Goal: Task Accomplishment & Management: Use online tool/utility

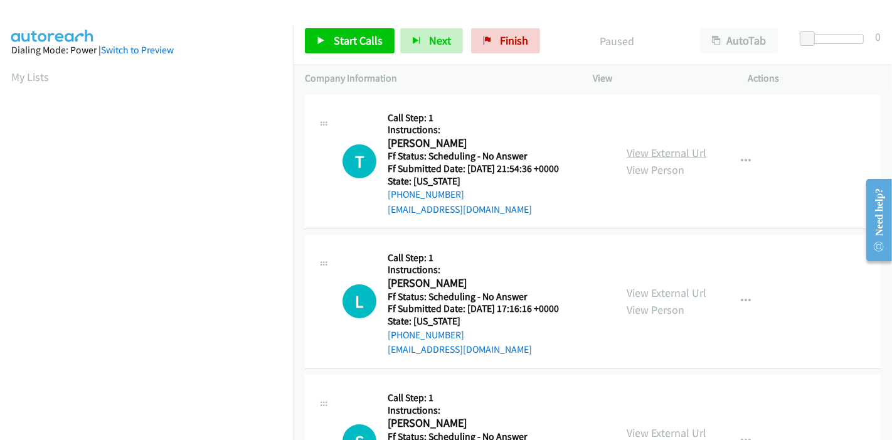
click at [657, 157] on link "View External Url" at bounding box center [667, 153] width 80 height 14
click at [653, 291] on link "View External Url" at bounding box center [667, 293] width 80 height 14
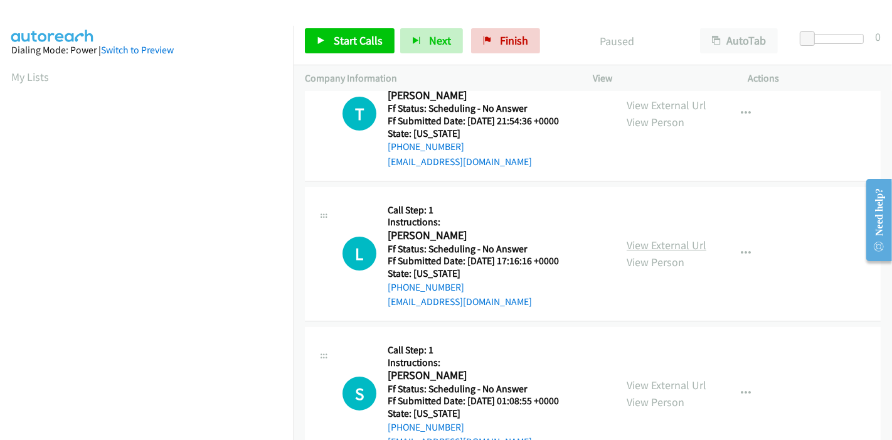
scroll to position [70, 0]
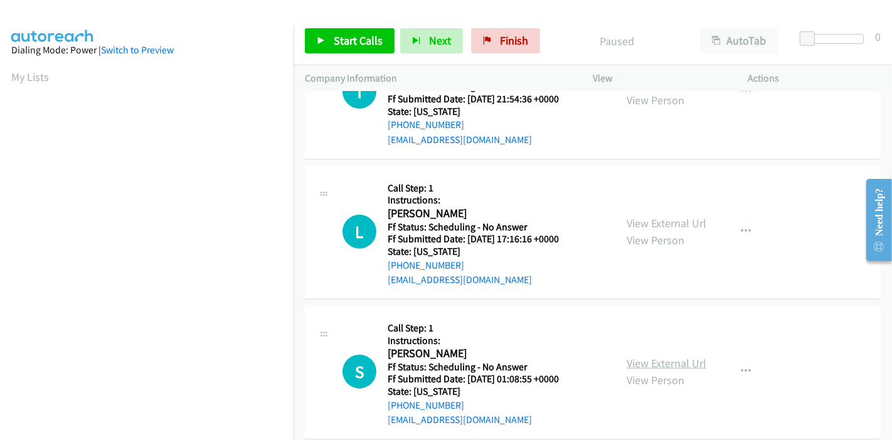
click at [653, 365] on link "View External Url" at bounding box center [667, 363] width 80 height 14
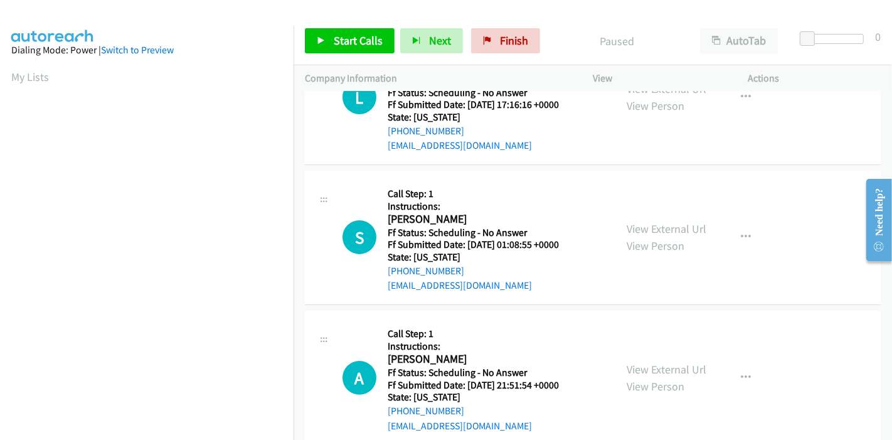
scroll to position [279, 0]
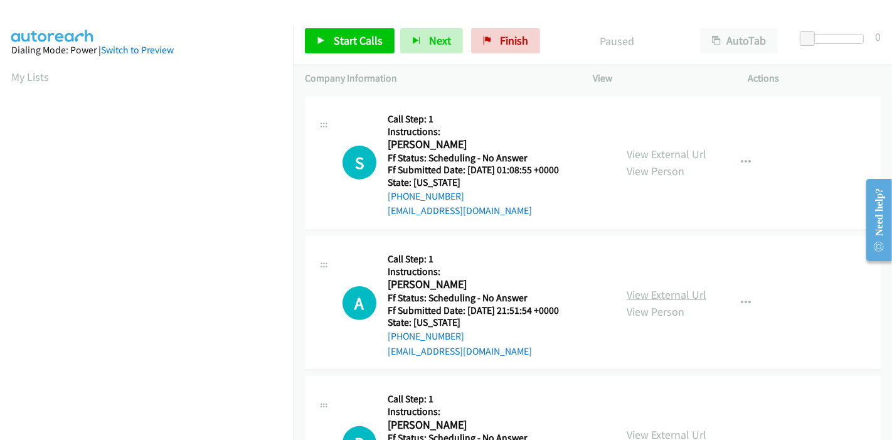
click at [653, 291] on link "View External Url" at bounding box center [667, 294] width 80 height 14
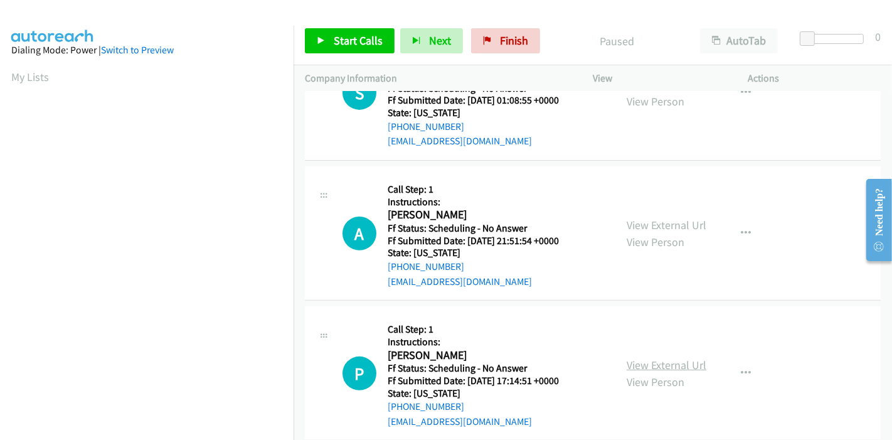
click at [641, 363] on link "View External Url" at bounding box center [667, 365] width 80 height 14
click at [340, 36] on span "Start Calls" at bounding box center [358, 40] width 49 height 14
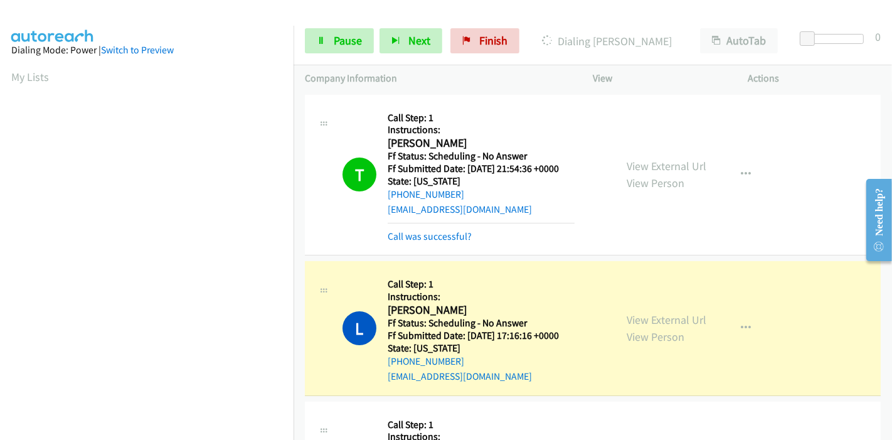
scroll to position [265, 0]
click at [335, 39] on span "Pause" at bounding box center [348, 40] width 28 height 14
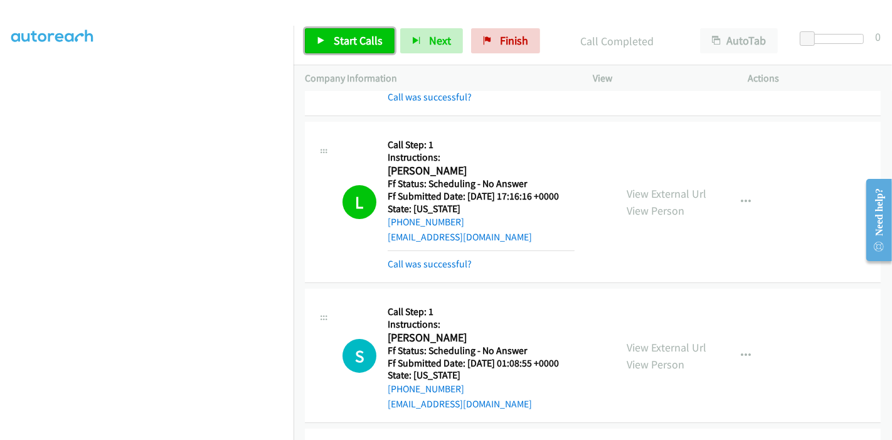
click at [327, 37] on link "Start Calls" at bounding box center [350, 40] width 90 height 25
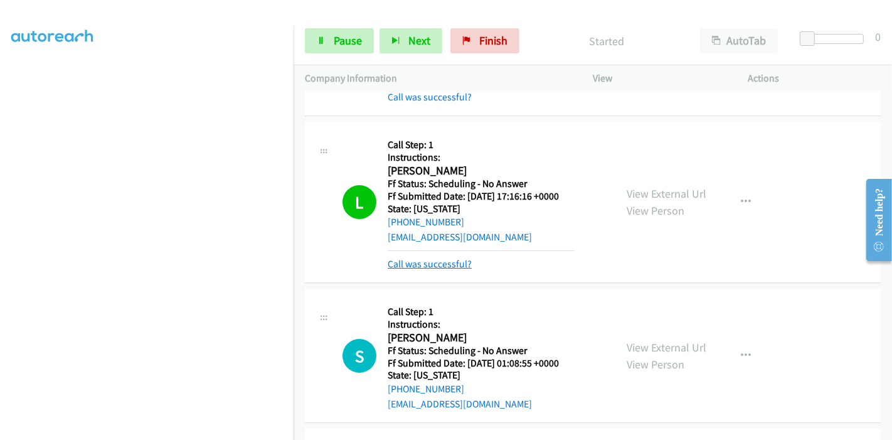
click at [415, 263] on link "Call was successful?" at bounding box center [430, 264] width 84 height 12
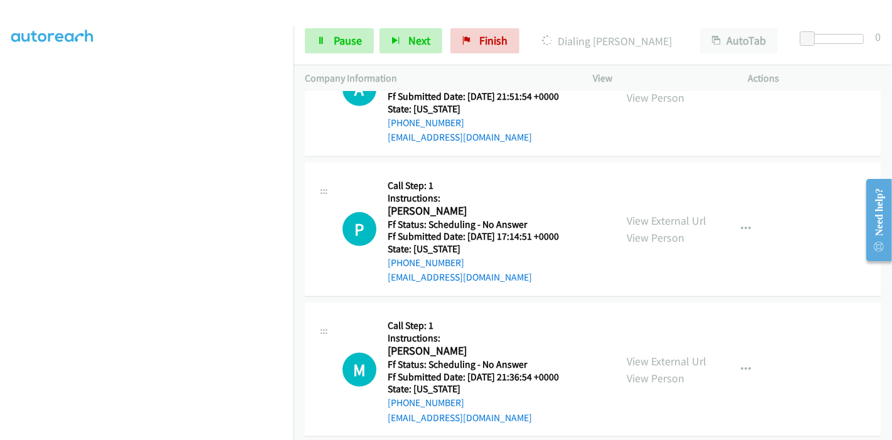
scroll to position [348, 0]
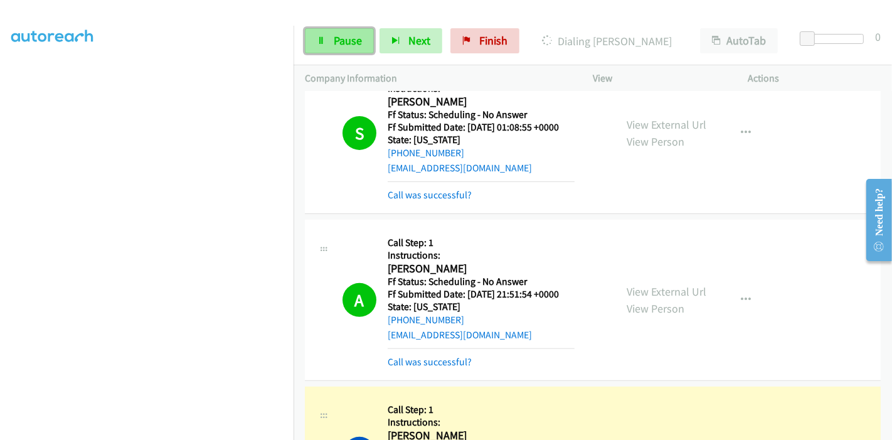
click at [334, 43] on span "Pause" at bounding box center [348, 40] width 28 height 14
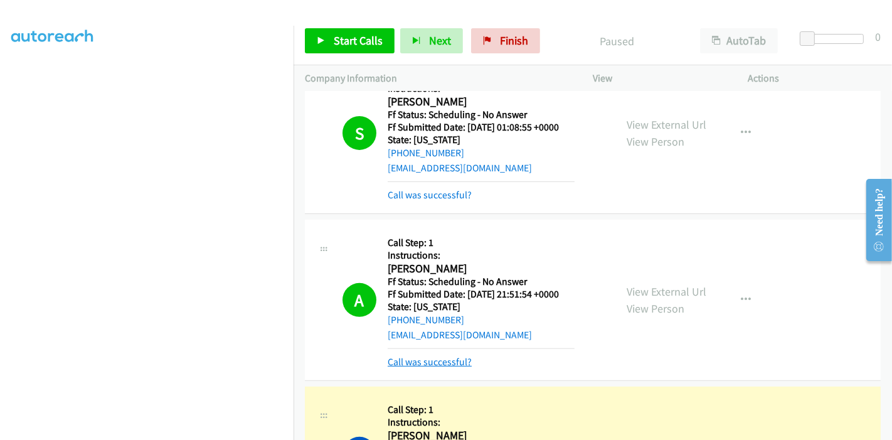
click at [436, 363] on link "Call was successful?" at bounding box center [430, 362] width 84 height 12
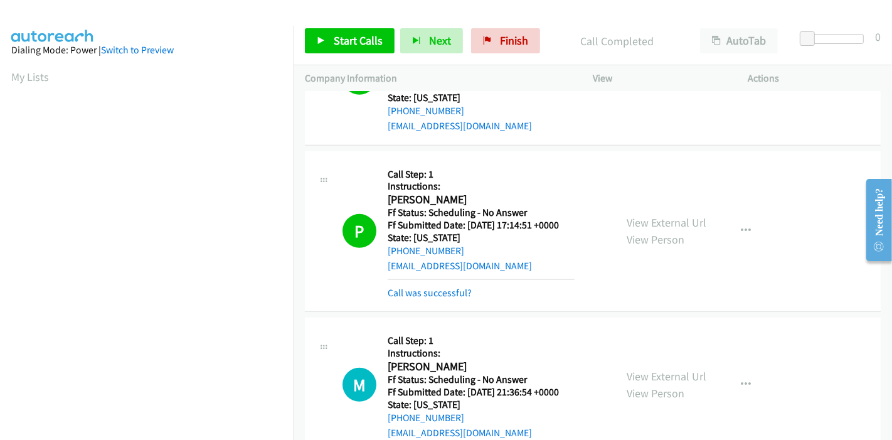
scroll to position [71, 1]
click at [417, 296] on link "Call was successful?" at bounding box center [430, 293] width 84 height 12
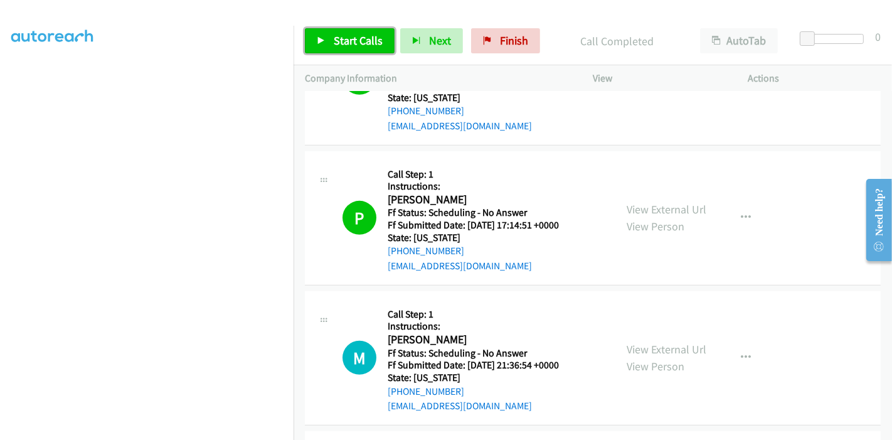
click at [358, 49] on link "Start Calls" at bounding box center [350, 40] width 90 height 25
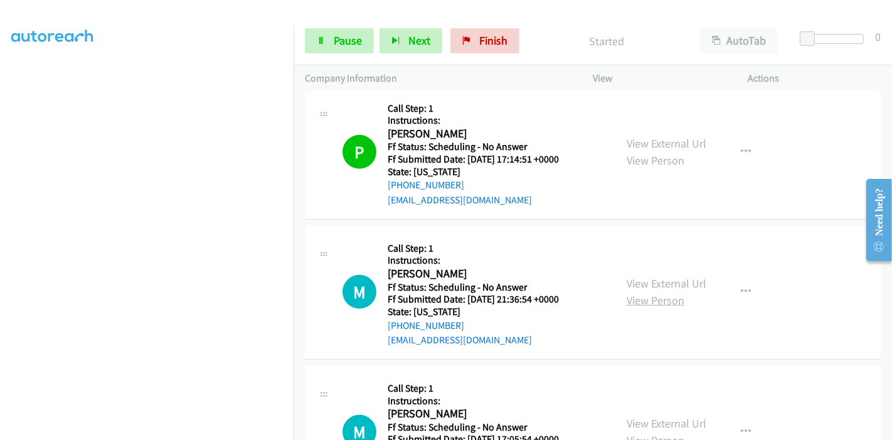
scroll to position [697, 0]
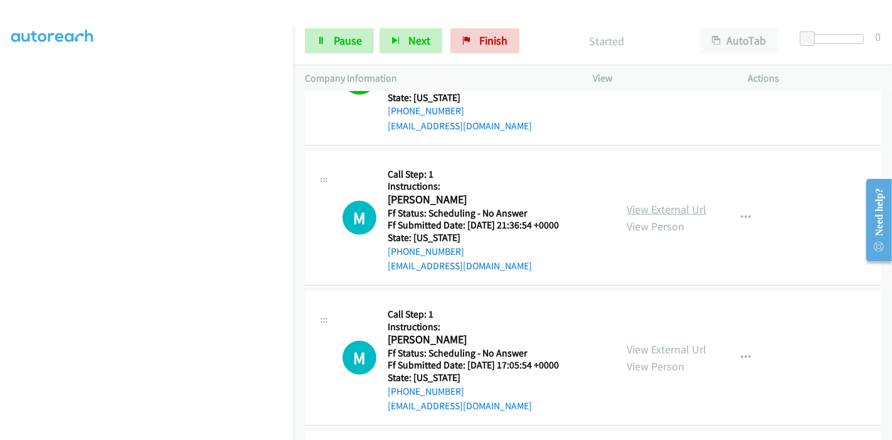
click at [671, 208] on link "View External Url" at bounding box center [667, 209] width 80 height 14
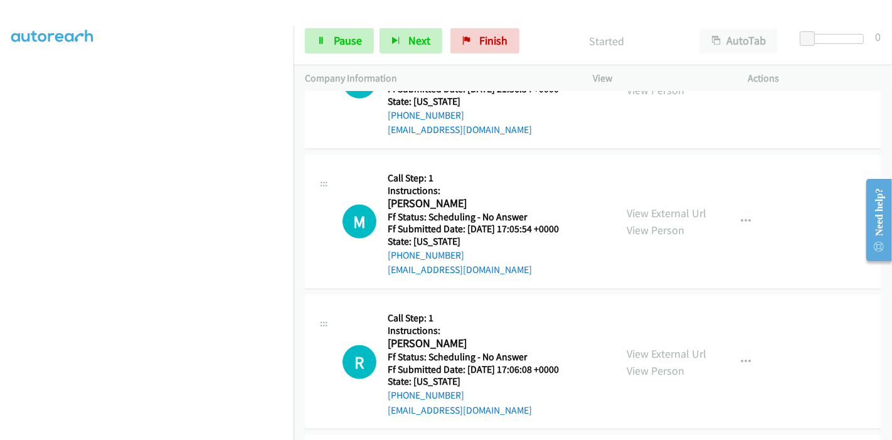
scroll to position [837, 0]
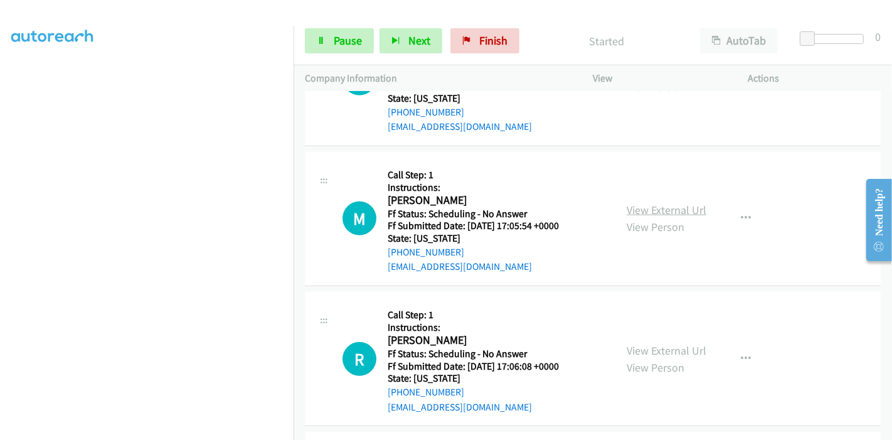
click at [672, 210] on link "View External Url" at bounding box center [667, 210] width 80 height 14
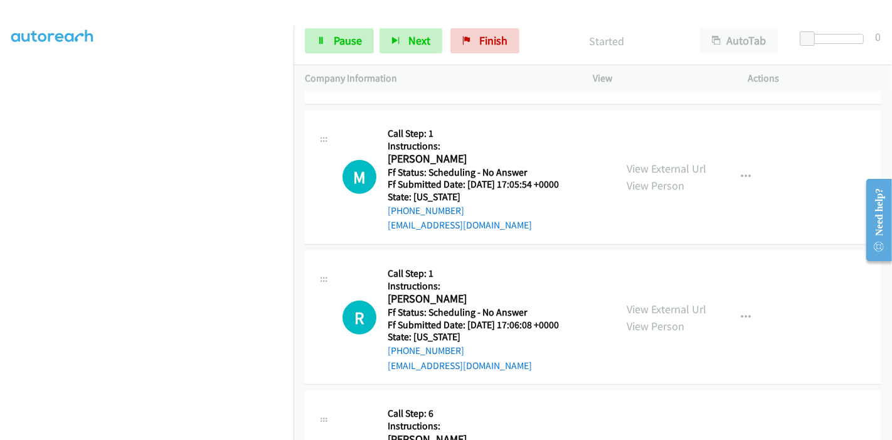
scroll to position [906, 0]
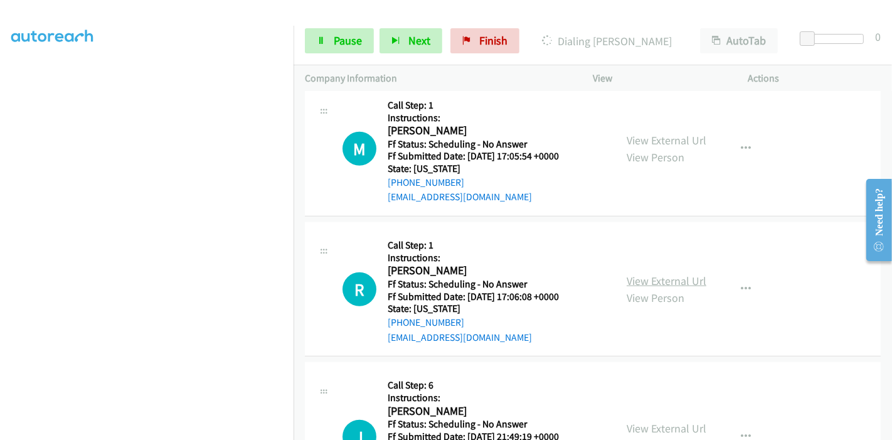
click at [647, 277] on link "View External Url" at bounding box center [667, 281] width 80 height 14
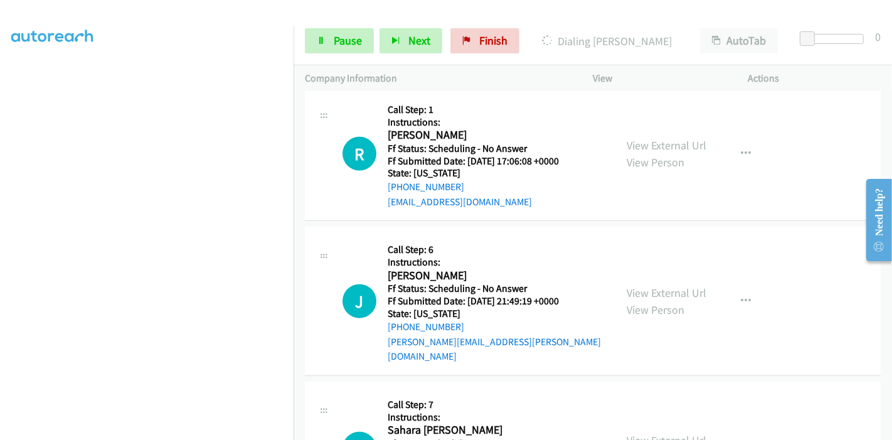
scroll to position [1046, 0]
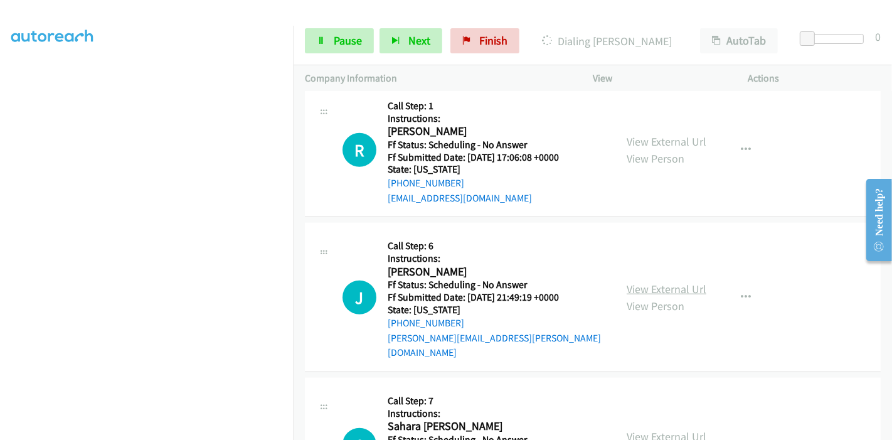
click at [633, 282] on link "View External Url" at bounding box center [667, 289] width 80 height 14
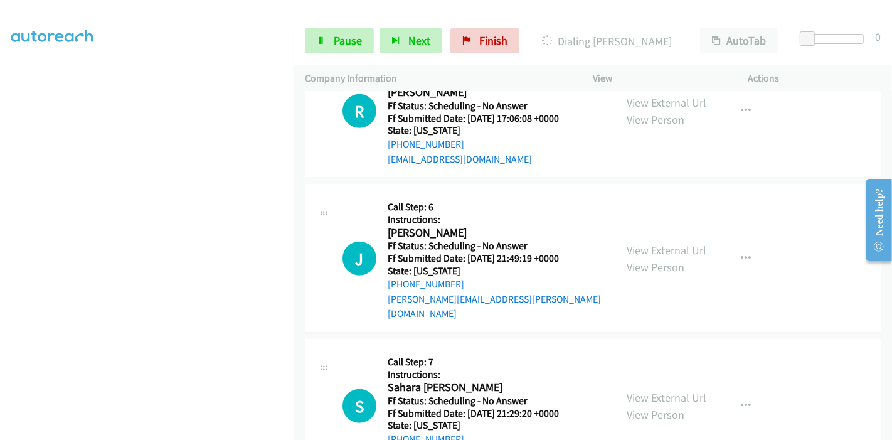
scroll to position [1115, 0]
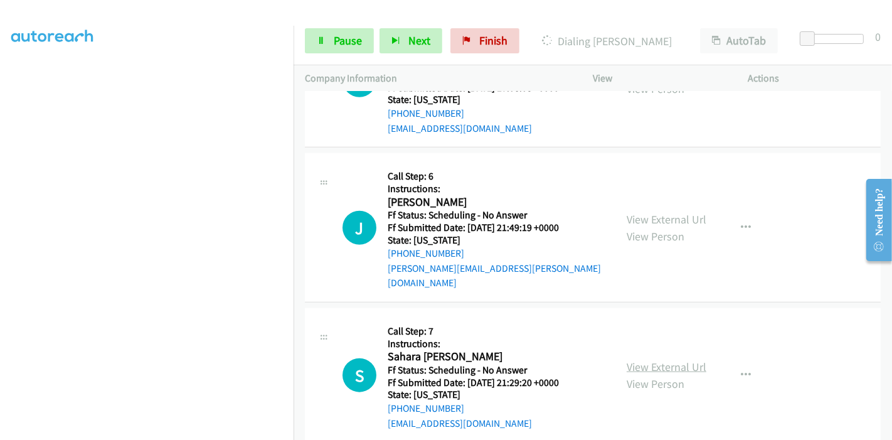
click at [641, 360] on link "View External Url" at bounding box center [667, 367] width 80 height 14
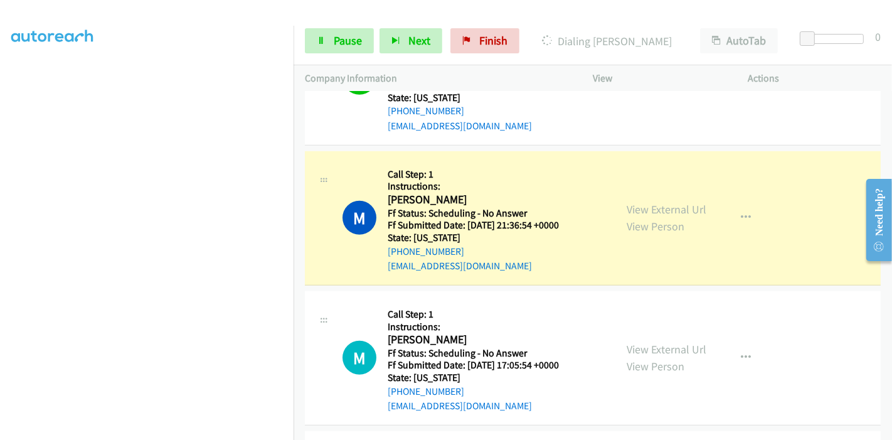
scroll to position [265, 1]
click at [324, 37] on icon at bounding box center [321, 41] width 9 height 9
click at [324, 45] on link "Pause" at bounding box center [339, 40] width 69 height 25
click at [326, 38] on link "Pause" at bounding box center [339, 40] width 69 height 25
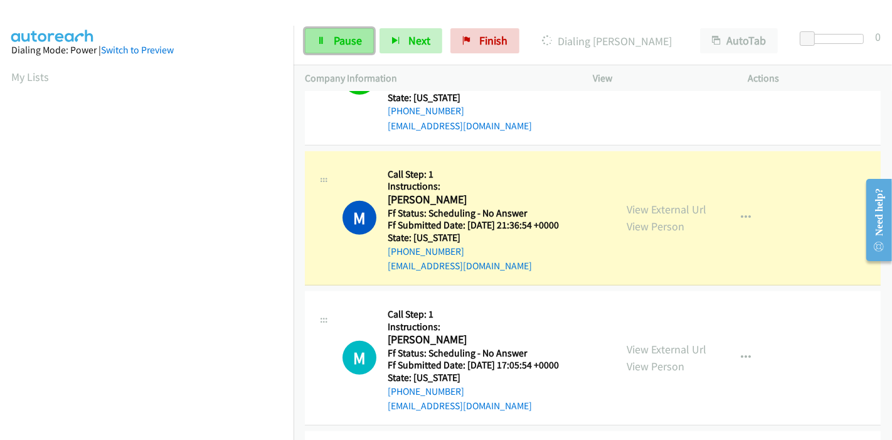
click at [321, 39] on icon at bounding box center [321, 41] width 9 height 9
click at [323, 40] on icon at bounding box center [321, 41] width 9 height 9
click at [338, 45] on span "Pause" at bounding box center [348, 40] width 28 height 14
click at [311, 38] on link "Pause" at bounding box center [339, 40] width 69 height 25
click at [340, 38] on span "Pause" at bounding box center [348, 40] width 28 height 14
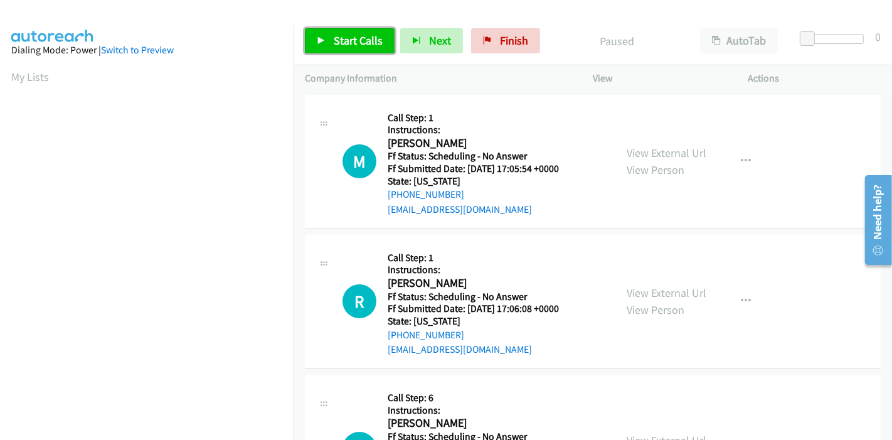
click at [344, 47] on span "Start Calls" at bounding box center [358, 40] width 49 height 14
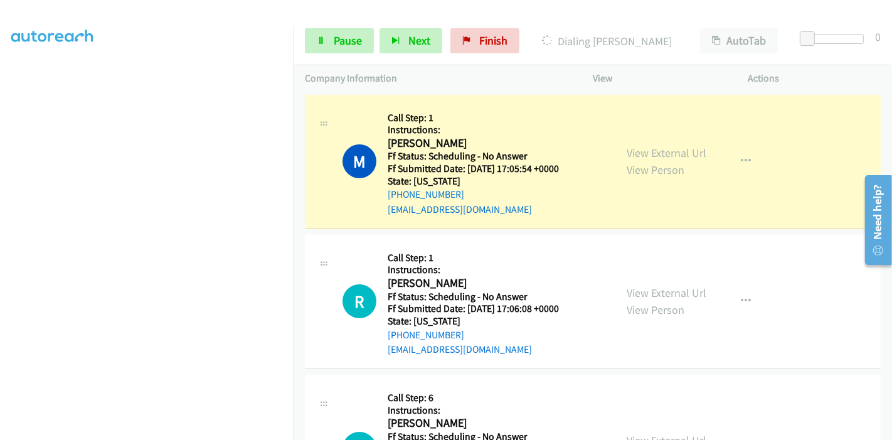
scroll to position [265, 0]
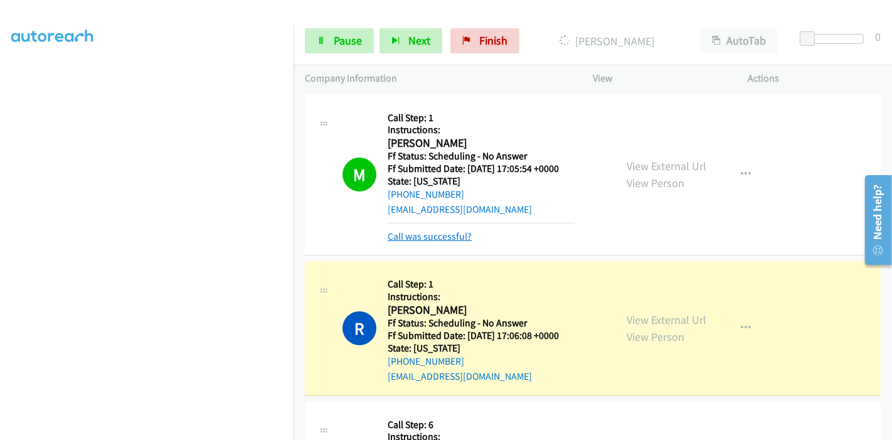
click at [420, 240] on link "Call was successful?" at bounding box center [430, 236] width 84 height 12
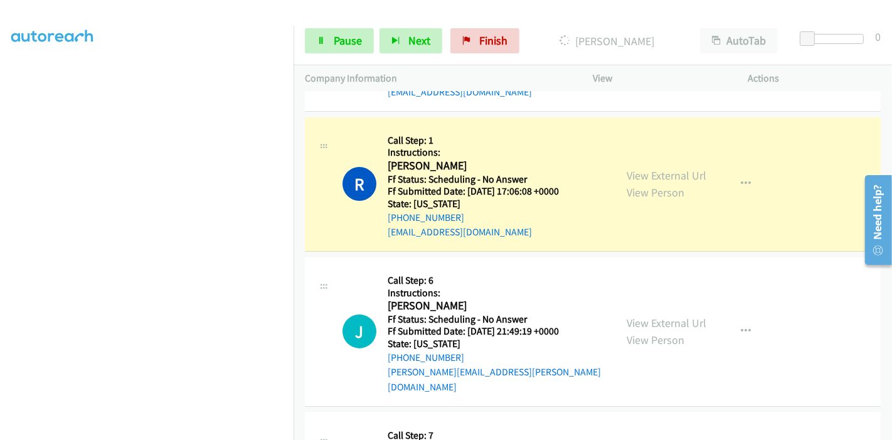
scroll to position [139, 0]
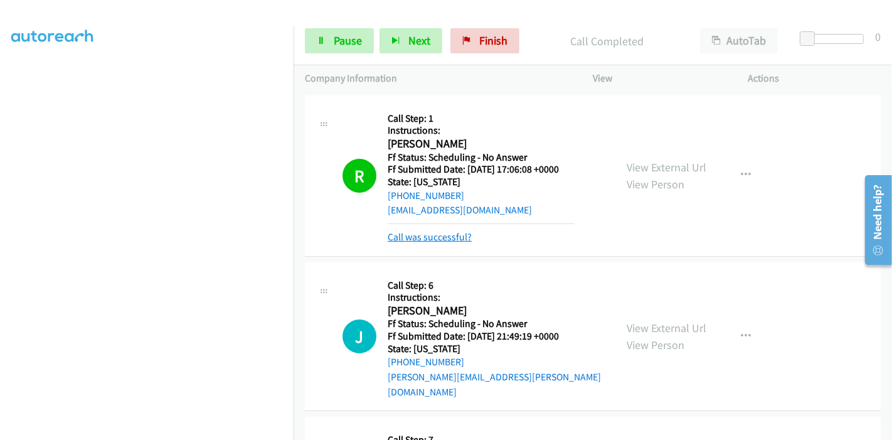
click at [439, 238] on link "Call was successful?" at bounding box center [430, 237] width 84 height 12
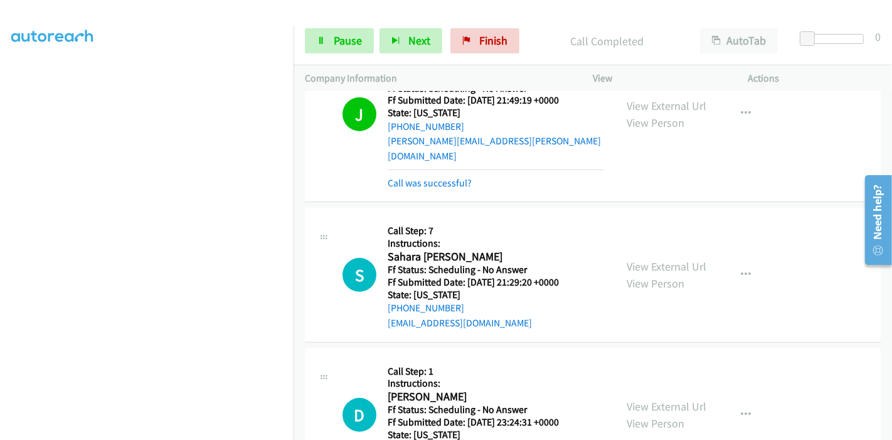
scroll to position [362, 0]
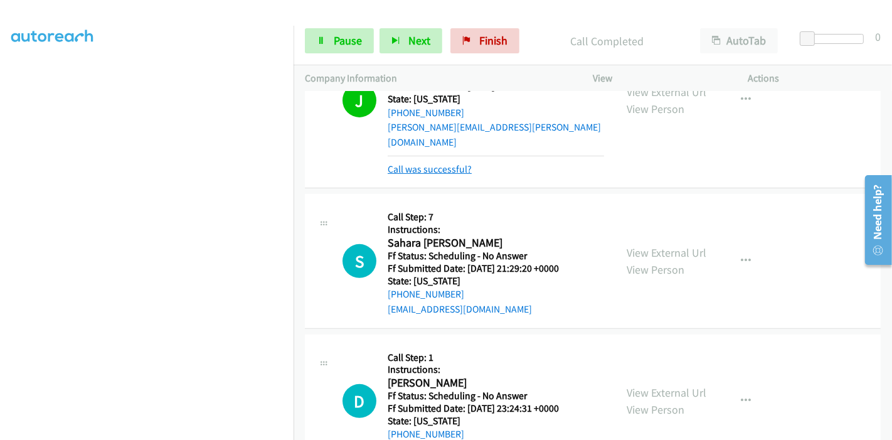
click at [444, 163] on link "Call was successful?" at bounding box center [430, 169] width 84 height 12
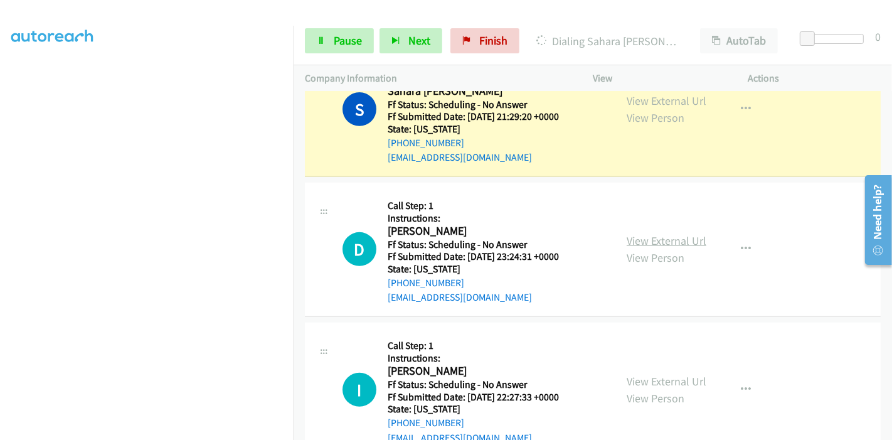
scroll to position [488, 0]
click at [648, 233] on link "View External Url" at bounding box center [667, 240] width 80 height 14
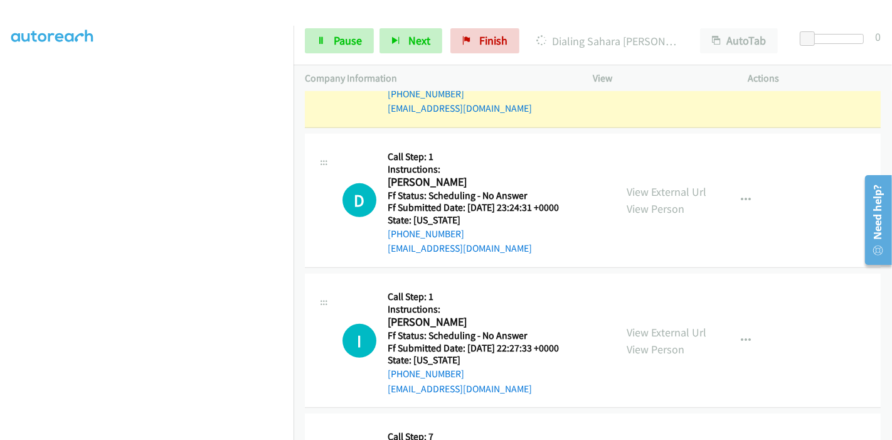
scroll to position [557, 0]
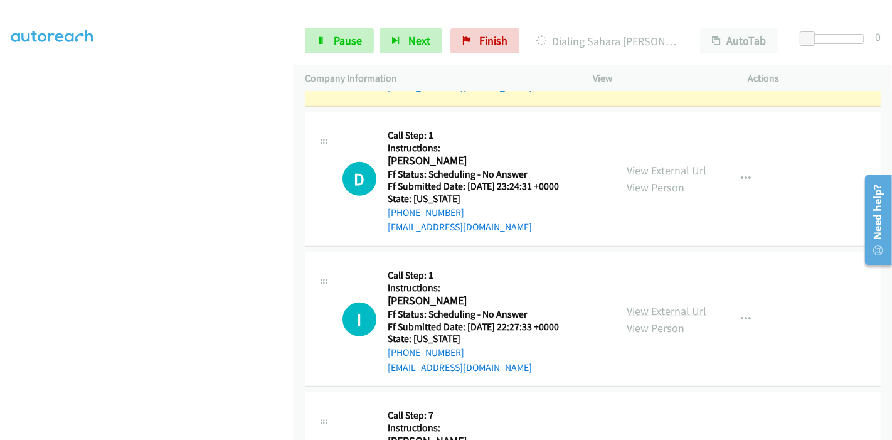
click at [641, 304] on link "View External Url" at bounding box center [667, 311] width 80 height 14
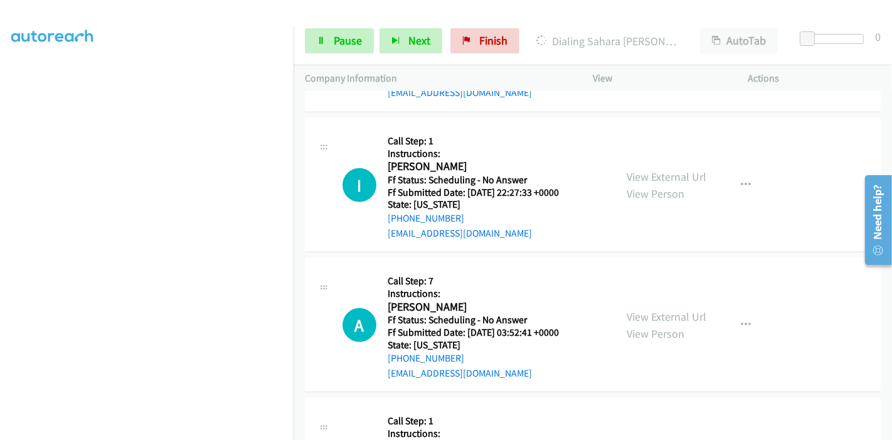
scroll to position [697, 0]
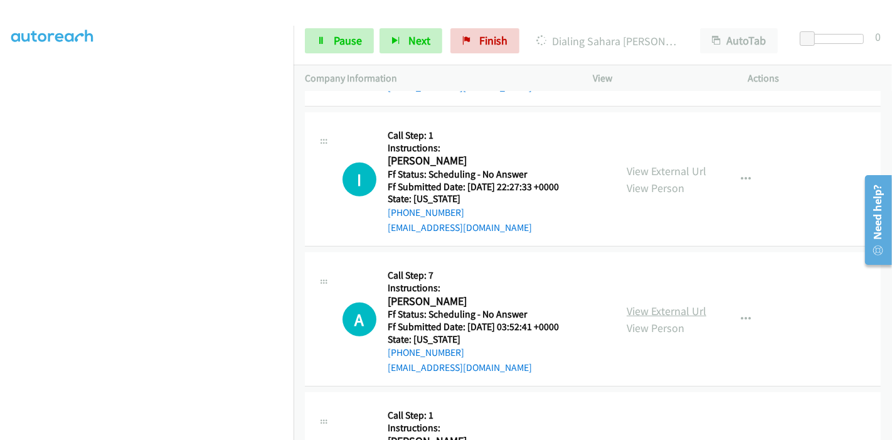
click at [640, 304] on link "View External Url" at bounding box center [667, 311] width 80 height 14
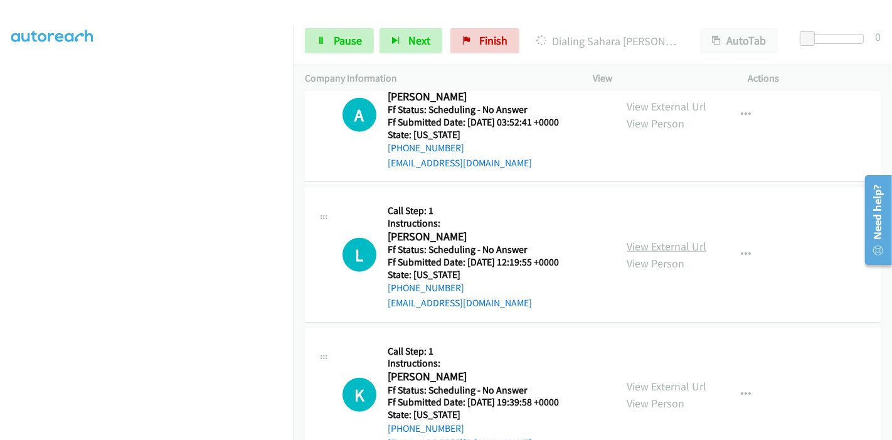
scroll to position [906, 0]
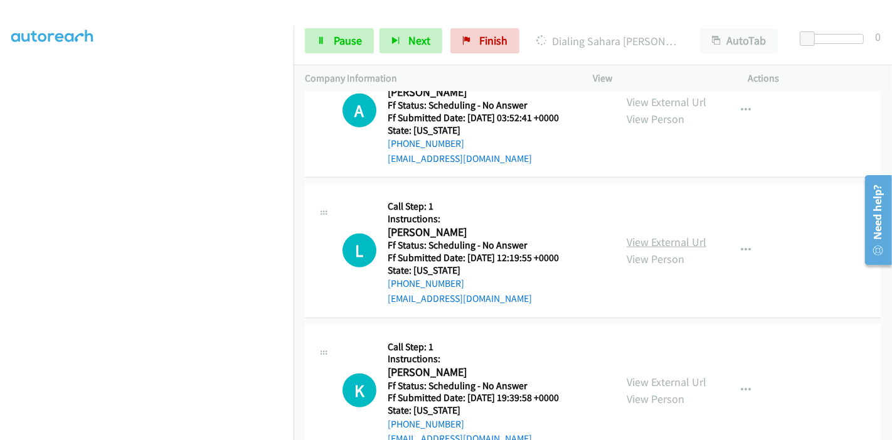
click at [665, 235] on link "View External Url" at bounding box center [667, 242] width 80 height 14
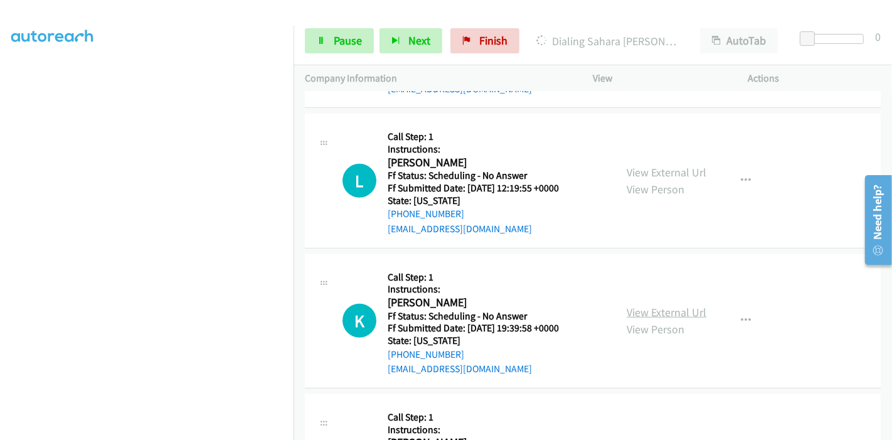
click at [650, 305] on link "View External Url" at bounding box center [667, 312] width 80 height 14
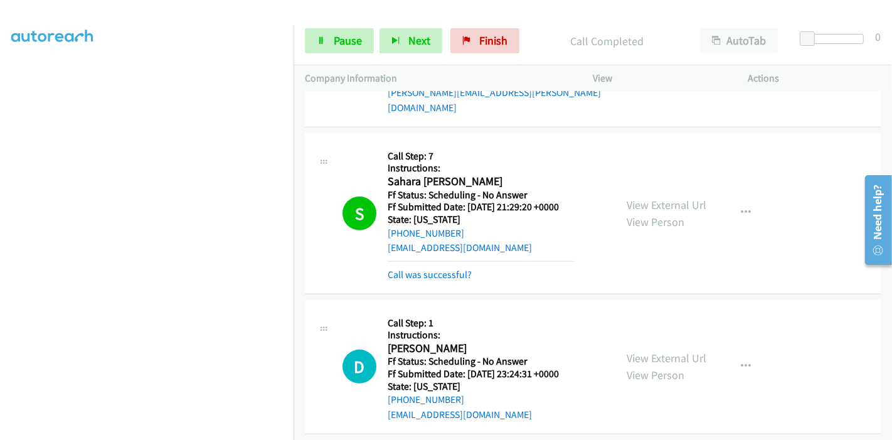
scroll to position [418, 0]
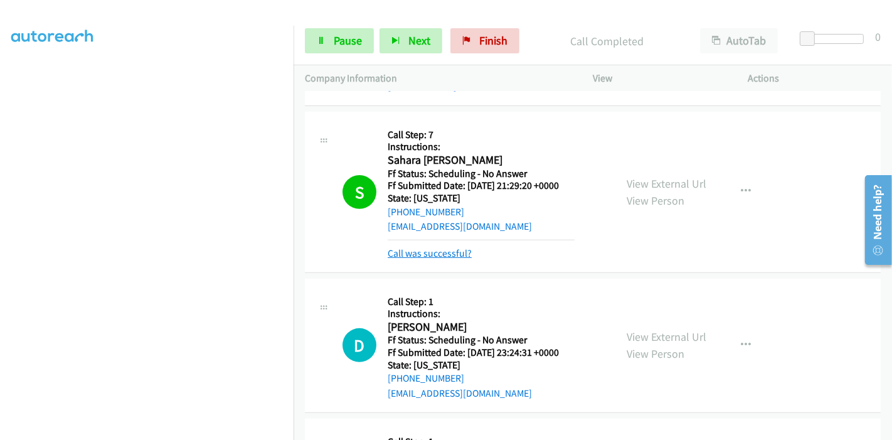
click at [442, 247] on link "Call was successful?" at bounding box center [430, 253] width 84 height 12
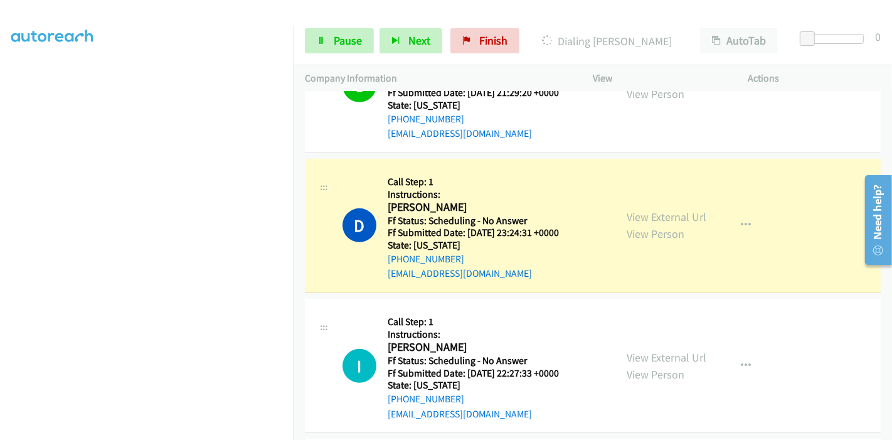
scroll to position [488, 0]
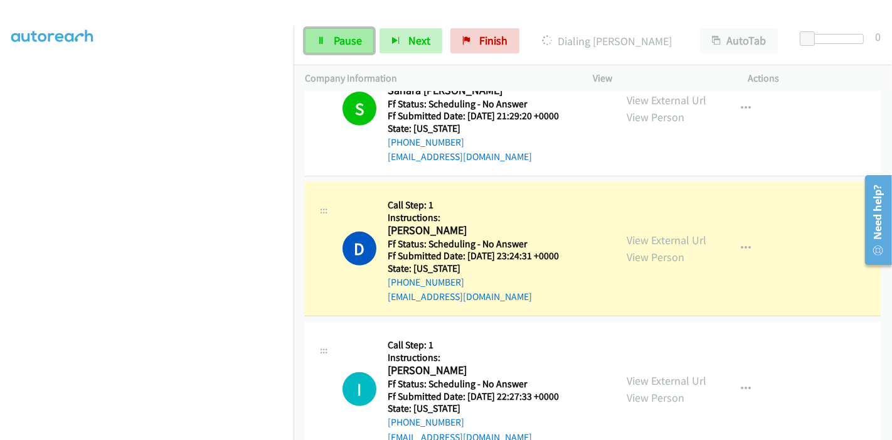
click at [324, 32] on link "Pause" at bounding box center [339, 40] width 69 height 25
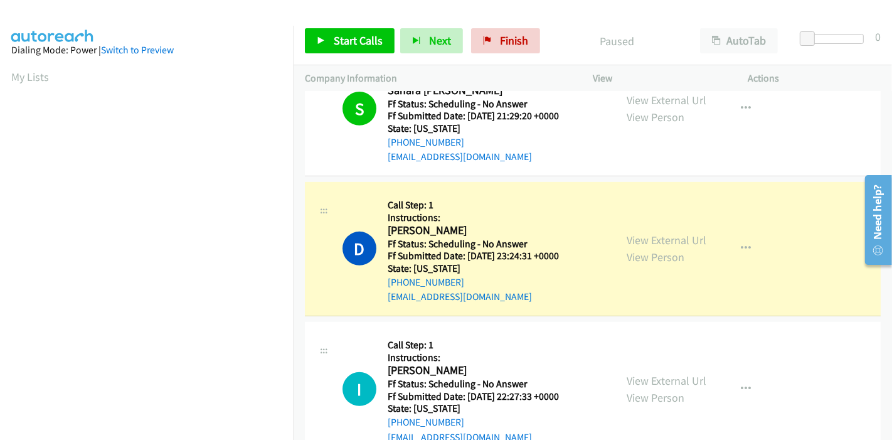
scroll to position [265, 0]
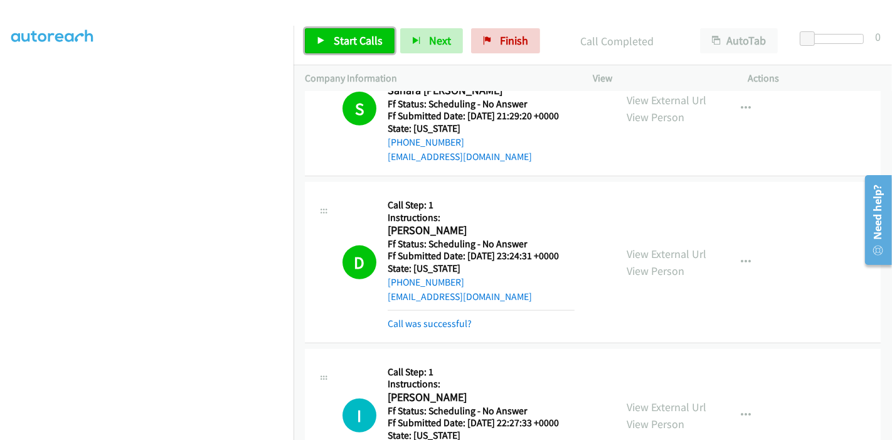
click at [339, 38] on span "Start Calls" at bounding box center [358, 40] width 49 height 14
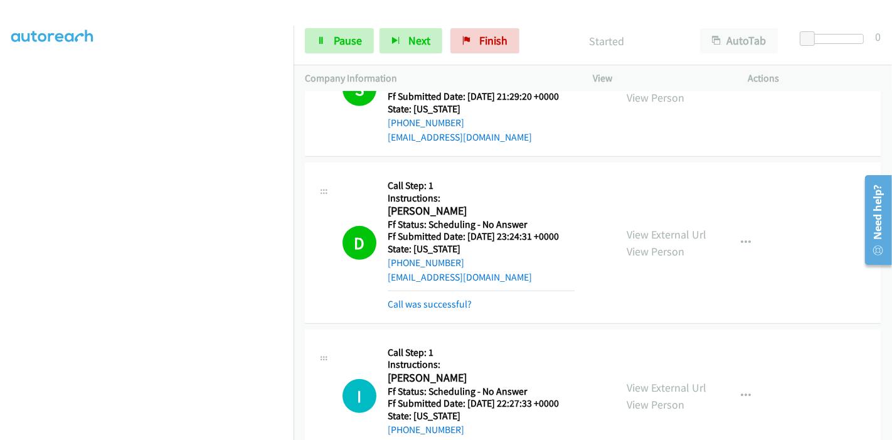
scroll to position [557, 0]
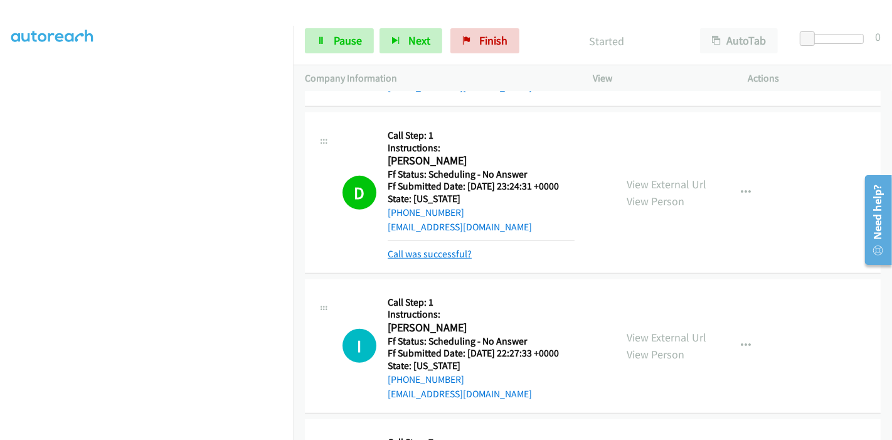
click at [463, 248] on link "Call was successful?" at bounding box center [430, 254] width 84 height 12
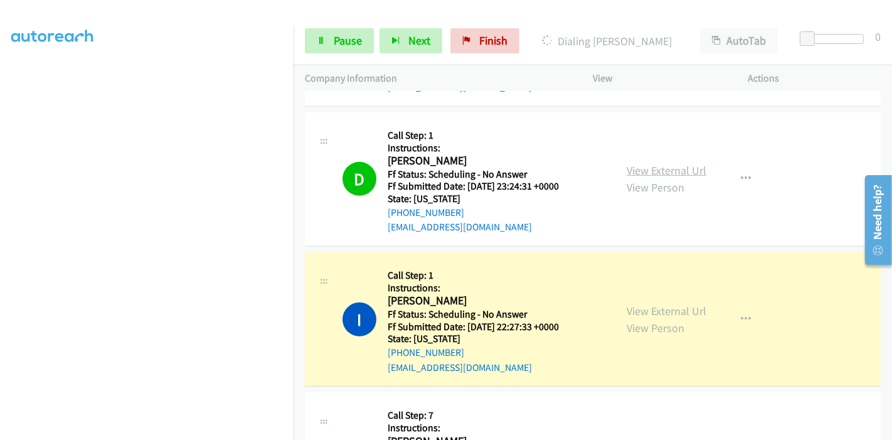
click at [680, 163] on link "View External Url" at bounding box center [667, 170] width 80 height 14
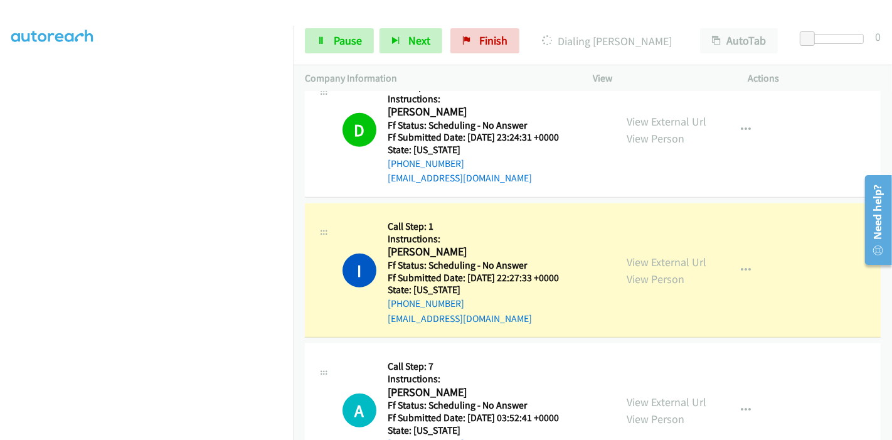
scroll to position [628, 0]
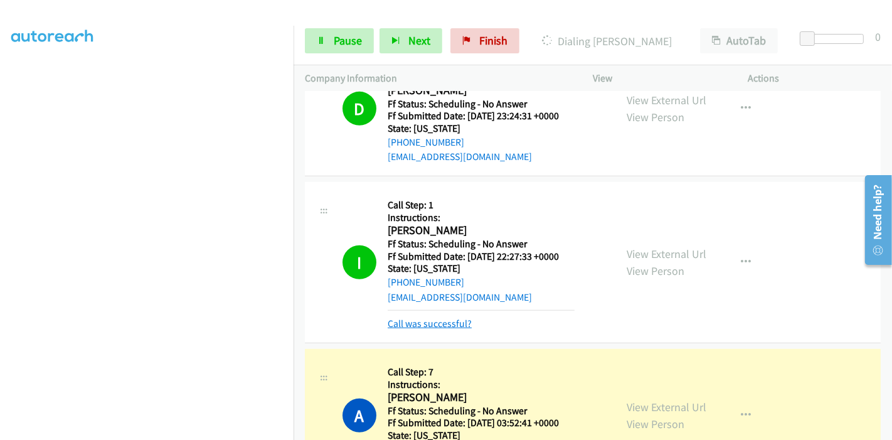
click at [418, 318] on link "Call was successful?" at bounding box center [430, 324] width 84 height 12
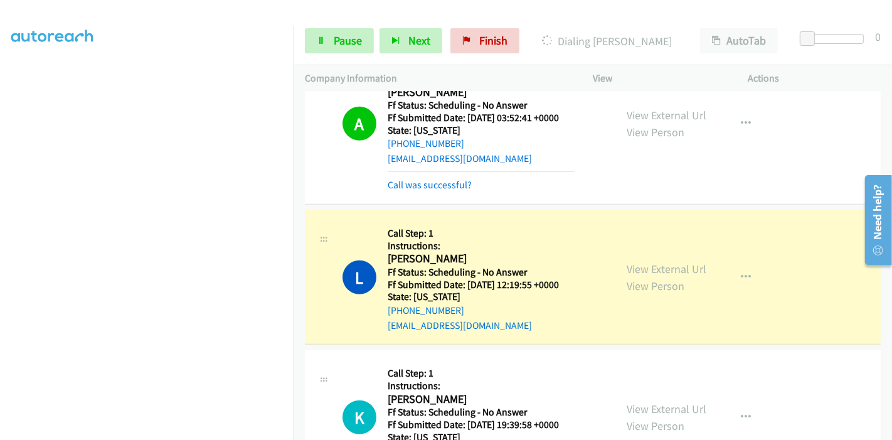
scroll to position [919, 0]
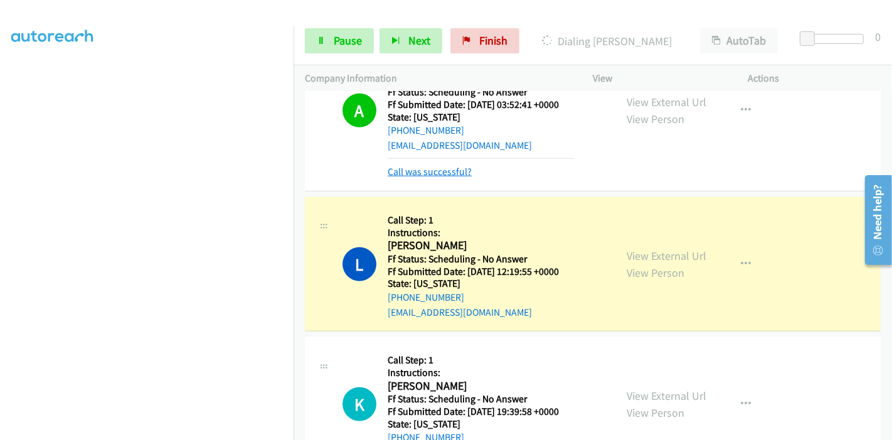
click at [450, 166] on link "Call was successful?" at bounding box center [430, 172] width 84 height 12
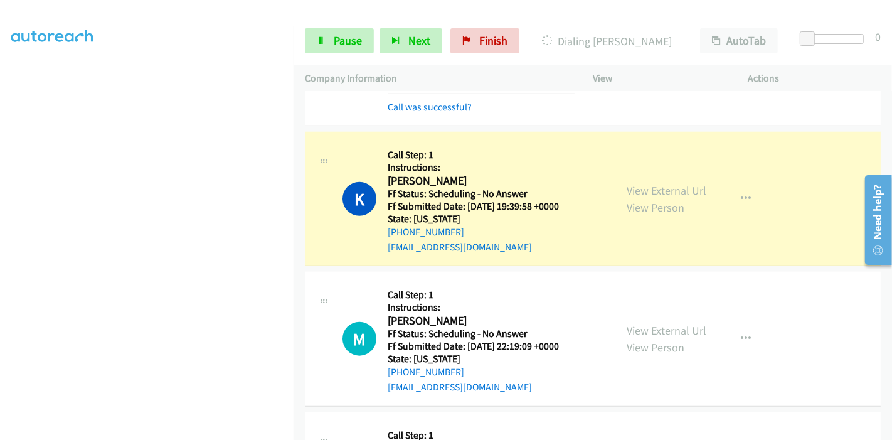
scroll to position [1115, 0]
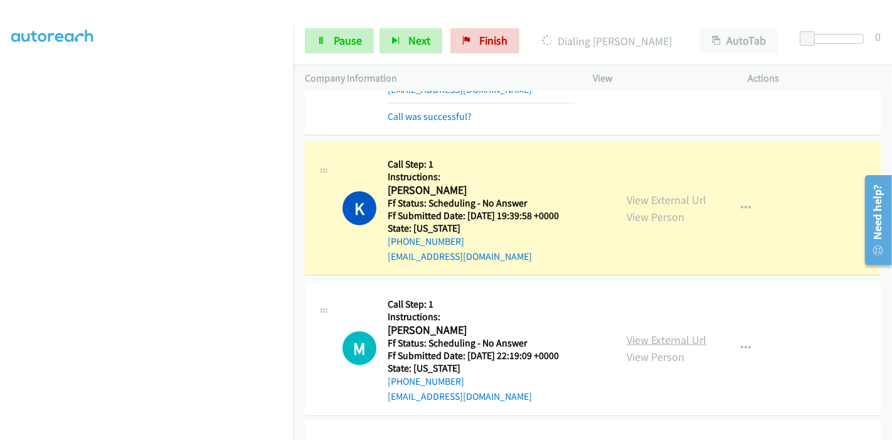
click at [652, 333] on link "View External Url" at bounding box center [667, 340] width 80 height 14
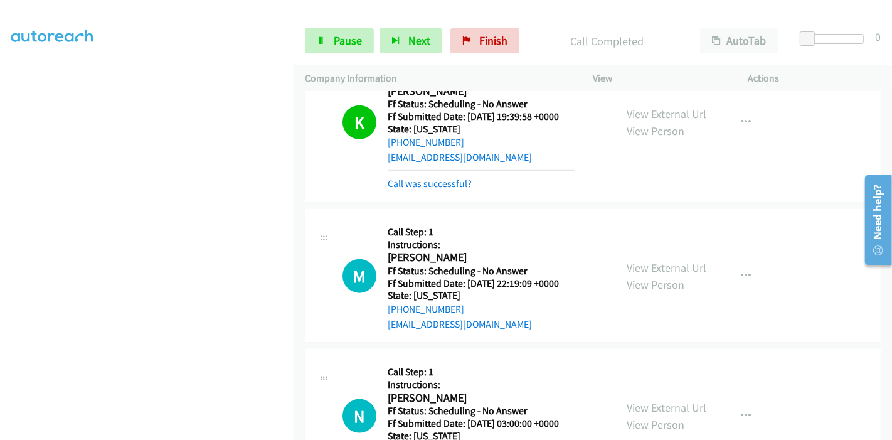
scroll to position [1255, 0]
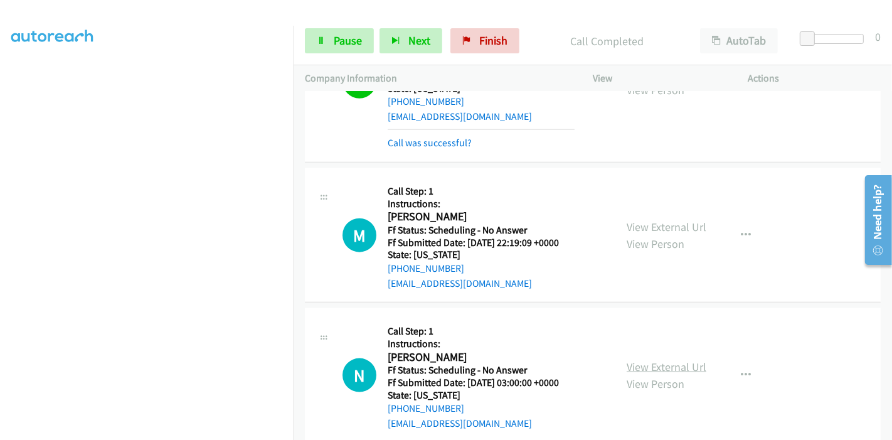
click at [643, 360] on link "View External Url" at bounding box center [667, 367] width 80 height 14
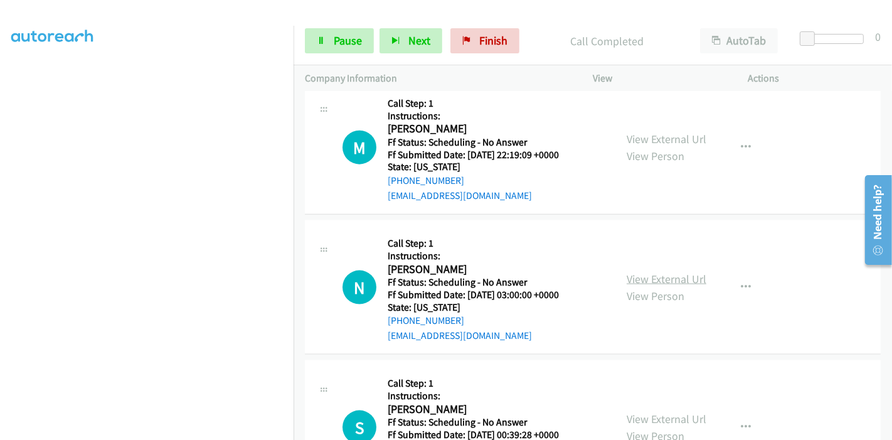
scroll to position [1394, 0]
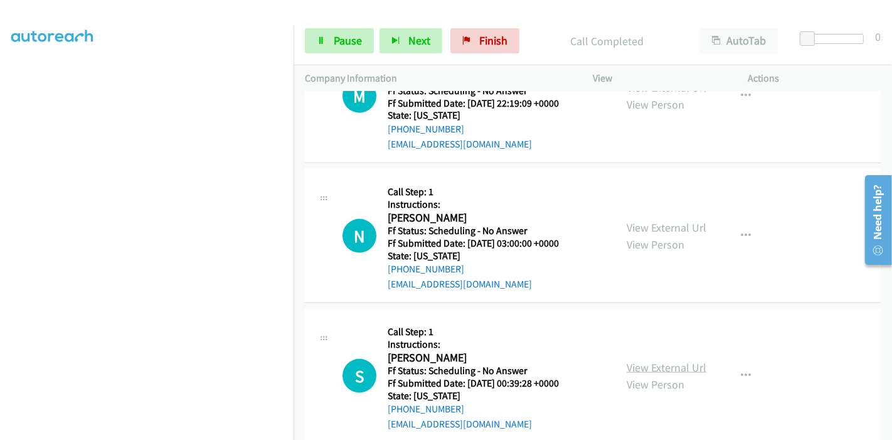
click at [636, 360] on link "View External Url" at bounding box center [667, 367] width 80 height 14
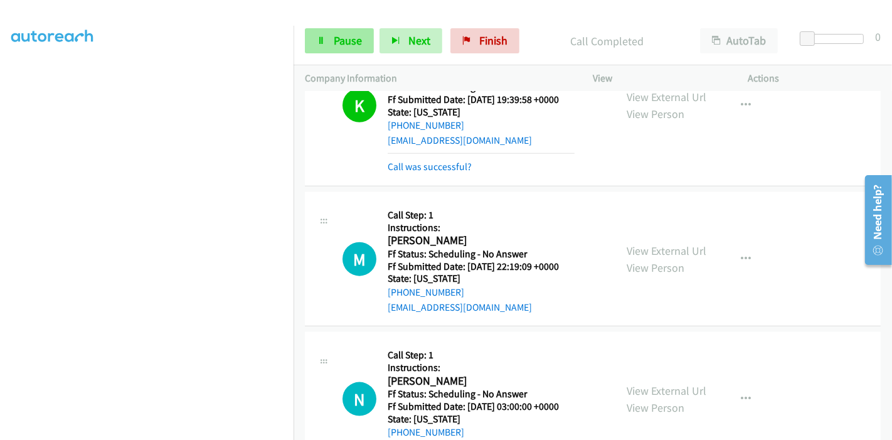
scroll to position [1185, 0]
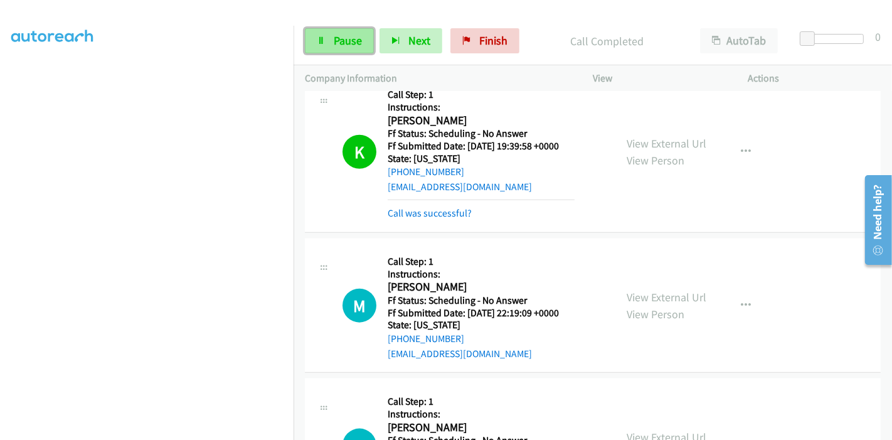
click at [341, 40] on span "Pause" at bounding box center [348, 40] width 28 height 14
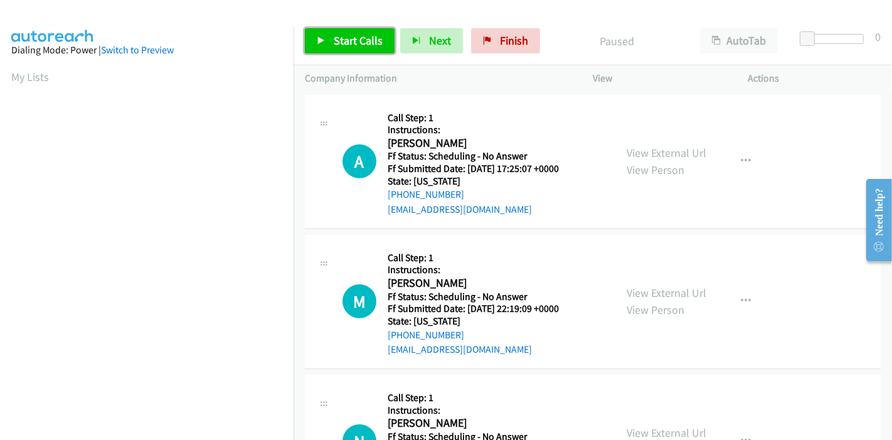
click at [346, 45] on span "Start Calls" at bounding box center [358, 40] width 49 height 14
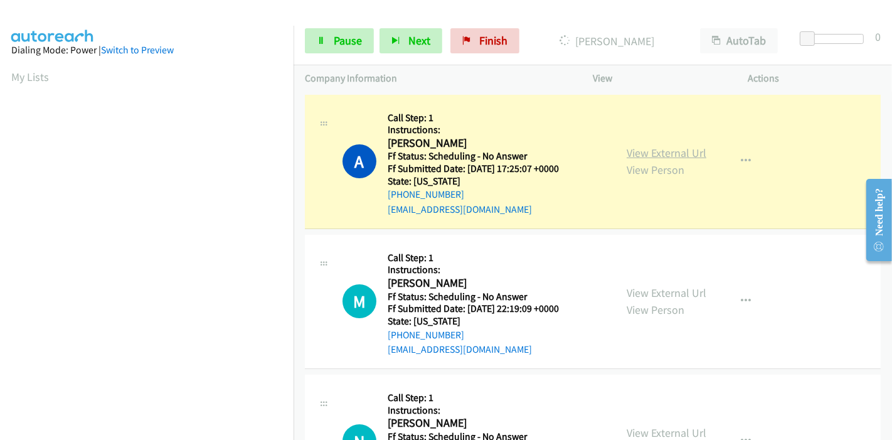
click at [641, 153] on link "View External Url" at bounding box center [667, 153] width 80 height 14
click at [641, 299] on div "View External Url View Person" at bounding box center [667, 301] width 80 height 34
click at [641, 291] on link "View External Url" at bounding box center [667, 293] width 80 height 14
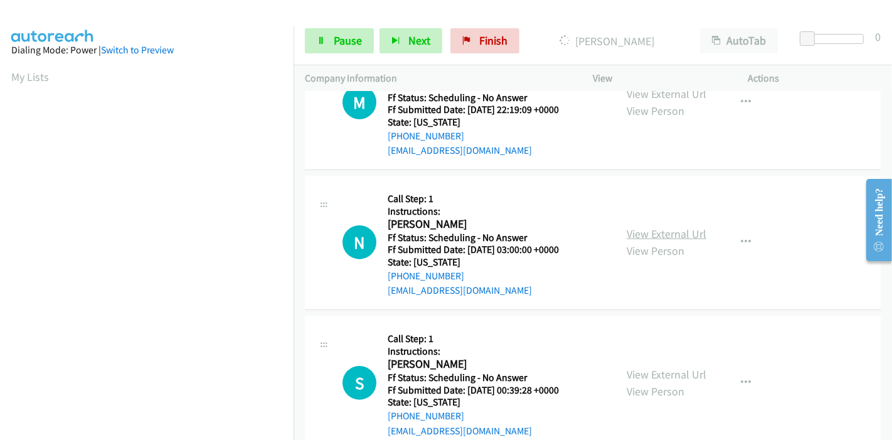
scroll to position [209, 0]
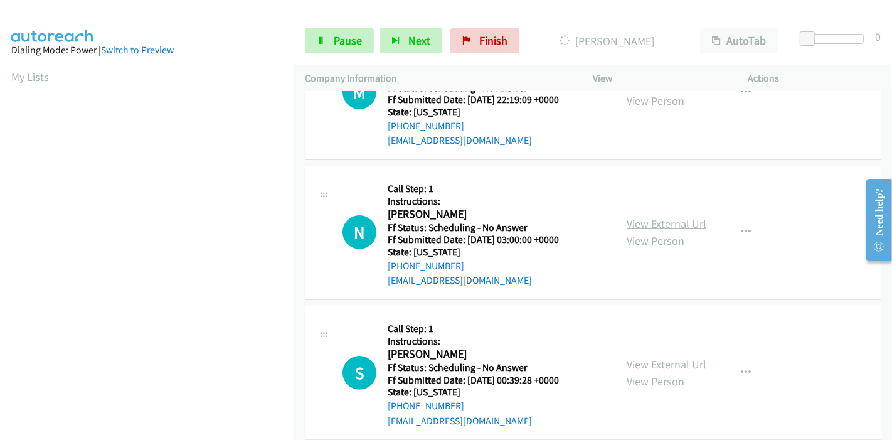
click at [631, 222] on link "View External Url" at bounding box center [667, 224] width 80 height 14
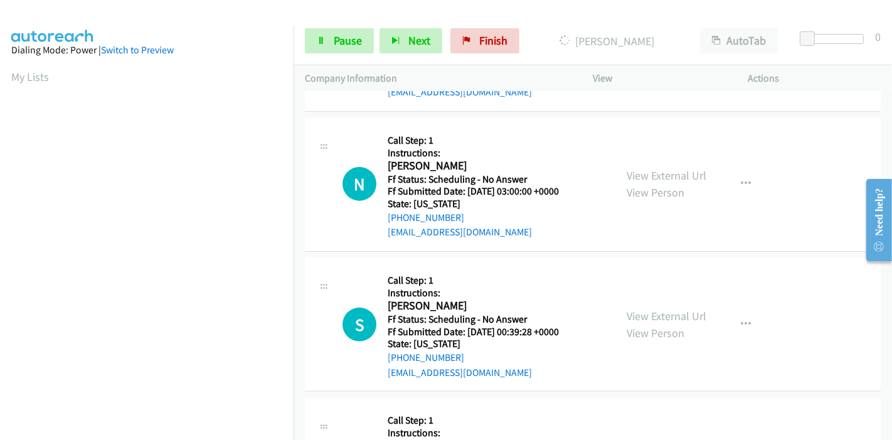
scroll to position [279, 0]
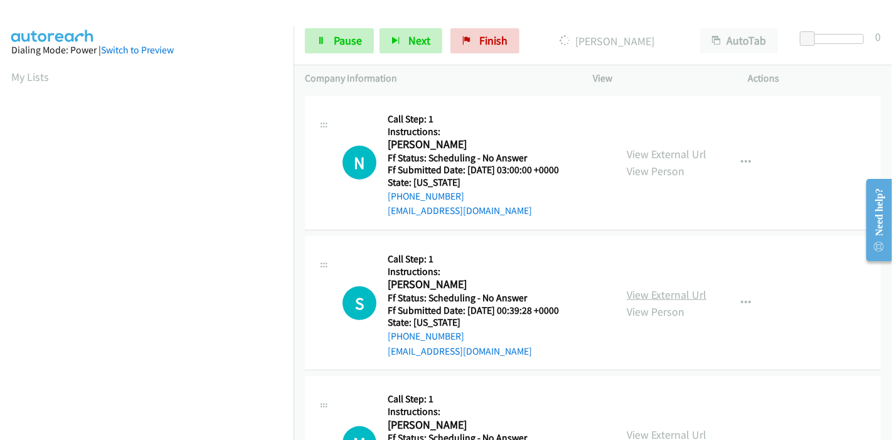
click at [627, 292] on link "View External Url" at bounding box center [667, 294] width 80 height 14
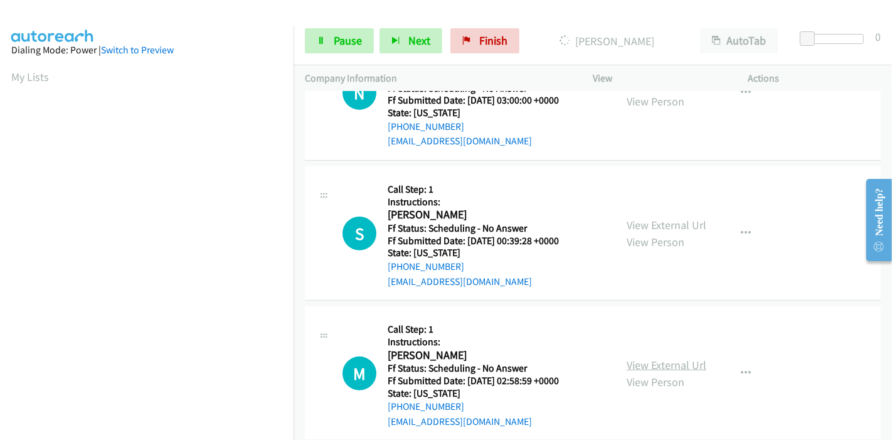
click at [628, 362] on link "View External Url" at bounding box center [667, 365] width 80 height 14
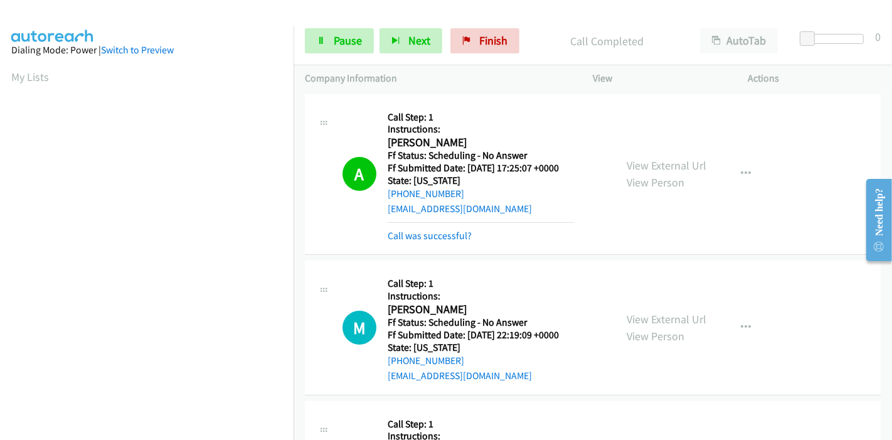
scroll to position [0, 0]
click at [343, 43] on span "Pause" at bounding box center [348, 40] width 28 height 14
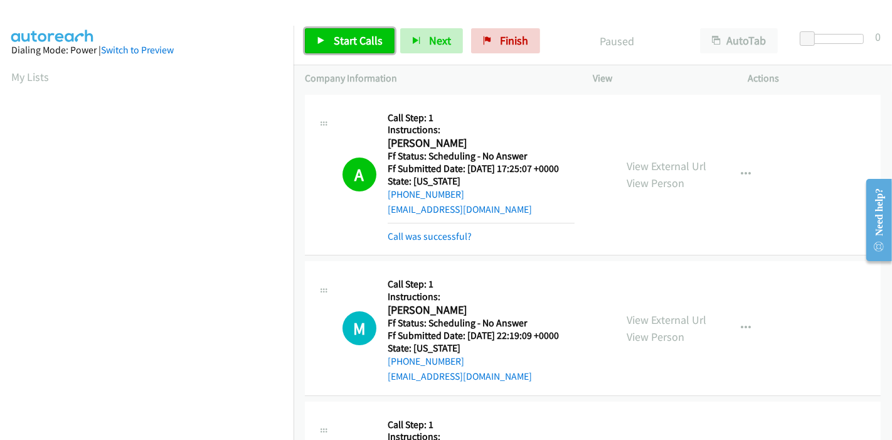
click at [331, 40] on link "Start Calls" at bounding box center [350, 40] width 90 height 25
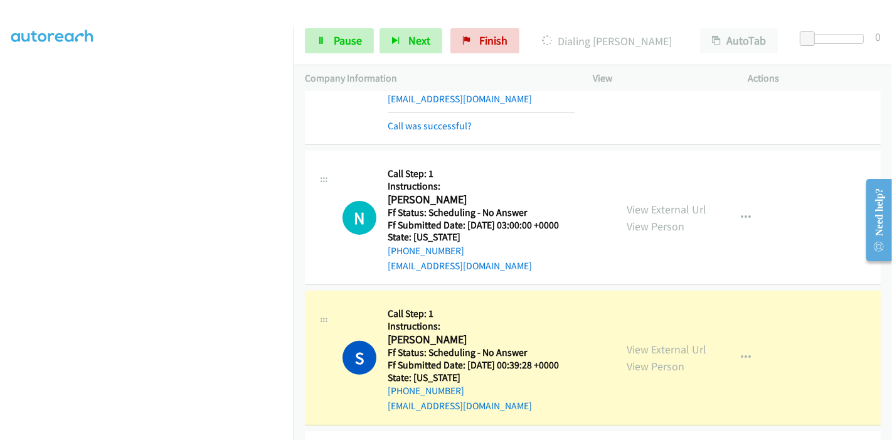
scroll to position [279, 0]
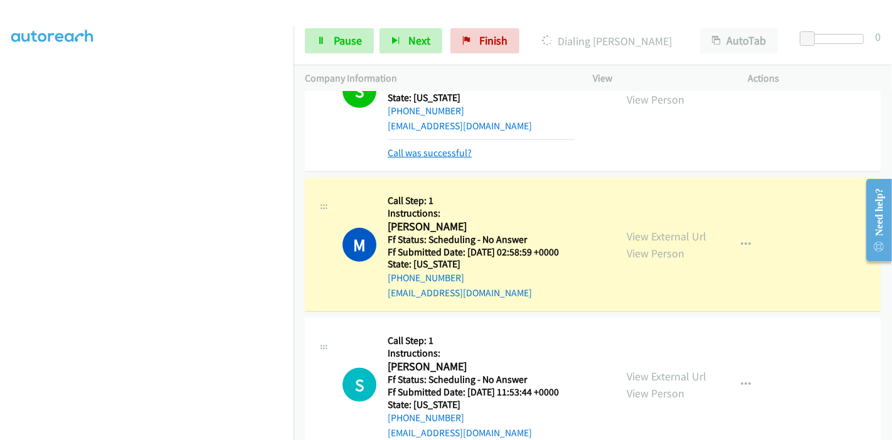
click at [446, 151] on link "Call was successful?" at bounding box center [430, 153] width 84 height 12
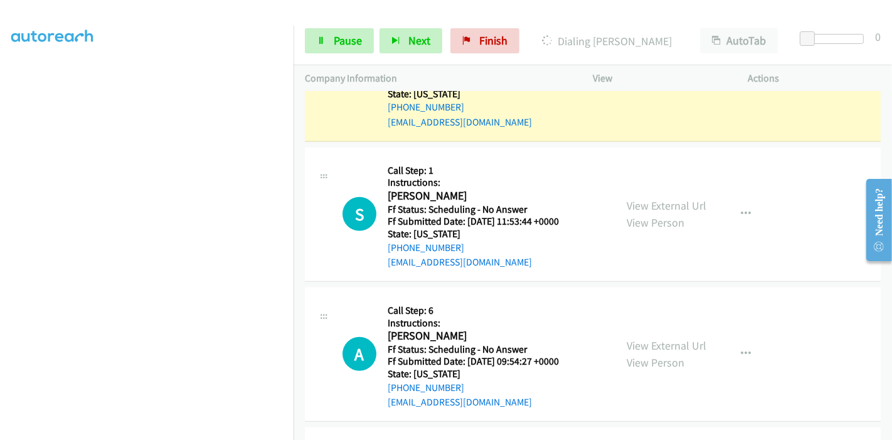
scroll to position [754, 0]
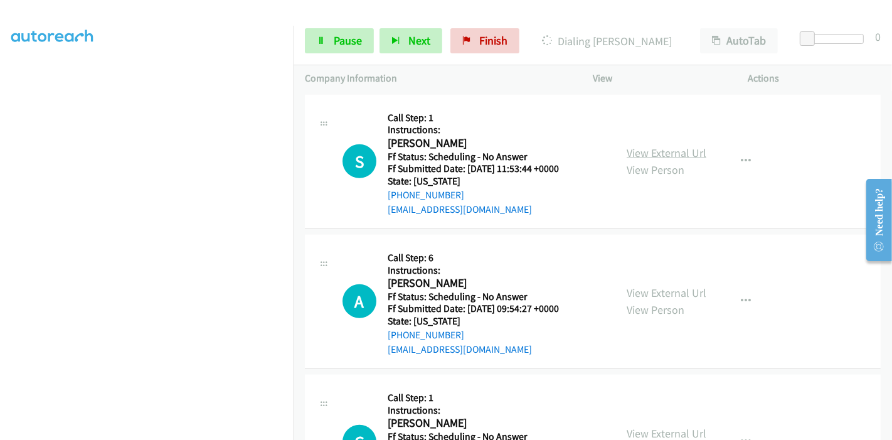
click at [643, 151] on link "View External Url" at bounding box center [667, 153] width 80 height 14
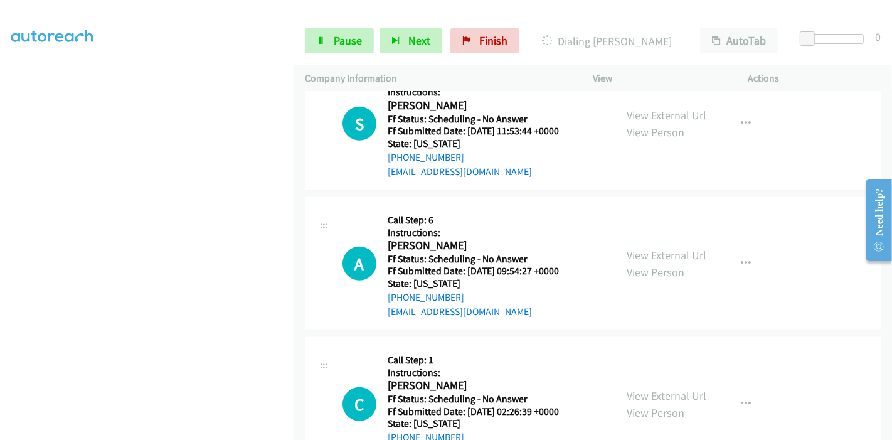
scroll to position [823, 0]
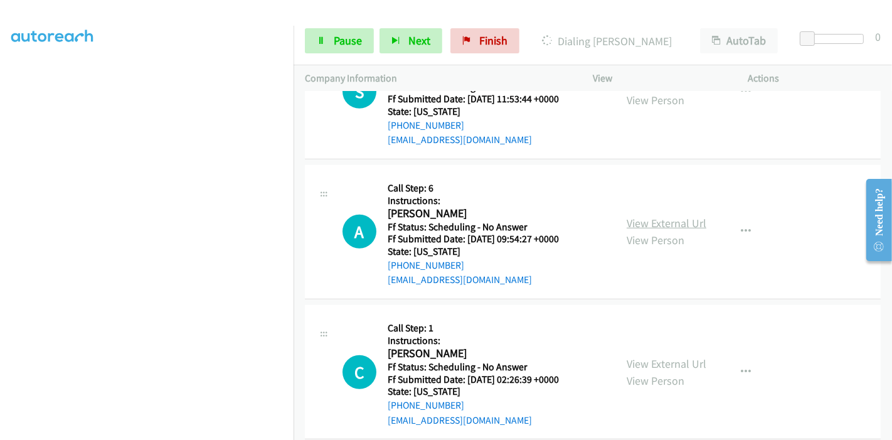
click at [646, 218] on link "View External Url" at bounding box center [667, 223] width 80 height 14
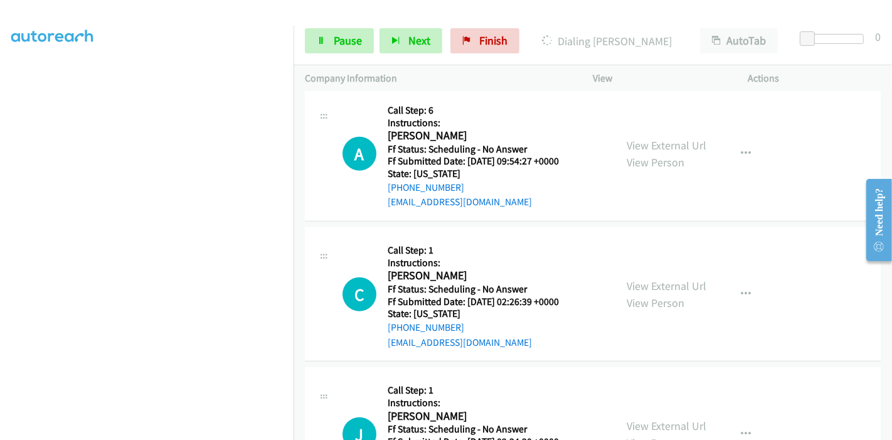
scroll to position [963, 0]
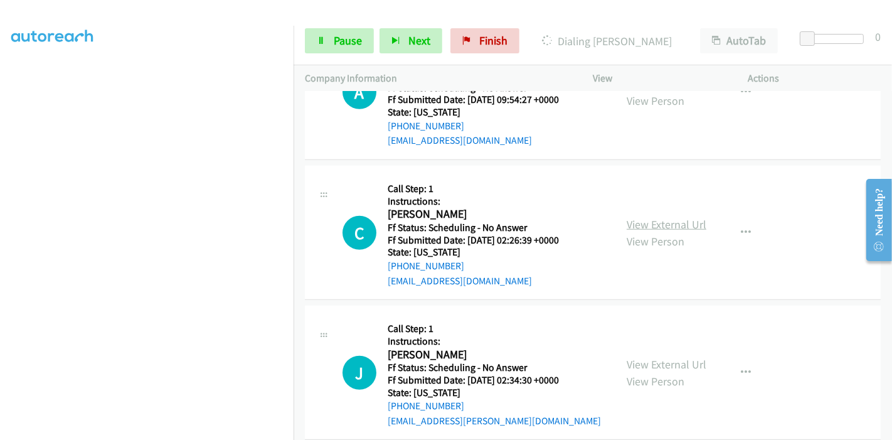
click at [656, 224] on link "View External Url" at bounding box center [667, 224] width 80 height 14
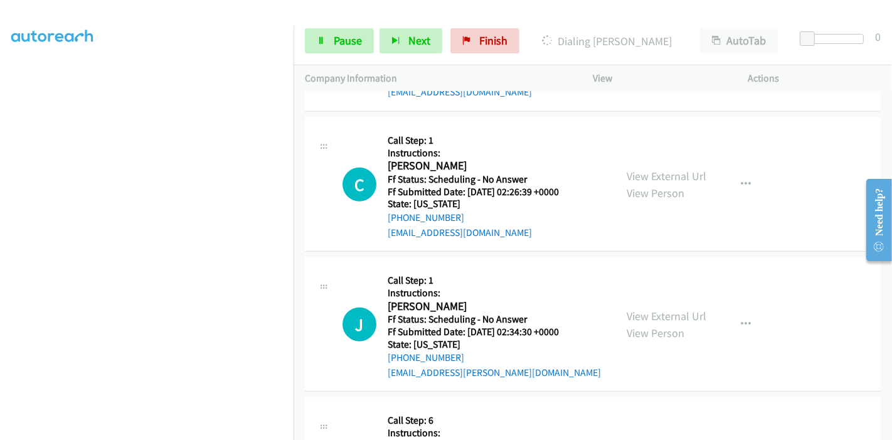
scroll to position [1032, 0]
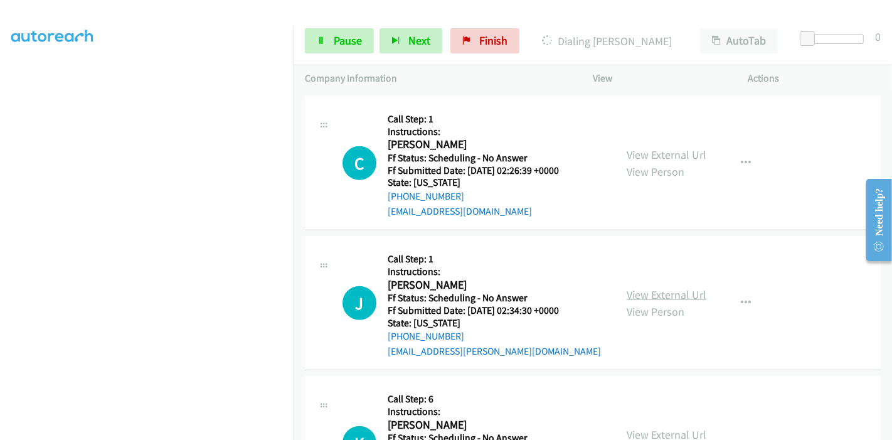
click at [653, 294] on link "View External Url" at bounding box center [667, 294] width 80 height 14
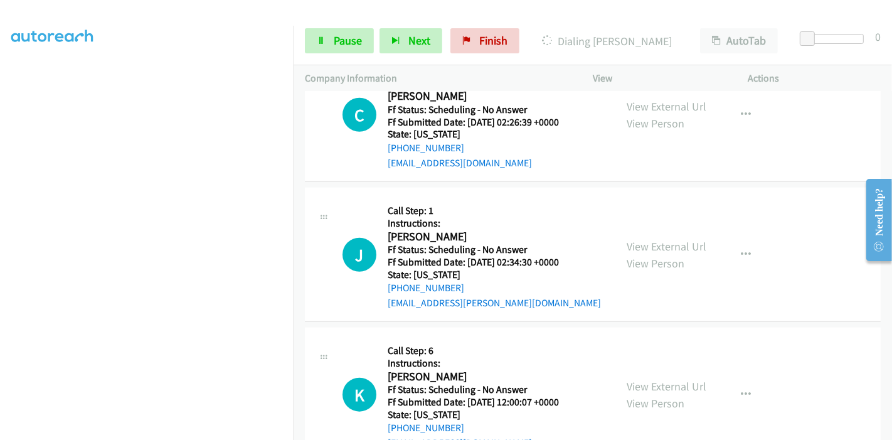
scroll to position [1103, 0]
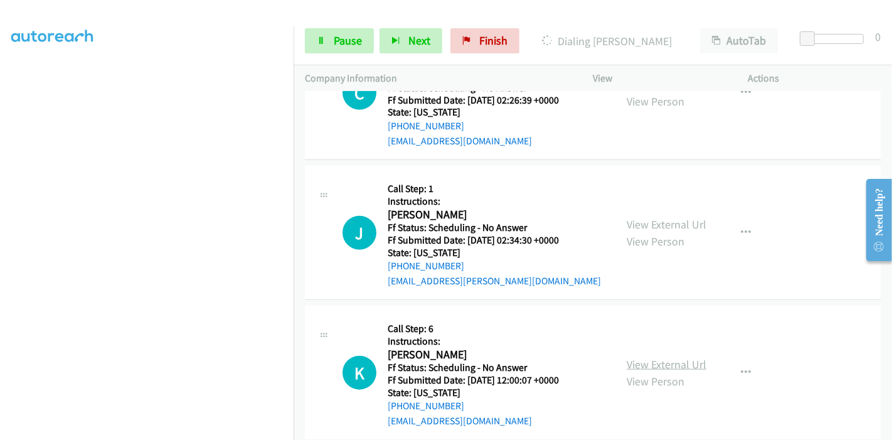
click at [628, 361] on link "View External Url" at bounding box center [667, 364] width 80 height 14
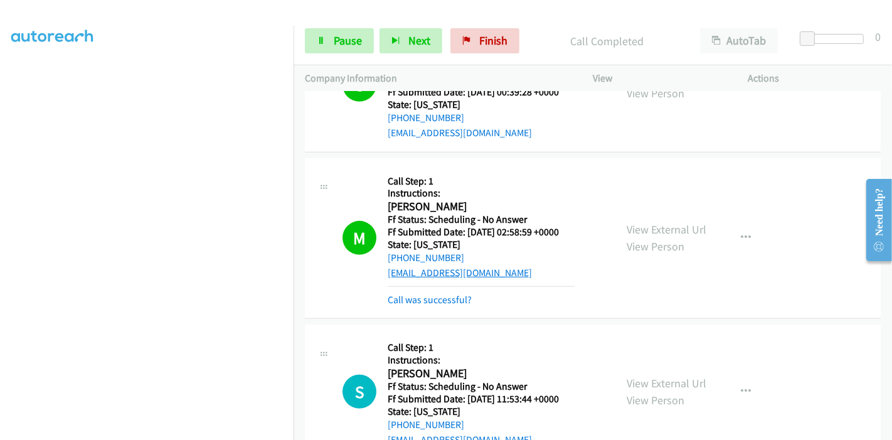
scroll to position [571, 0]
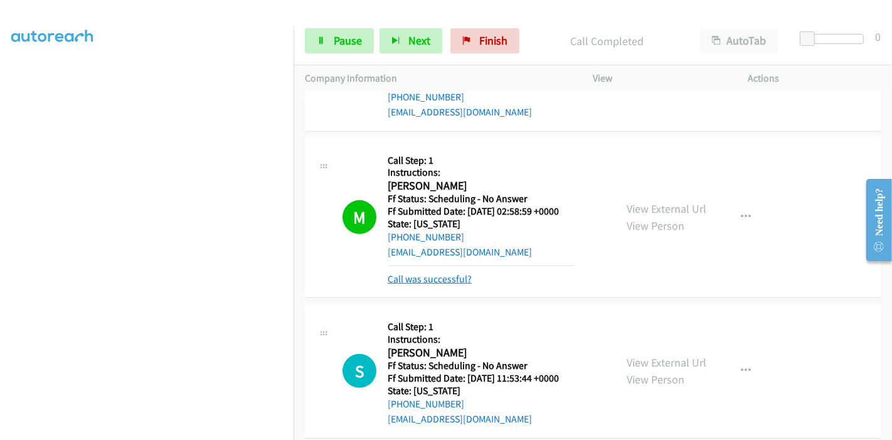
click at [439, 281] on link "Call was successful?" at bounding box center [430, 279] width 84 height 12
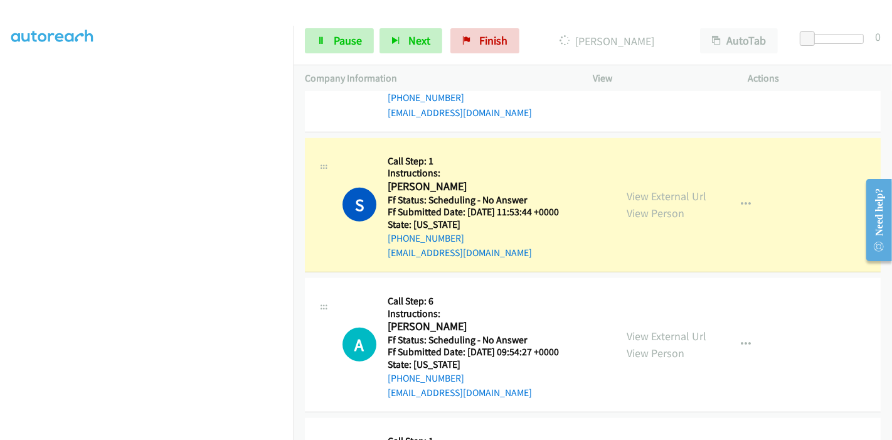
scroll to position [265, 0]
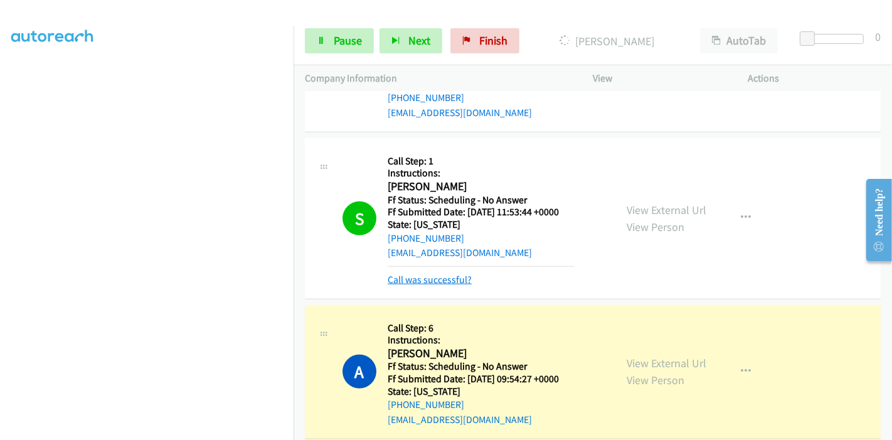
click at [417, 274] on link "Call was successful?" at bounding box center [430, 280] width 84 height 12
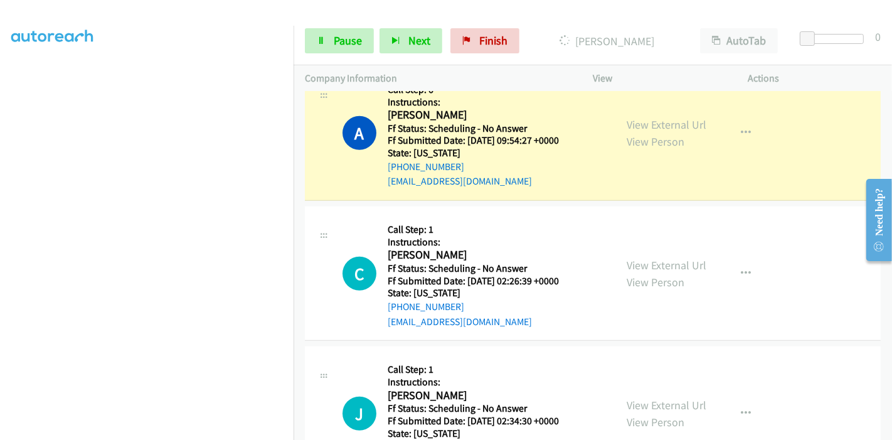
scroll to position [919, 0]
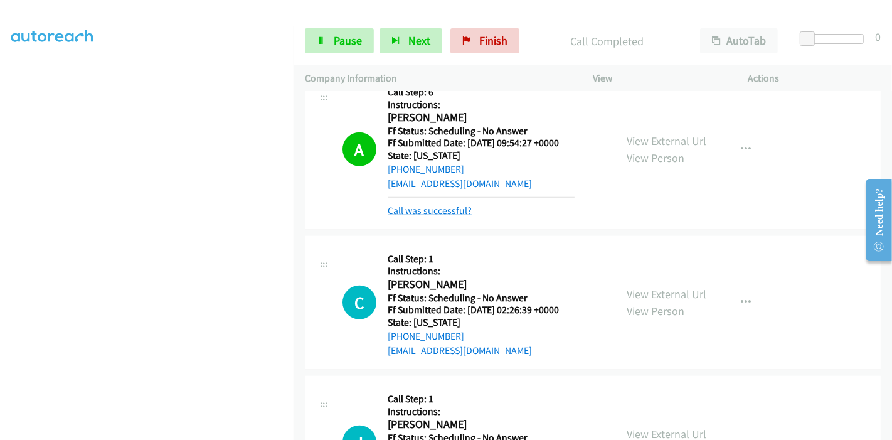
click at [426, 208] on link "Call was successful?" at bounding box center [430, 211] width 84 height 12
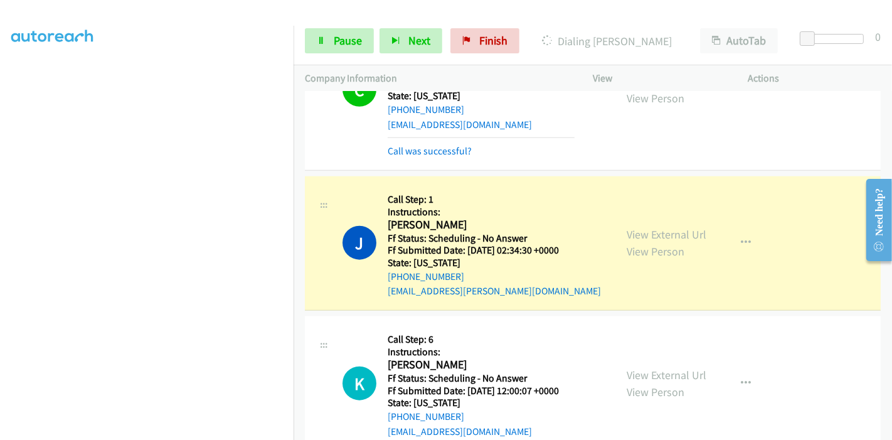
scroll to position [1199, 0]
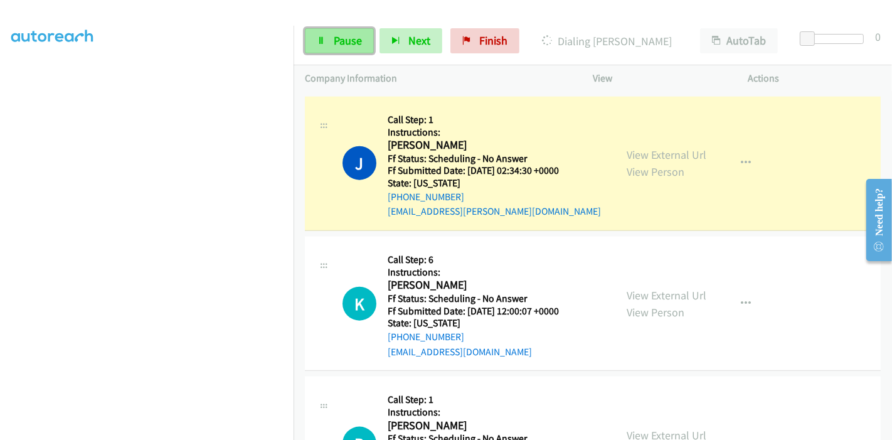
click at [357, 49] on link "Pause" at bounding box center [339, 40] width 69 height 25
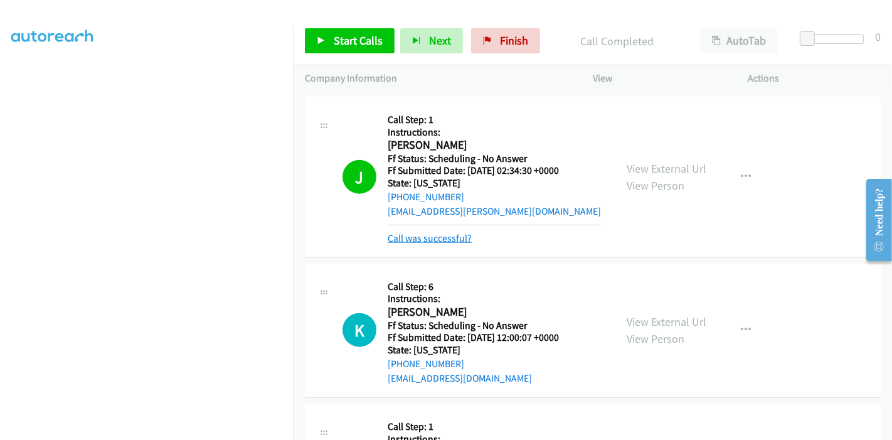
click at [454, 240] on link "Call was successful?" at bounding box center [430, 238] width 84 height 12
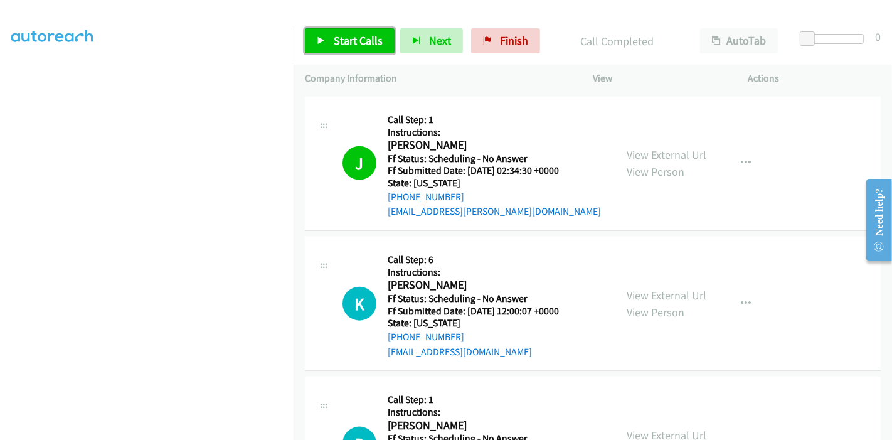
click at [356, 51] on link "Start Calls" at bounding box center [350, 40] width 90 height 25
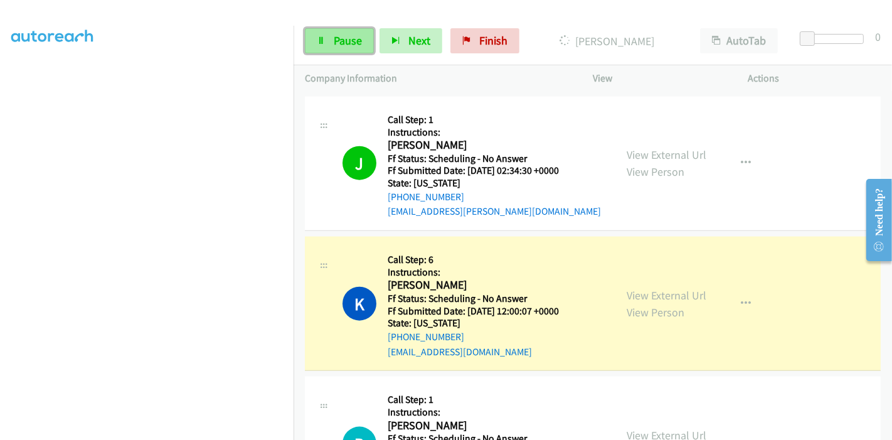
click at [337, 42] on span "Pause" at bounding box center [348, 40] width 28 height 14
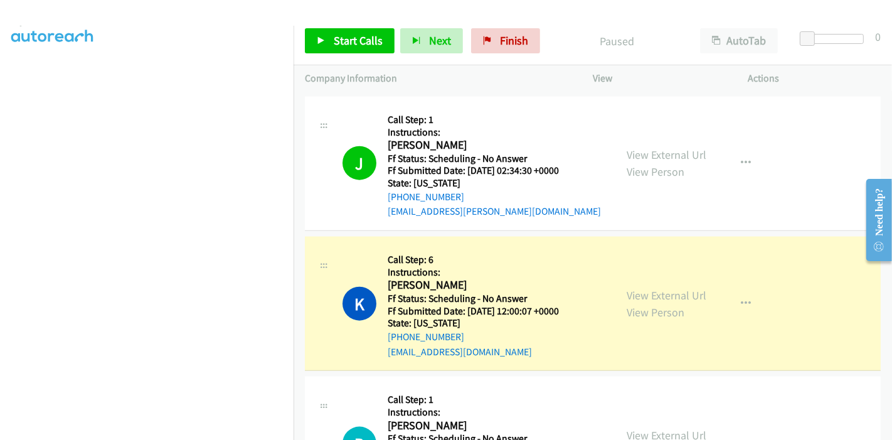
scroll to position [0, 0]
click at [265, 1] on main "Start Calls Pause Next Finish Paused AutoTab AutoTab 0 Company Information Info…" at bounding box center [446, 30] width 892 height 60
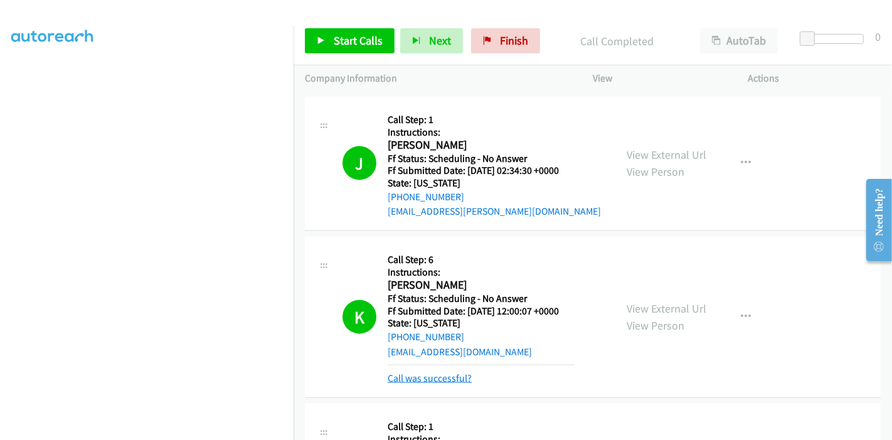
click at [445, 373] on link "Call was successful?" at bounding box center [430, 378] width 84 height 12
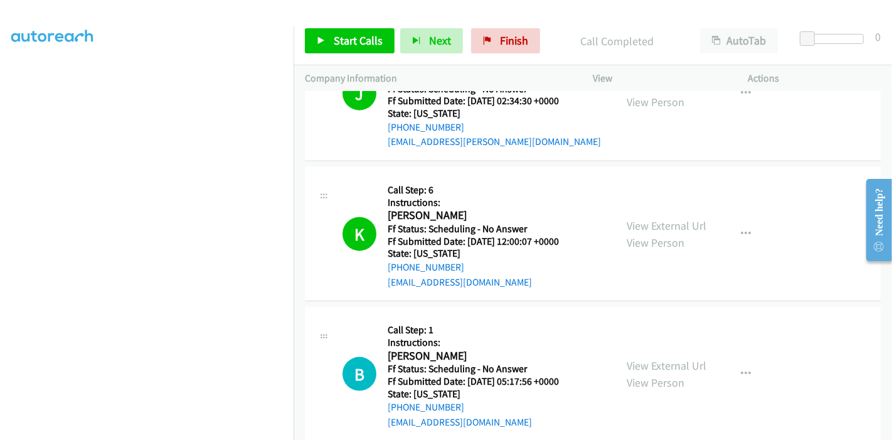
scroll to position [1408, 0]
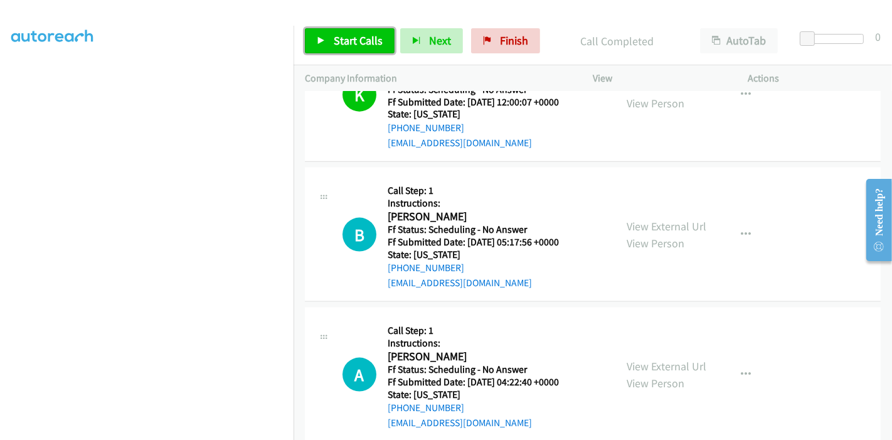
click at [340, 46] on span "Start Calls" at bounding box center [358, 40] width 49 height 14
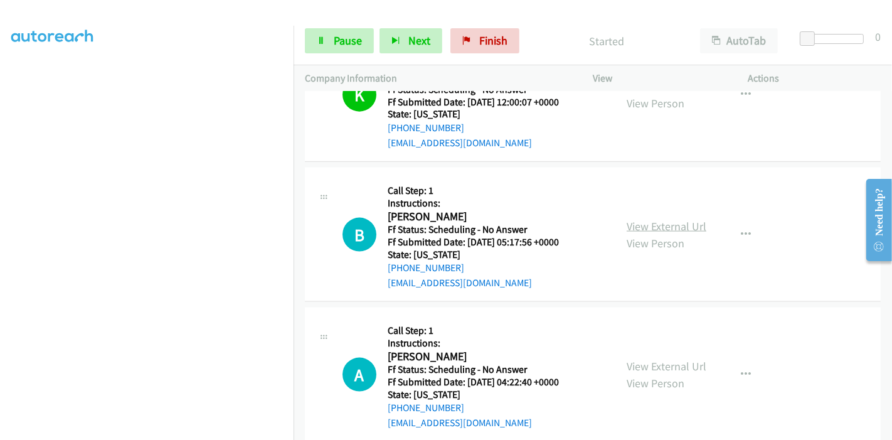
click at [639, 225] on link "View External Url" at bounding box center [667, 226] width 80 height 14
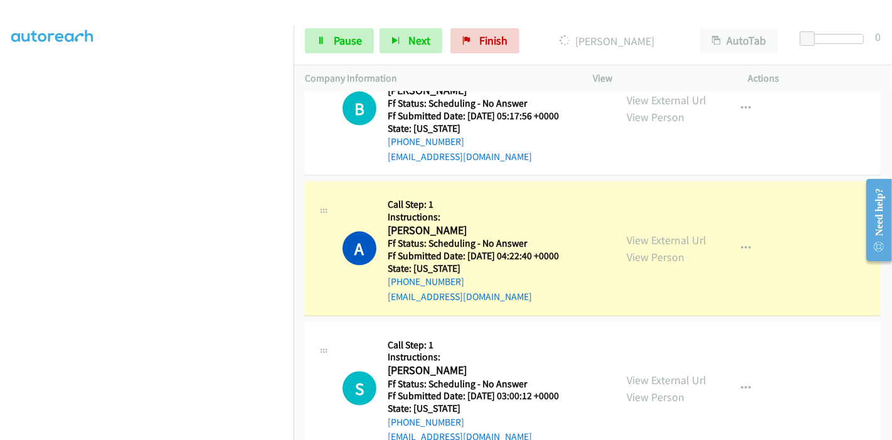
scroll to position [1547, 0]
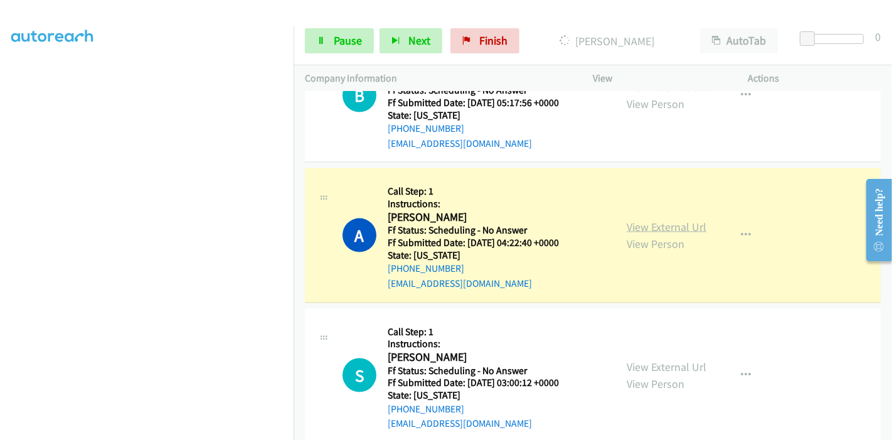
click at [672, 221] on link "View External Url" at bounding box center [667, 227] width 80 height 14
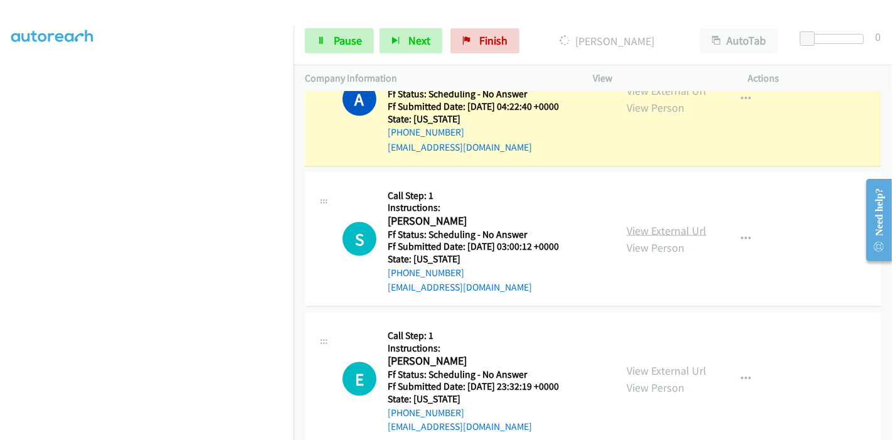
scroll to position [1687, 0]
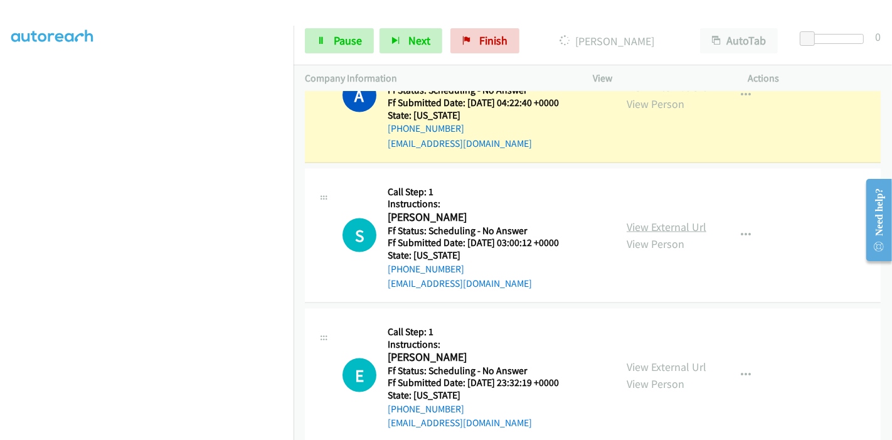
click at [680, 223] on link "View External Url" at bounding box center [667, 227] width 80 height 14
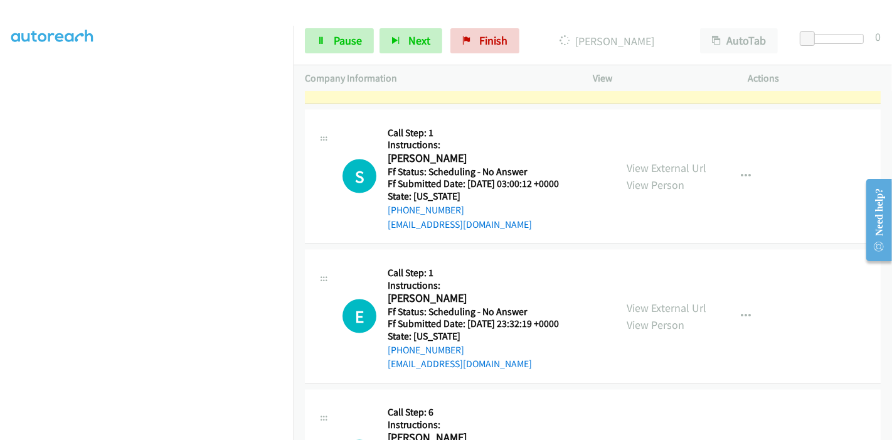
scroll to position [1826, 0]
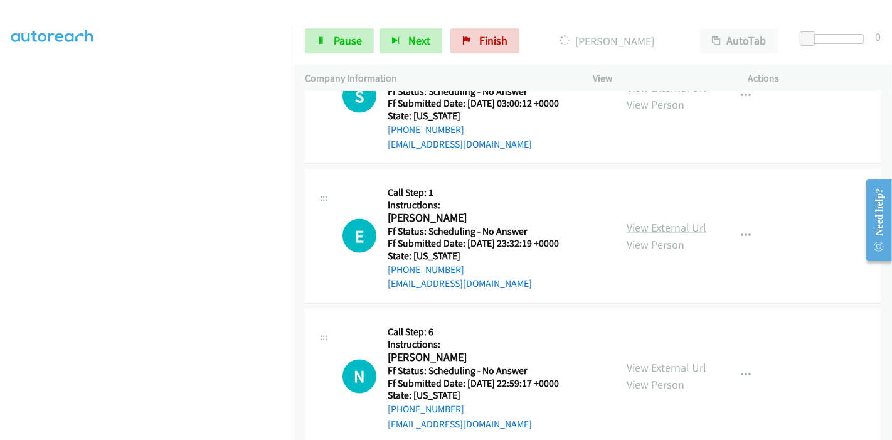
click at [658, 227] on link "View External Url" at bounding box center [667, 227] width 80 height 14
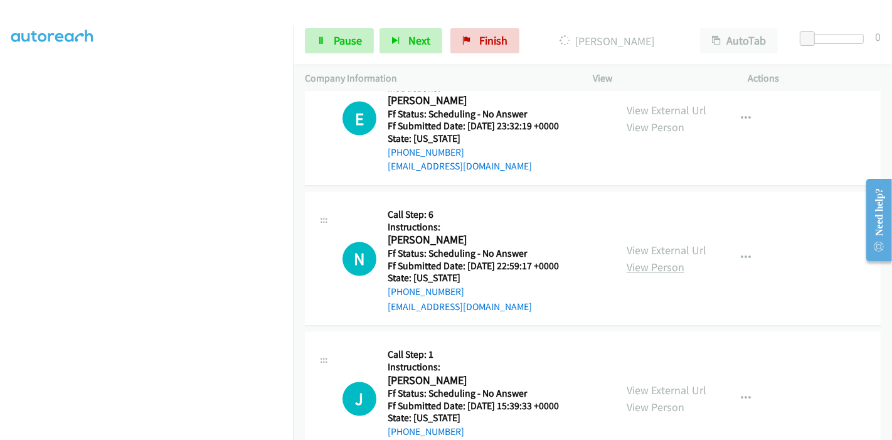
scroll to position [1966, 0]
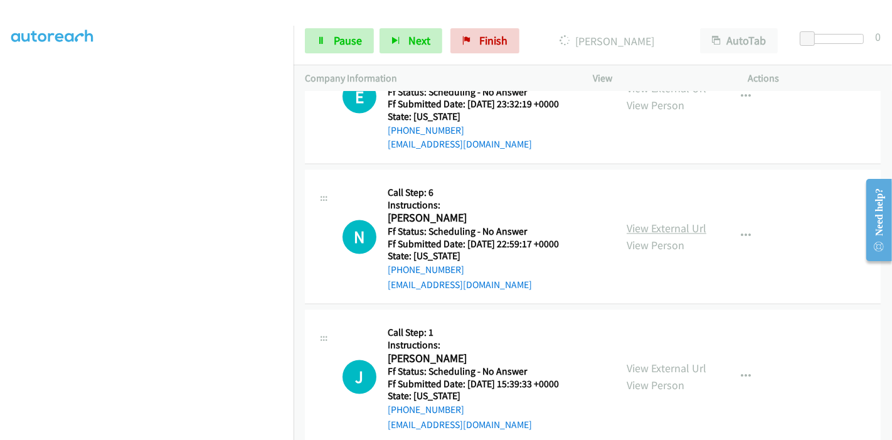
click at [652, 223] on link "View External Url" at bounding box center [667, 229] width 80 height 14
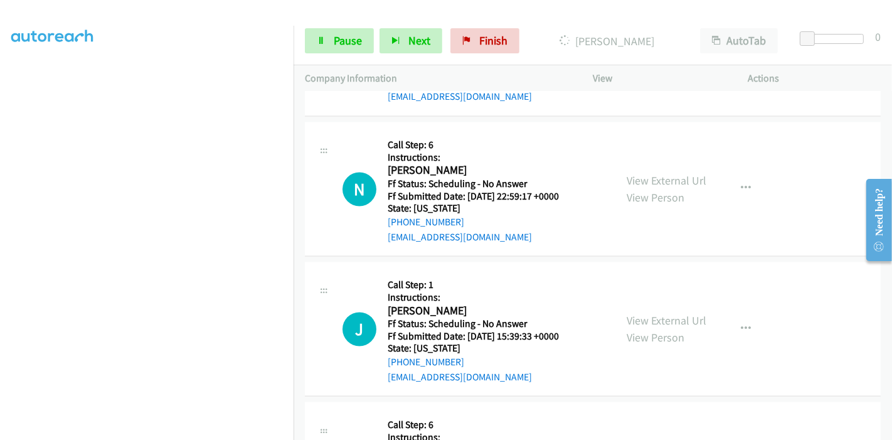
scroll to position [2035, 0]
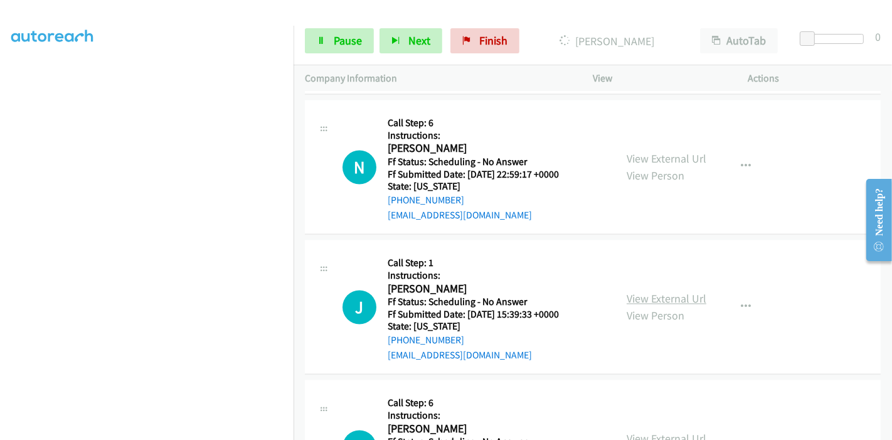
click at [652, 295] on link "View External Url" at bounding box center [667, 299] width 80 height 14
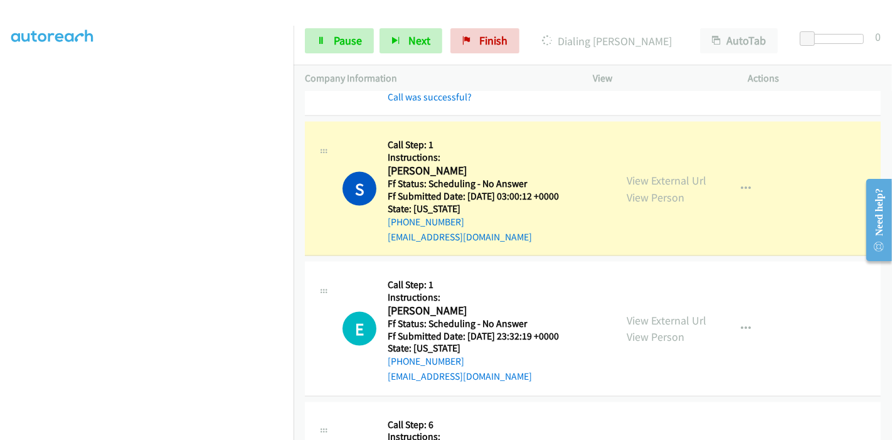
scroll to position [1783, 0]
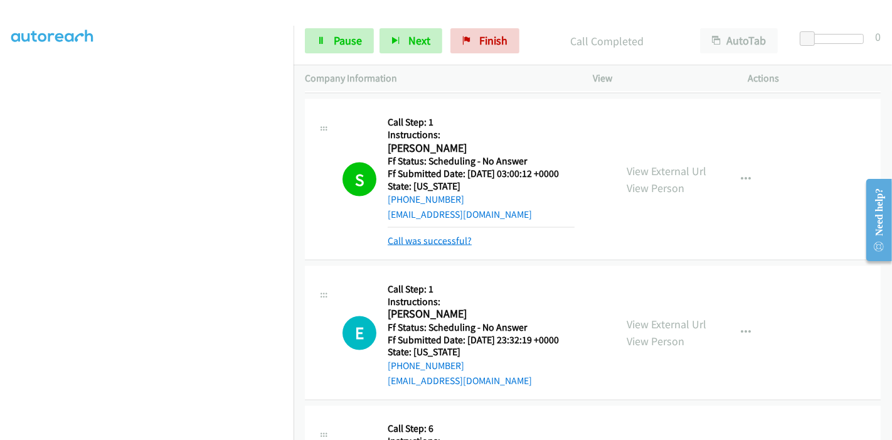
click at [436, 237] on link "Call was successful?" at bounding box center [430, 241] width 84 height 12
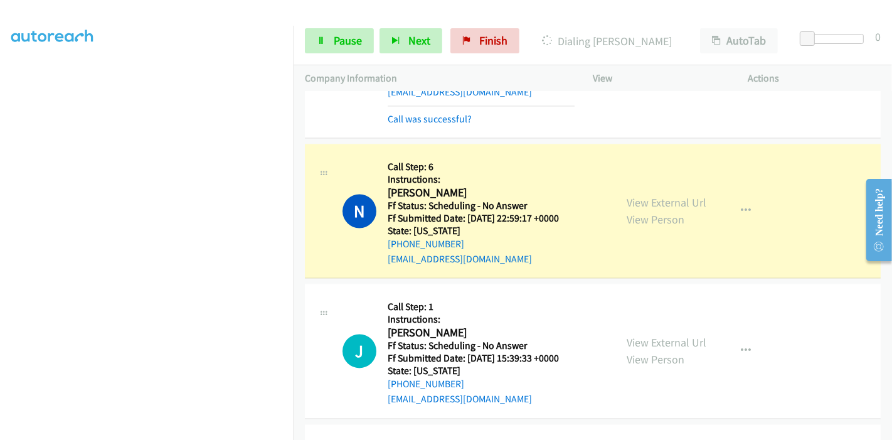
scroll to position [2005, 0]
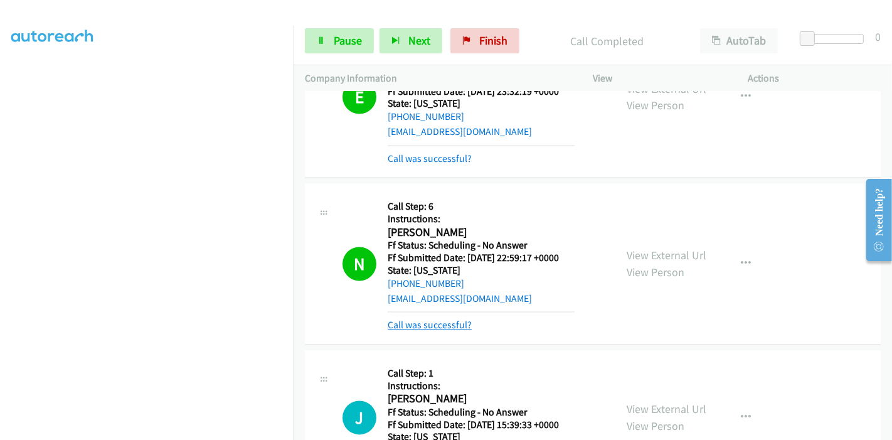
click at [436, 321] on link "Call was successful?" at bounding box center [430, 325] width 84 height 12
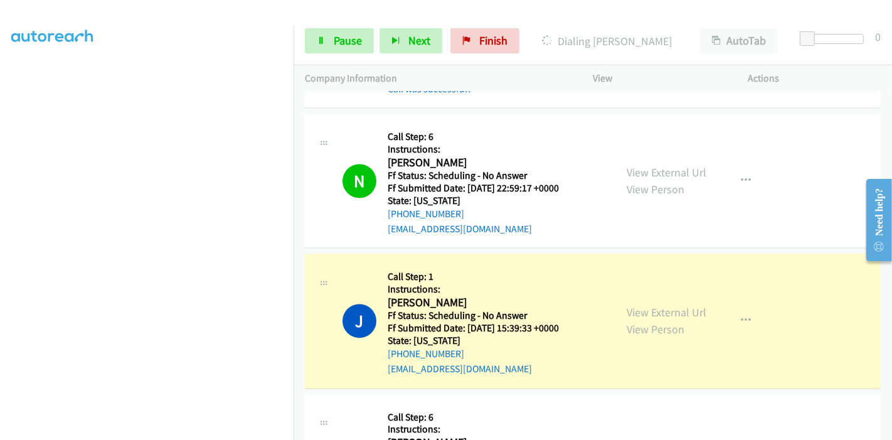
scroll to position [2144, 0]
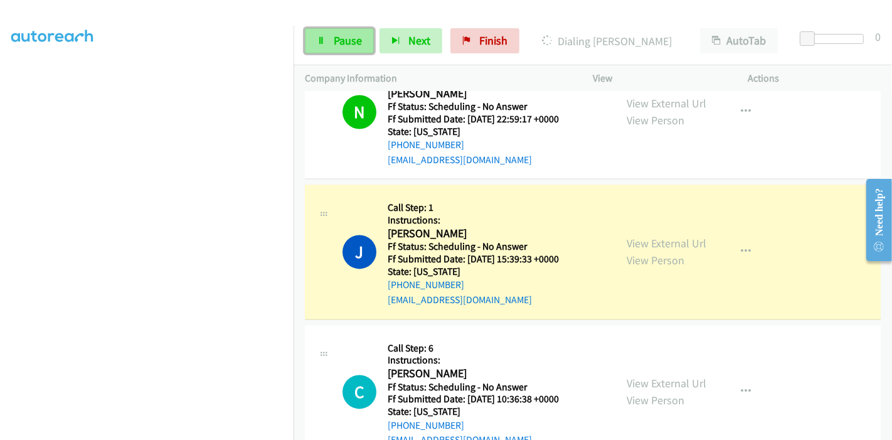
click at [329, 38] on link "Pause" at bounding box center [339, 40] width 69 height 25
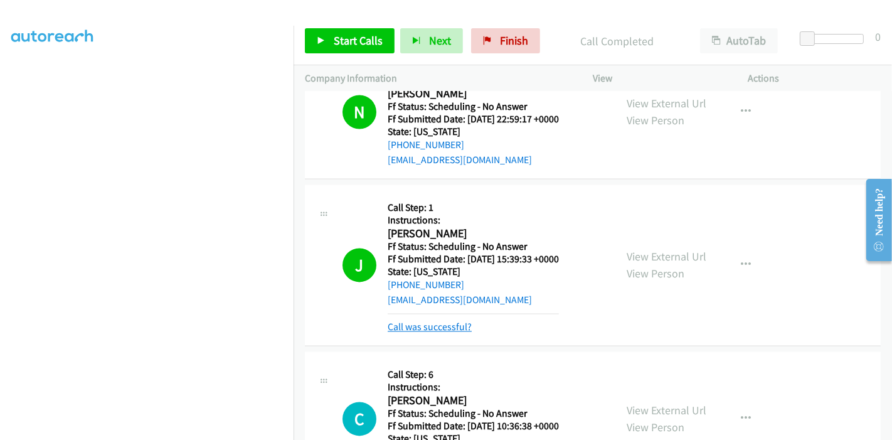
click at [420, 321] on link "Call was successful?" at bounding box center [430, 327] width 84 height 12
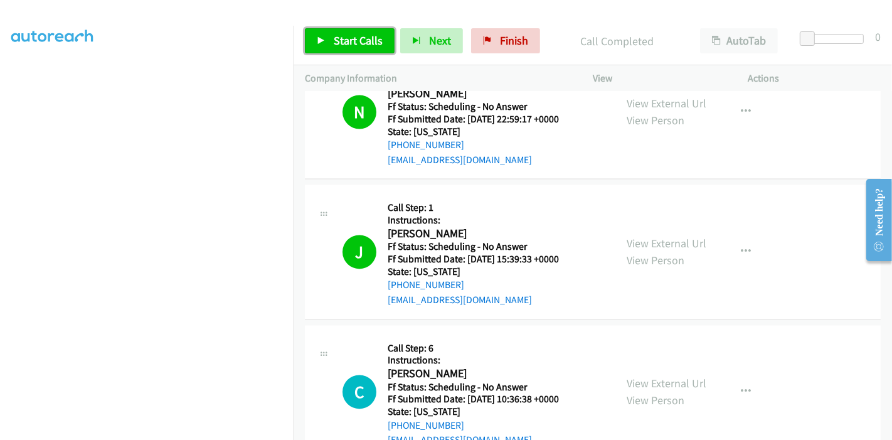
click at [344, 40] on span "Start Calls" at bounding box center [358, 40] width 49 height 14
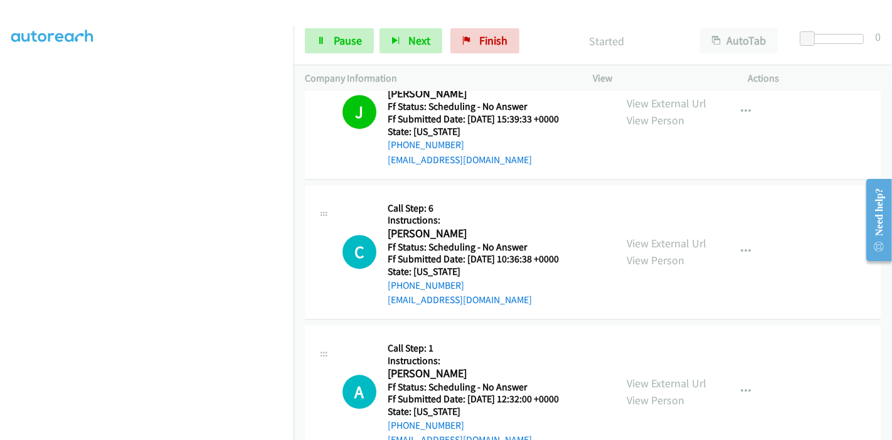
scroll to position [2354, 0]
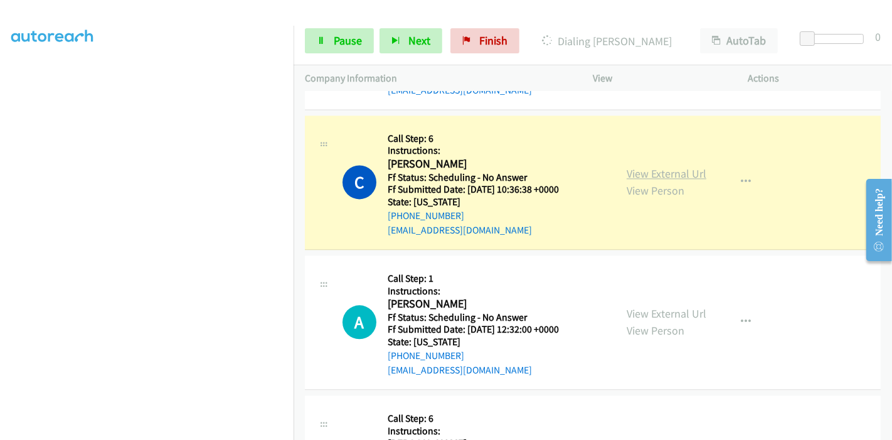
click at [673, 171] on link "View External Url" at bounding box center [667, 173] width 80 height 14
click at [634, 306] on link "View External Url" at bounding box center [667, 313] width 80 height 14
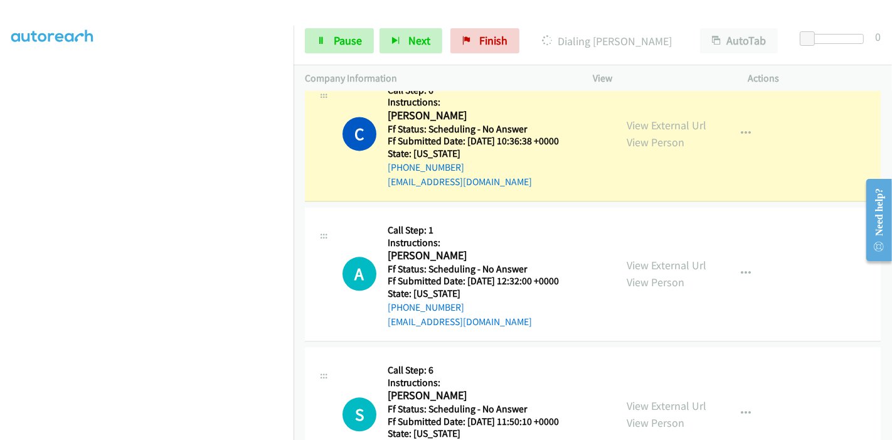
scroll to position [2424, 0]
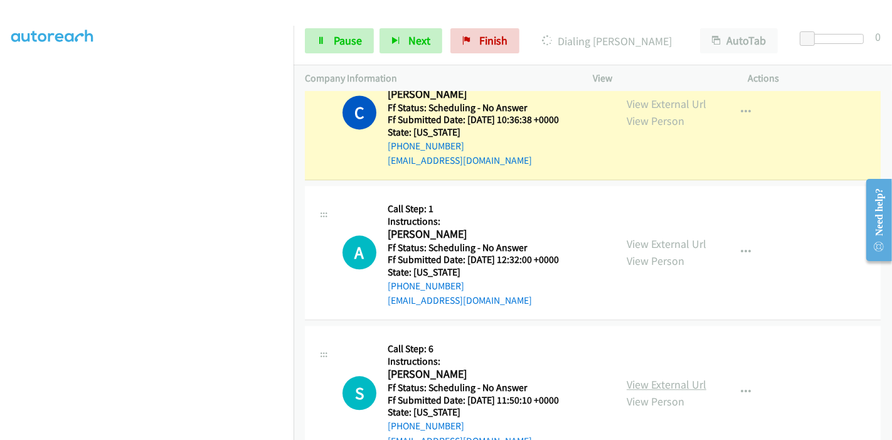
click at [641, 384] on link "View External Url" at bounding box center [667, 384] width 80 height 14
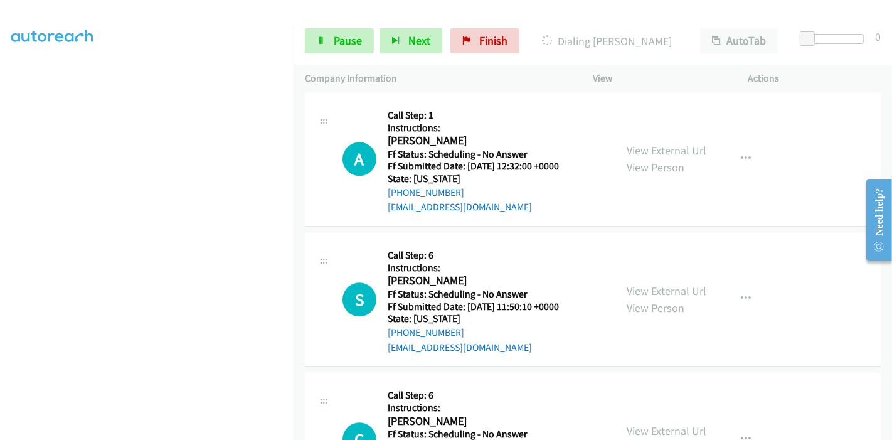
scroll to position [2563, 0]
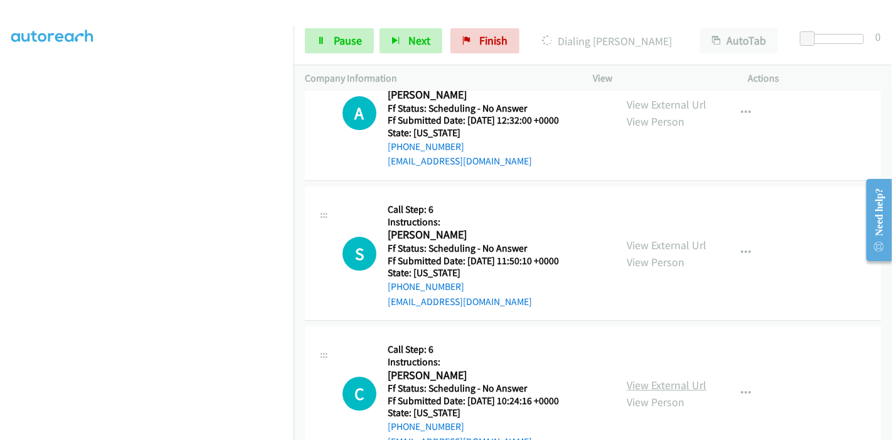
click at [639, 378] on link "View External Url" at bounding box center [667, 385] width 80 height 14
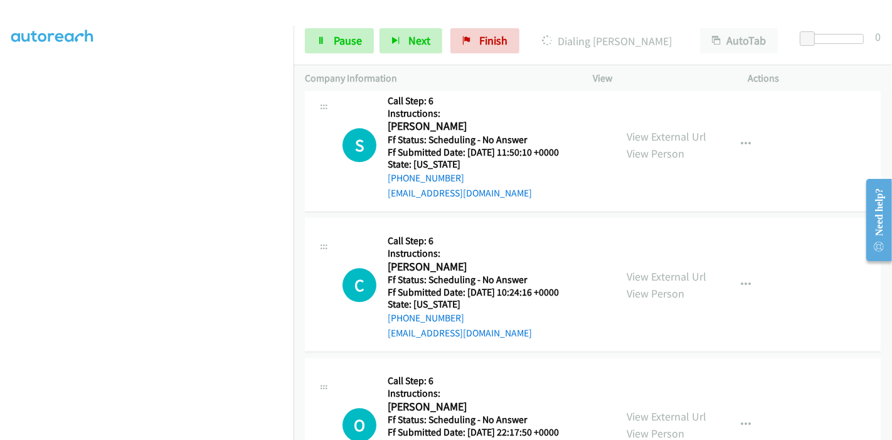
scroll to position [2702, 0]
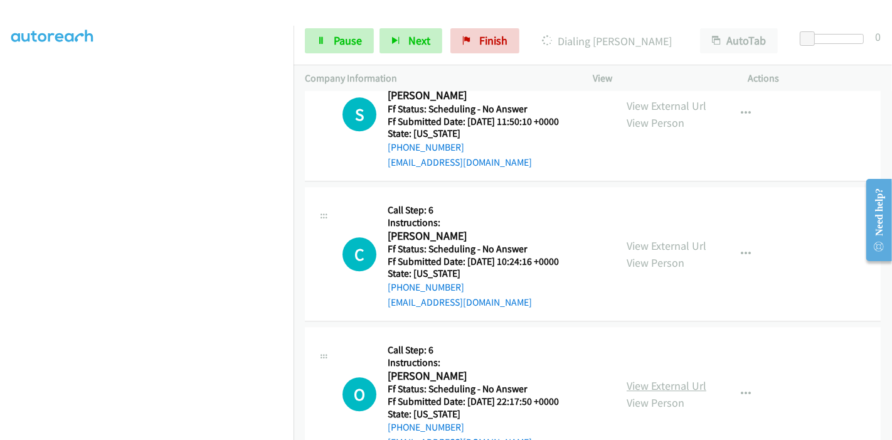
click at [651, 380] on link "View External Url" at bounding box center [667, 385] width 80 height 14
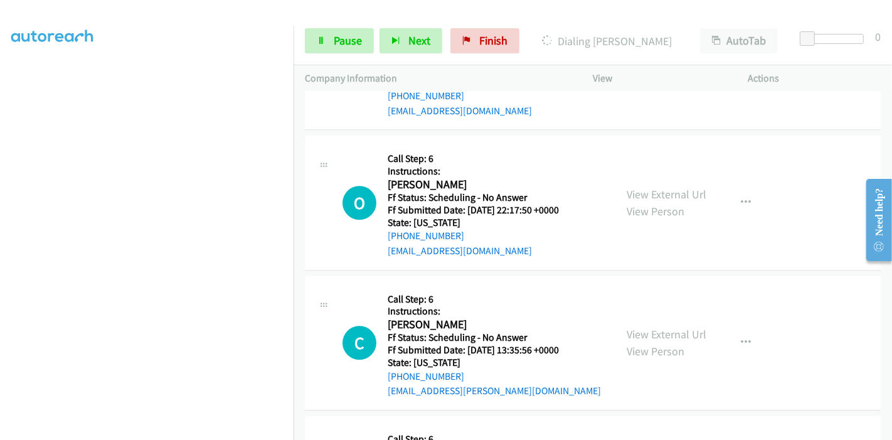
scroll to position [2912, 0]
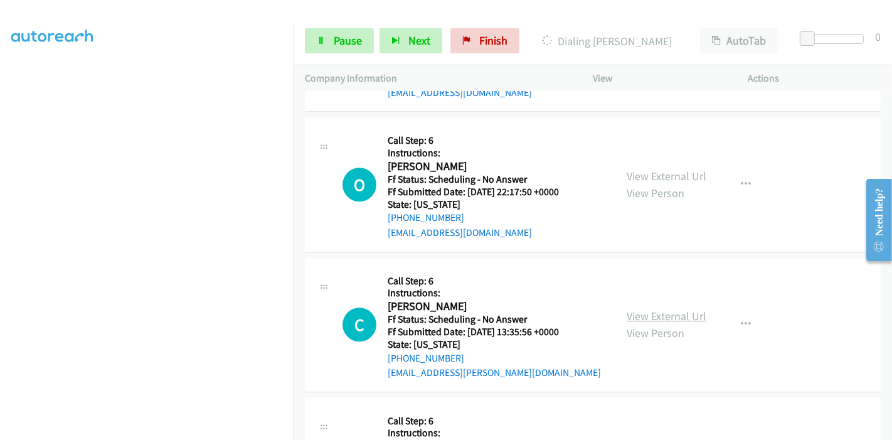
click at [654, 309] on link "View External Url" at bounding box center [667, 316] width 80 height 14
click at [334, 45] on span "Pause" at bounding box center [348, 40] width 28 height 14
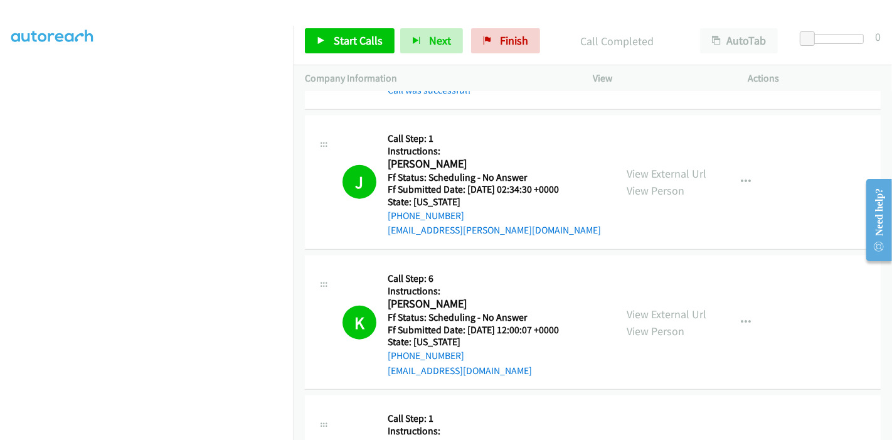
scroll to position [1404, 0]
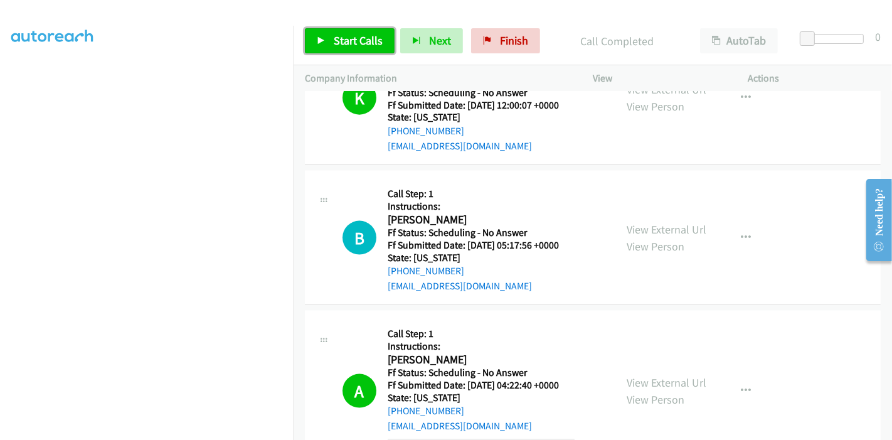
click at [343, 40] on span "Start Calls" at bounding box center [358, 40] width 49 height 14
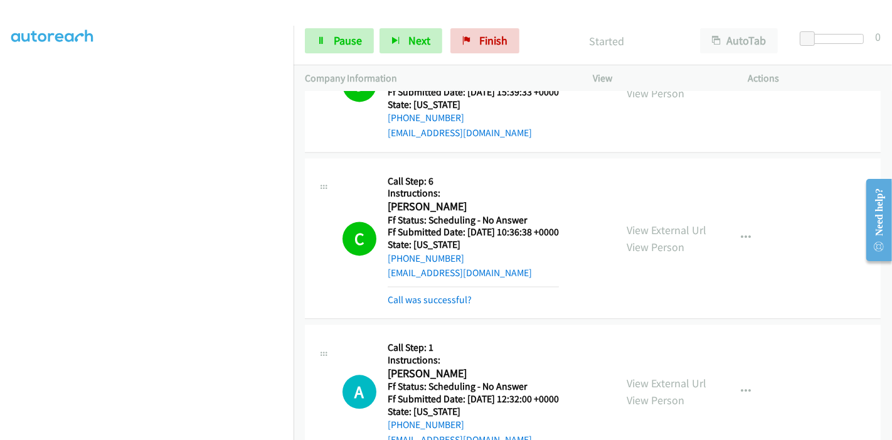
scroll to position [2311, 0]
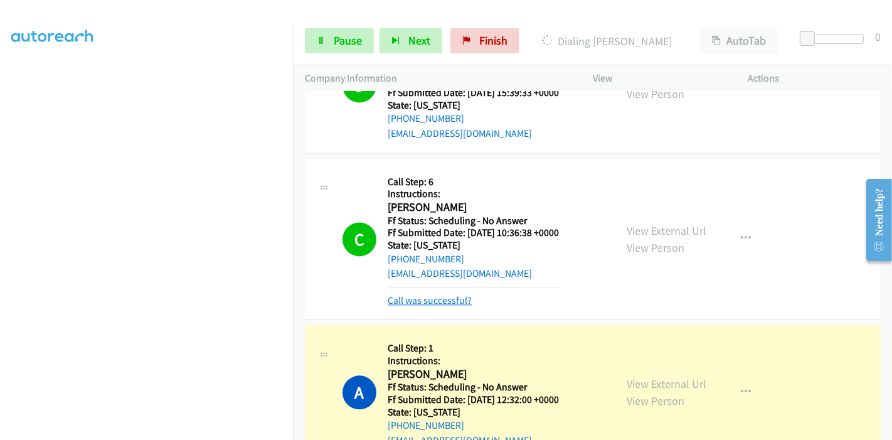
click at [464, 294] on link "Call was successful?" at bounding box center [430, 300] width 84 height 12
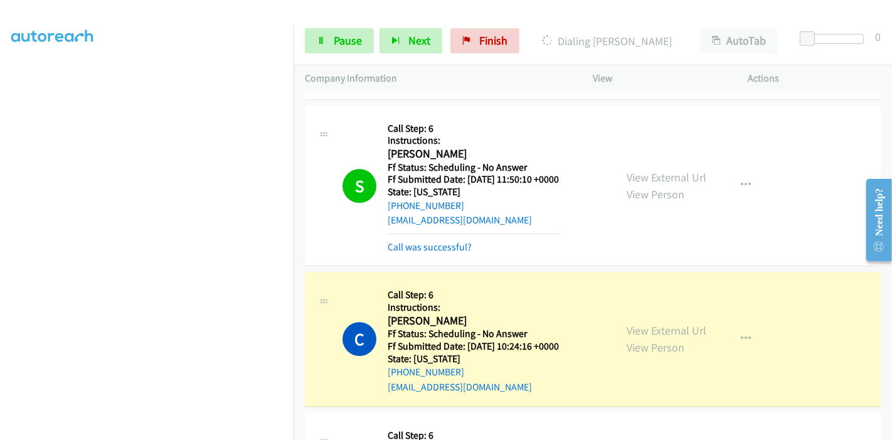
scroll to position [2729, 0]
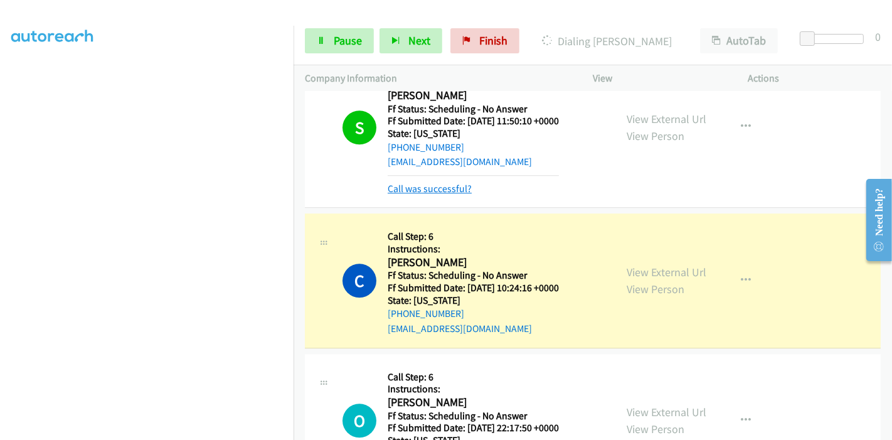
click at [413, 187] on link "Call was successful?" at bounding box center [430, 189] width 84 height 12
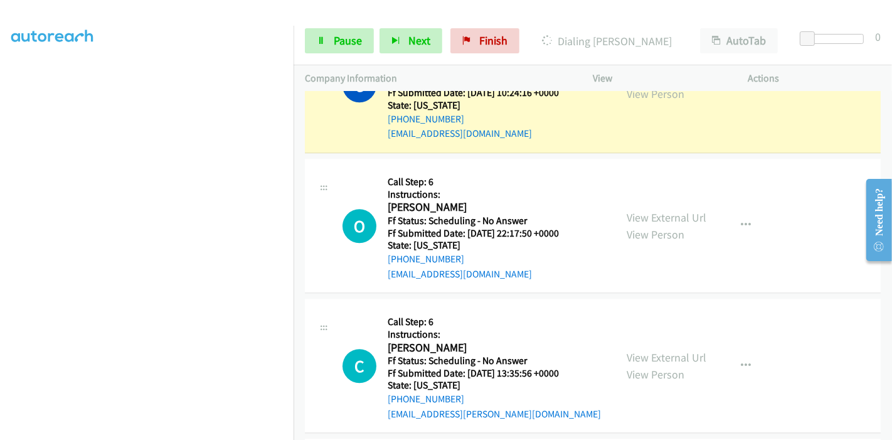
scroll to position [2926, 0]
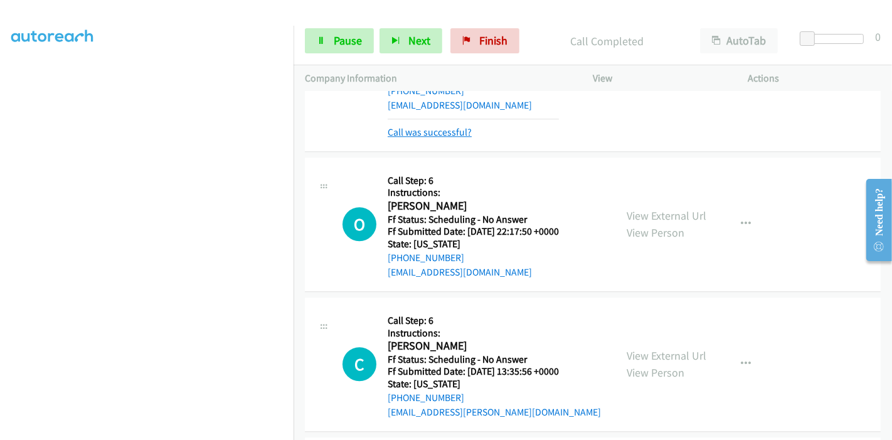
click at [439, 133] on link "Call was successful?" at bounding box center [430, 132] width 84 height 12
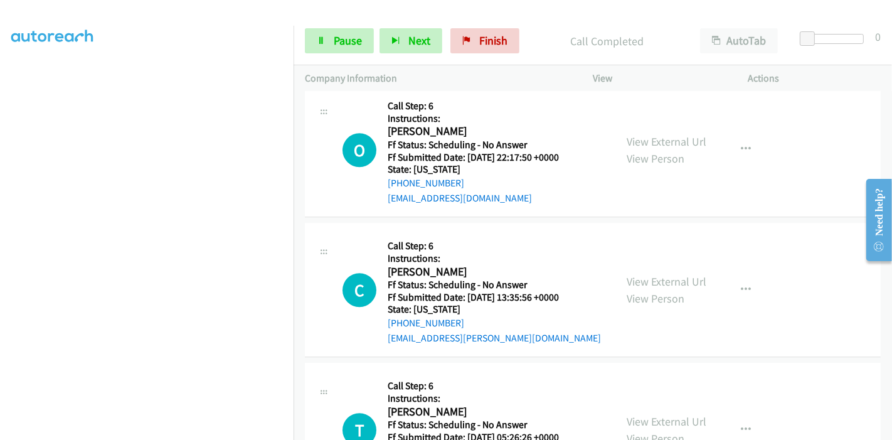
scroll to position [2995, 0]
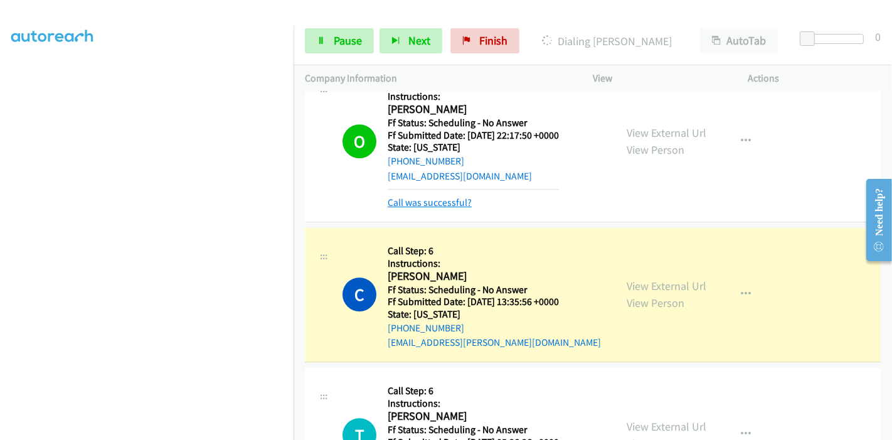
click at [439, 204] on div "Call was successful?" at bounding box center [473, 202] width 171 height 15
click at [437, 198] on link "Call was successful?" at bounding box center [430, 202] width 84 height 12
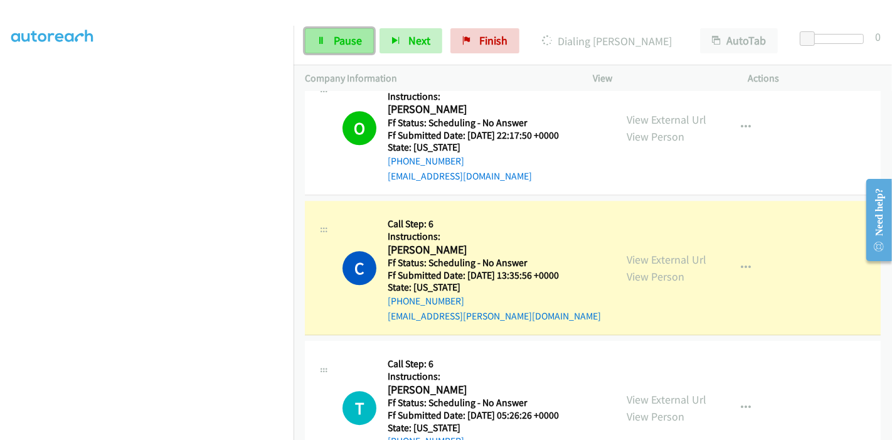
click at [328, 40] on link "Pause" at bounding box center [339, 40] width 69 height 25
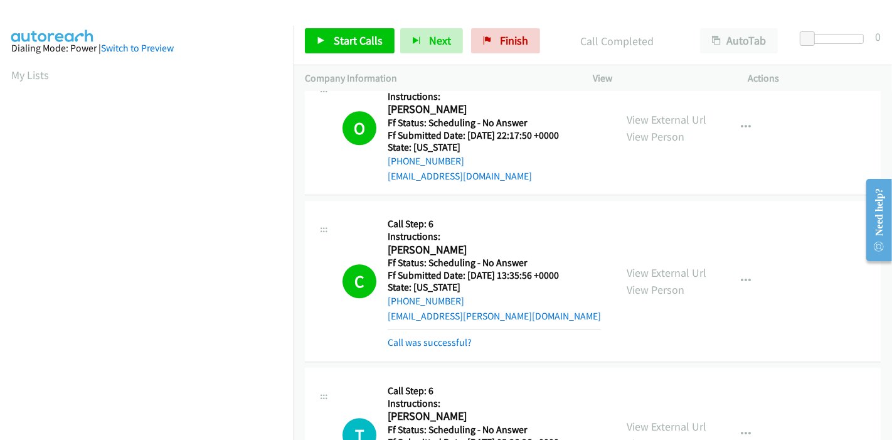
scroll to position [0, 2]
click at [510, 53] on div "Start Calls Pause Next Finish Call Completed AutoTab AutoTab 0" at bounding box center [593, 41] width 599 height 48
click at [514, 43] on span "Finish" at bounding box center [514, 40] width 28 height 14
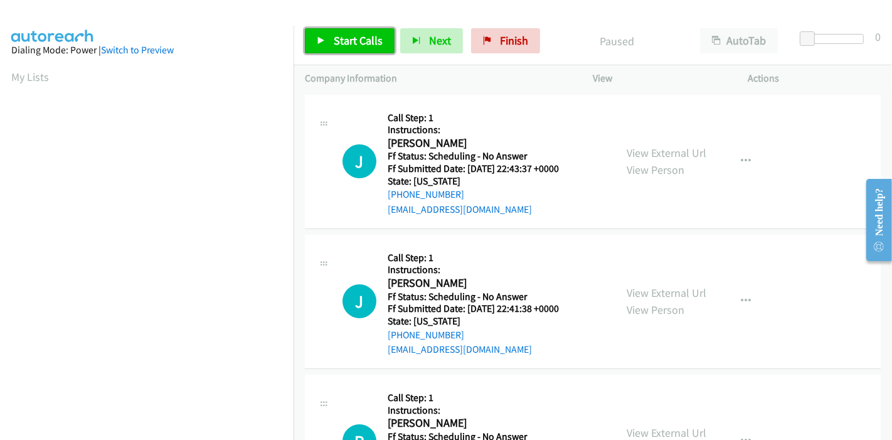
click at [339, 40] on span "Start Calls" at bounding box center [358, 40] width 49 height 14
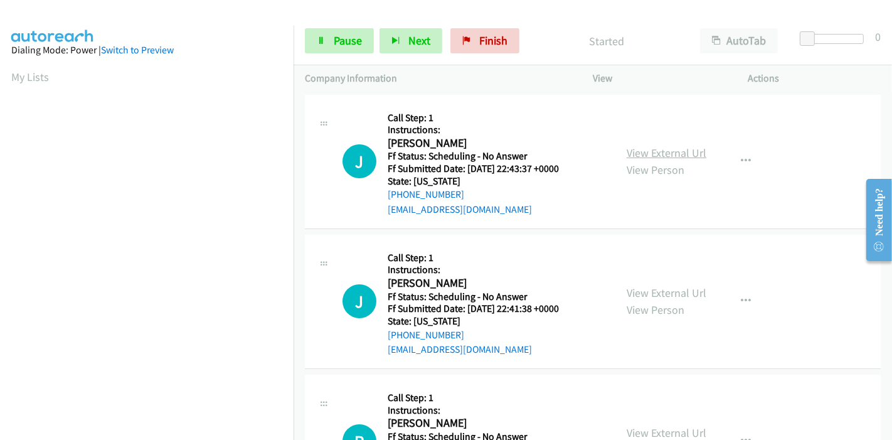
click at [661, 157] on link "View External Url" at bounding box center [667, 153] width 80 height 14
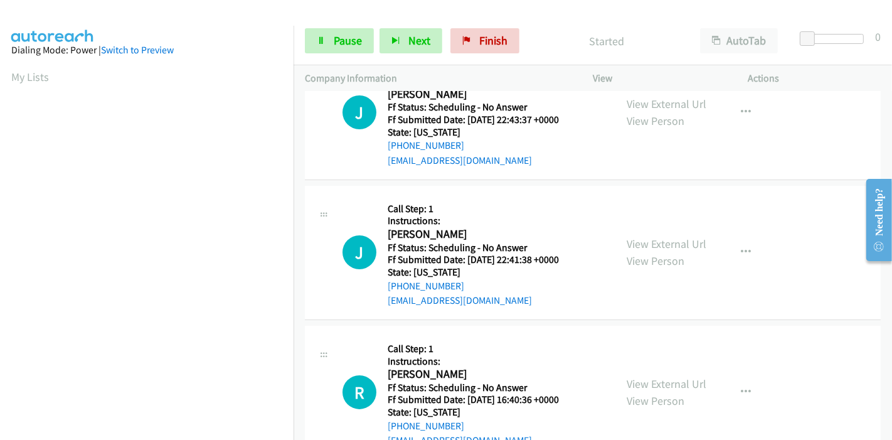
scroll to position [70, 0]
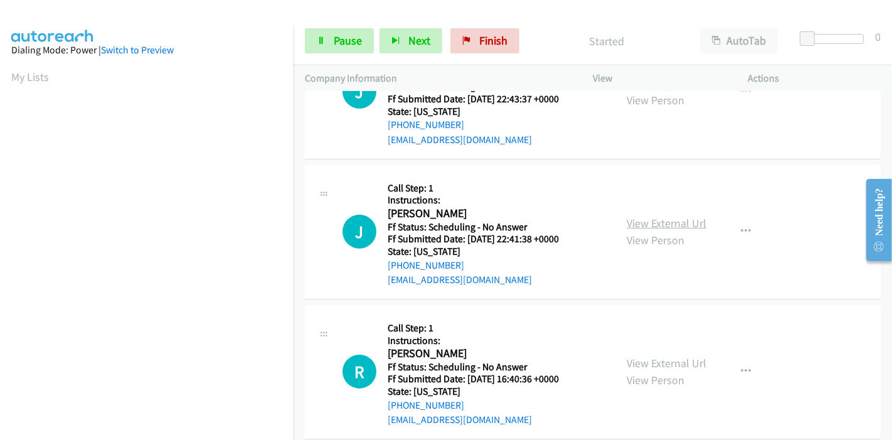
click at [653, 218] on link "View External Url" at bounding box center [667, 223] width 80 height 14
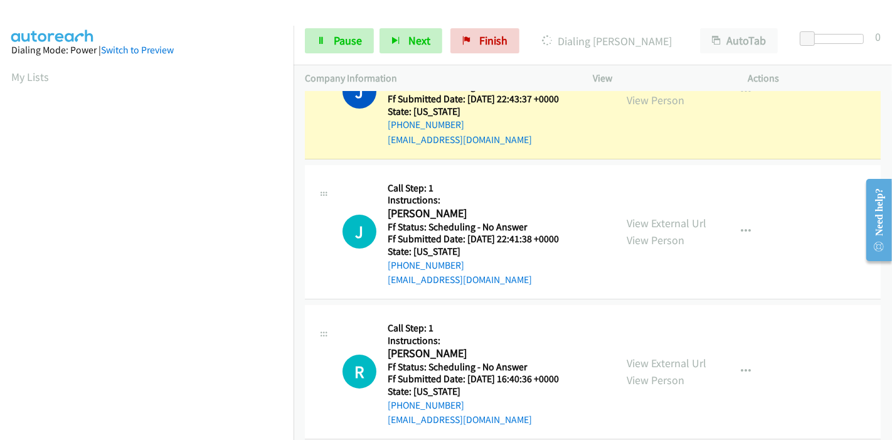
scroll to position [139, 0]
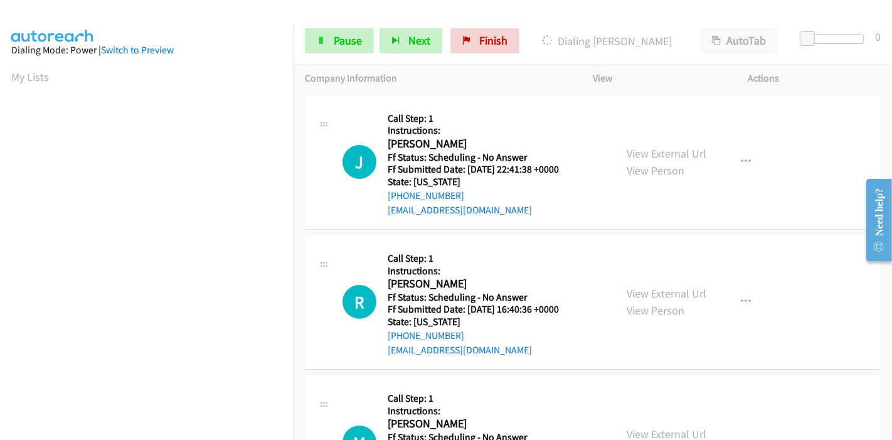
click at [646, 284] on div "View External Url View Person View External Url Email Schedule/Manage Callback …" at bounding box center [699, 302] width 167 height 111
click at [643, 291] on link "View External Url" at bounding box center [667, 293] width 80 height 14
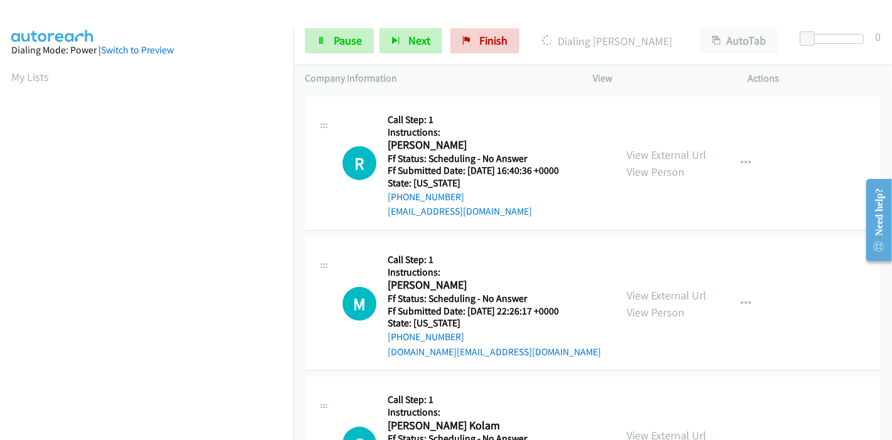
scroll to position [279, 0]
click at [629, 292] on link "View External Url" at bounding box center [667, 294] width 80 height 14
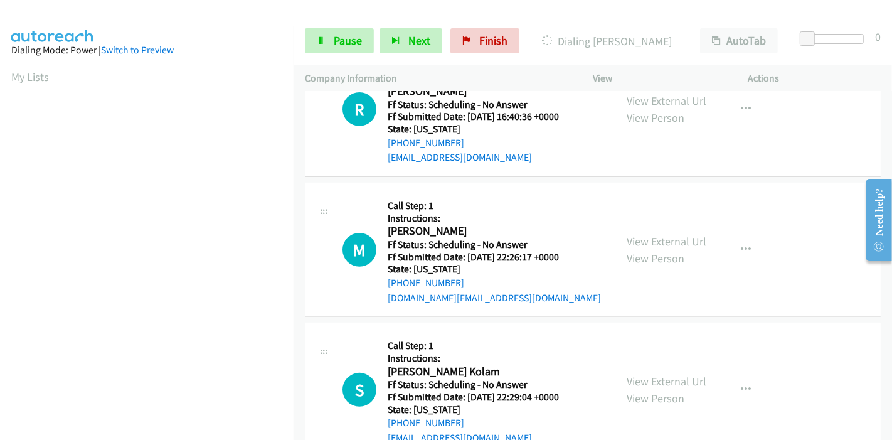
scroll to position [418, 0]
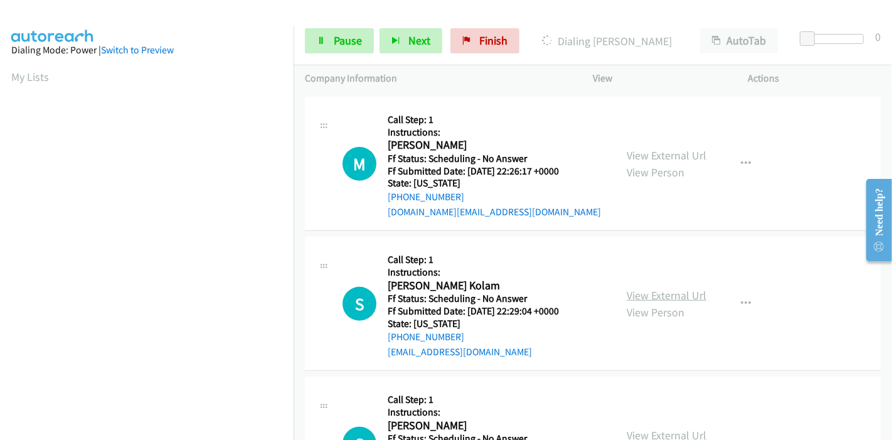
click at [645, 300] on link "View External Url" at bounding box center [667, 295] width 80 height 14
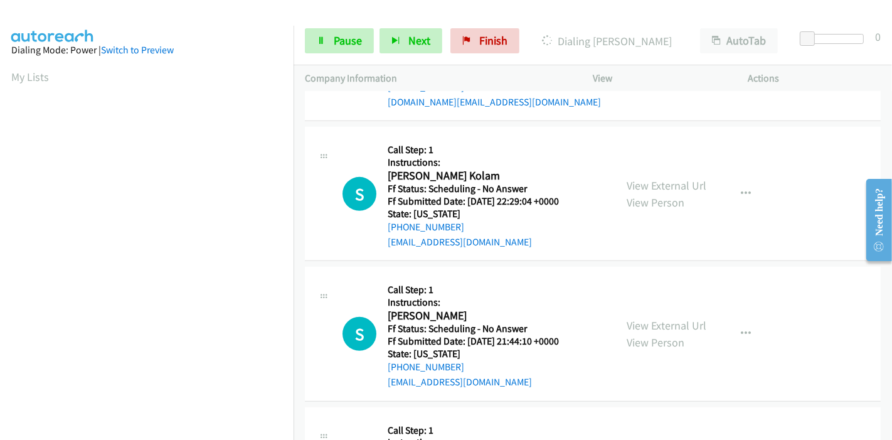
scroll to position [557, 0]
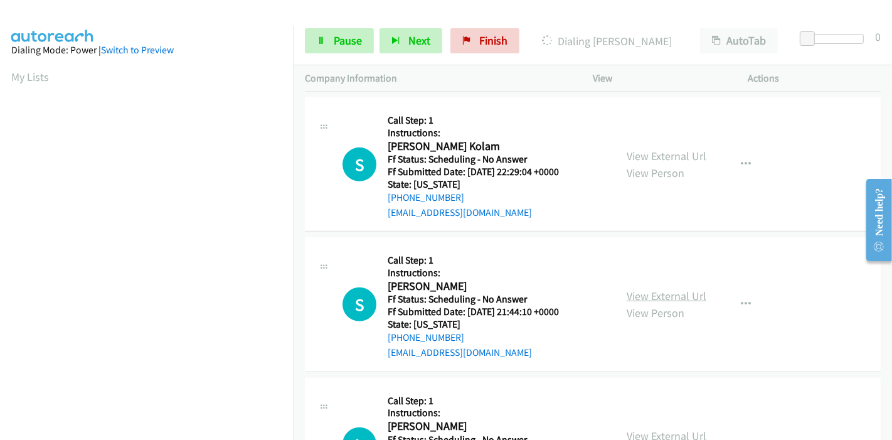
click at [630, 291] on link "View External Url" at bounding box center [667, 296] width 80 height 14
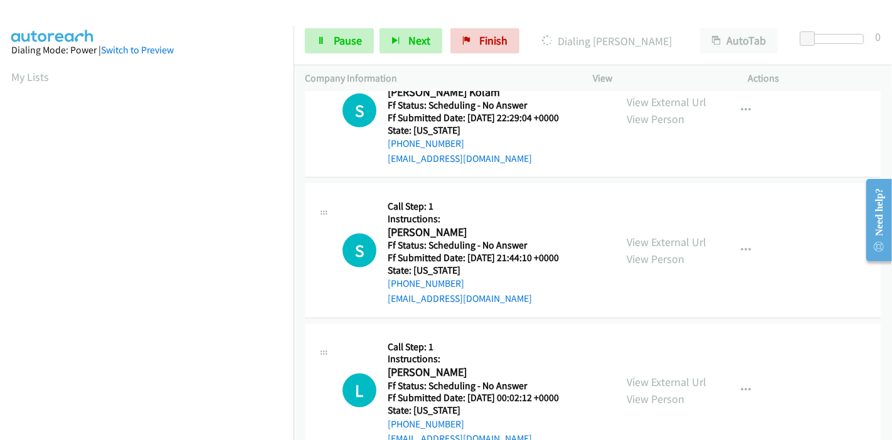
scroll to position [697, 0]
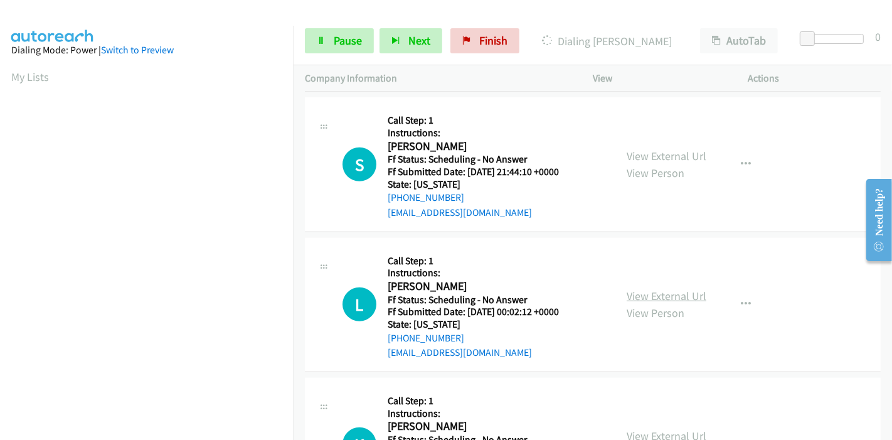
click at [629, 292] on link "View External Url" at bounding box center [667, 296] width 80 height 14
click at [329, 49] on link "Pause" at bounding box center [339, 40] width 69 height 25
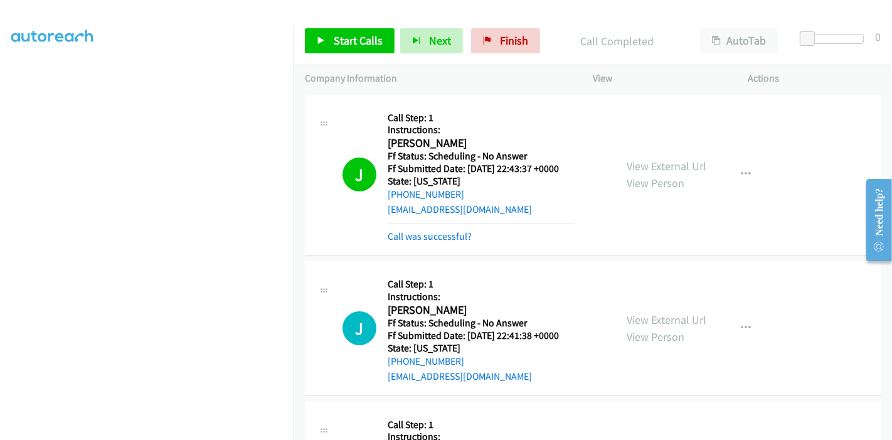
scroll to position [56, 0]
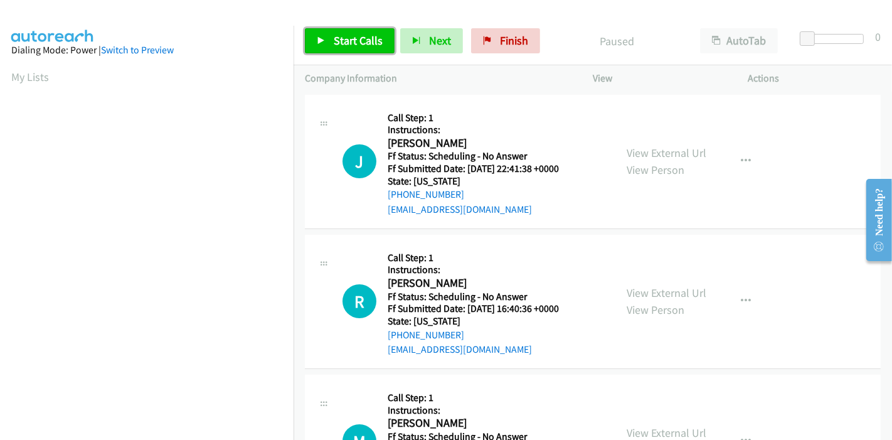
click at [326, 44] on link "Start Calls" at bounding box center [350, 40] width 90 height 25
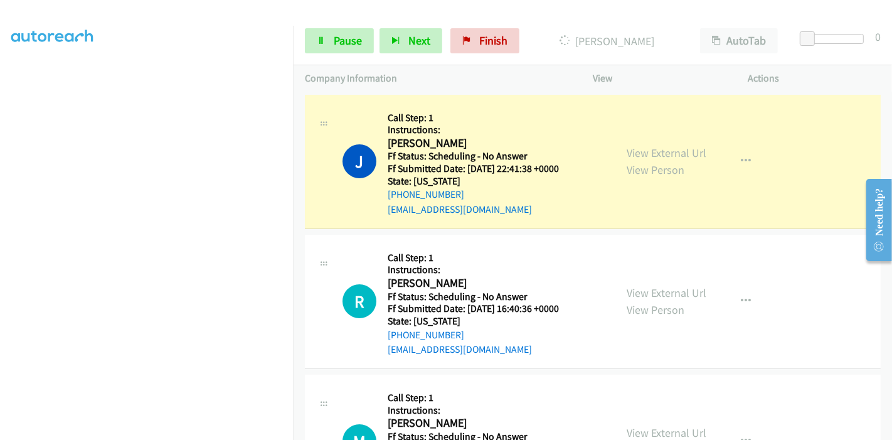
scroll to position [265, 0]
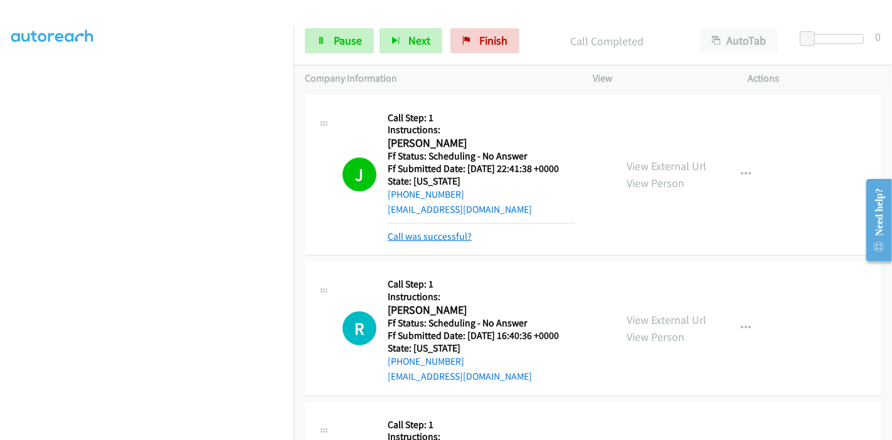
click at [405, 235] on link "Call was successful?" at bounding box center [430, 236] width 84 height 12
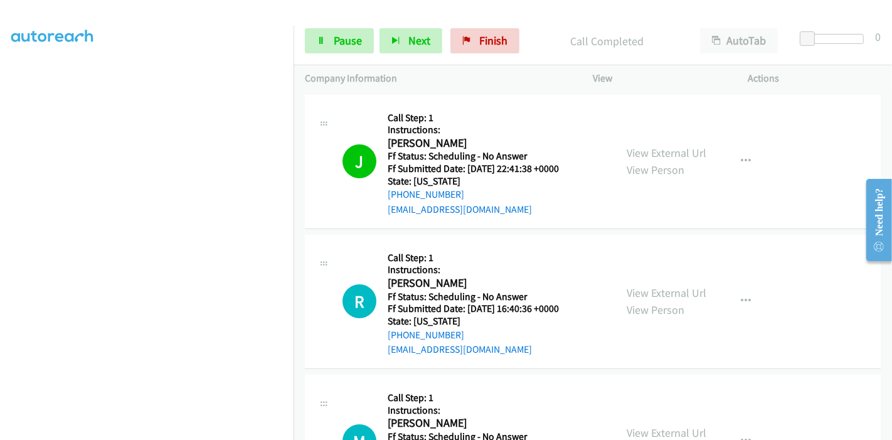
scroll to position [139, 0]
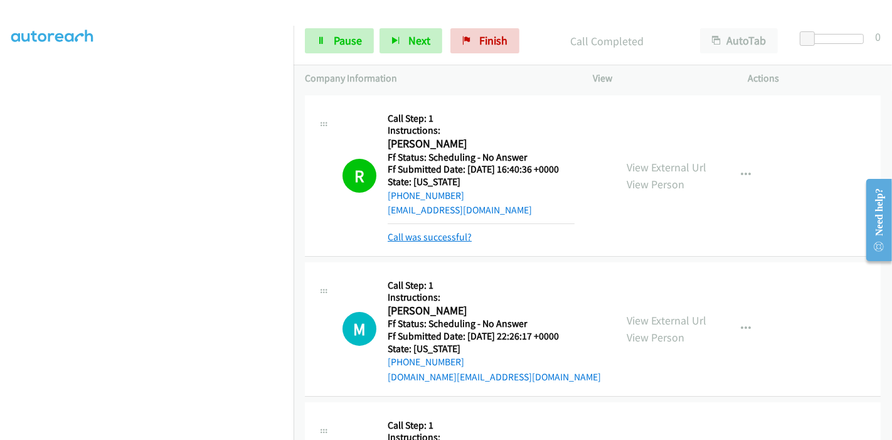
click at [444, 237] on link "Call was successful?" at bounding box center [430, 237] width 84 height 12
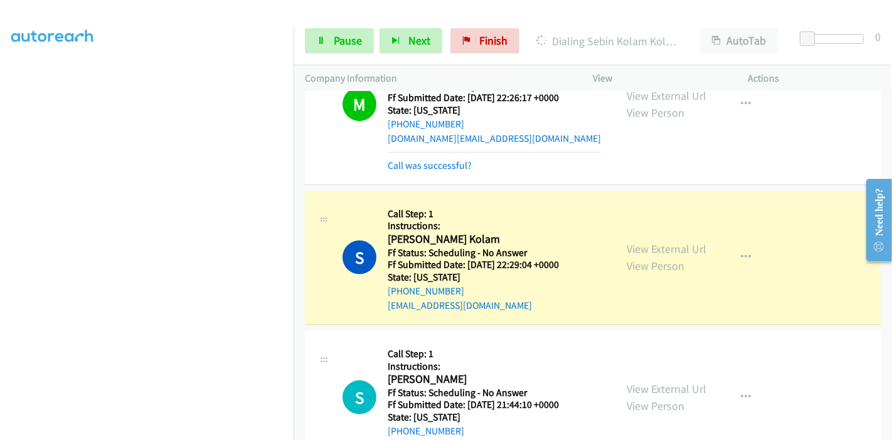
scroll to position [418, 0]
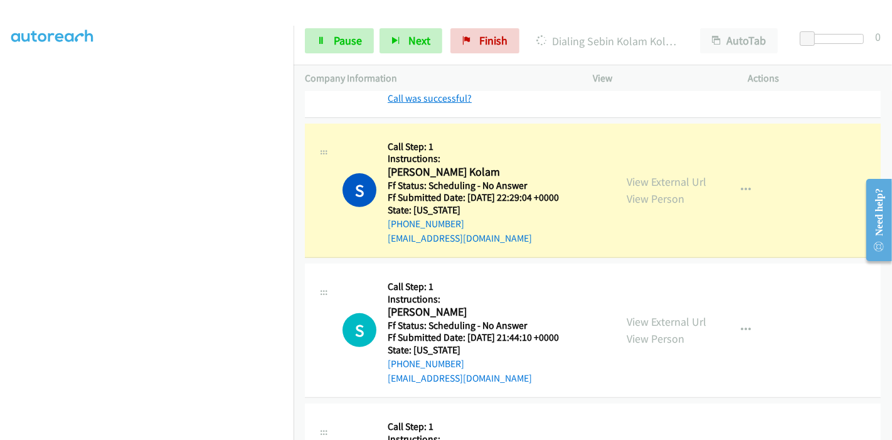
click at [412, 95] on link "Call was successful?" at bounding box center [430, 98] width 84 height 12
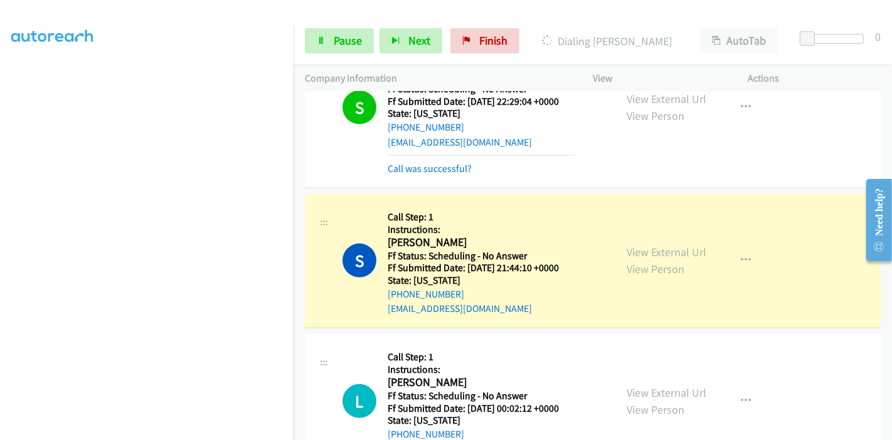
scroll to position [501, 0]
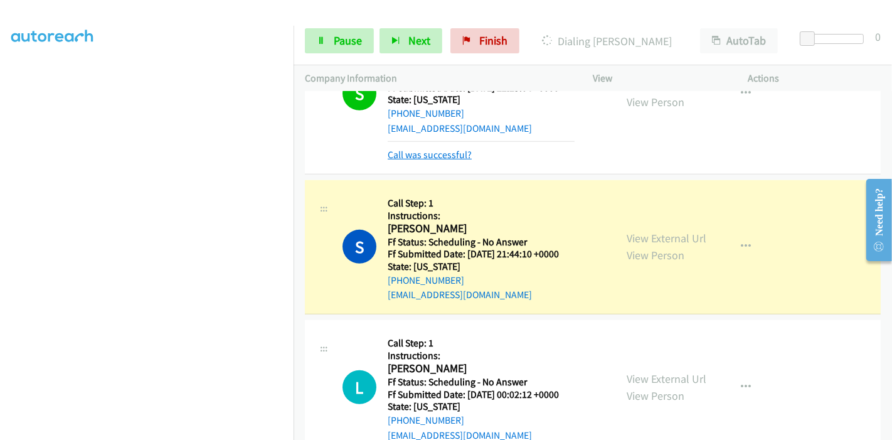
click at [432, 155] on link "Call was successful?" at bounding box center [430, 155] width 84 height 12
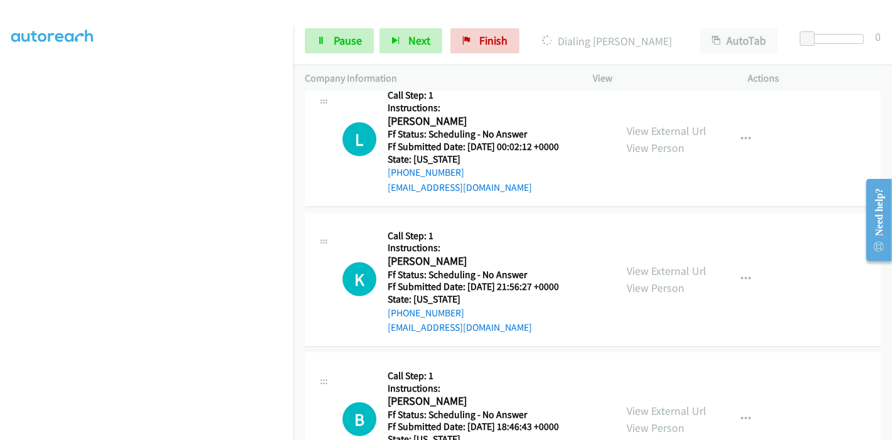
scroll to position [767, 0]
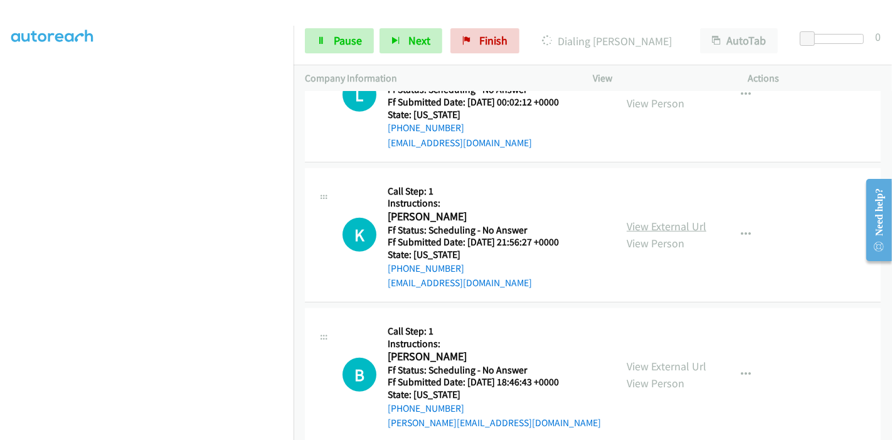
click at [634, 225] on link "View External Url" at bounding box center [667, 226] width 80 height 14
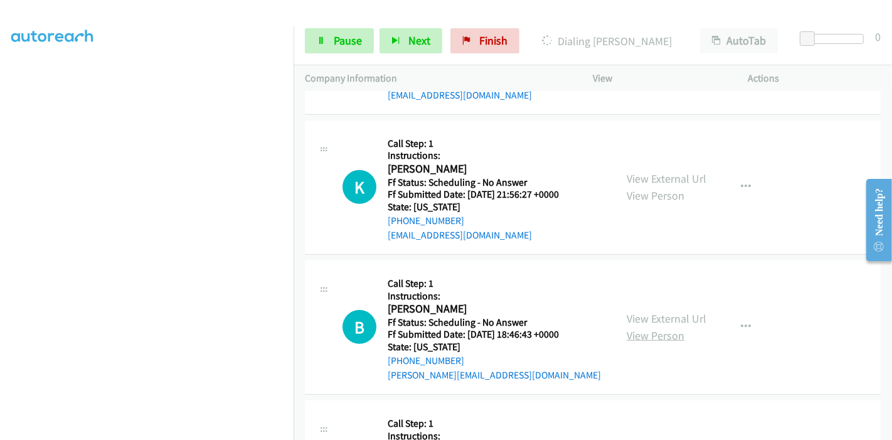
scroll to position [837, 0]
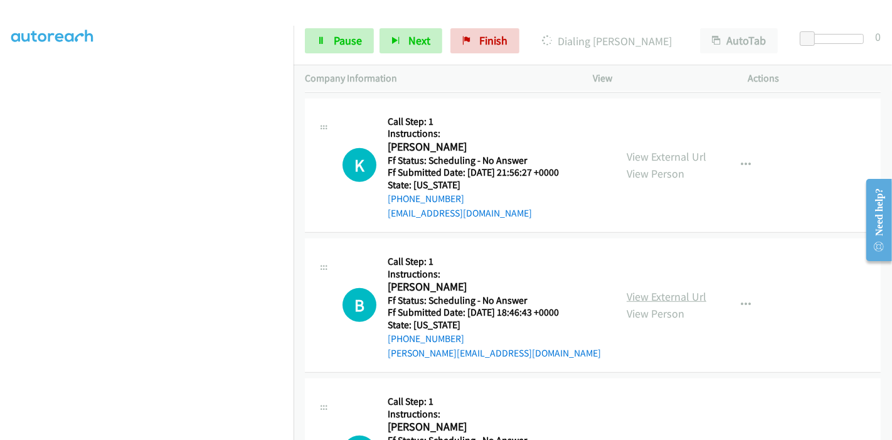
click at [645, 296] on link "View External Url" at bounding box center [667, 296] width 80 height 14
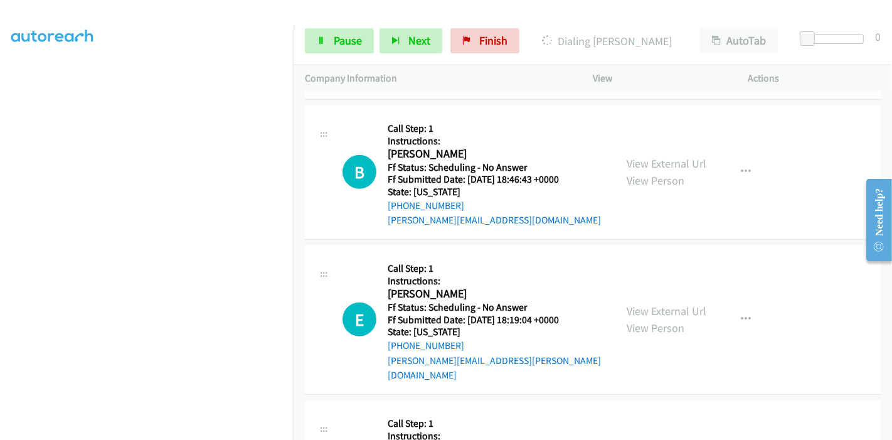
scroll to position [976, 0]
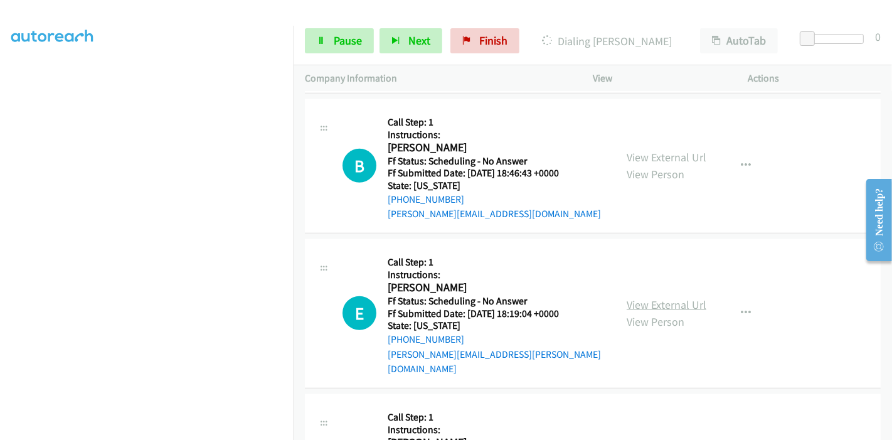
click at [648, 297] on link "View External Url" at bounding box center [667, 304] width 80 height 14
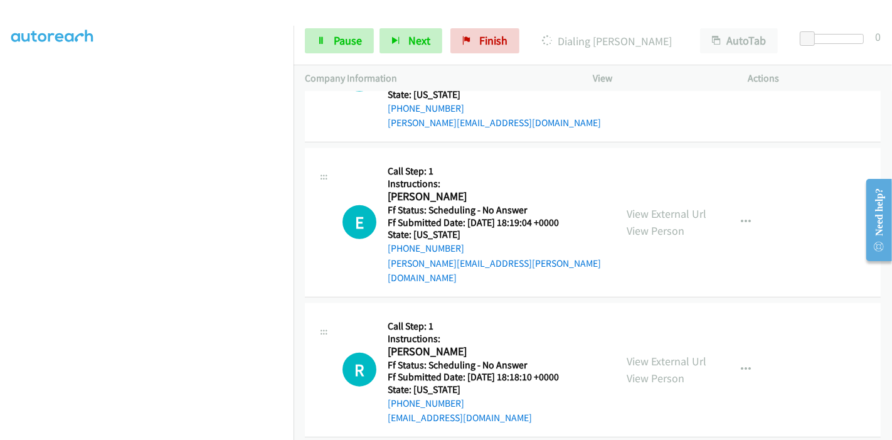
scroll to position [1115, 0]
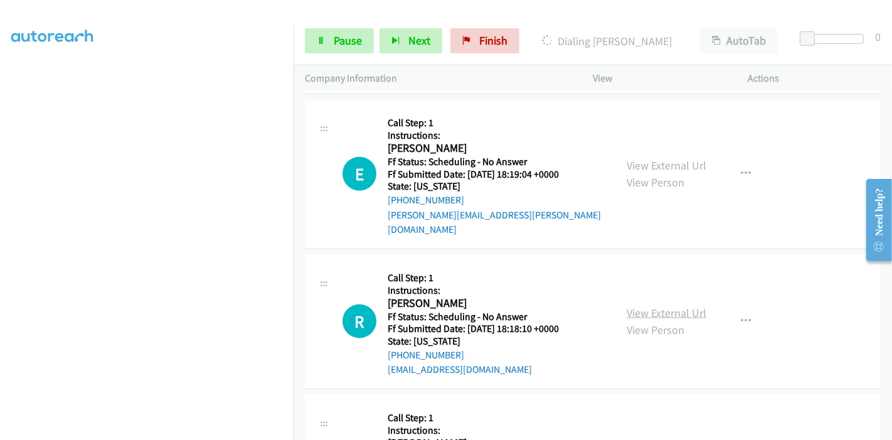
click at [640, 306] on link "View External Url" at bounding box center [667, 313] width 80 height 14
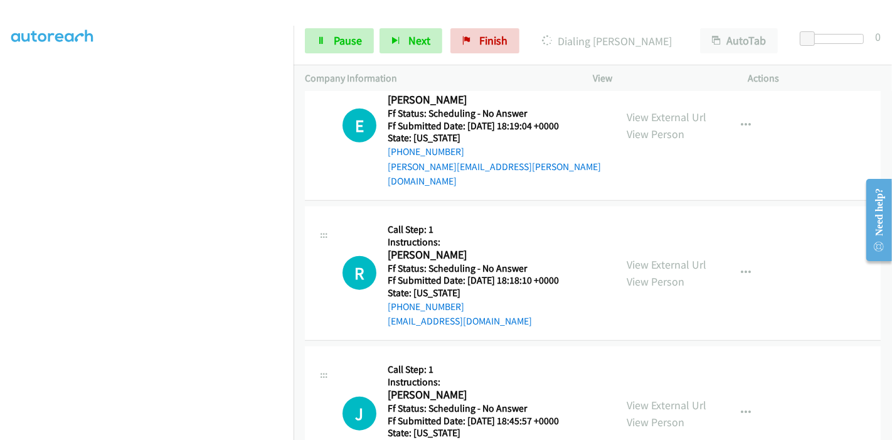
scroll to position [1185, 0]
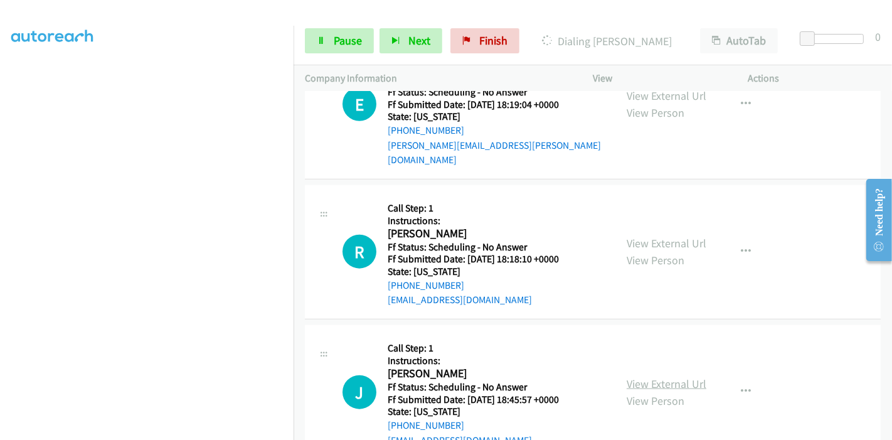
click at [650, 377] on link "View External Url" at bounding box center [667, 384] width 80 height 14
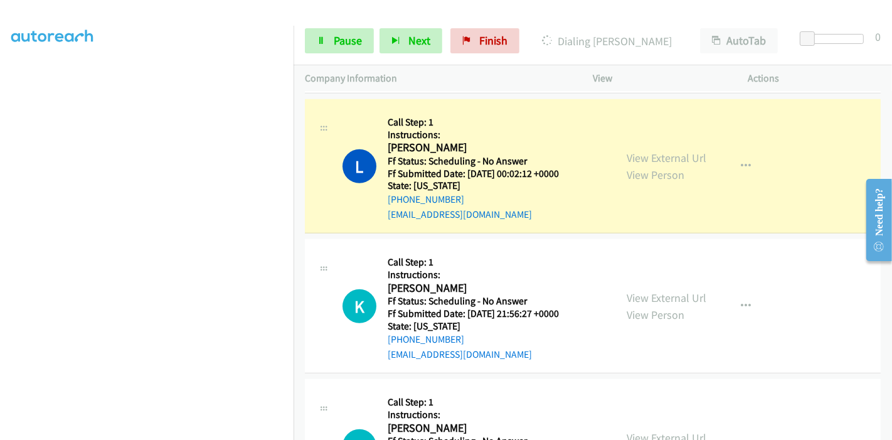
scroll to position [654, 0]
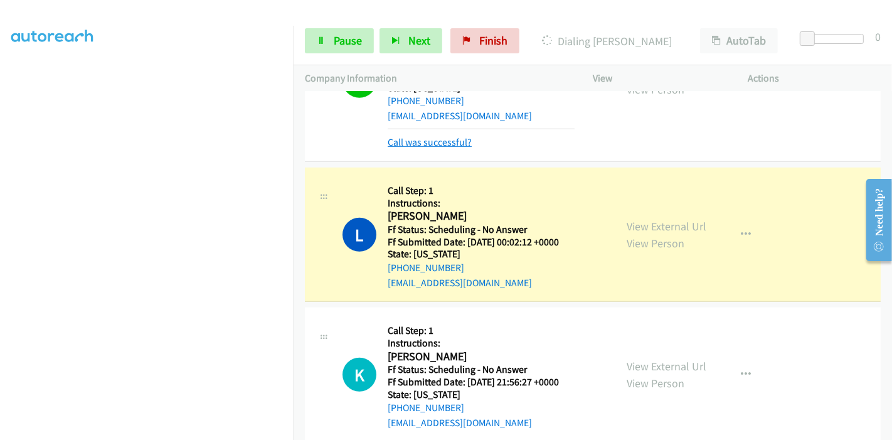
click at [425, 144] on link "Call was successful?" at bounding box center [430, 142] width 84 height 12
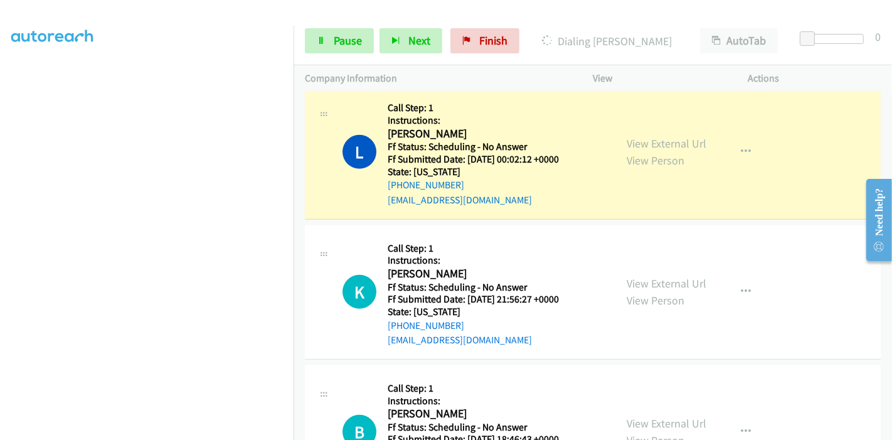
scroll to position [710, 0]
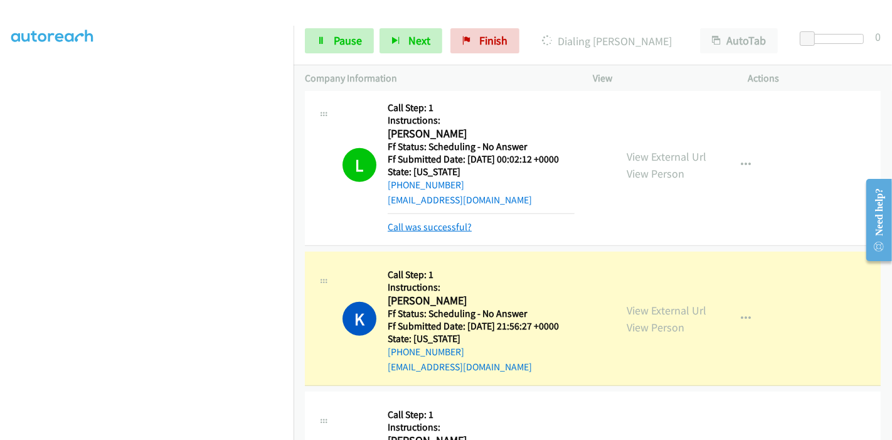
click at [429, 221] on link "Call was successful?" at bounding box center [430, 227] width 84 height 12
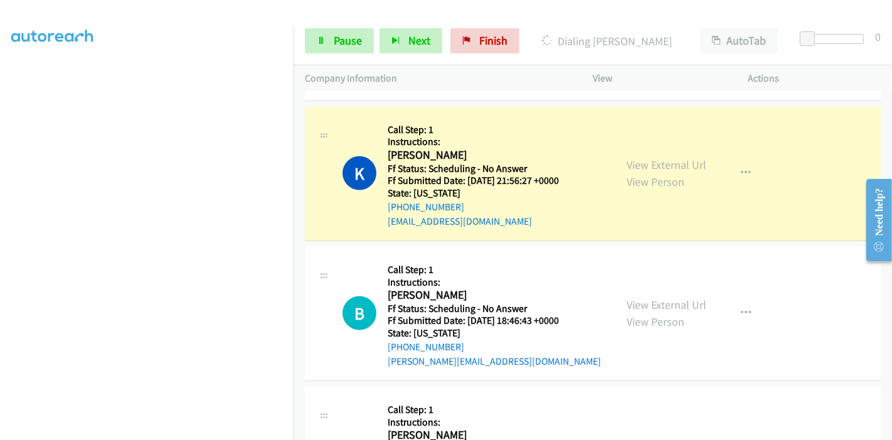
scroll to position [850, 0]
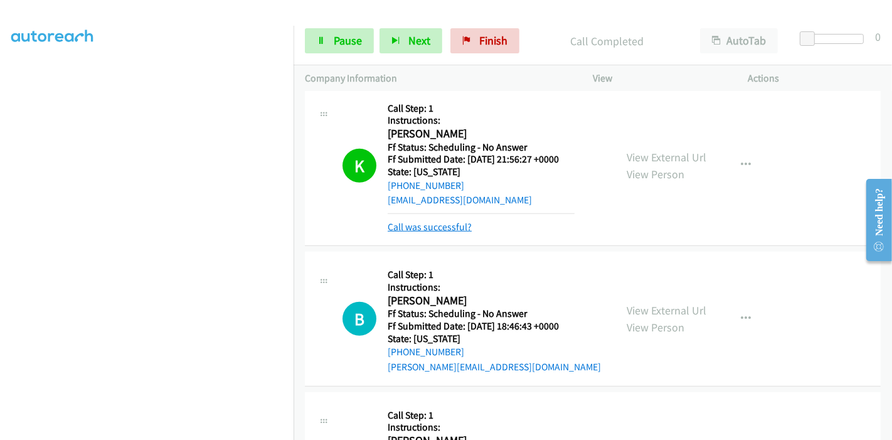
click at [418, 228] on link "Call was successful?" at bounding box center [430, 227] width 84 height 12
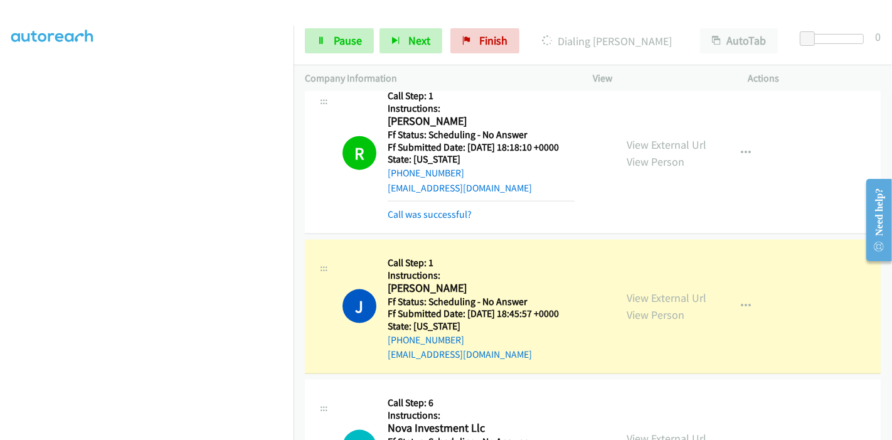
scroll to position [1420, 0]
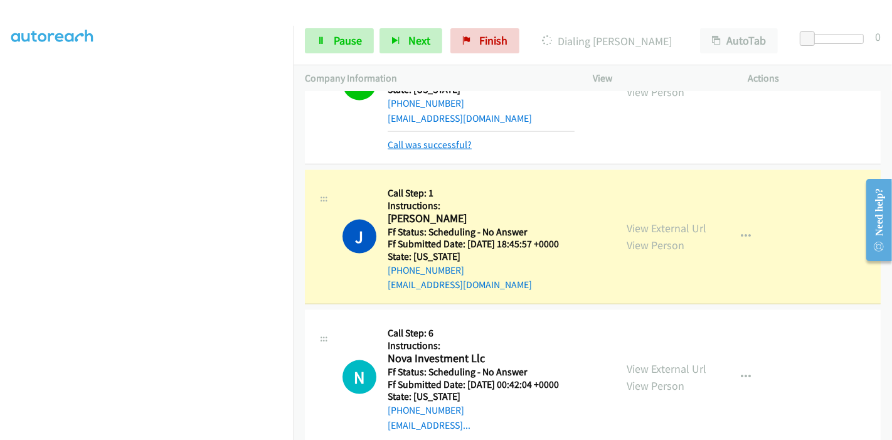
click at [453, 139] on link "Call was successful?" at bounding box center [430, 145] width 84 height 12
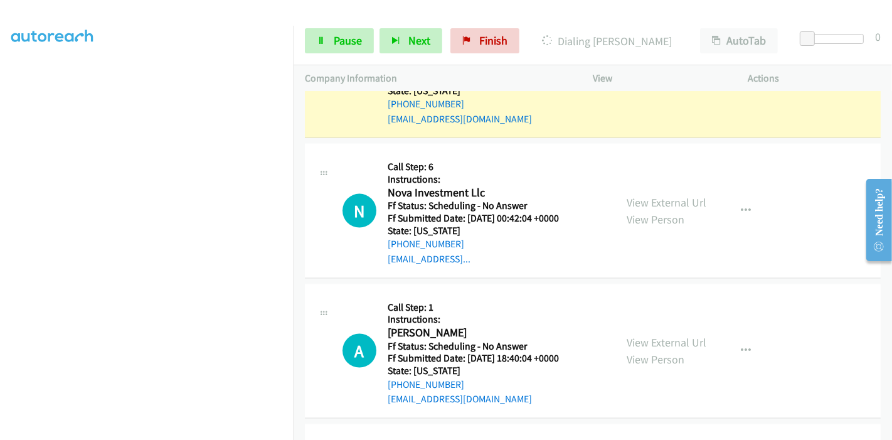
scroll to position [1559, 0]
click at [660, 195] on link "View External Url" at bounding box center [667, 202] width 80 height 14
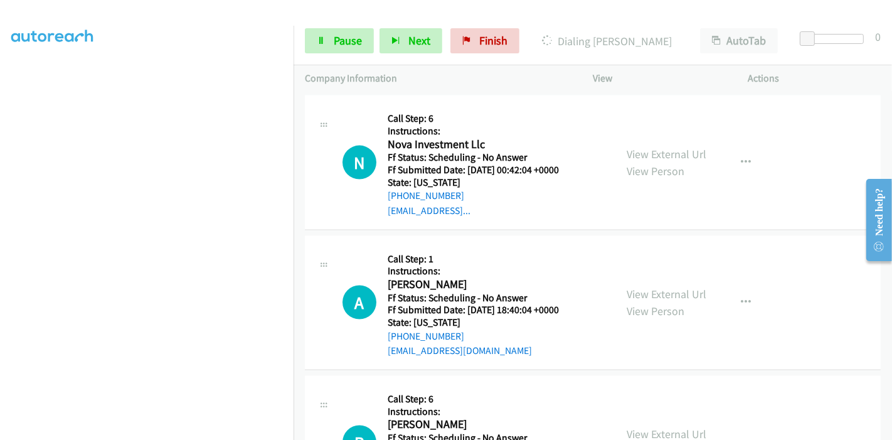
scroll to position [1630, 0]
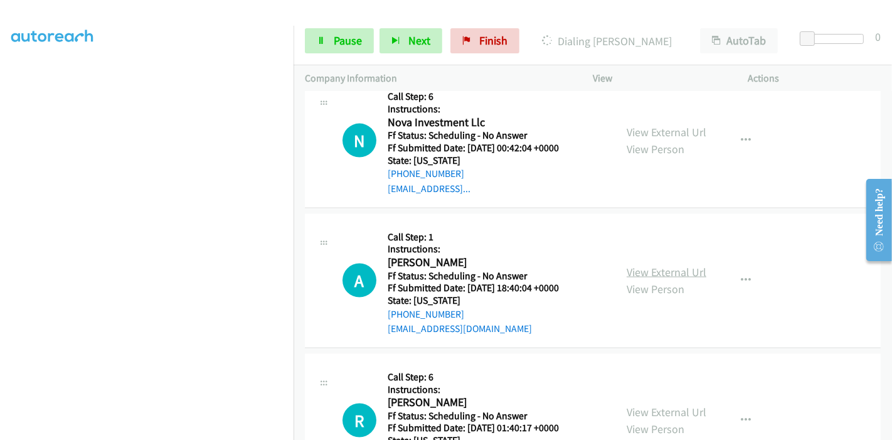
click at [647, 265] on link "View External Url" at bounding box center [667, 272] width 80 height 14
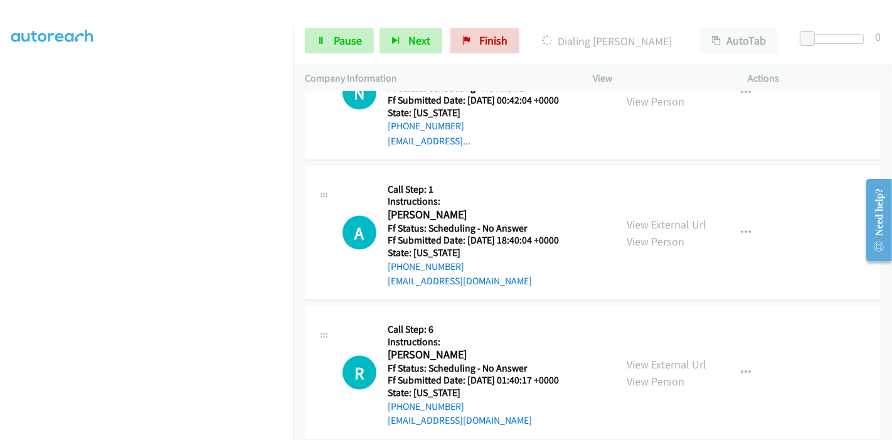
scroll to position [1699, 0]
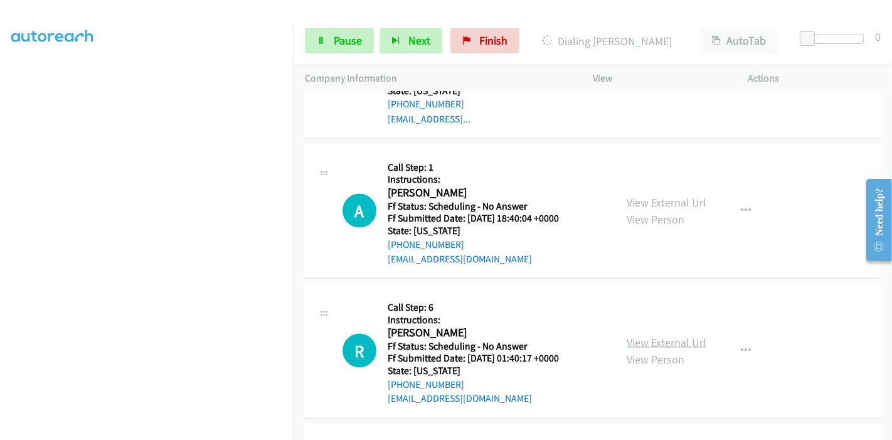
click at [636, 335] on link "View External Url" at bounding box center [667, 342] width 80 height 14
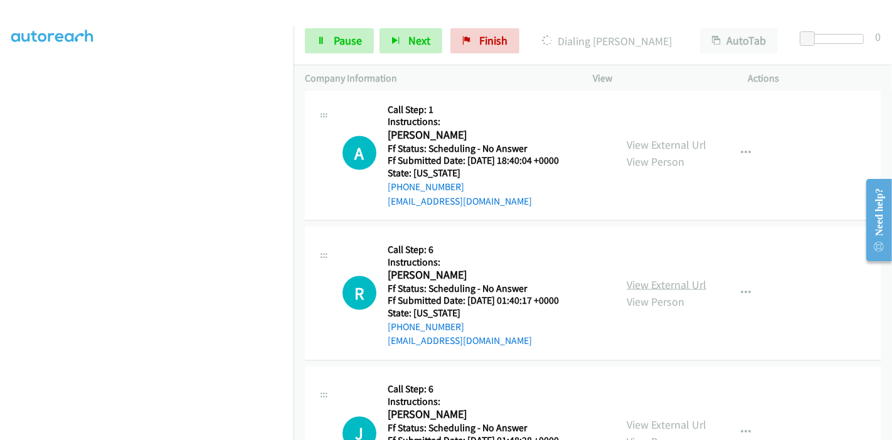
scroll to position [1839, 0]
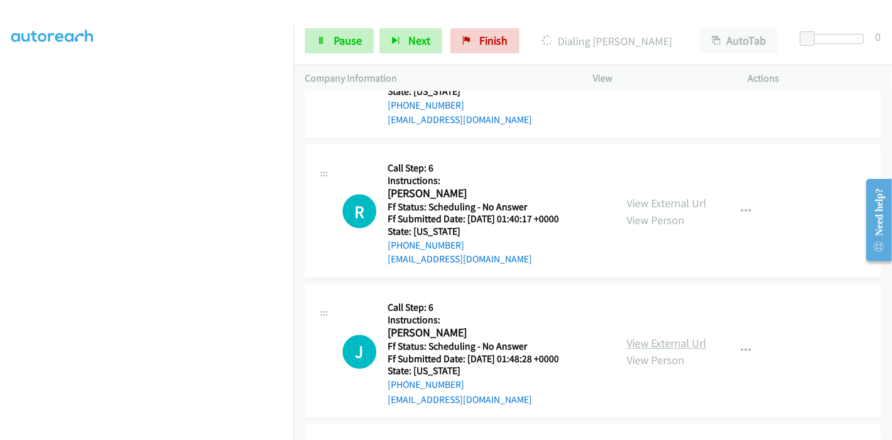
click at [630, 336] on link "View External Url" at bounding box center [667, 343] width 80 height 14
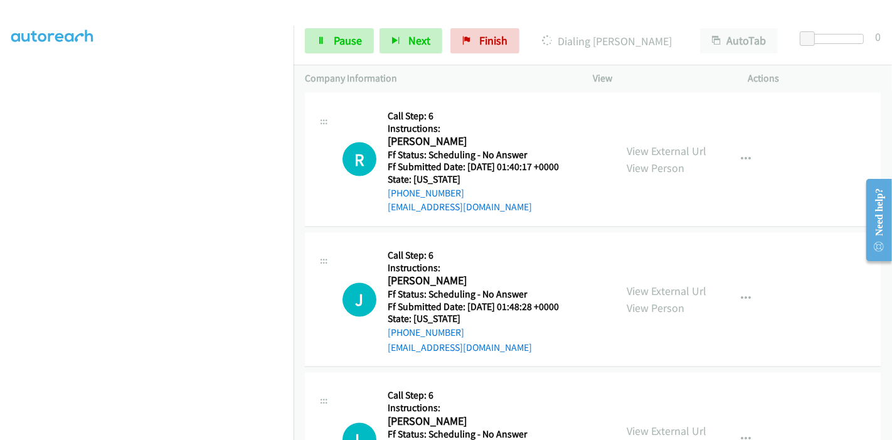
scroll to position [1978, 0]
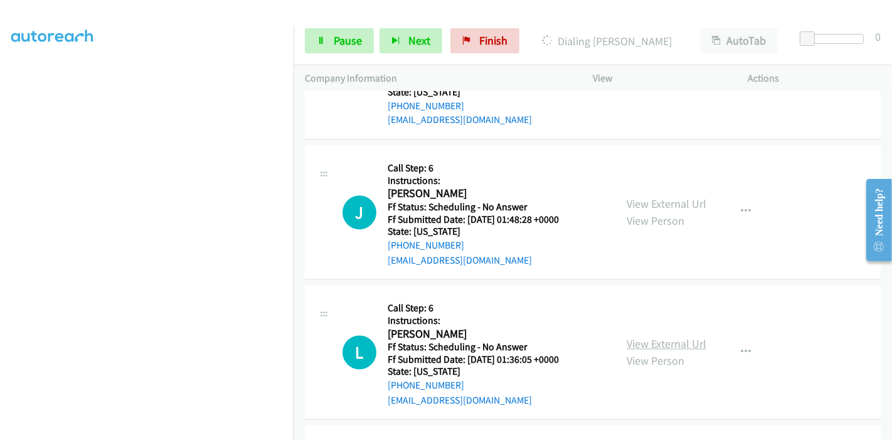
click at [649, 337] on link "View External Url" at bounding box center [667, 344] width 80 height 14
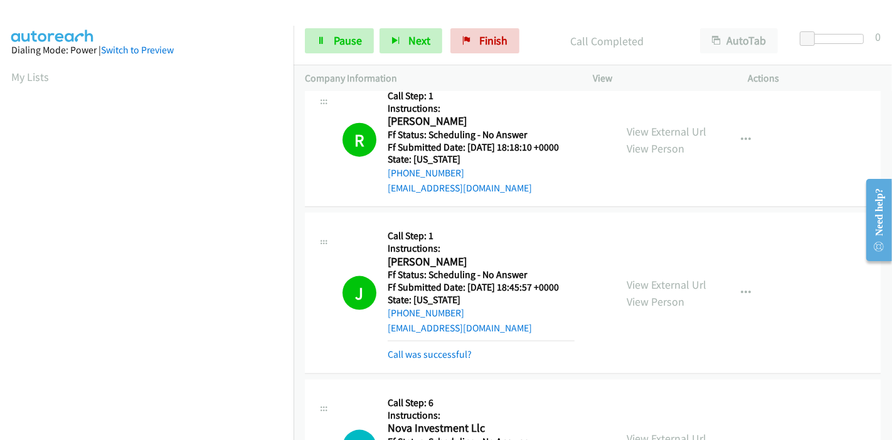
scroll to position [265, 0]
click at [445, 348] on link "Call was successful?" at bounding box center [430, 354] width 84 height 12
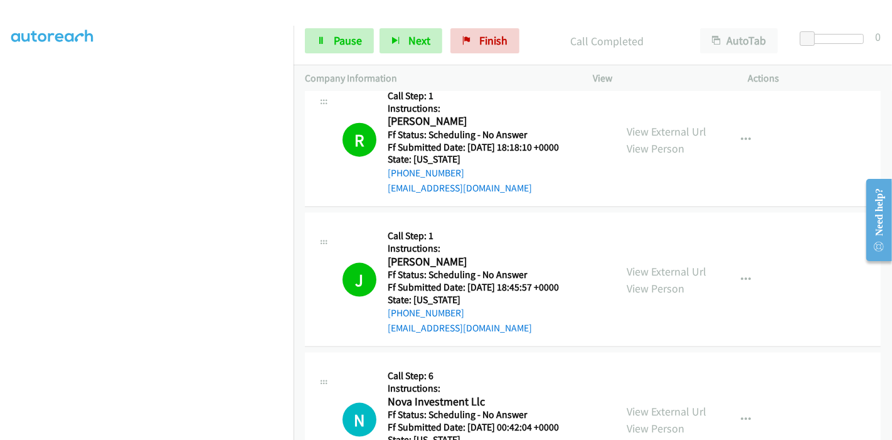
scroll to position [0, 0]
click at [333, 57] on div "Start Calls Pause Next Finish Call Completed AutoTab AutoTab 0" at bounding box center [593, 41] width 599 height 48
click at [334, 47] on span "Pause" at bounding box center [348, 40] width 28 height 14
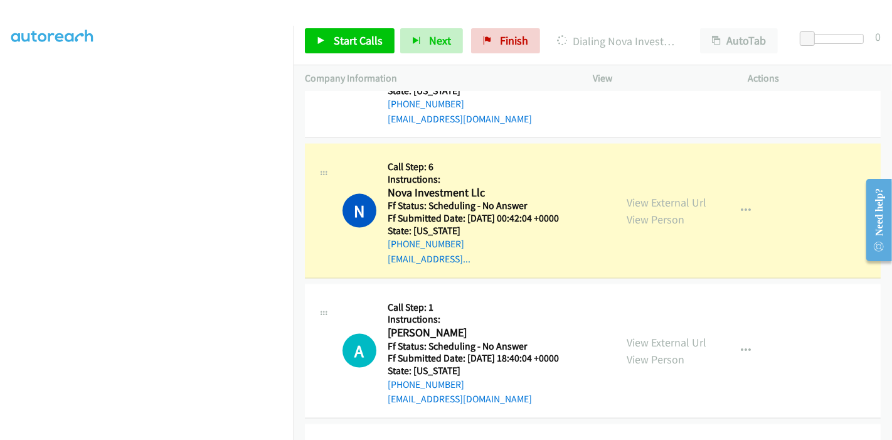
scroll to position [265, 0]
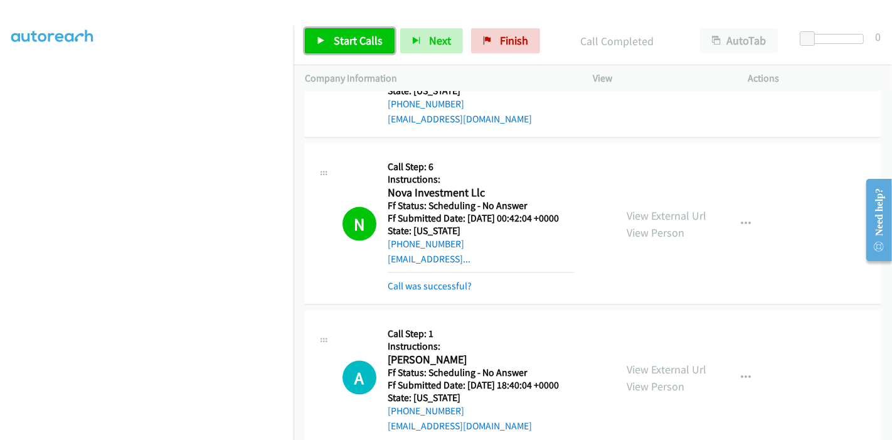
click at [353, 35] on span "Start Calls" at bounding box center [358, 40] width 49 height 14
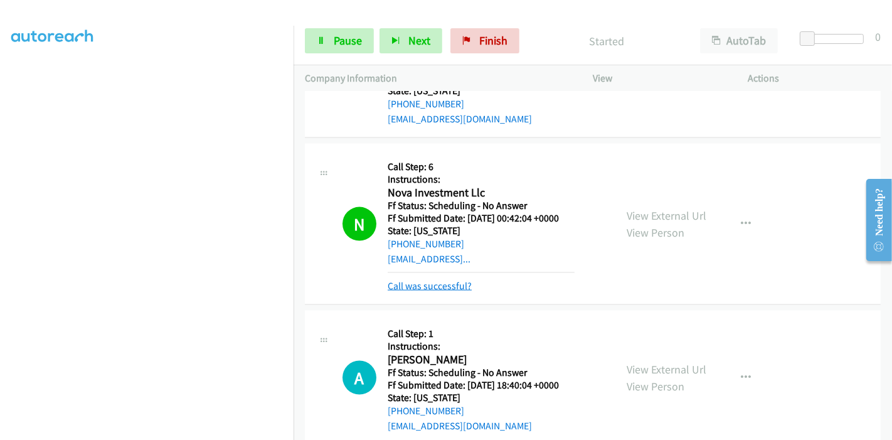
click at [427, 280] on link "Call was successful?" at bounding box center [430, 286] width 84 height 12
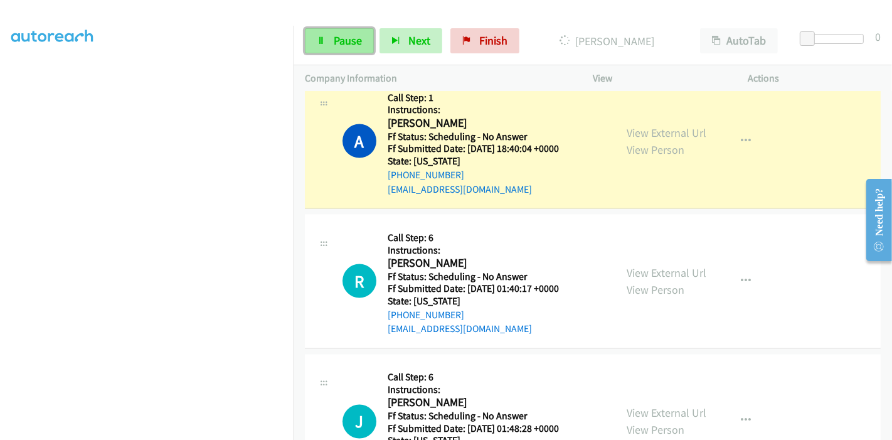
click at [323, 46] on link "Pause" at bounding box center [339, 40] width 69 height 25
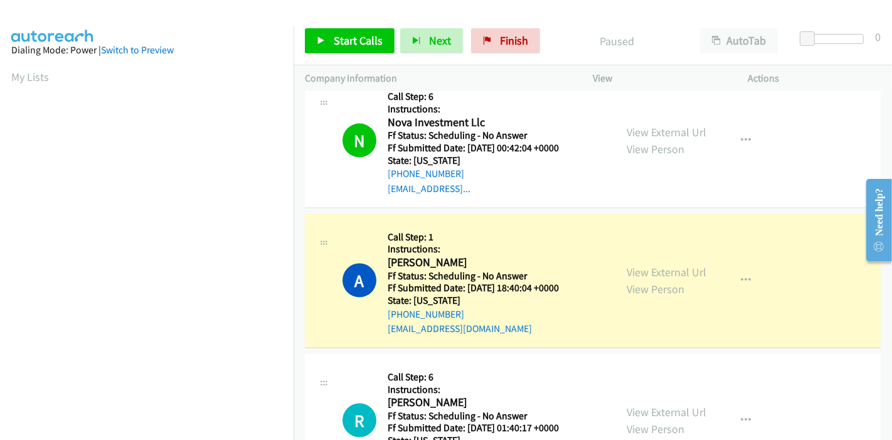
scroll to position [0, 0]
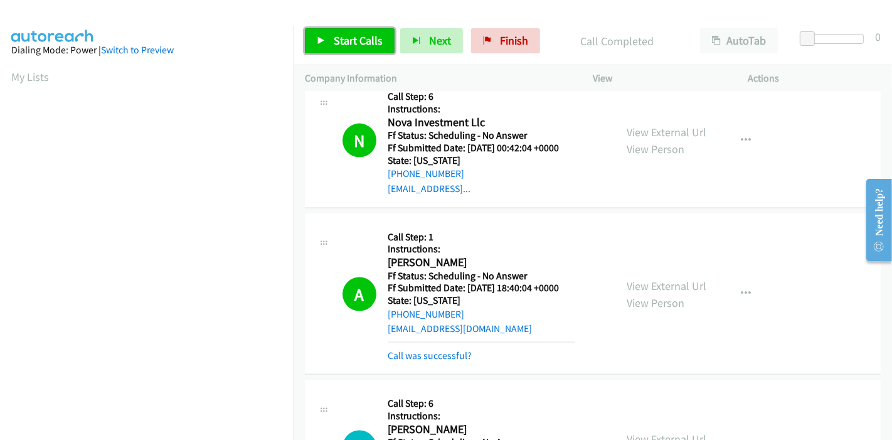
click at [316, 47] on link "Start Calls" at bounding box center [350, 40] width 90 height 25
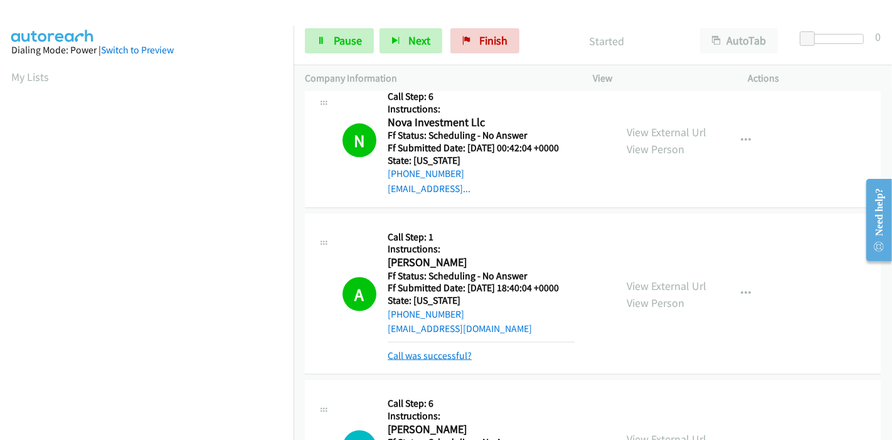
click at [417, 350] on link "Call was successful?" at bounding box center [430, 356] width 84 height 12
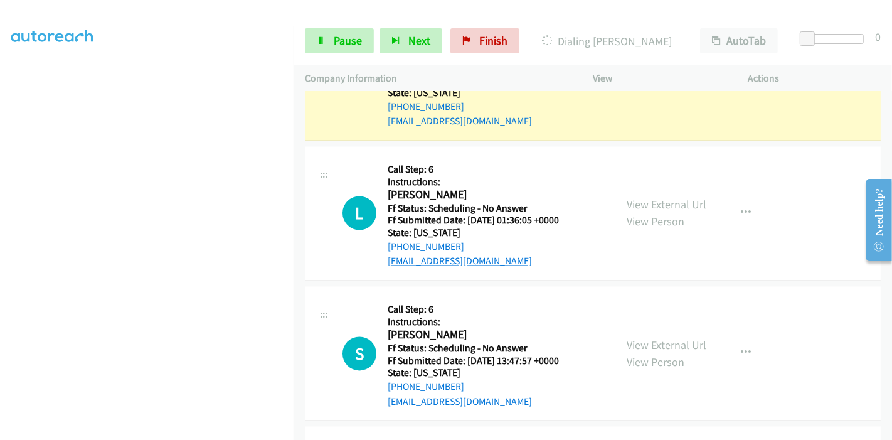
scroll to position [2074, 0]
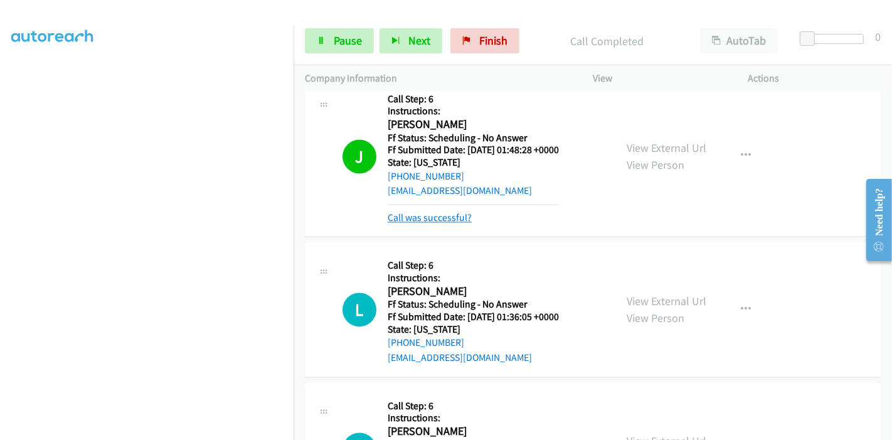
click at [414, 212] on link "Call was successful?" at bounding box center [430, 218] width 84 height 12
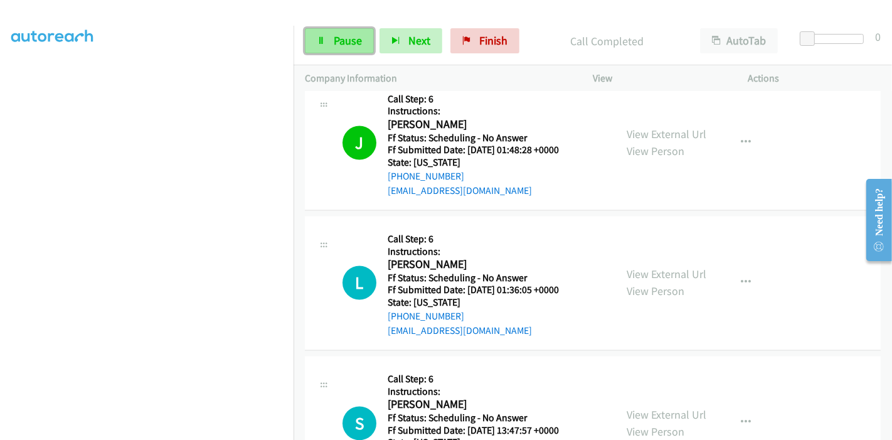
click at [334, 42] on span "Pause" at bounding box center [348, 40] width 28 height 14
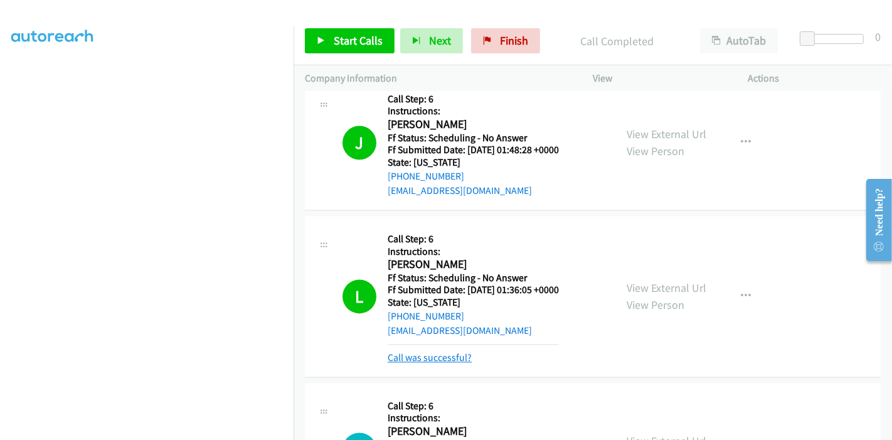
click at [427, 352] on link "Call was successful?" at bounding box center [430, 358] width 84 height 12
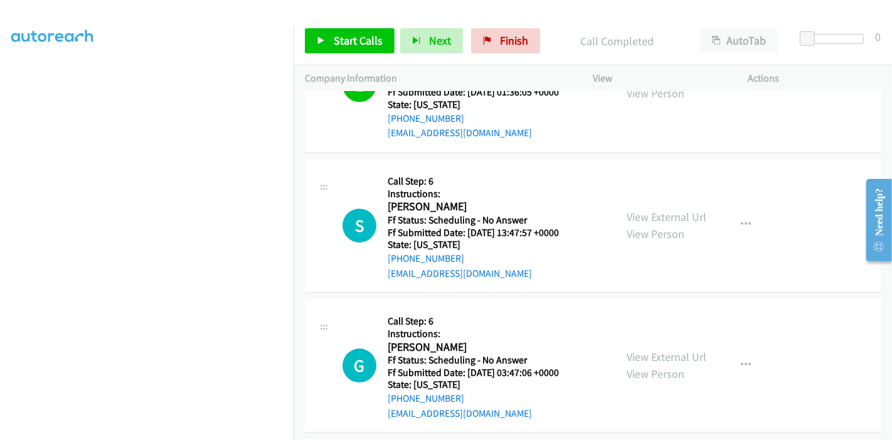
scroll to position [2353, 0]
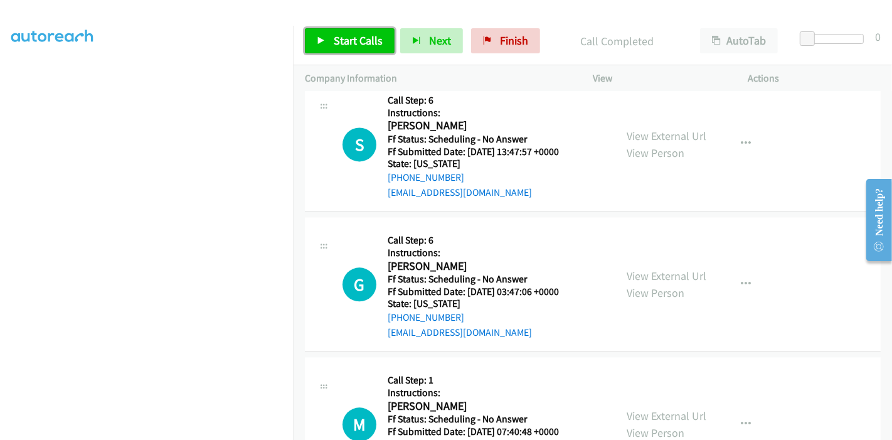
click at [351, 46] on span "Start Calls" at bounding box center [358, 40] width 49 height 14
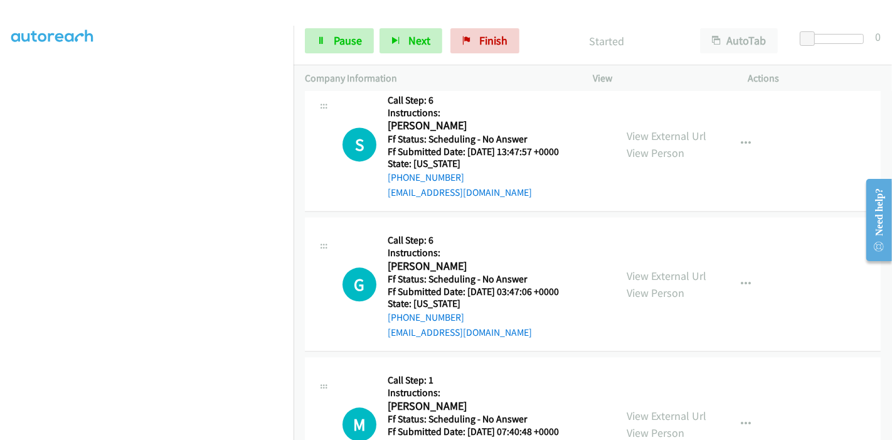
scroll to position [2284, 0]
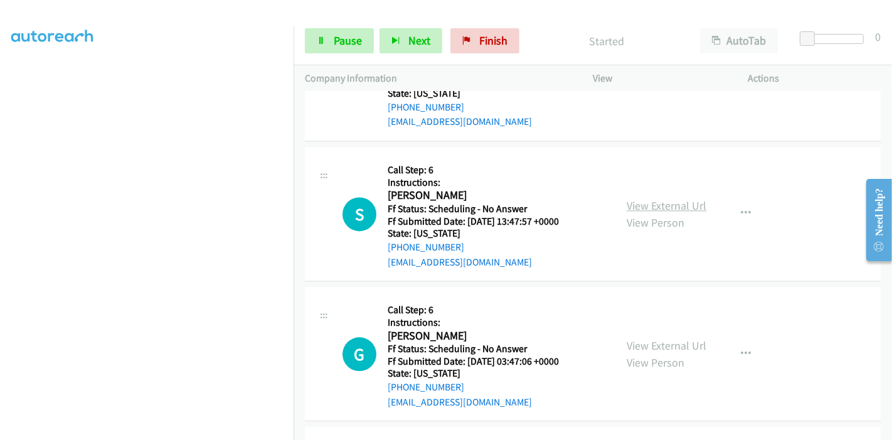
click at [659, 198] on link "View External Url" at bounding box center [667, 205] width 80 height 14
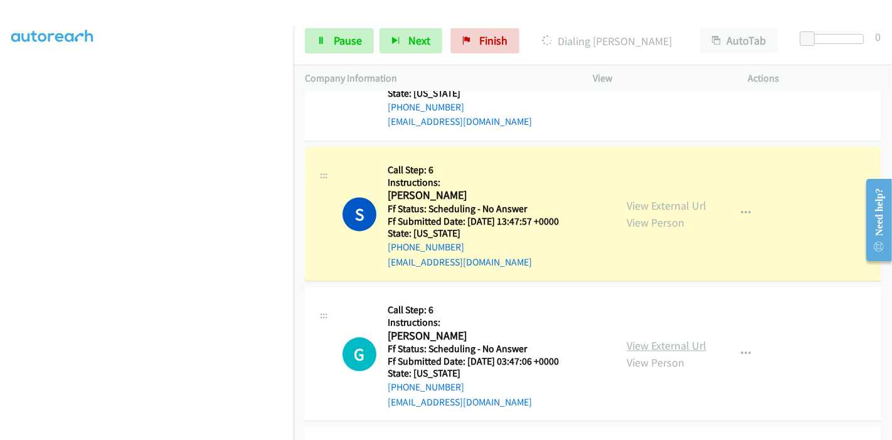
click at [656, 338] on link "View External Url" at bounding box center [667, 345] width 80 height 14
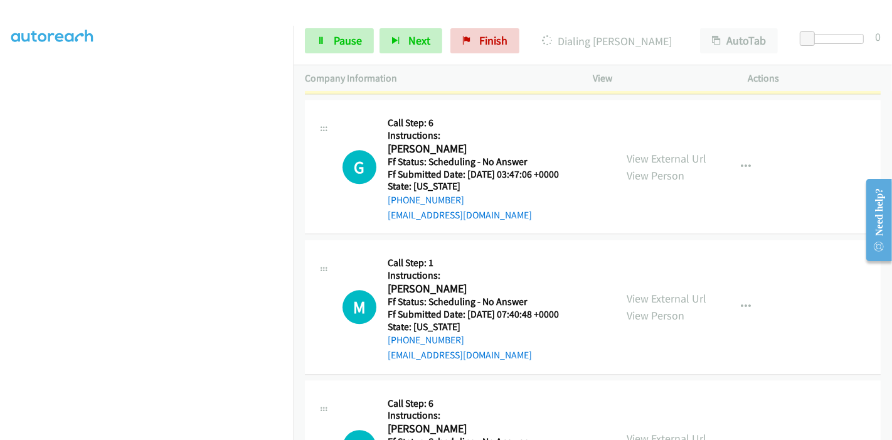
scroll to position [2493, 0]
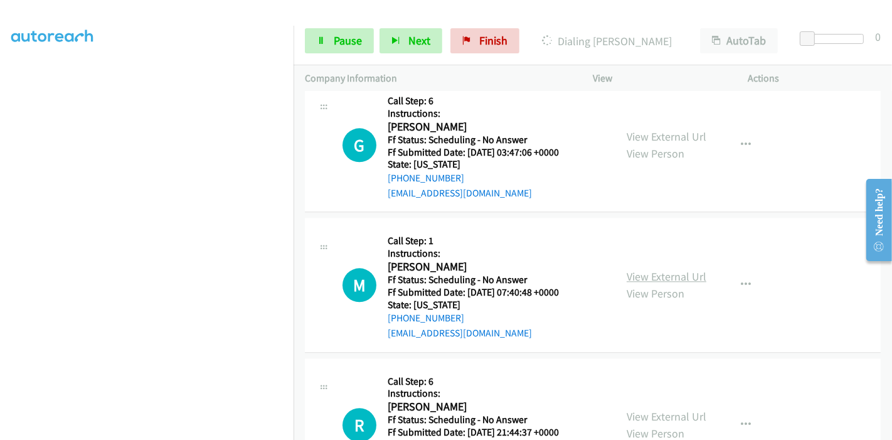
click at [655, 269] on link "View External Url" at bounding box center [667, 276] width 80 height 14
click at [641, 270] on link "View External Url" at bounding box center [667, 277] width 80 height 14
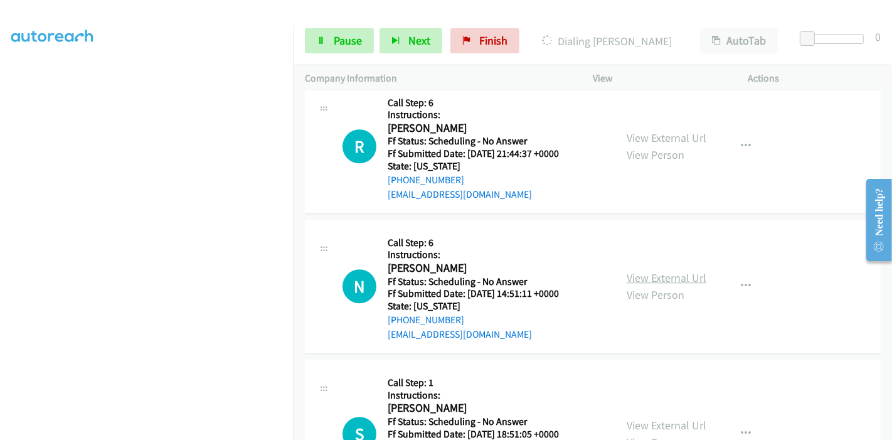
scroll to position [2772, 0]
click at [643, 270] on link "View External Url" at bounding box center [667, 277] width 80 height 14
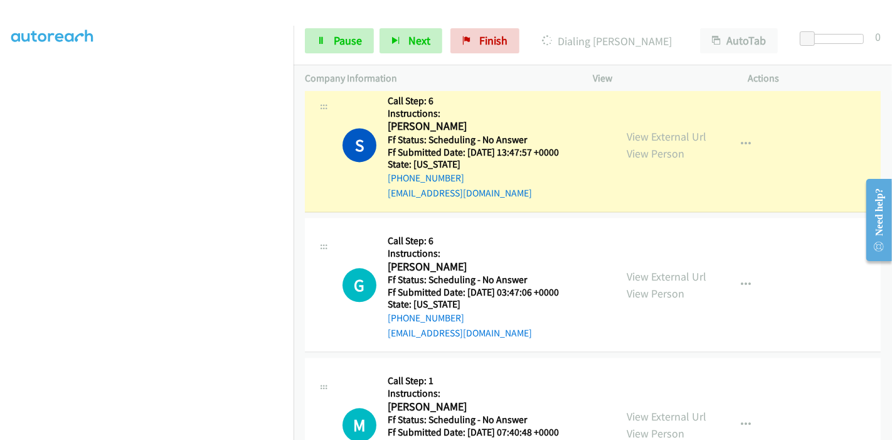
scroll to position [2353, 0]
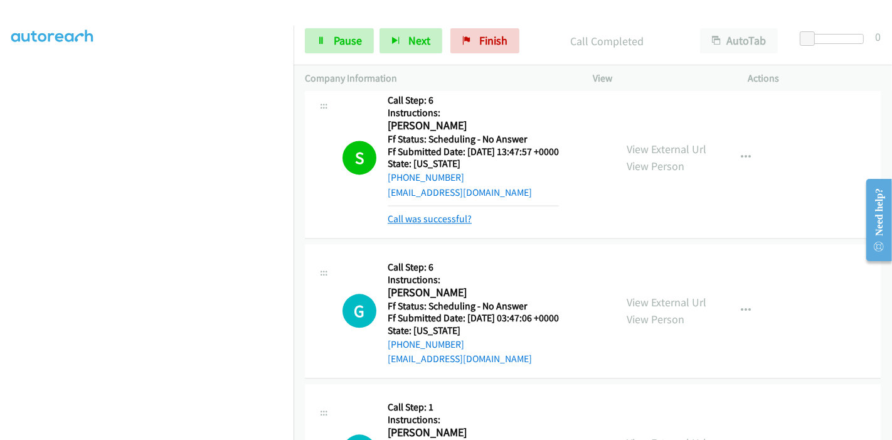
click at [435, 213] on link "Call was successful?" at bounding box center [430, 219] width 84 height 12
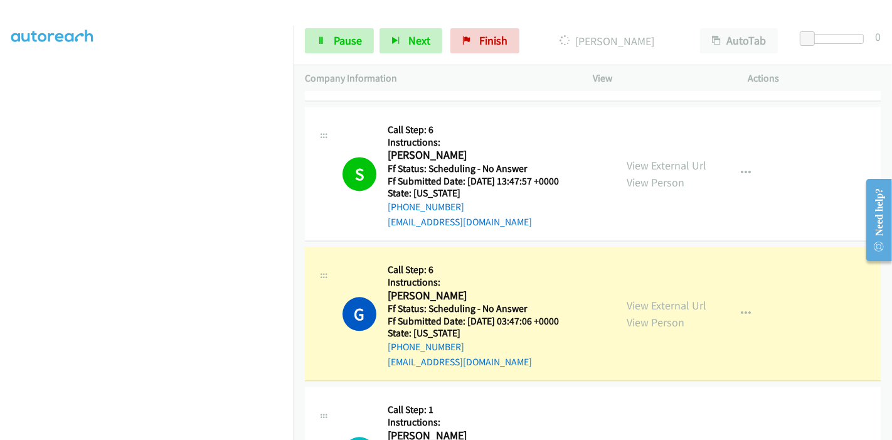
scroll to position [2423, 0]
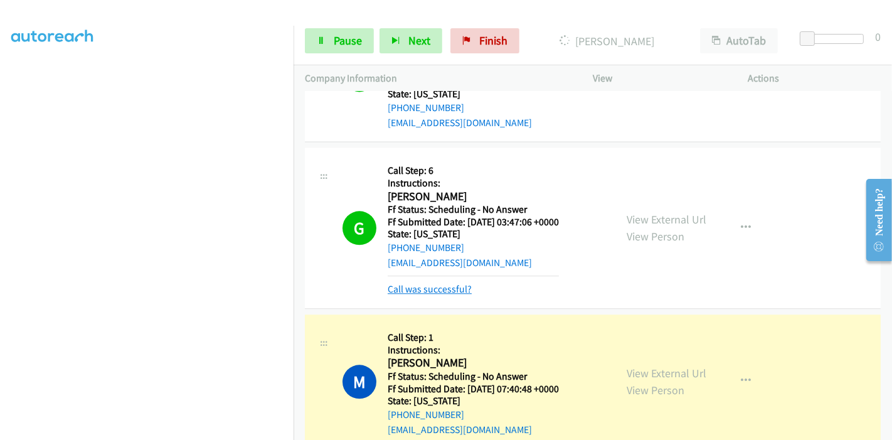
click at [405, 283] on link "Call was successful?" at bounding box center [430, 289] width 84 height 12
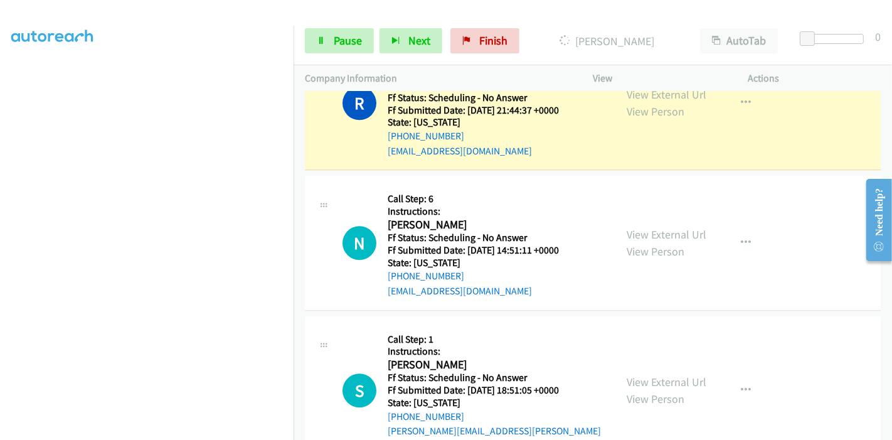
scroll to position [2772, 0]
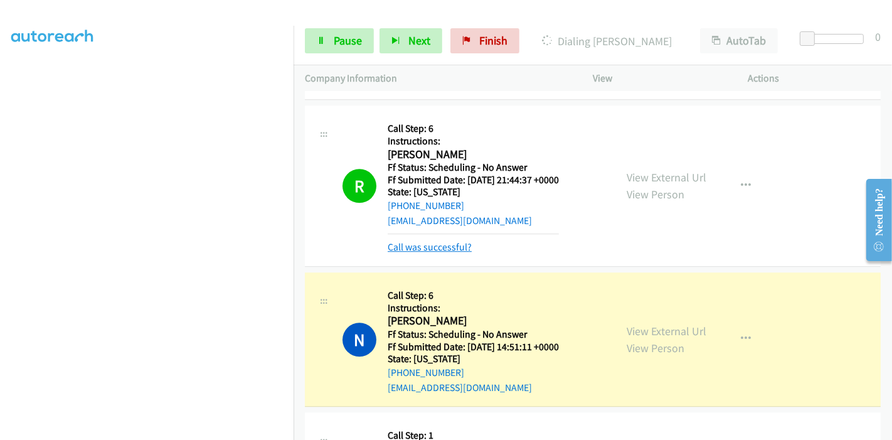
click at [457, 241] on link "Call was successful?" at bounding box center [430, 247] width 84 height 12
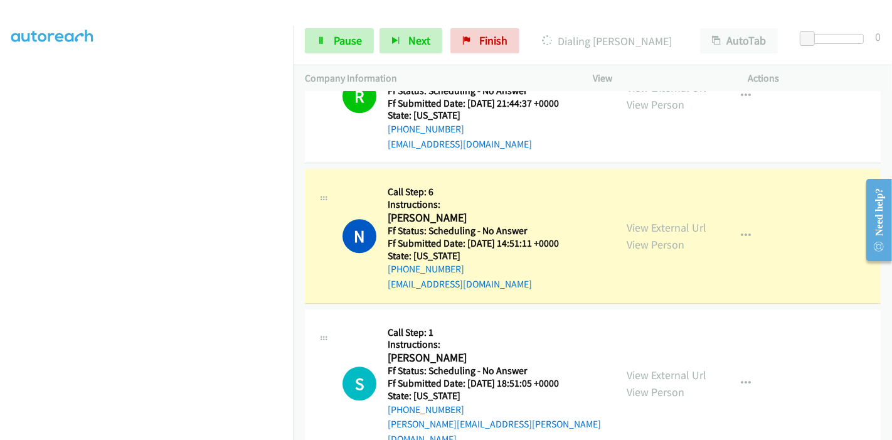
scroll to position [2911, 0]
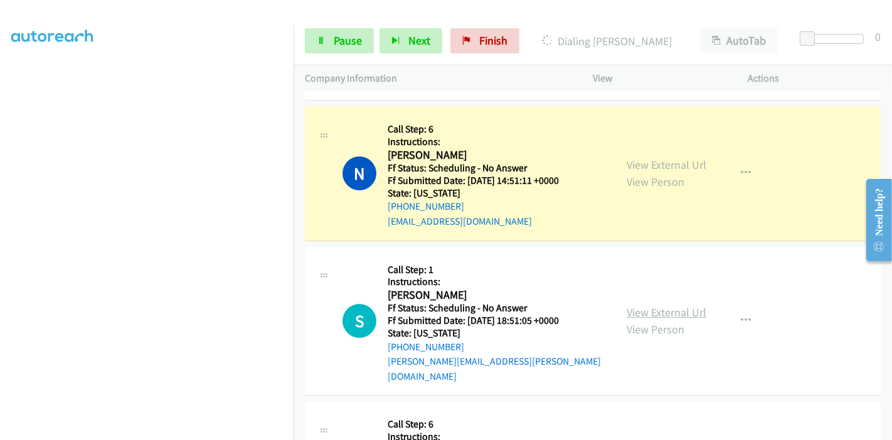
click at [639, 305] on link "View External Url" at bounding box center [667, 312] width 80 height 14
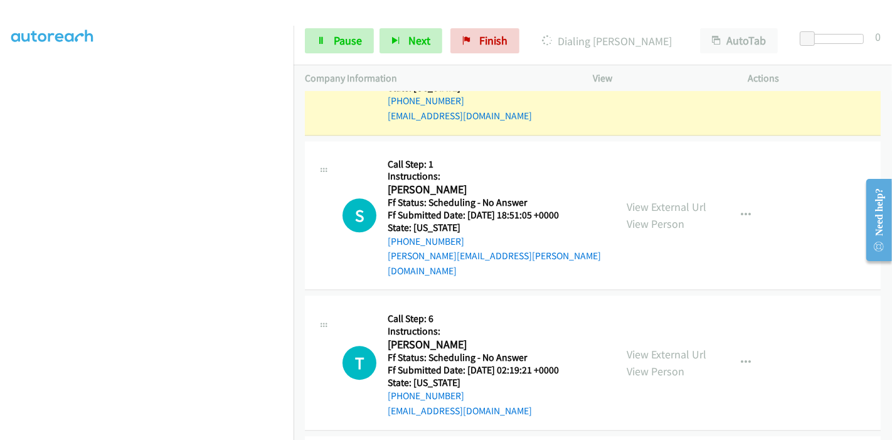
scroll to position [3051, 0]
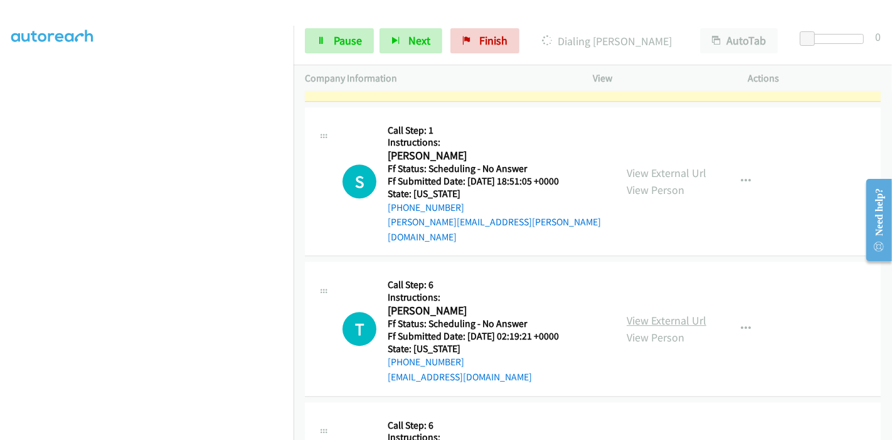
click at [645, 313] on link "View External Url" at bounding box center [667, 320] width 80 height 14
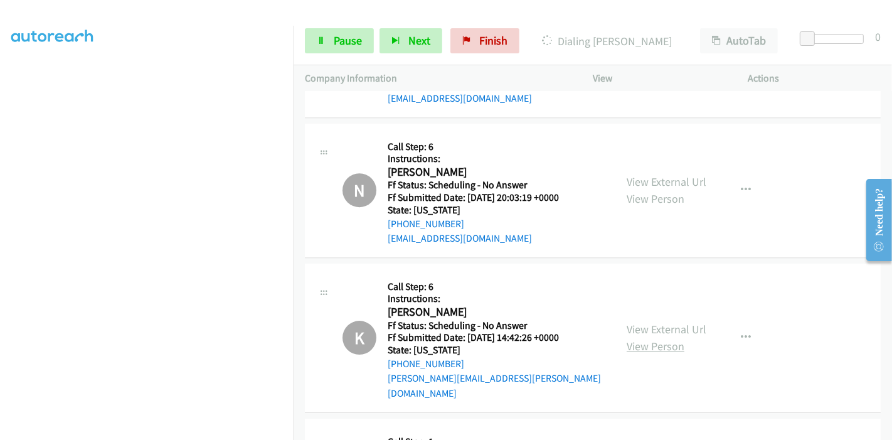
scroll to position [3469, 0]
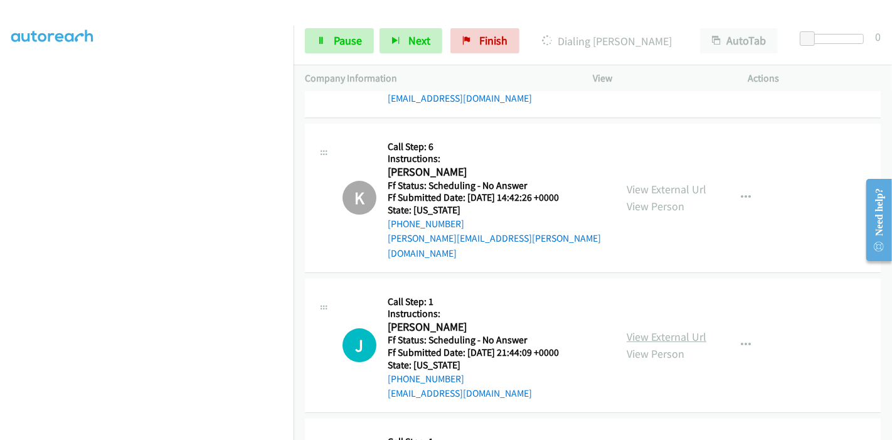
click at [647, 329] on link "View External Url" at bounding box center [667, 336] width 80 height 14
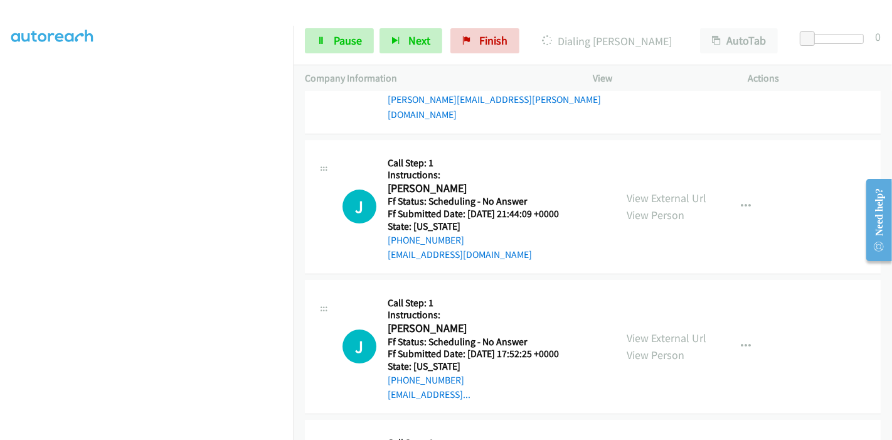
scroll to position [3608, 0]
click at [638, 330] on link "View External Url" at bounding box center [667, 337] width 80 height 14
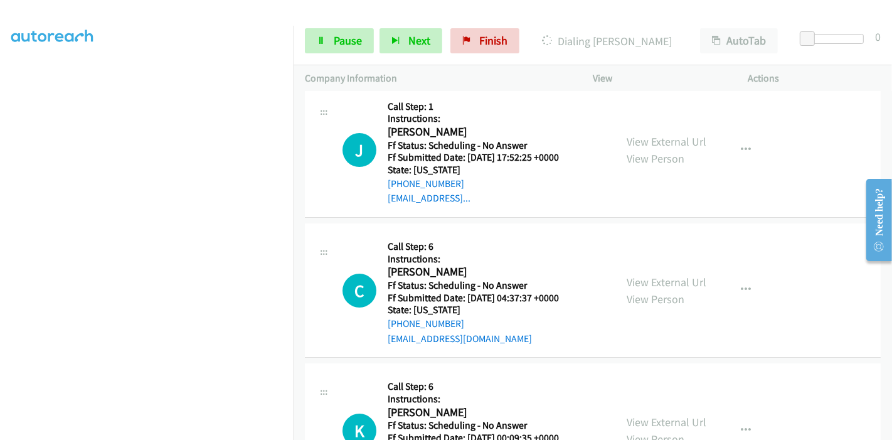
scroll to position [3817, 0]
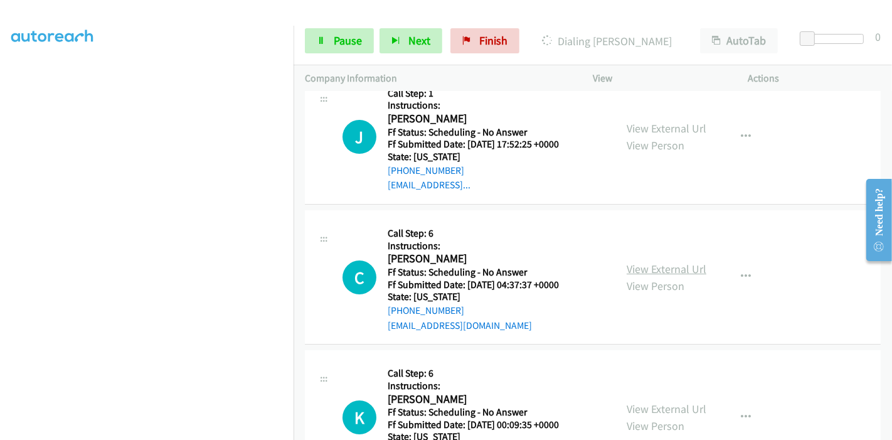
click at [641, 262] on link "View External Url" at bounding box center [667, 269] width 80 height 14
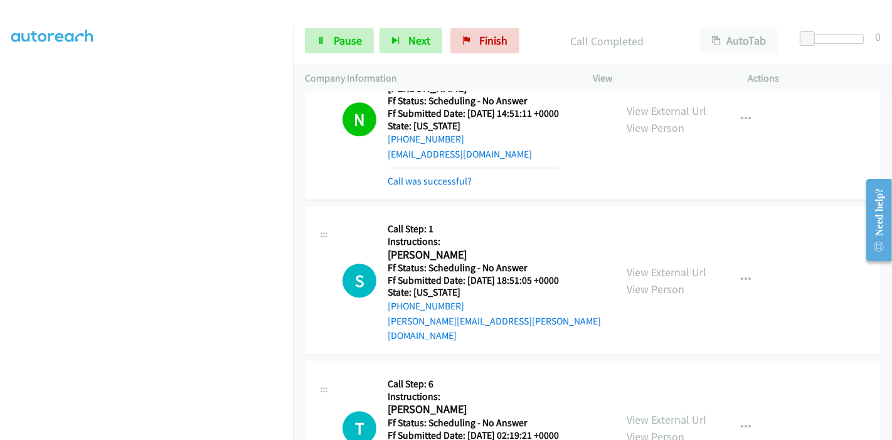
scroll to position [3007, 0]
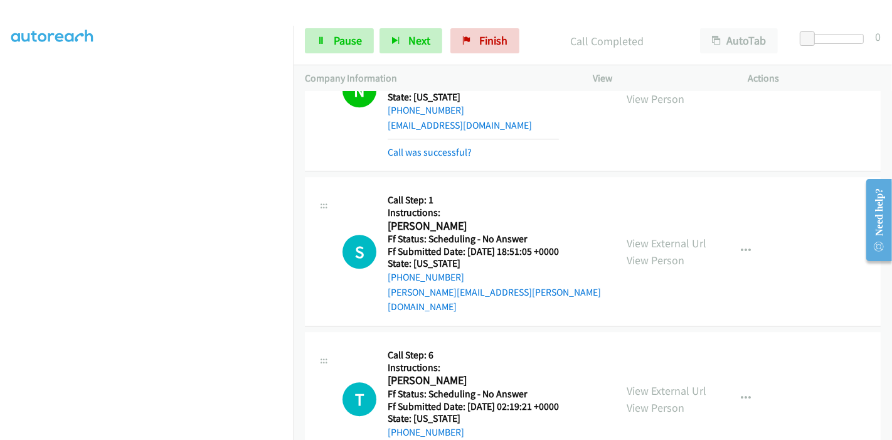
click at [439, 140] on div "N Callback Scheduled Call Step: 6 Instructions: Nancy Erz America/New_York Ff S…" at bounding box center [593, 90] width 576 height 161
click at [437, 146] on link "Call was successful?" at bounding box center [430, 152] width 84 height 12
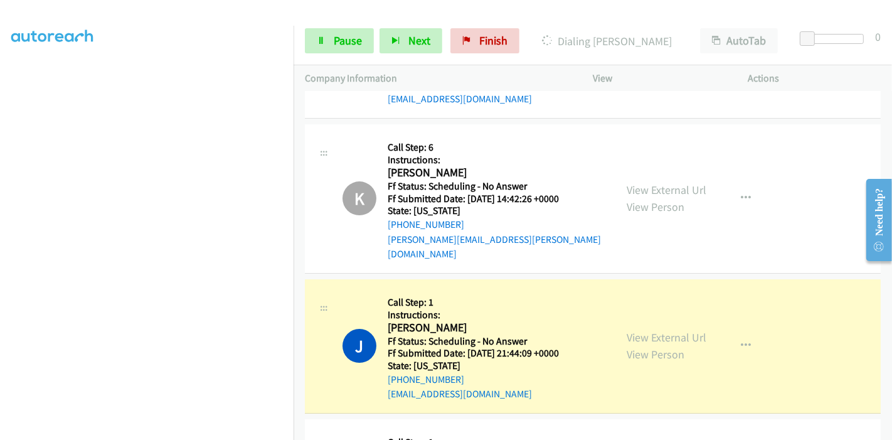
scroll to position [195, 0]
click at [346, 38] on span "Pause" at bounding box center [348, 40] width 28 height 14
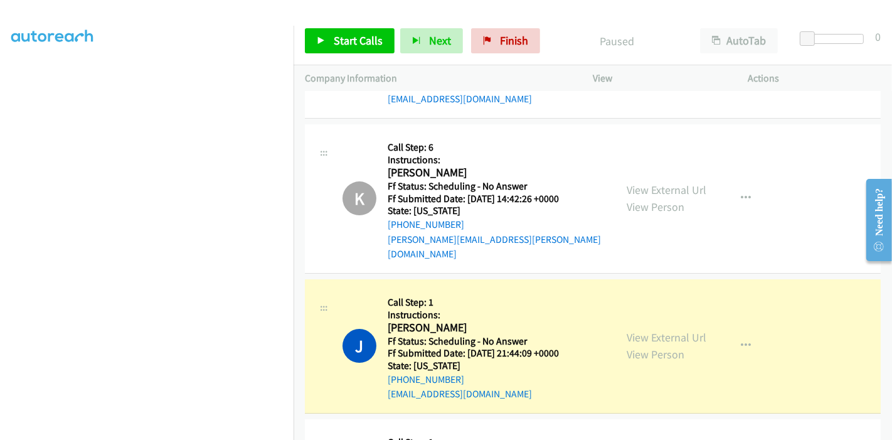
scroll to position [0, 0]
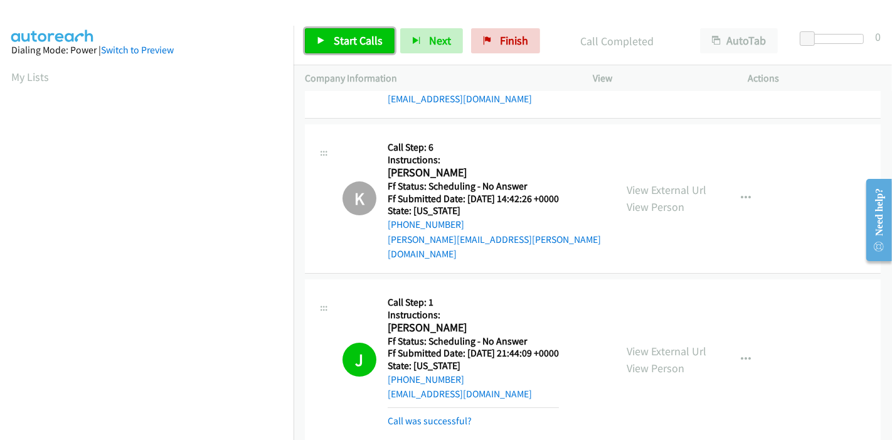
click at [365, 36] on span "Start Calls" at bounding box center [358, 40] width 49 height 14
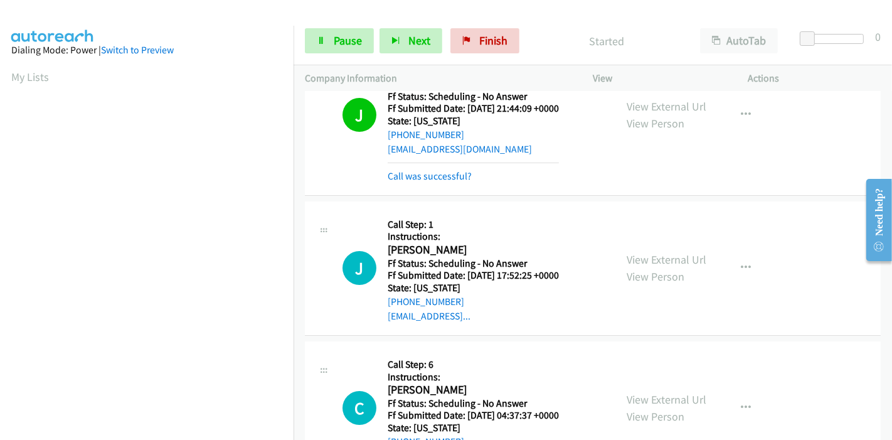
scroll to position [3801, 0]
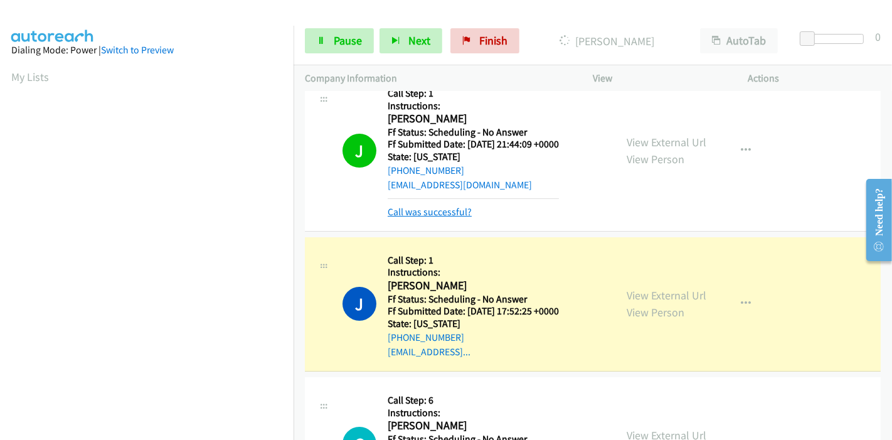
click at [400, 206] on link "Call was successful?" at bounding box center [430, 212] width 84 height 12
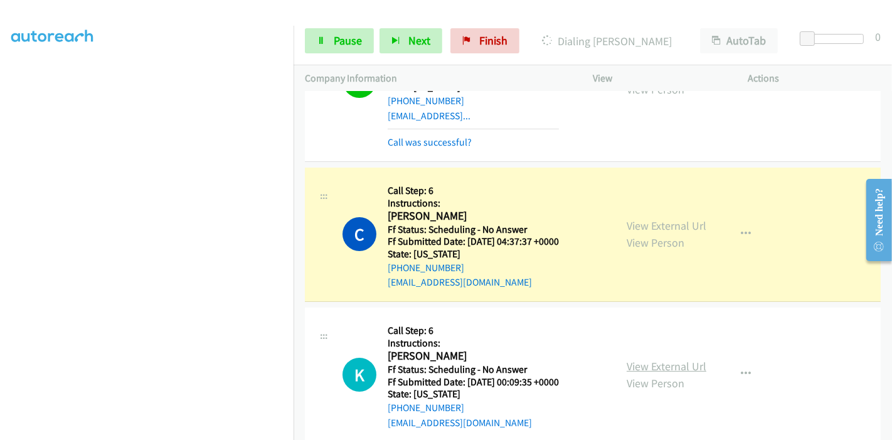
scroll to position [4010, 0]
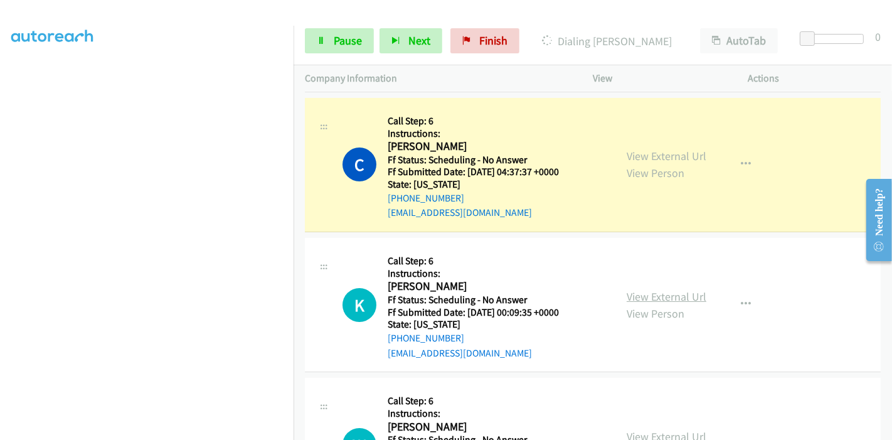
click at [647, 289] on link "View External Url" at bounding box center [667, 296] width 80 height 14
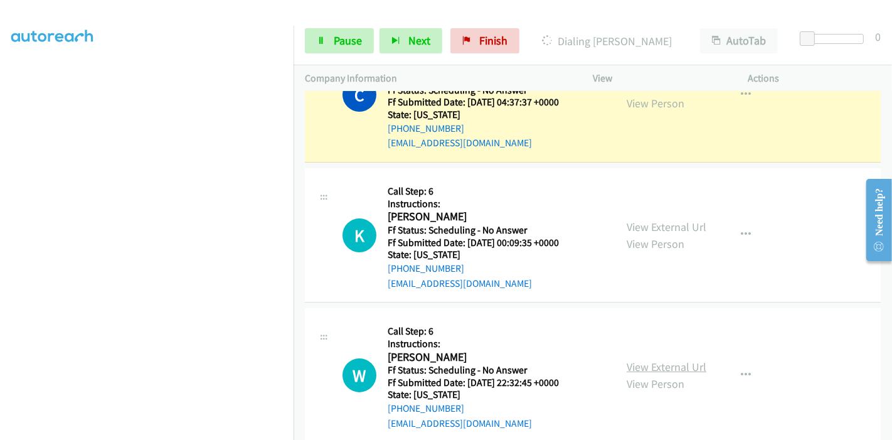
click at [634, 360] on link "View External Url" at bounding box center [667, 367] width 80 height 14
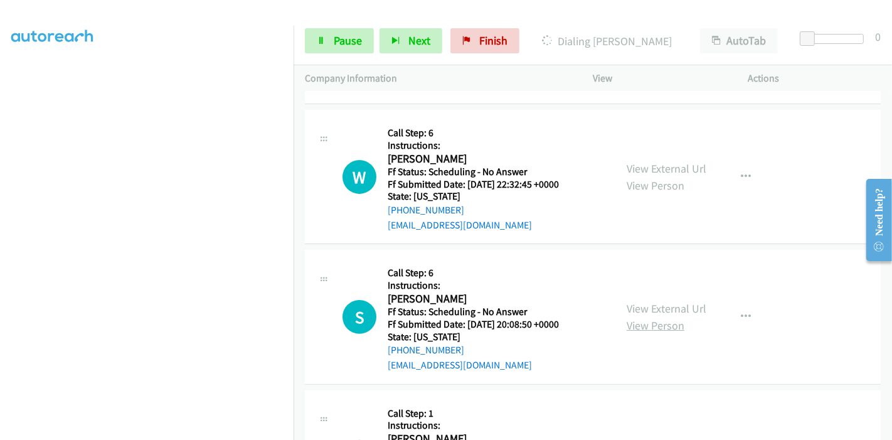
scroll to position [4289, 0]
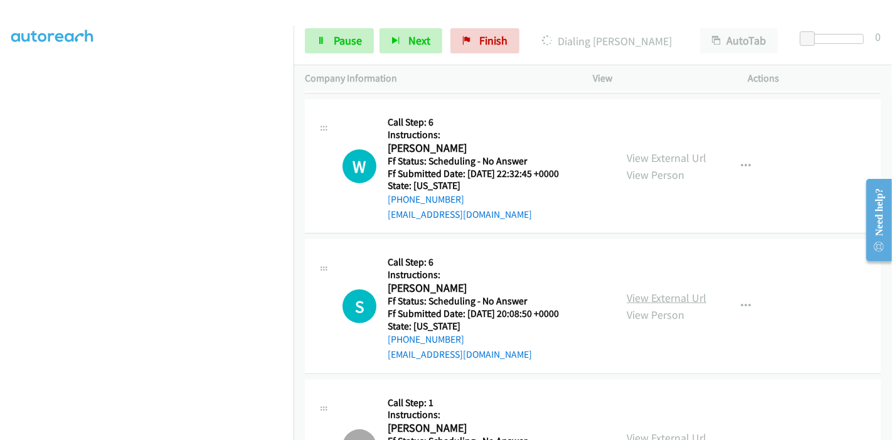
click at [630, 291] on link "View External Url" at bounding box center [667, 298] width 80 height 14
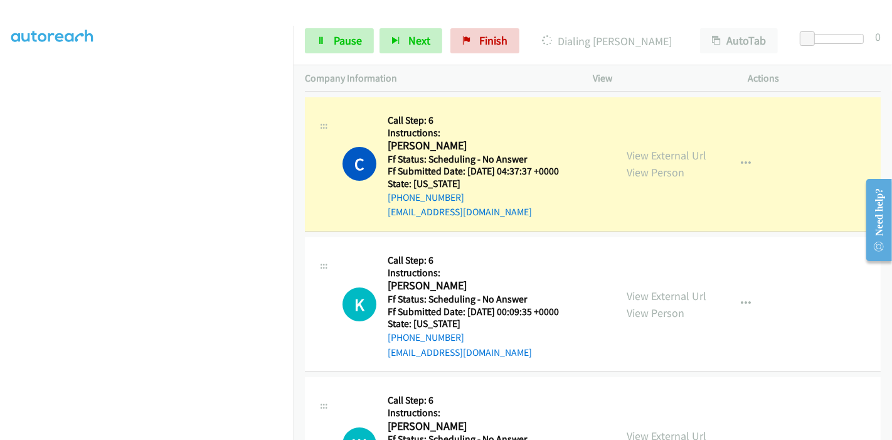
scroll to position [4010, 0]
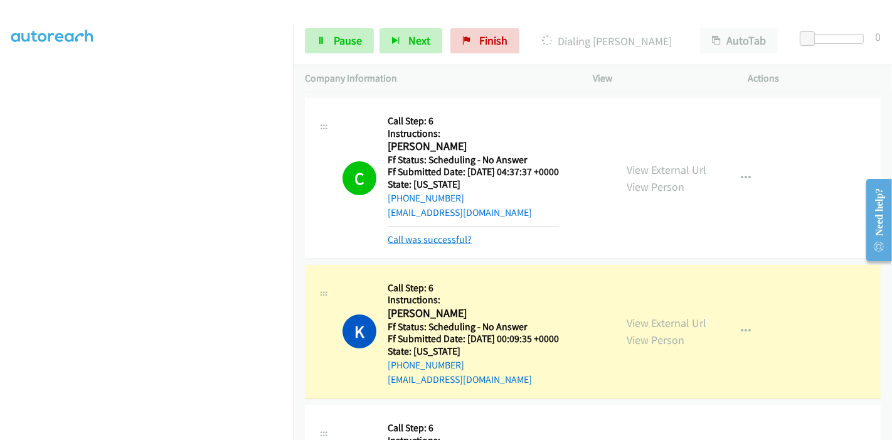
click at [432, 233] on link "Call was successful?" at bounding box center [430, 239] width 84 height 12
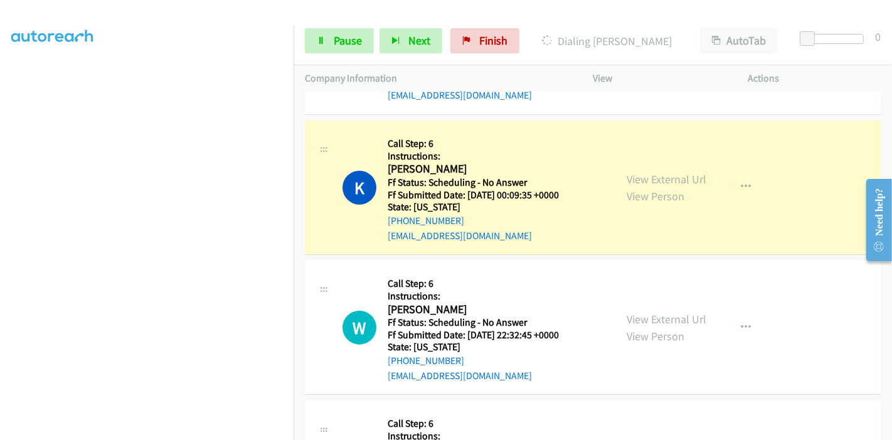
scroll to position [4149, 0]
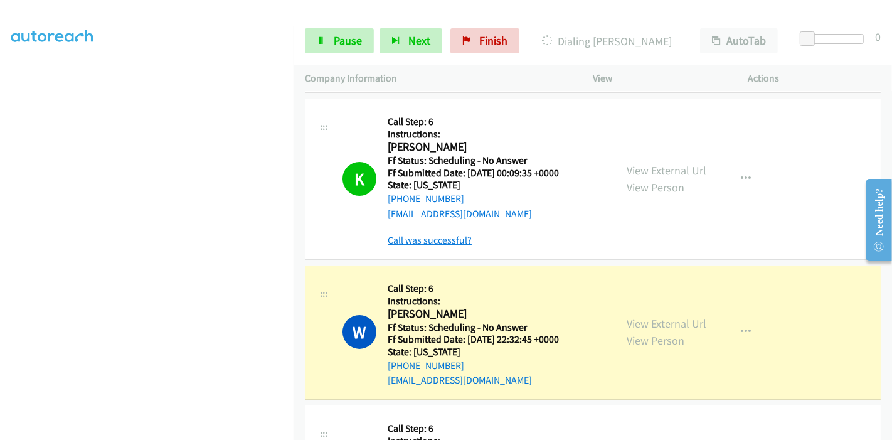
click at [415, 234] on link "Call was successful?" at bounding box center [430, 240] width 84 height 12
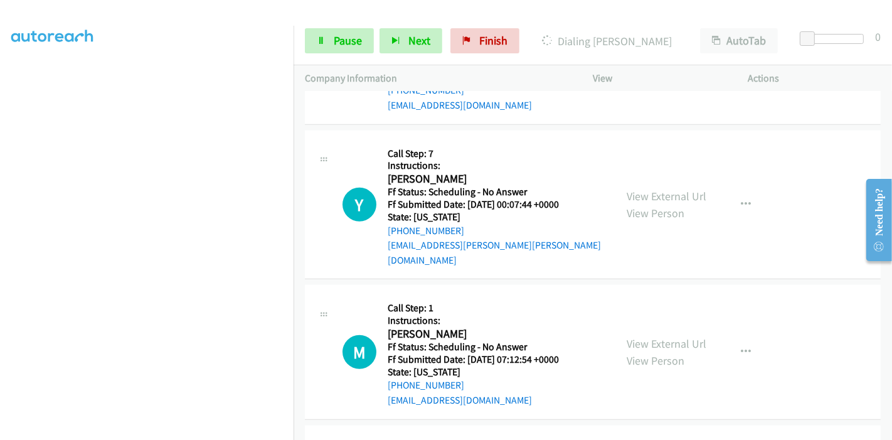
scroll to position [4847, 0]
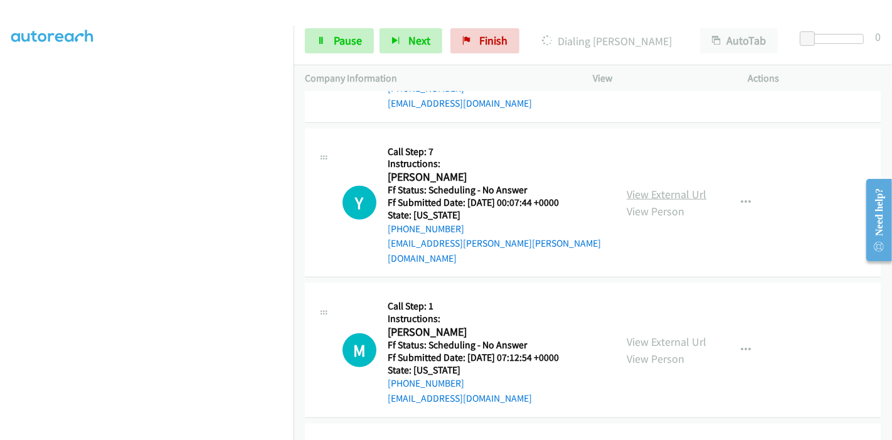
click at [653, 187] on link "View External Url" at bounding box center [667, 194] width 80 height 14
click at [645, 334] on link "View External Url" at bounding box center [667, 341] width 80 height 14
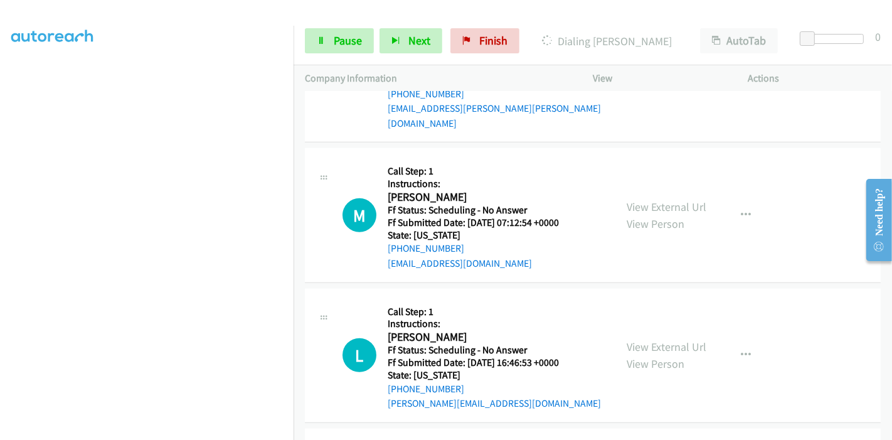
scroll to position [4986, 0]
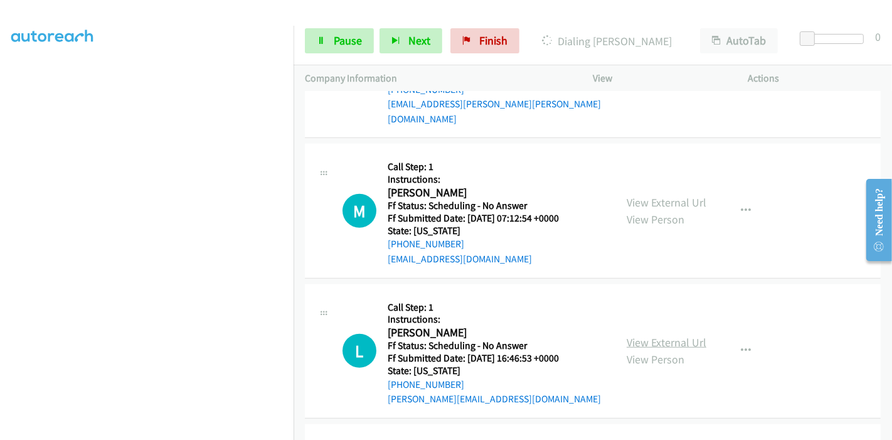
click at [651, 335] on link "View External Url" at bounding box center [667, 342] width 80 height 14
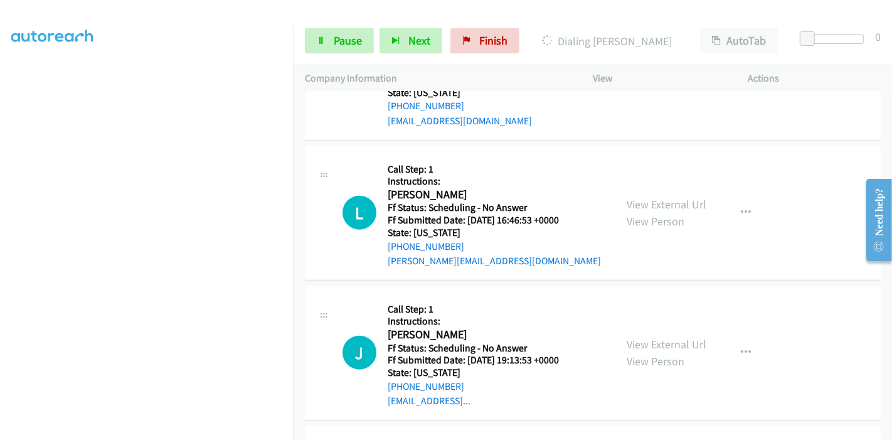
scroll to position [5126, 0]
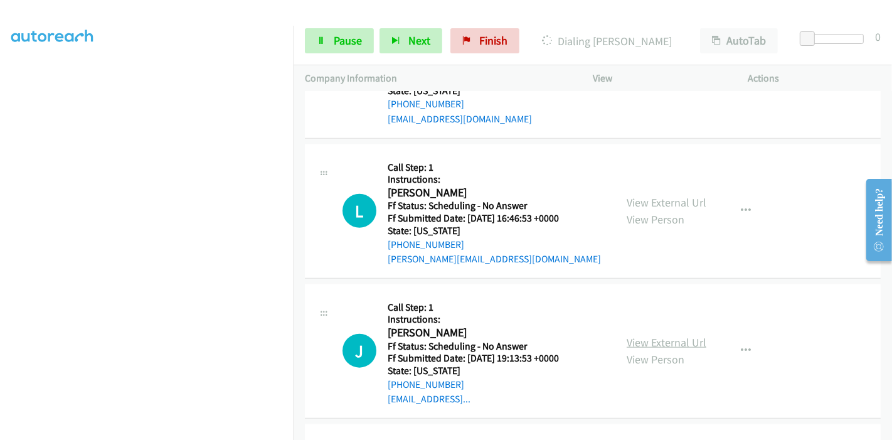
click at [648, 335] on link "View External Url" at bounding box center [667, 342] width 80 height 14
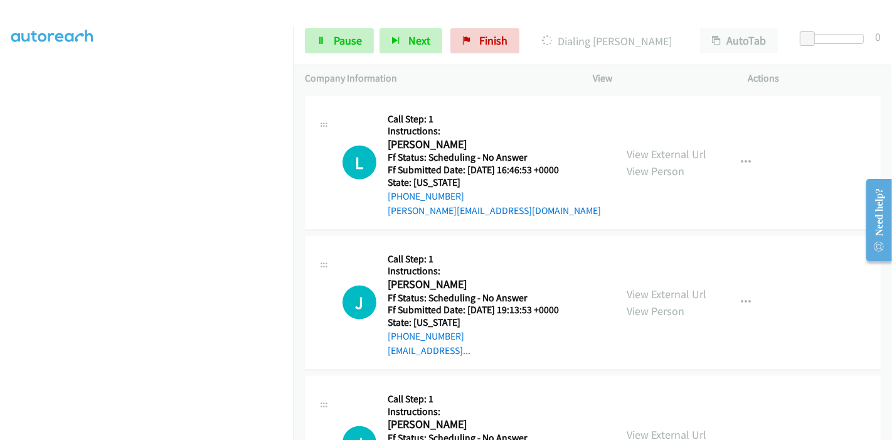
scroll to position [5196, 0]
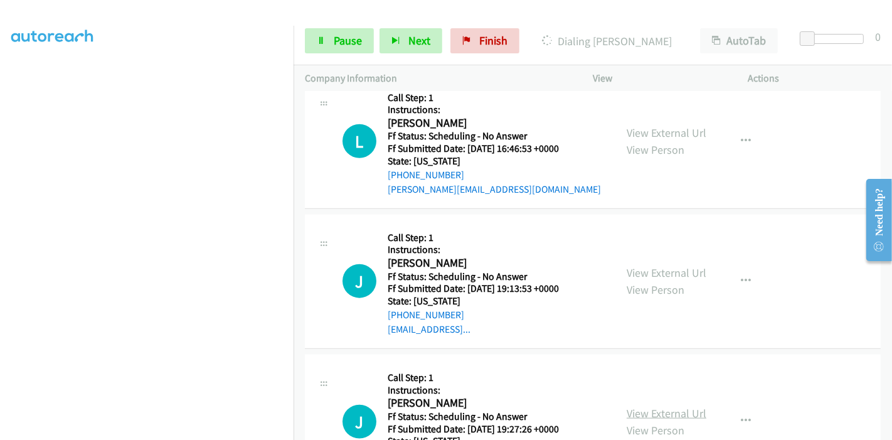
click at [653, 406] on link "View External Url" at bounding box center [667, 413] width 80 height 14
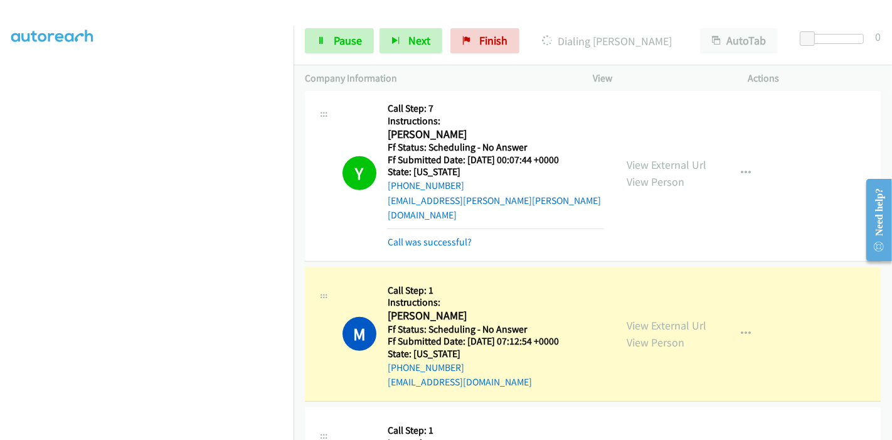
scroll to position [4930, 0]
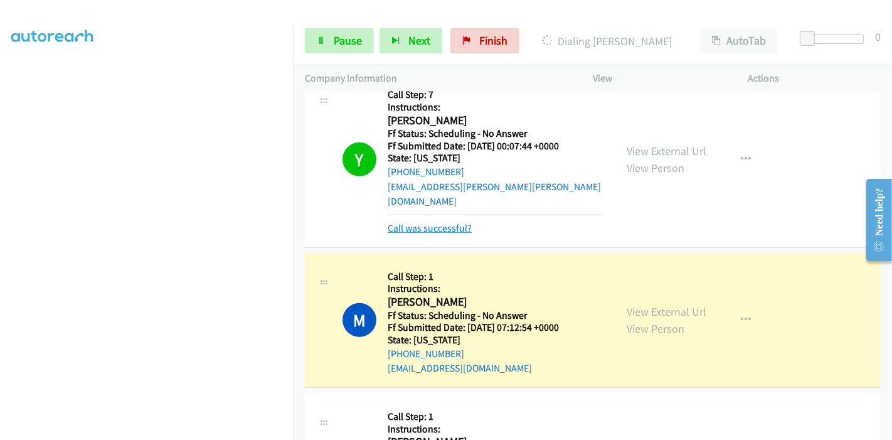
click at [441, 222] on link "Call was successful?" at bounding box center [430, 228] width 84 height 12
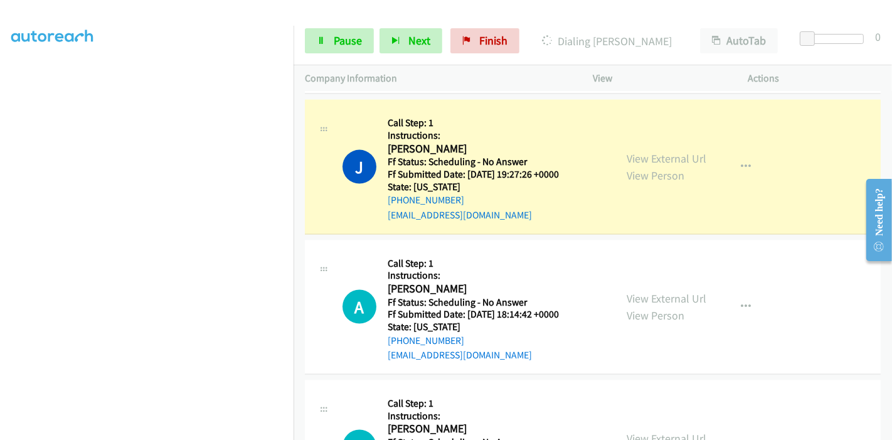
scroll to position [5614, 0]
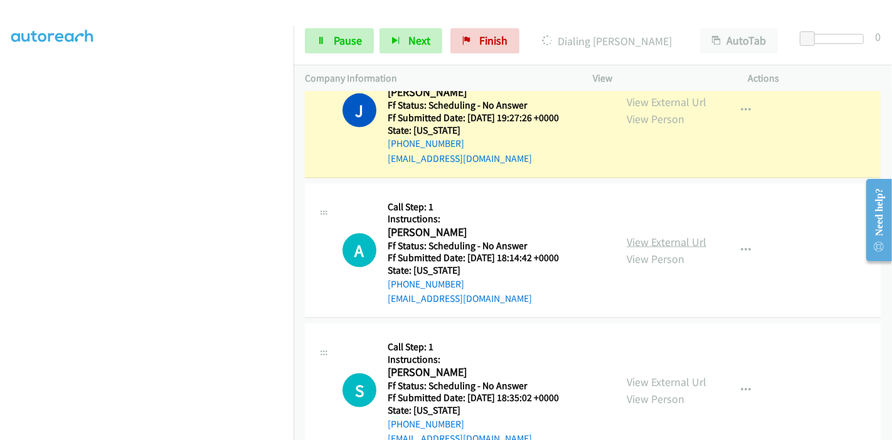
click at [648, 235] on link "View External Url" at bounding box center [667, 242] width 80 height 14
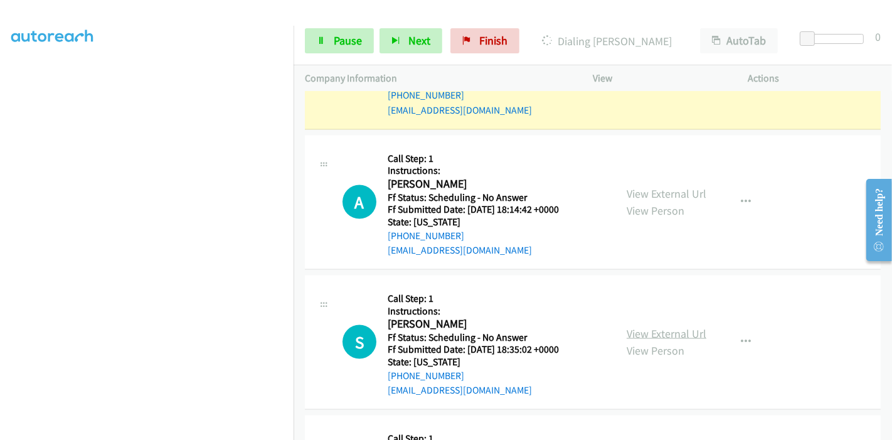
scroll to position [5684, 0]
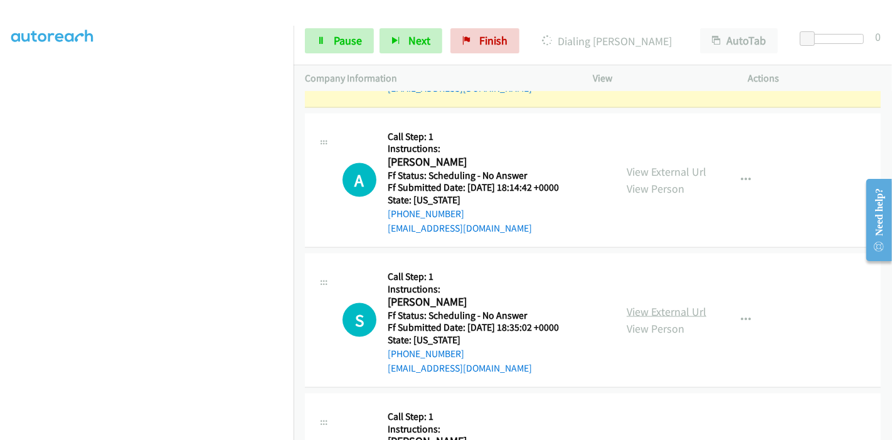
click at [636, 304] on link "View External Url" at bounding box center [667, 311] width 80 height 14
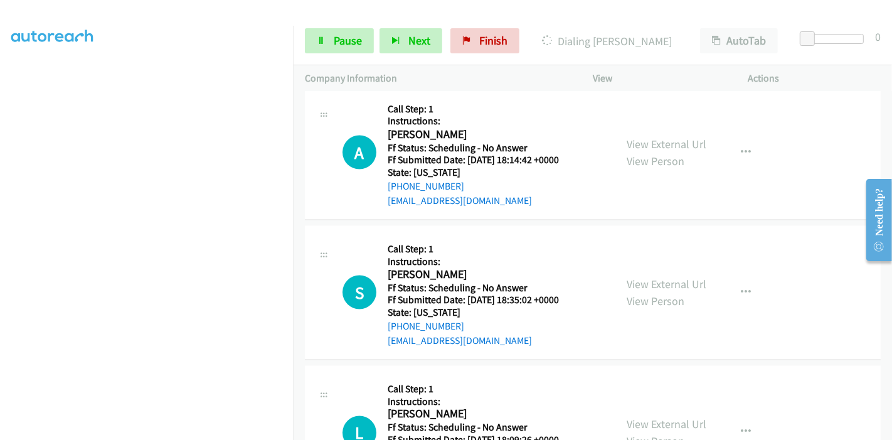
scroll to position [5753, 0]
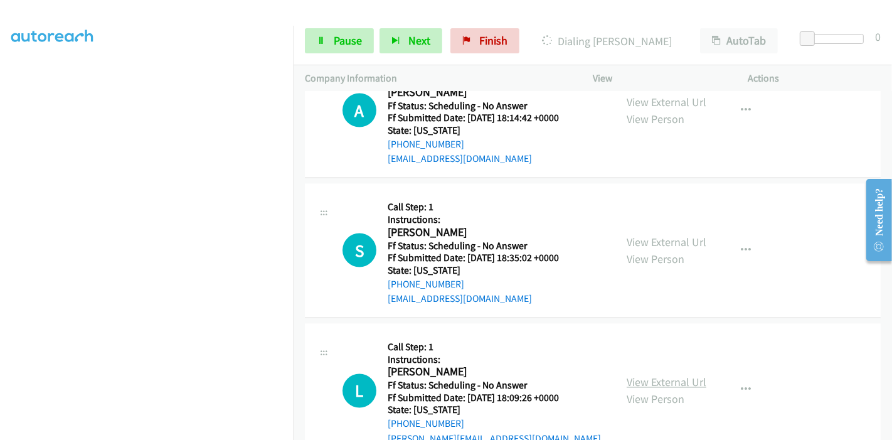
click at [636, 375] on link "View External Url" at bounding box center [667, 382] width 80 height 14
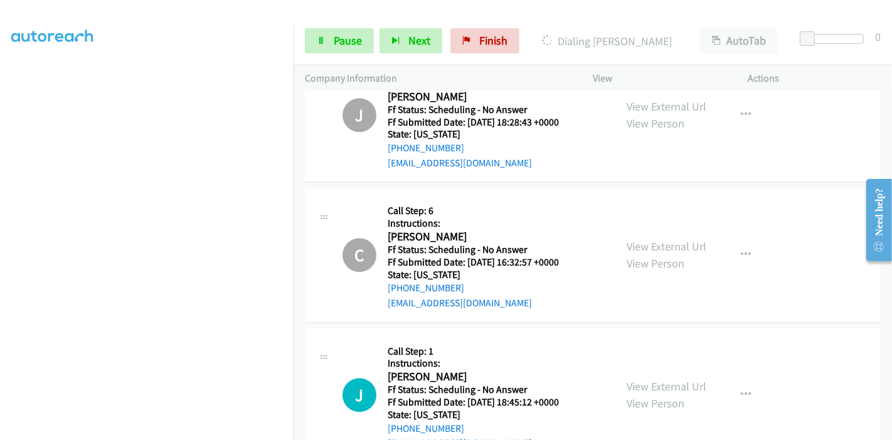
scroll to position [6171, 0]
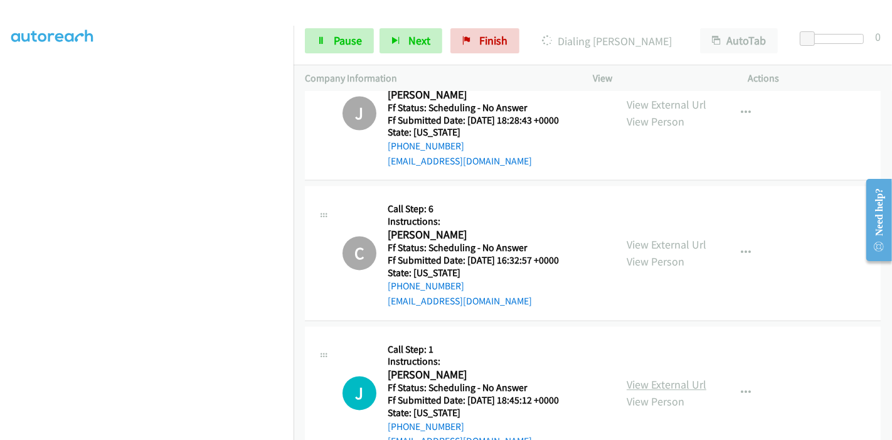
click at [660, 377] on link "View External Url" at bounding box center [667, 384] width 80 height 14
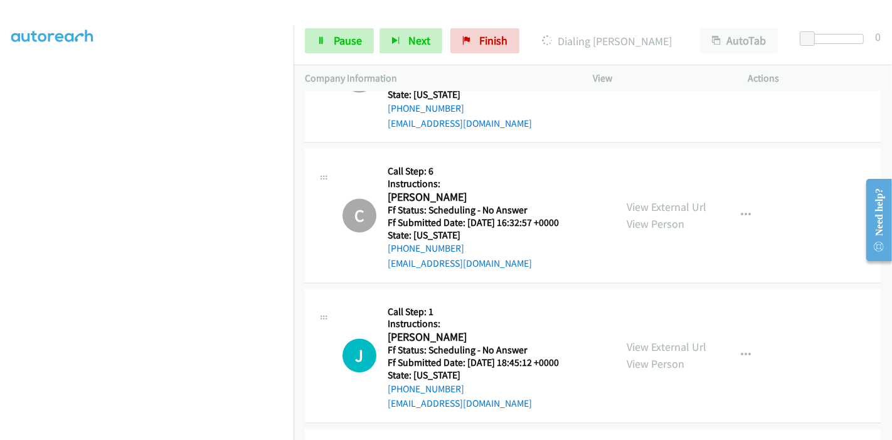
scroll to position [6241, 0]
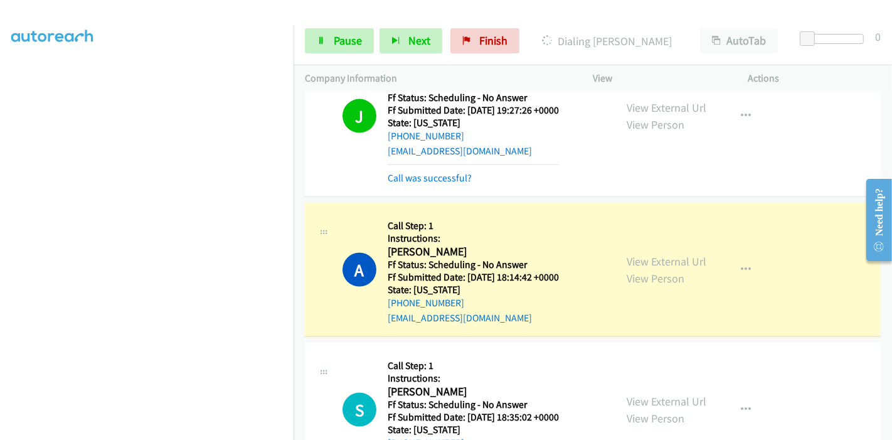
scroll to position [5641, 0]
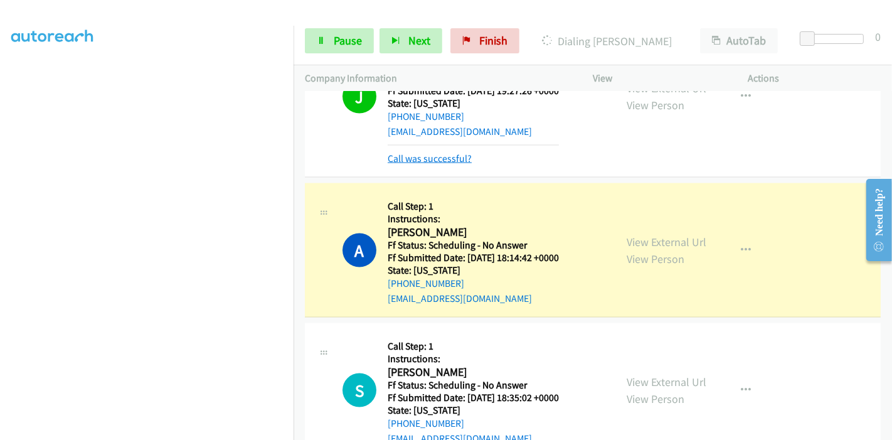
click at [463, 152] on link "Call was successful?" at bounding box center [430, 158] width 84 height 12
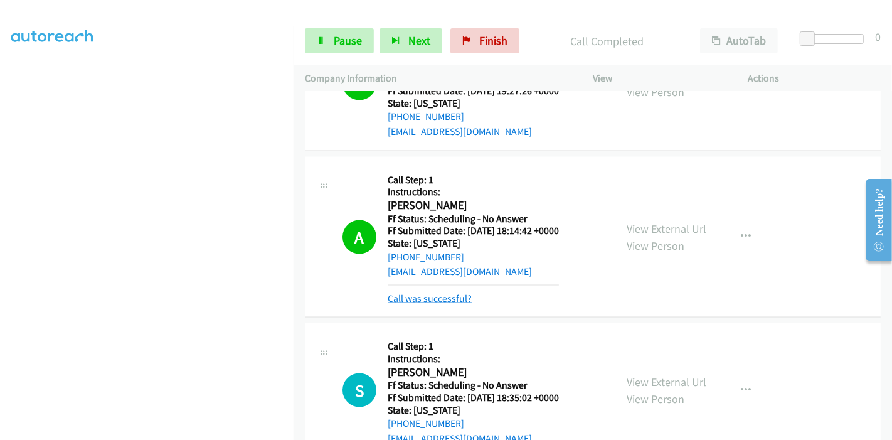
click at [468, 292] on link "Call was successful?" at bounding box center [430, 298] width 84 height 12
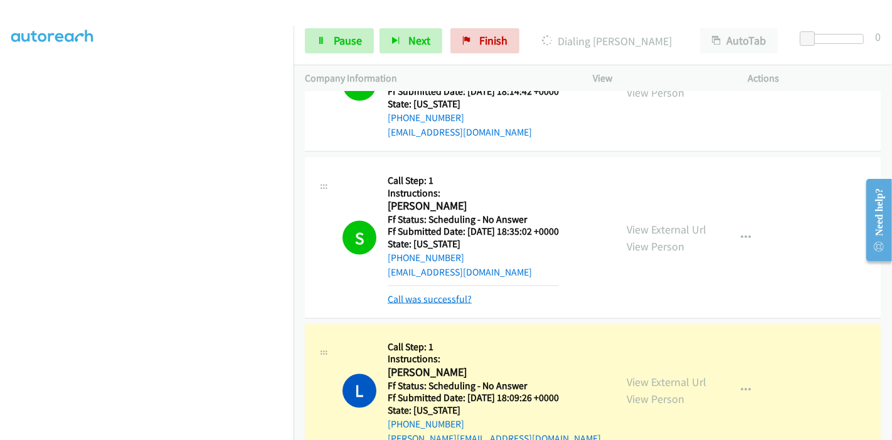
click at [431, 293] on link "Call was successful?" at bounding box center [430, 299] width 84 height 12
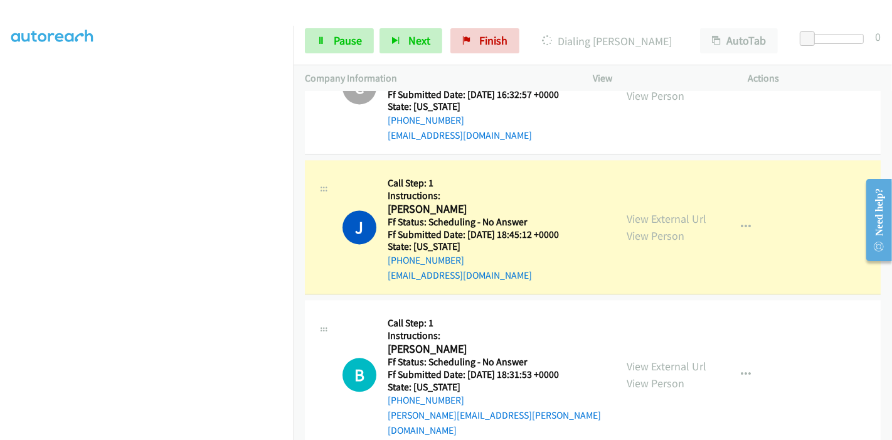
scroll to position [0, 0]
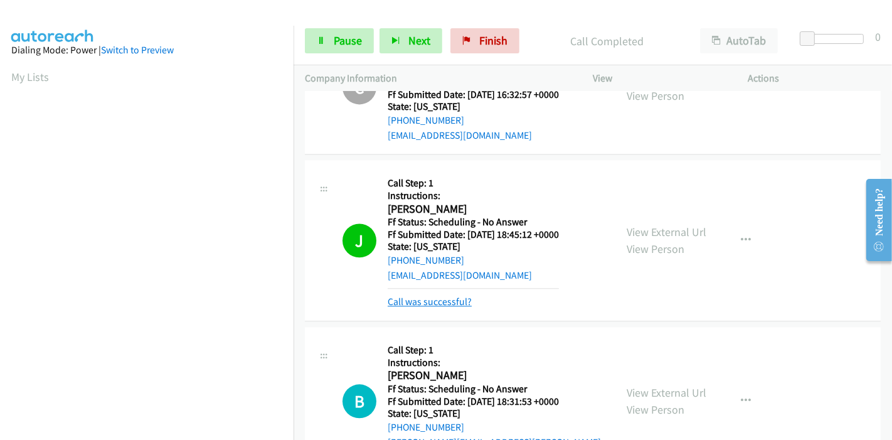
click at [432, 296] on link "Call was successful?" at bounding box center [430, 302] width 84 height 12
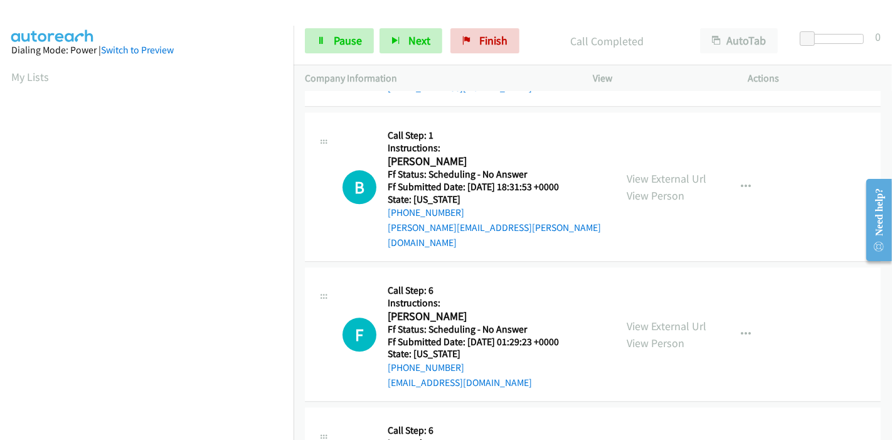
scroll to position [6573, 0]
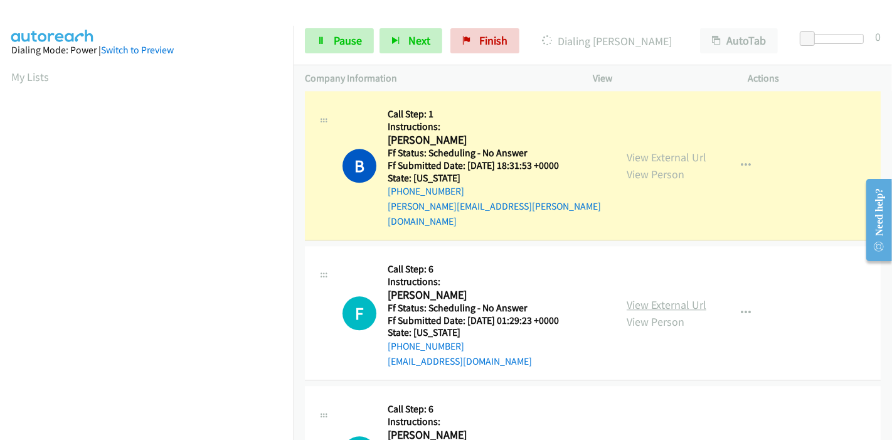
click at [640, 297] on link "View External Url" at bounding box center [667, 304] width 80 height 14
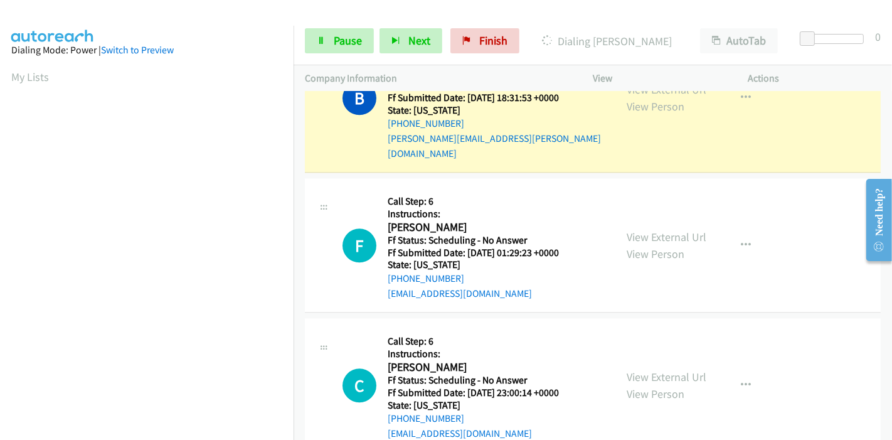
scroll to position [6713, 0]
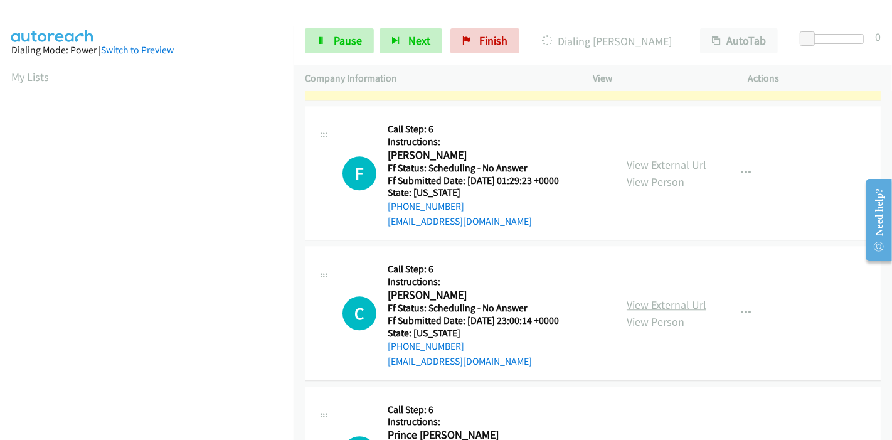
click at [640, 297] on link "View External Url" at bounding box center [667, 304] width 80 height 14
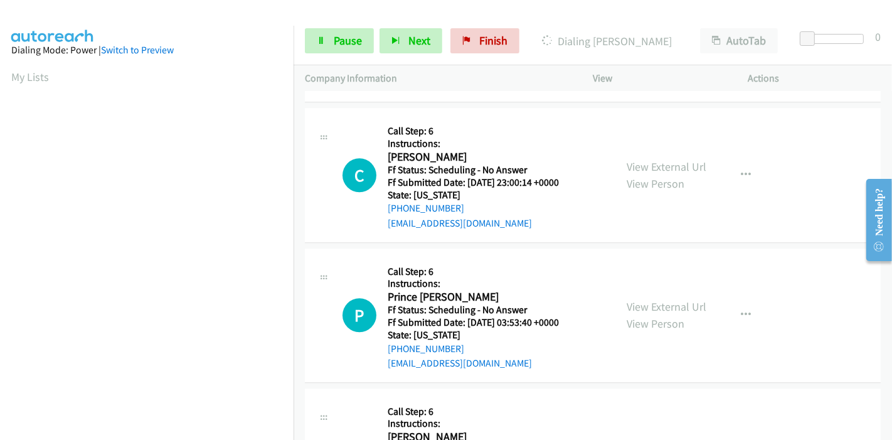
scroll to position [6852, 0]
click at [643, 297] on div "View External Url View Person" at bounding box center [667, 314] width 80 height 34
click at [645, 298] on link "View External Url" at bounding box center [667, 305] width 80 height 14
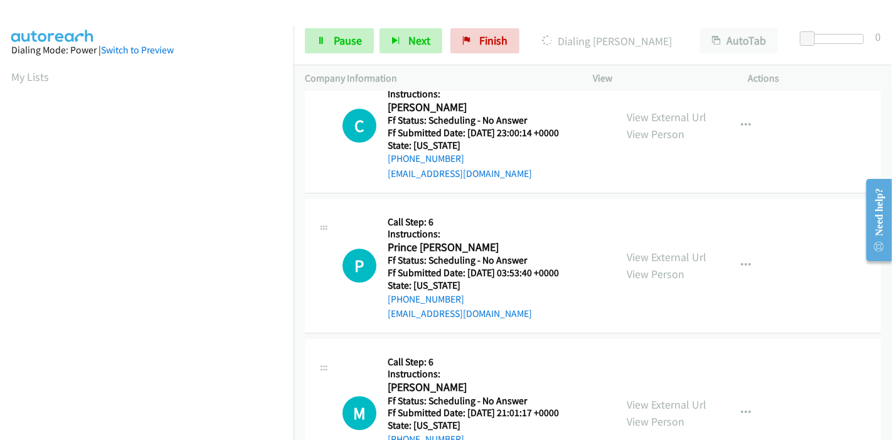
scroll to position [6922, 0]
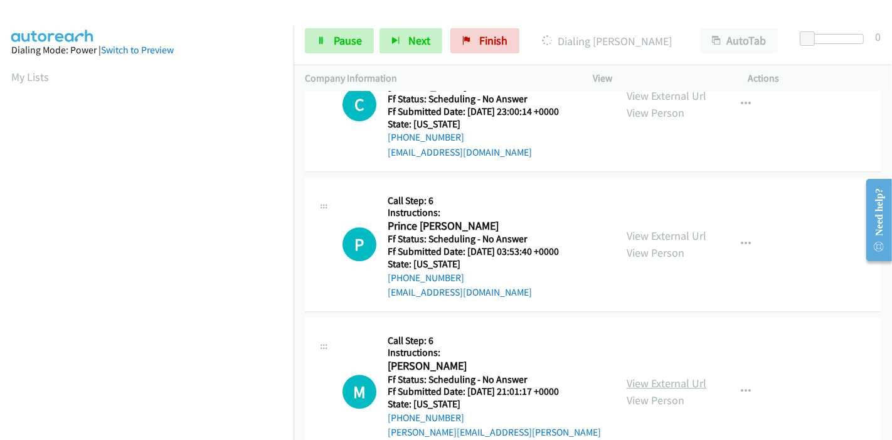
click at [647, 376] on link "View External Url" at bounding box center [667, 383] width 80 height 14
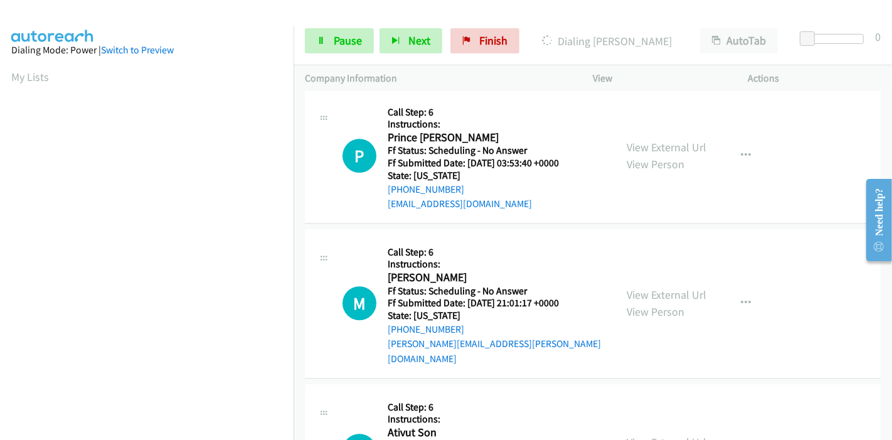
scroll to position [7061, 0]
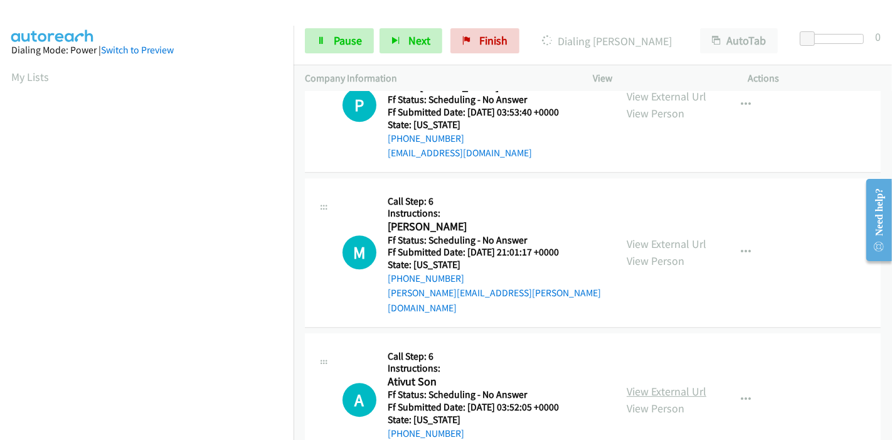
click at [650, 384] on link "View External Url" at bounding box center [667, 391] width 80 height 14
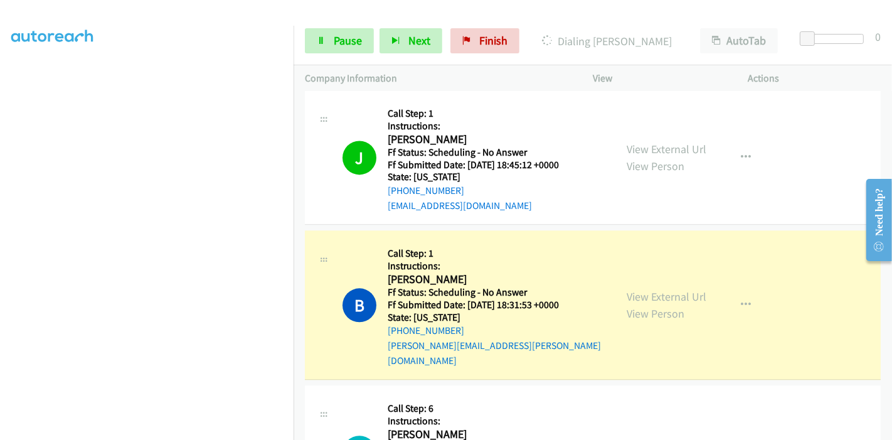
scroll to position [6503, 0]
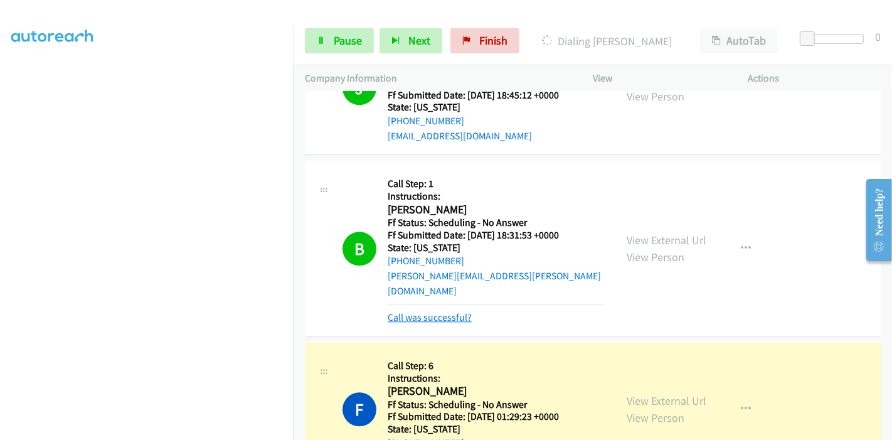
click at [448, 311] on link "Call was successful?" at bounding box center [430, 317] width 84 height 12
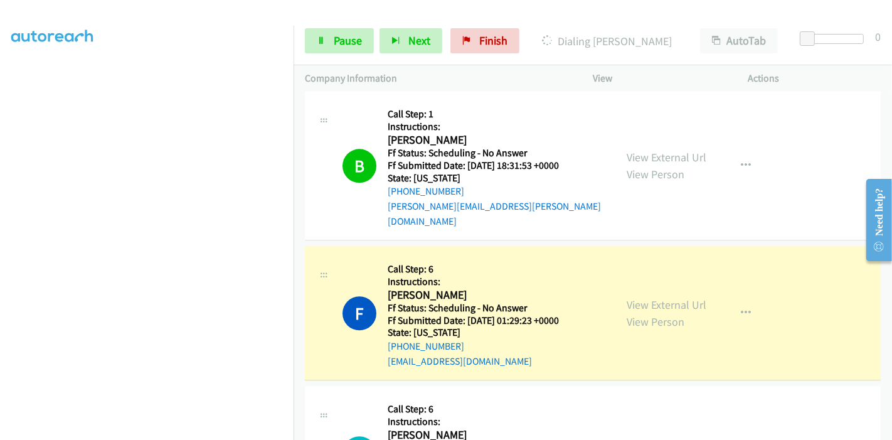
scroll to position [6643, 0]
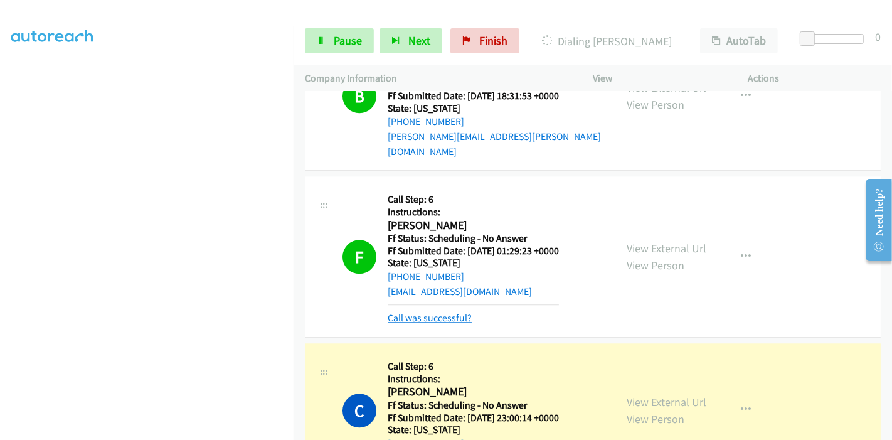
click at [447, 312] on link "Call was successful?" at bounding box center [430, 318] width 84 height 12
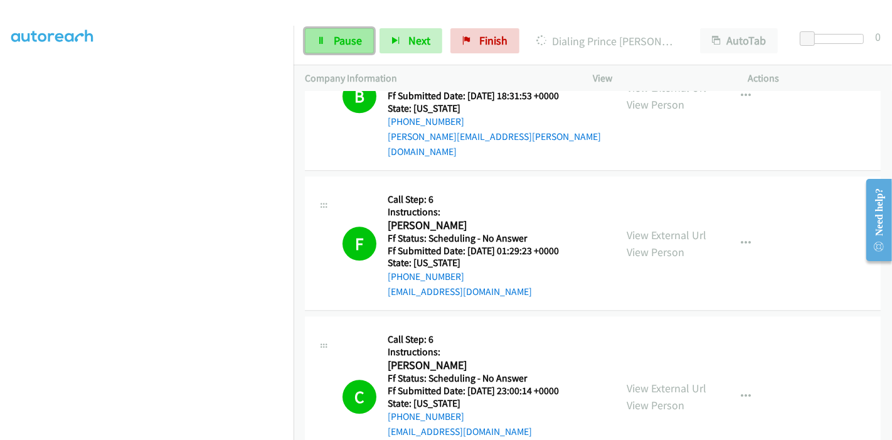
click at [348, 44] on span "Pause" at bounding box center [348, 40] width 28 height 14
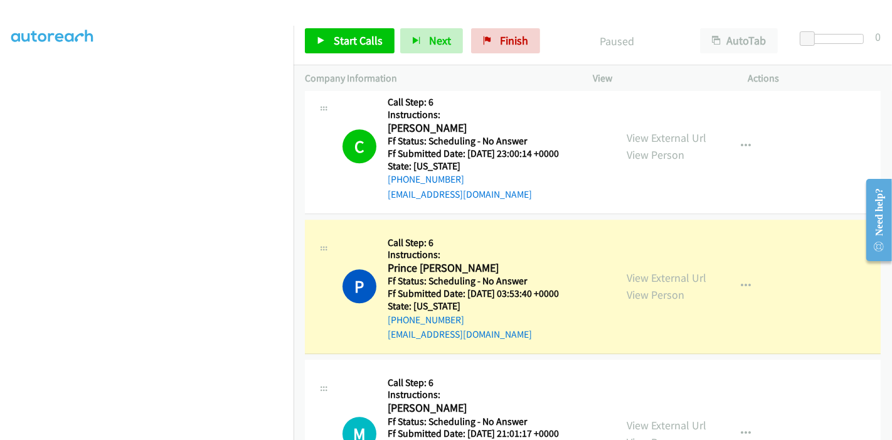
scroll to position [6922, 0]
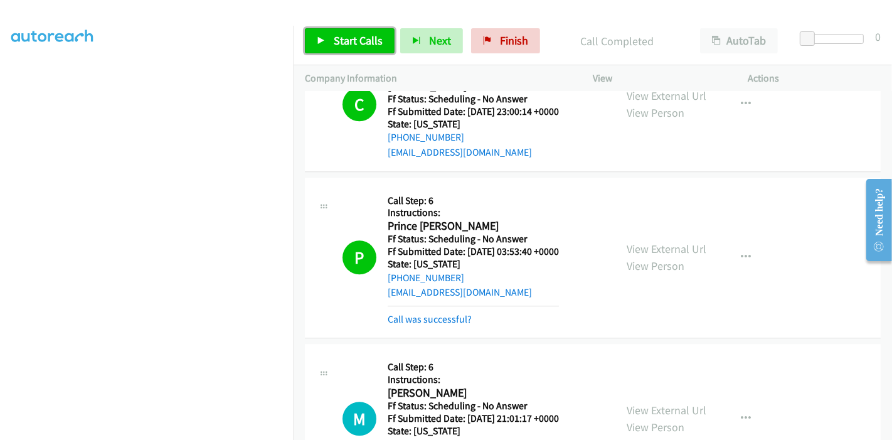
click at [353, 43] on span "Start Calls" at bounding box center [358, 40] width 49 height 14
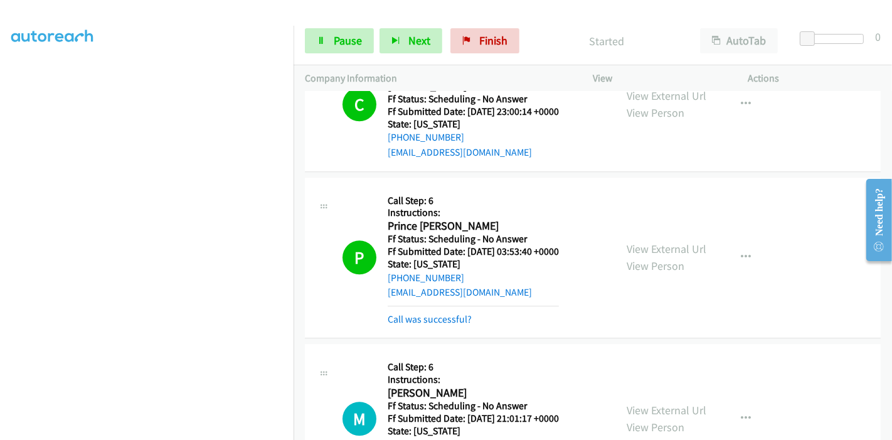
scroll to position [7061, 0]
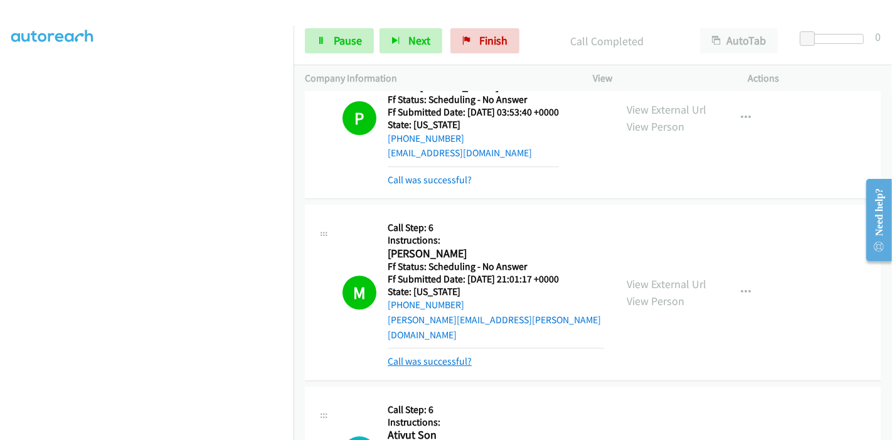
click at [444, 355] on link "Call was successful?" at bounding box center [430, 361] width 84 height 12
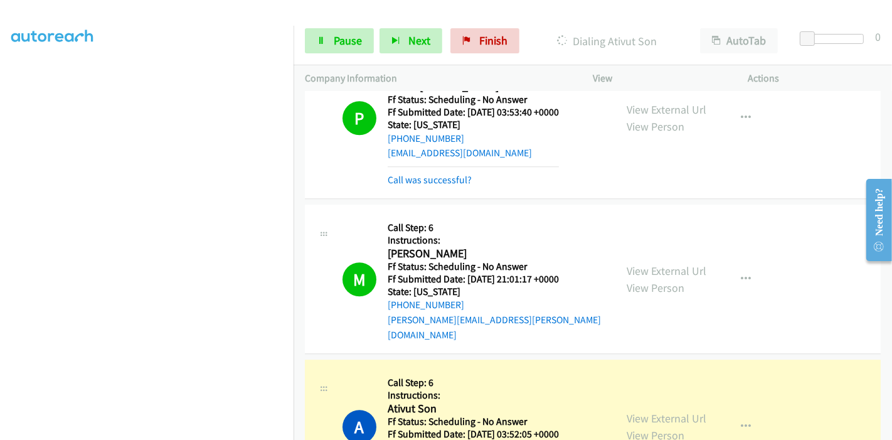
click at [300, 43] on div "Start Calls Pause Next Finish Dialing Ativut Son AutoTab AutoTab 0" at bounding box center [593, 41] width 599 height 48
click at [331, 40] on link "Pause" at bounding box center [339, 40] width 69 height 25
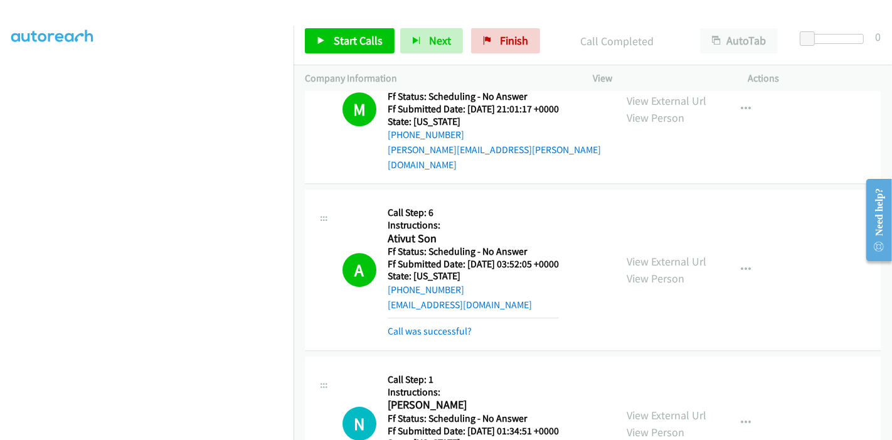
scroll to position [7341, 0]
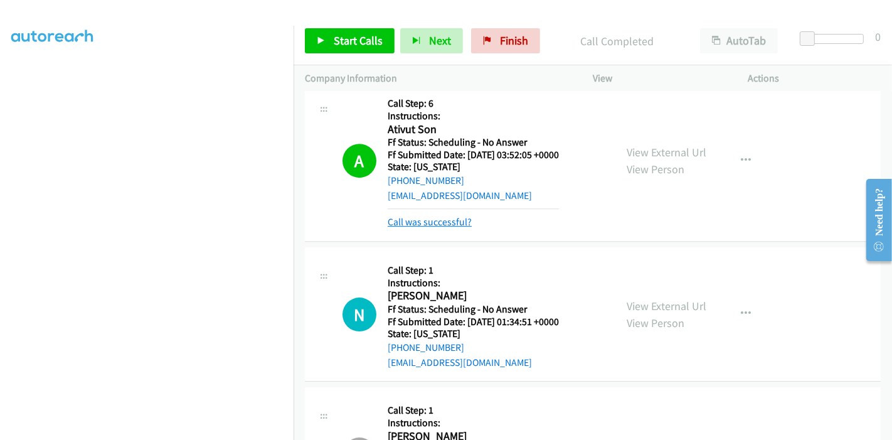
click at [456, 216] on link "Call was successful?" at bounding box center [430, 222] width 84 height 12
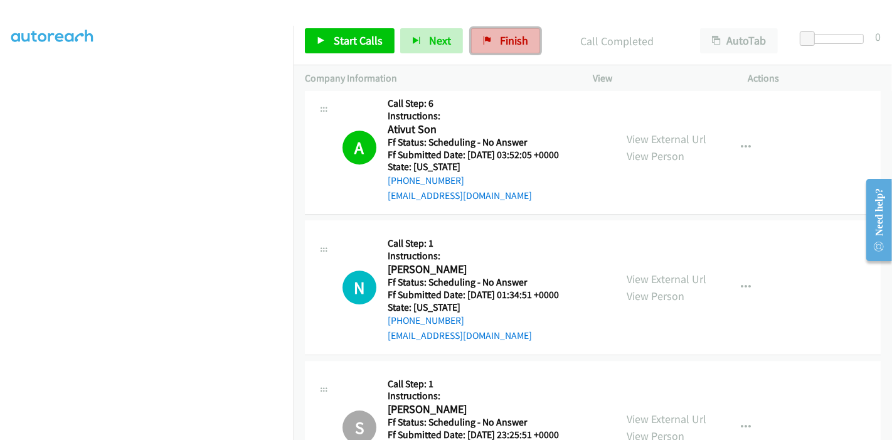
click at [510, 31] on link "Finish" at bounding box center [505, 40] width 69 height 25
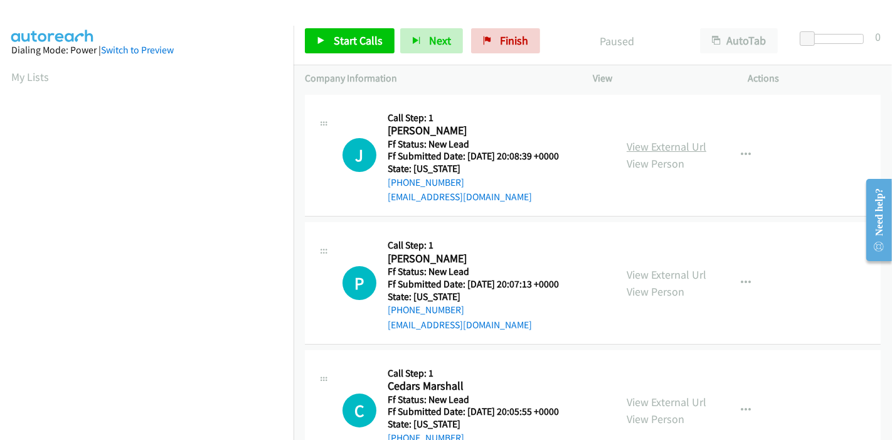
click at [644, 141] on link "View External Url" at bounding box center [667, 146] width 80 height 14
click at [660, 277] on link "View External Url" at bounding box center [667, 274] width 80 height 14
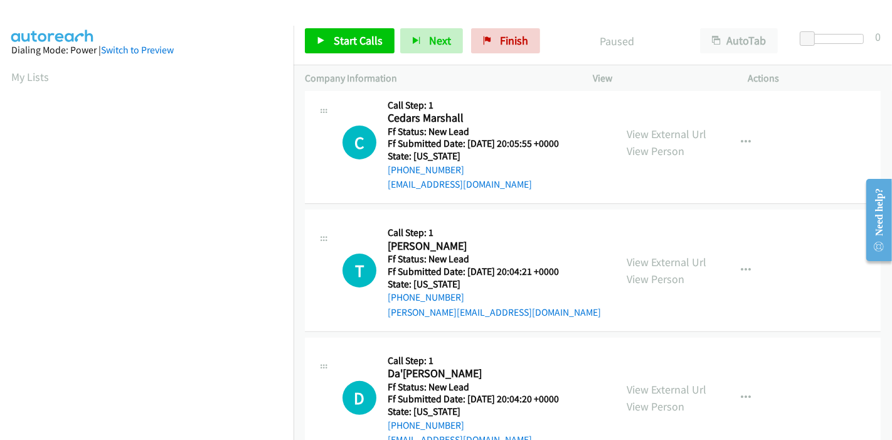
scroll to position [279, 0]
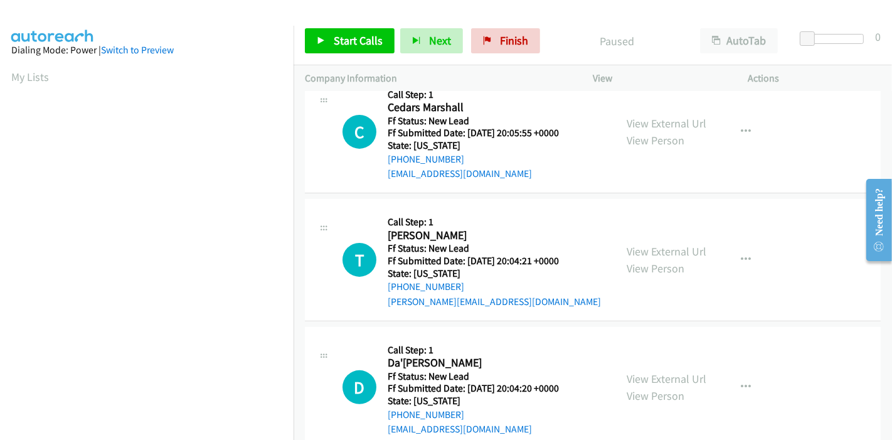
click at [670, 113] on div "View External Url View Person View External Url Email Schedule/Manage Callback …" at bounding box center [699, 132] width 167 height 99
click at [669, 126] on link "View External Url" at bounding box center [667, 123] width 80 height 14
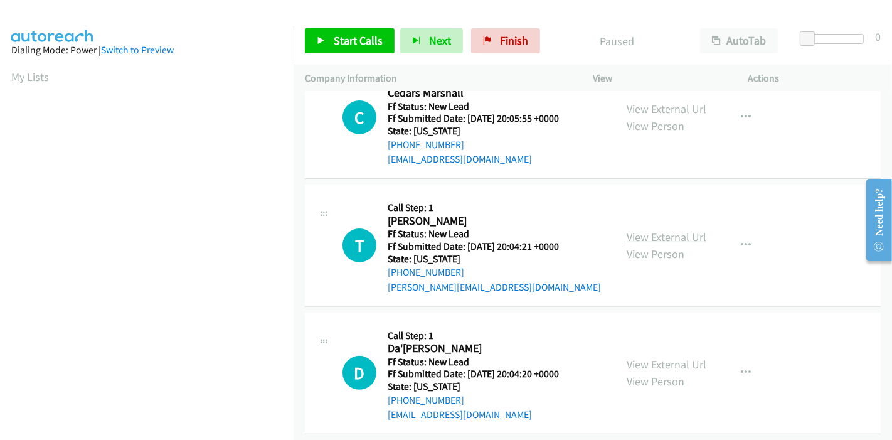
scroll to position [306, 0]
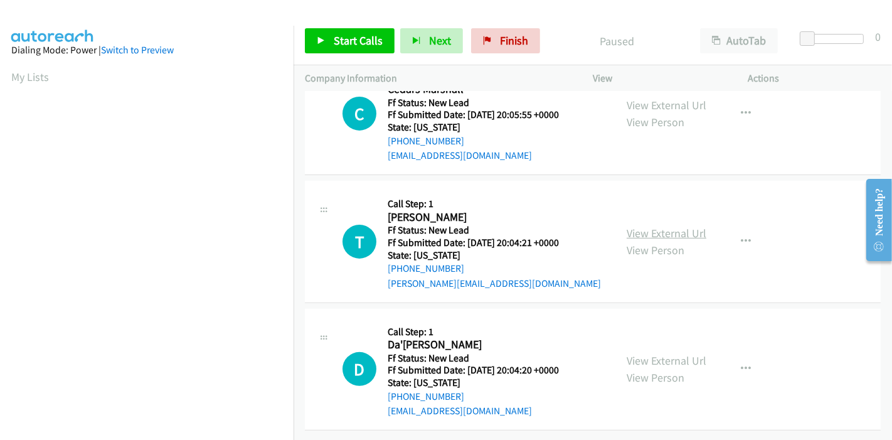
click at [651, 226] on link "View External Url" at bounding box center [667, 233] width 80 height 14
click at [659, 355] on link "View External Url" at bounding box center [667, 360] width 80 height 14
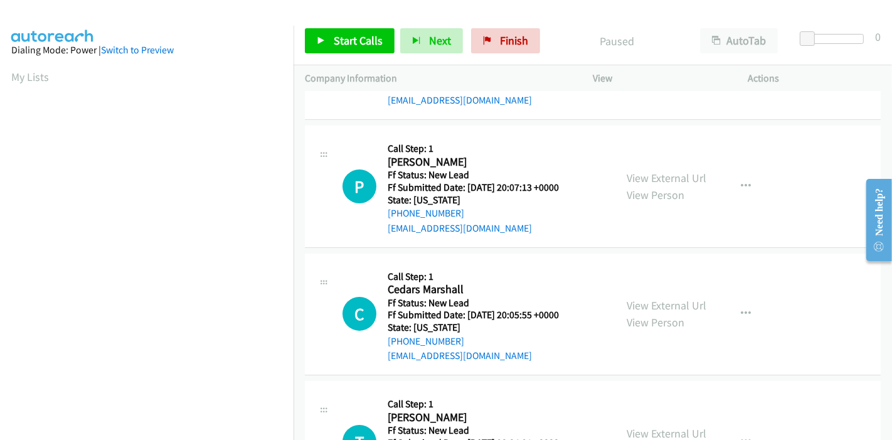
scroll to position [0, 0]
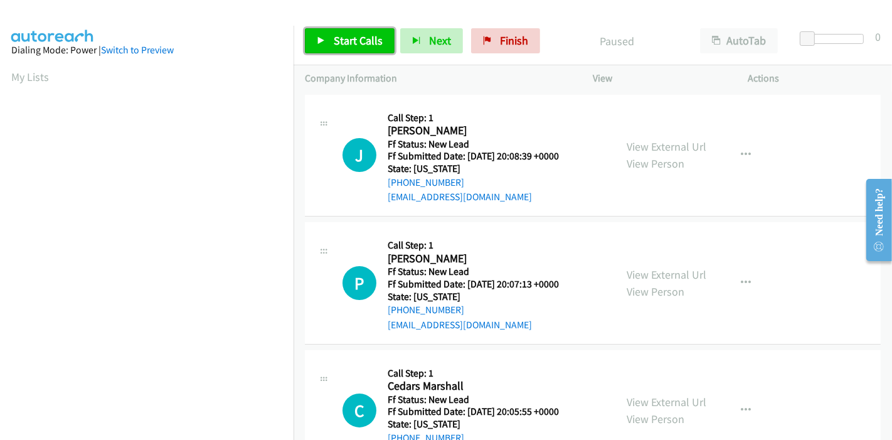
click at [340, 38] on span "Start Calls" at bounding box center [358, 40] width 49 height 14
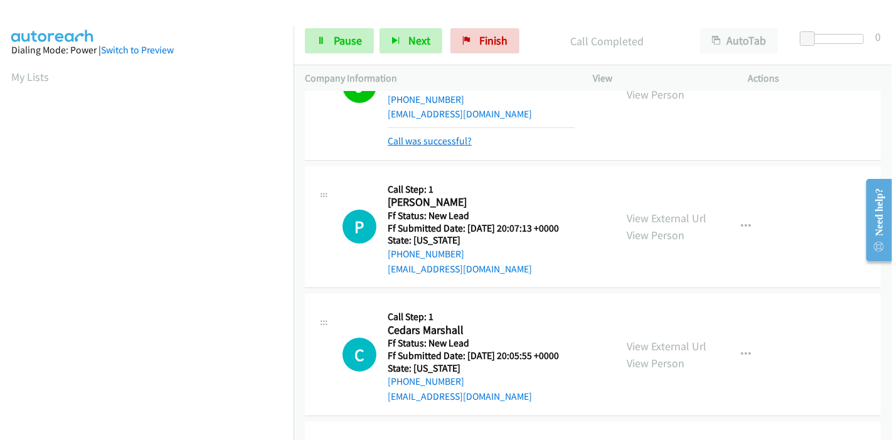
click at [452, 145] on link "Call was successful?" at bounding box center [430, 141] width 84 height 12
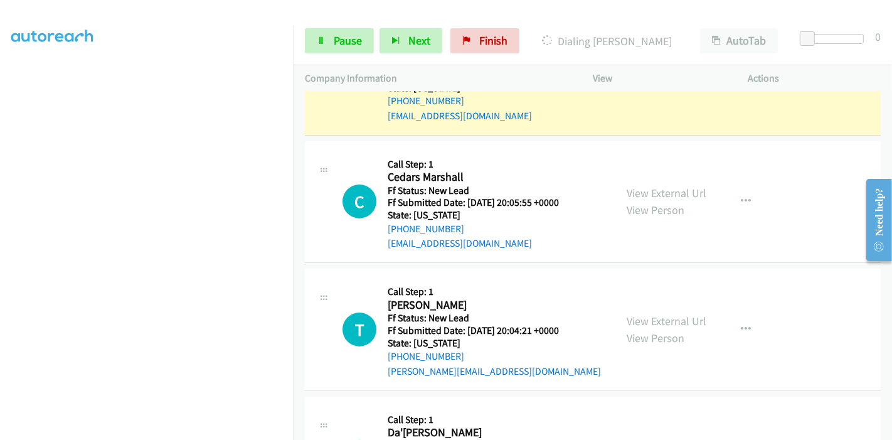
scroll to position [70, 0]
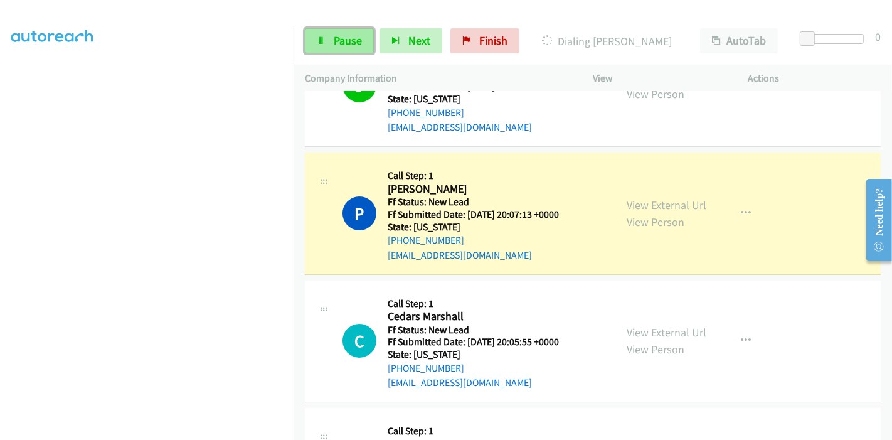
click at [323, 29] on link "Pause" at bounding box center [339, 40] width 69 height 25
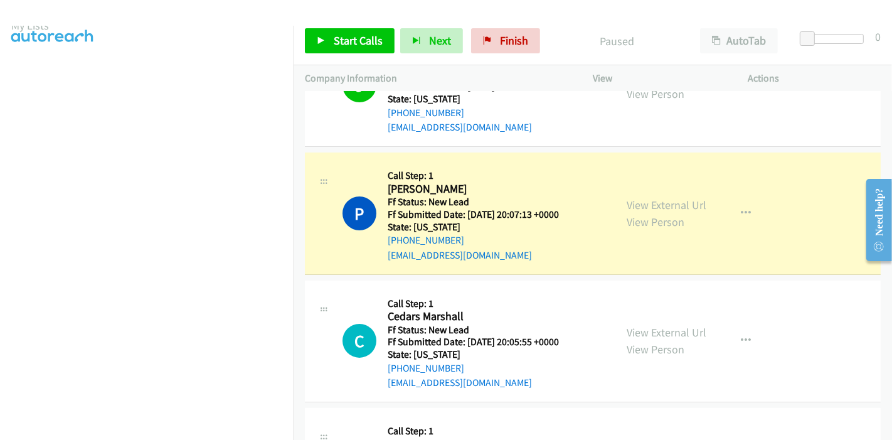
scroll to position [51, 0]
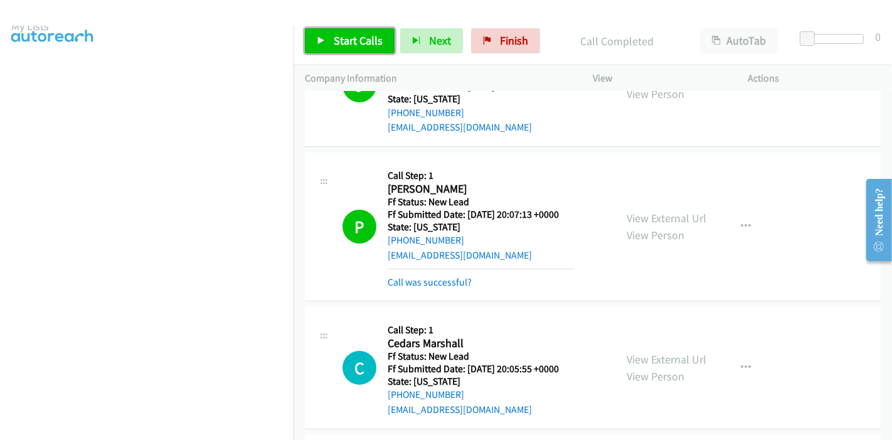
click at [329, 40] on link "Start Calls" at bounding box center [350, 40] width 90 height 25
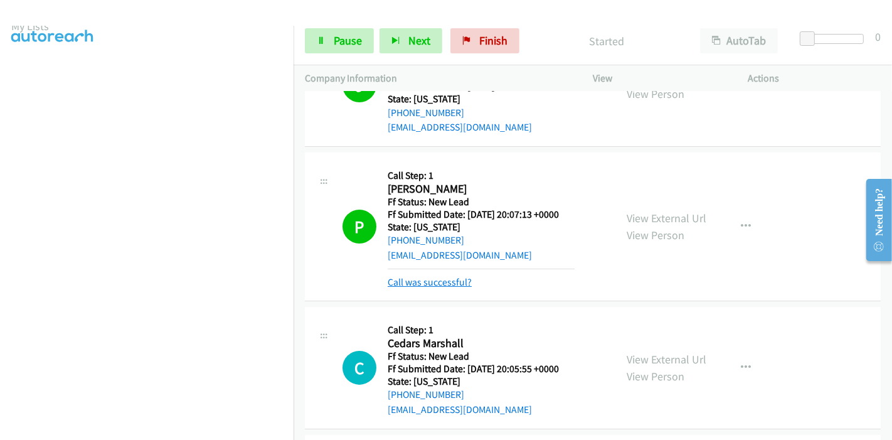
click at [441, 282] on link "Call was successful?" at bounding box center [430, 282] width 84 height 12
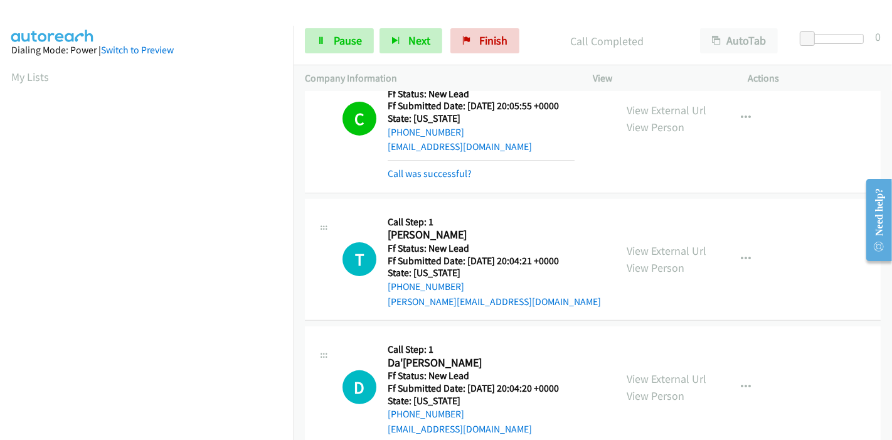
scroll to position [319, 0]
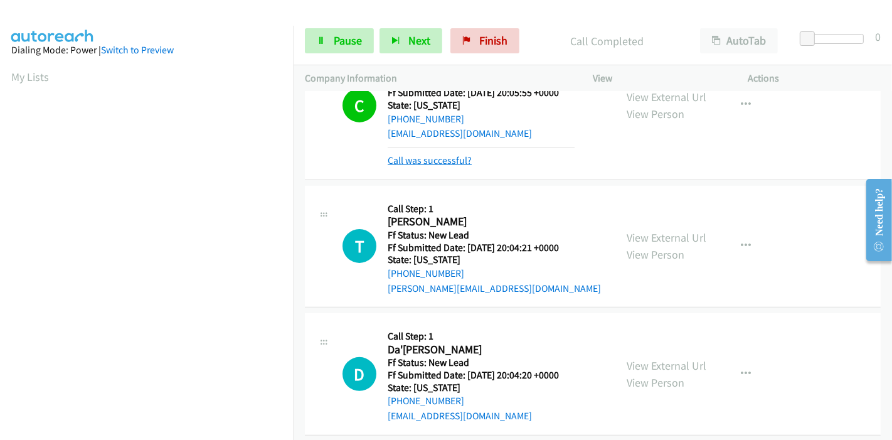
click at [442, 162] on link "Call was successful?" at bounding box center [430, 160] width 84 height 12
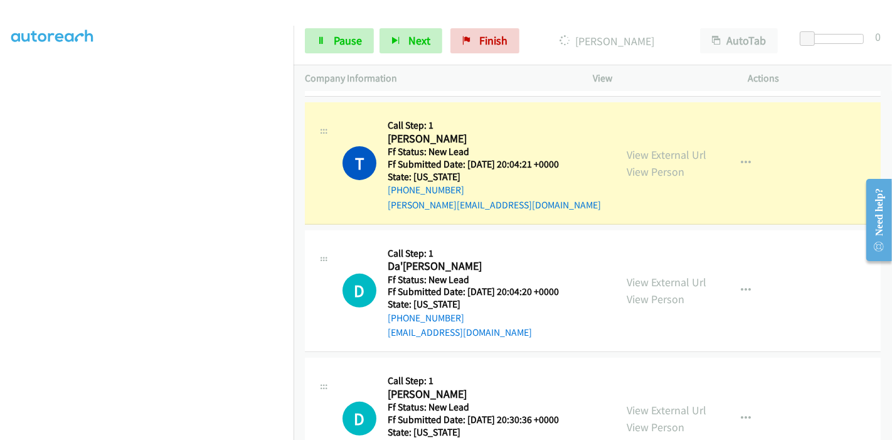
scroll to position [265, 0]
click at [353, 34] on span "Pause" at bounding box center [348, 40] width 28 height 14
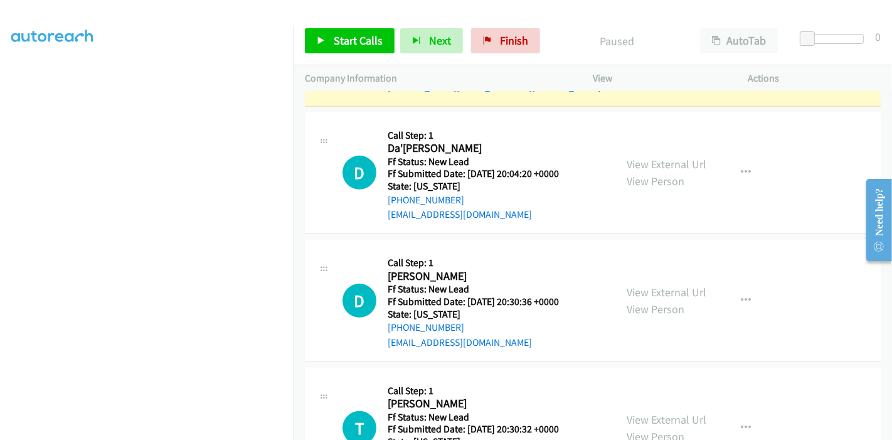
scroll to position [515, 0]
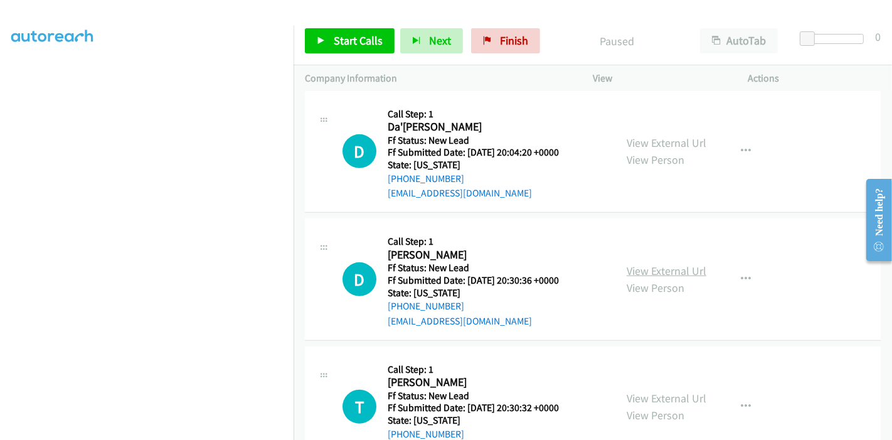
click at [648, 268] on link "View External Url" at bounding box center [667, 271] width 80 height 14
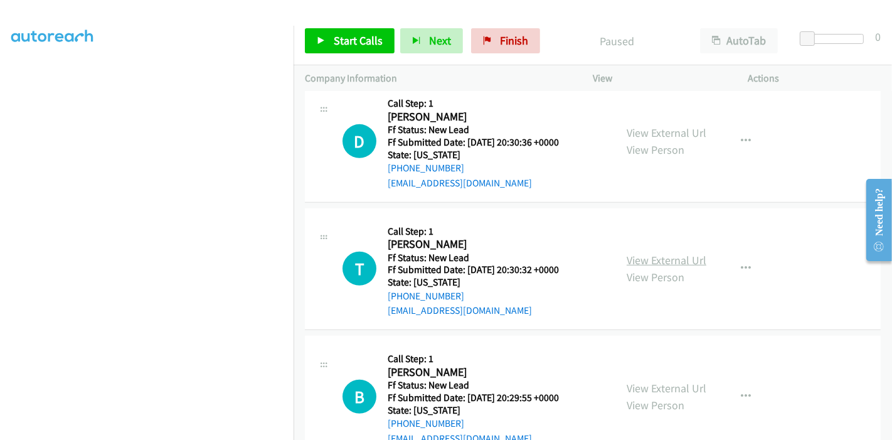
scroll to position [654, 0]
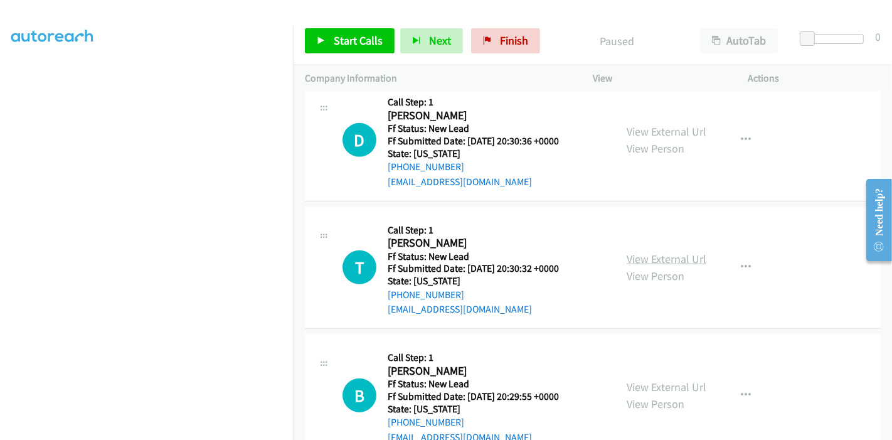
click at [649, 257] on link "View External Url" at bounding box center [667, 259] width 80 height 14
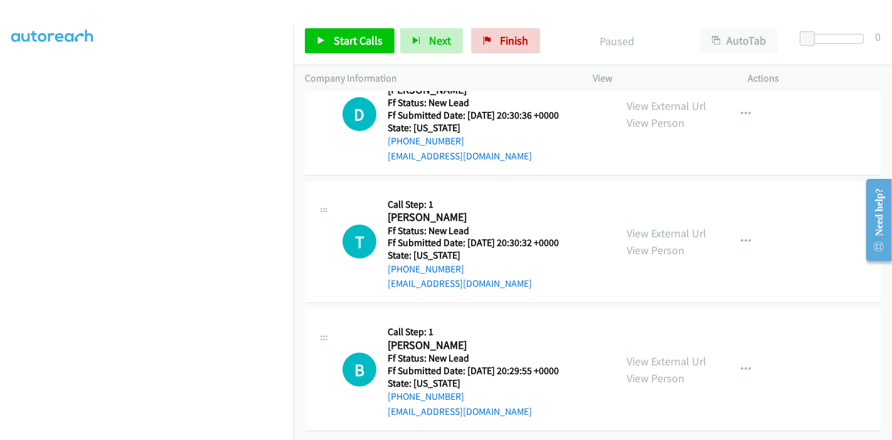
click at [639, 338] on div "View External Url View Person View External Url Email Schedule/Manage Callback …" at bounding box center [699, 369] width 167 height 99
click at [638, 354] on link "View External Url" at bounding box center [667, 361] width 80 height 14
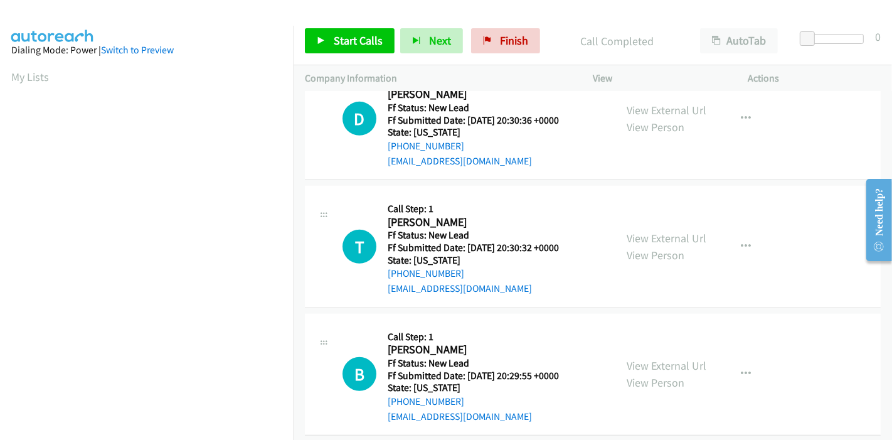
scroll to position [715, 0]
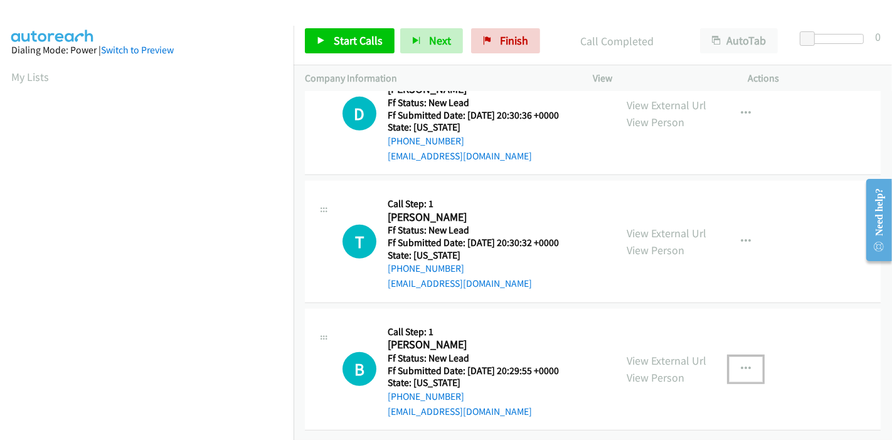
click at [741, 364] on icon "button" at bounding box center [746, 369] width 10 height 10
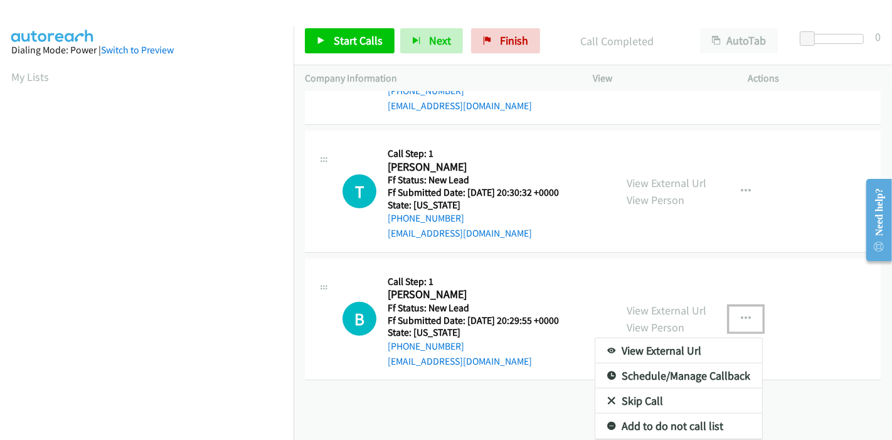
click at [658, 392] on link "Skip Call" at bounding box center [679, 400] width 167 height 25
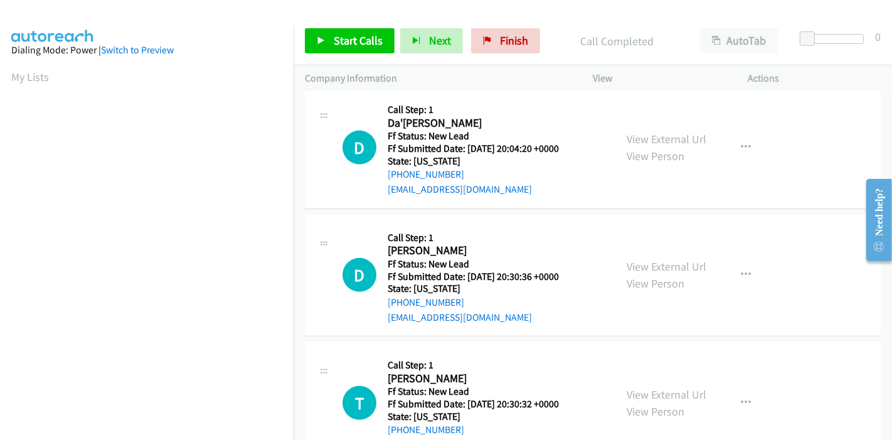
scroll to position [575, 0]
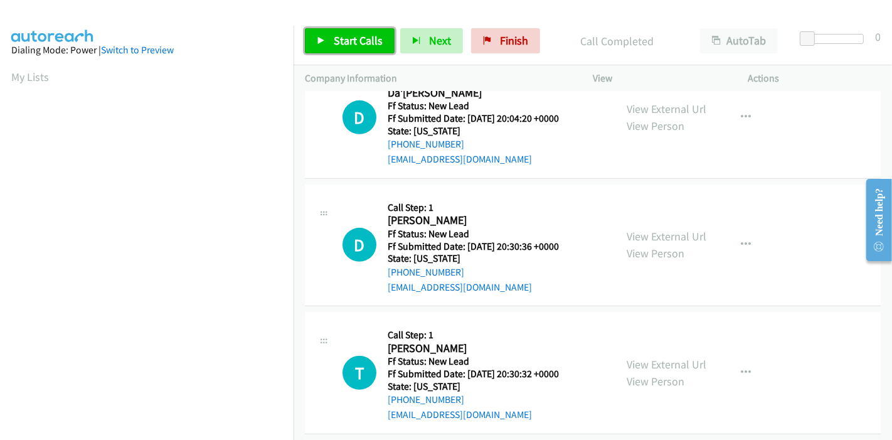
click at [341, 34] on span "Start Calls" at bounding box center [358, 40] width 49 height 14
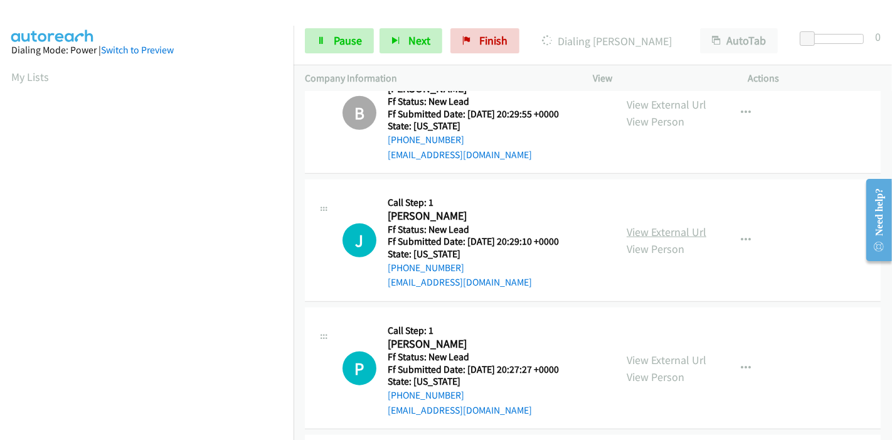
scroll to position [1020, 0]
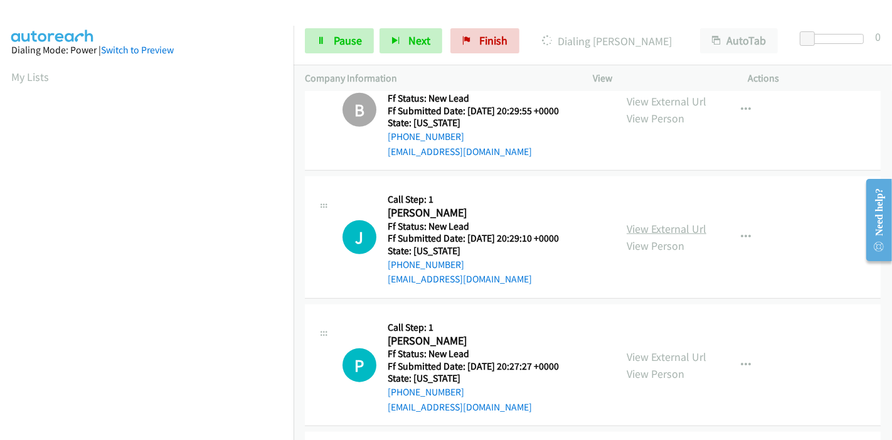
click at [655, 222] on link "View External Url" at bounding box center [667, 229] width 80 height 14
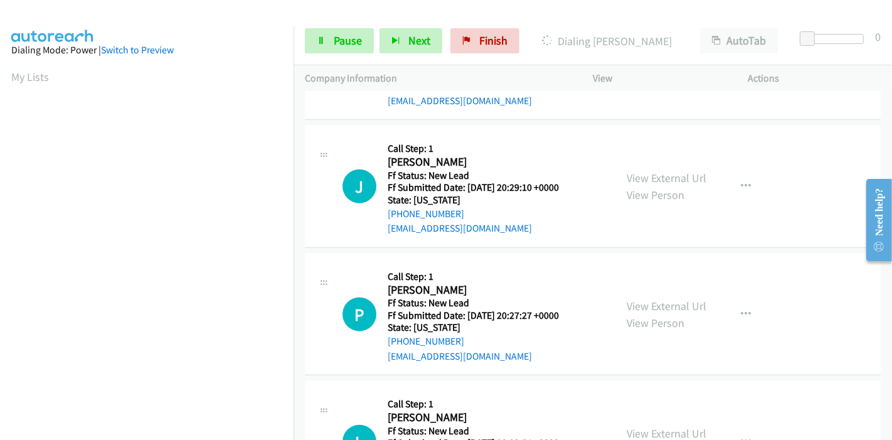
scroll to position [1150, 0]
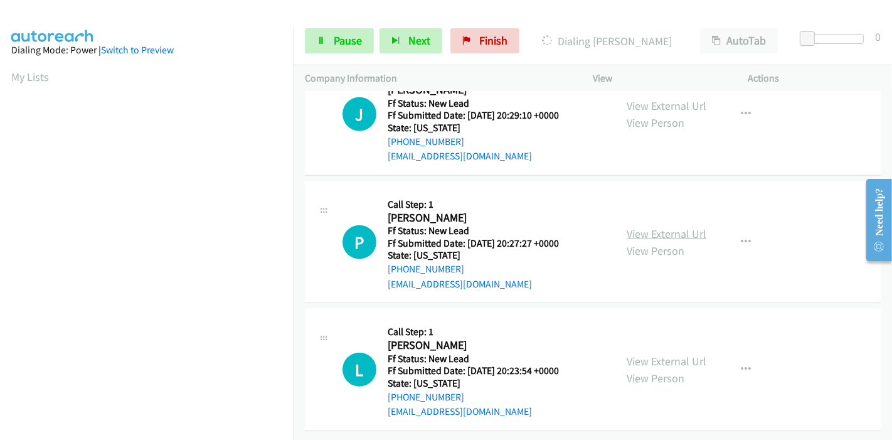
click at [638, 227] on link "View External Url" at bounding box center [667, 234] width 80 height 14
click at [658, 354] on link "View External Url" at bounding box center [667, 361] width 80 height 14
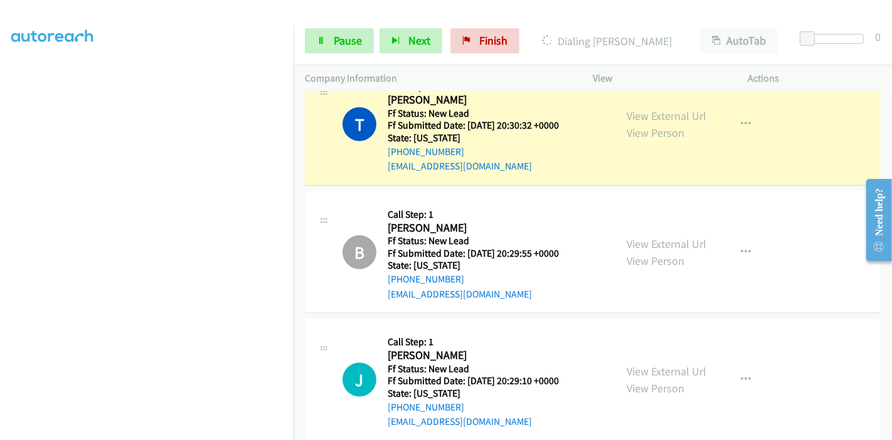
scroll to position [871, 0]
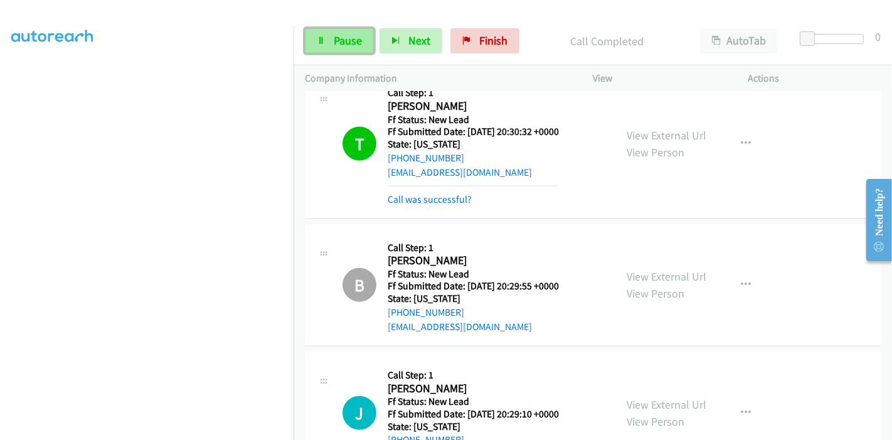
click at [334, 38] on span "Pause" at bounding box center [348, 40] width 28 height 14
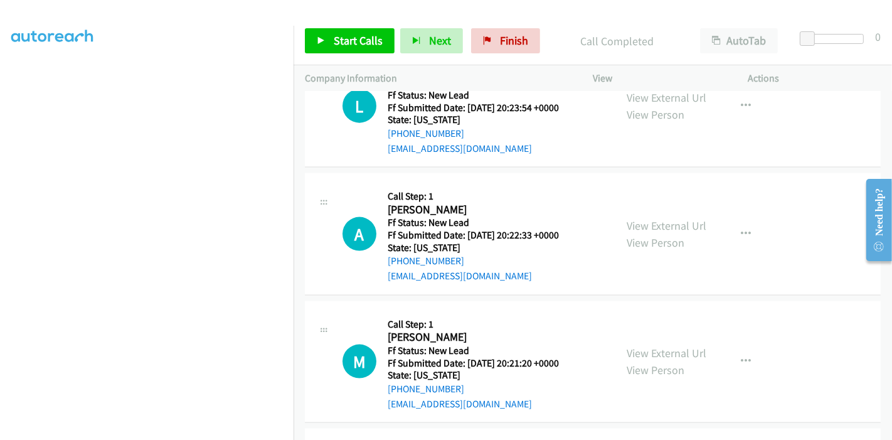
scroll to position [1539, 0]
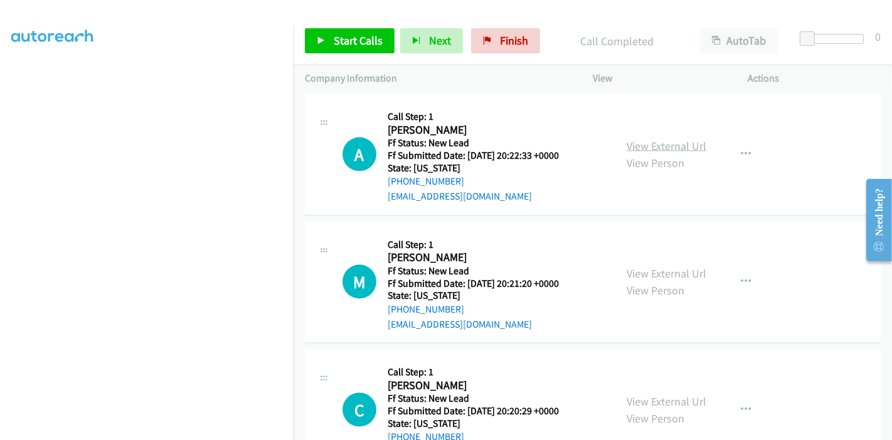
click at [640, 142] on link "View External Url" at bounding box center [667, 146] width 80 height 14
click at [639, 273] on link "View External Url" at bounding box center [667, 273] width 80 height 14
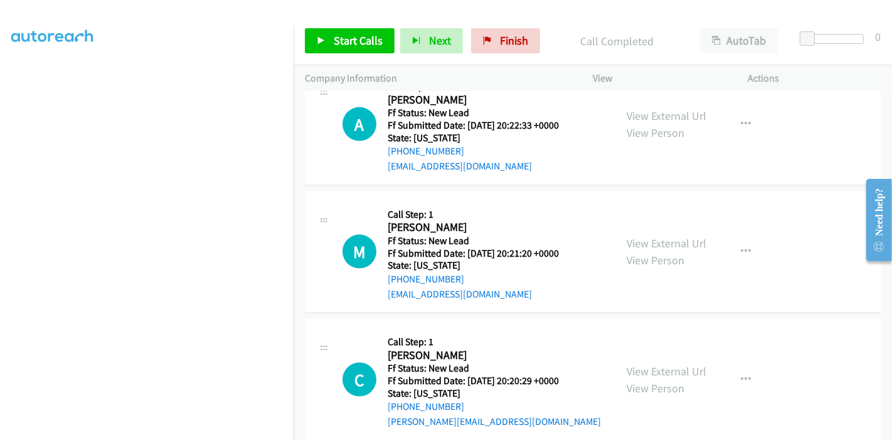
scroll to position [1586, 0]
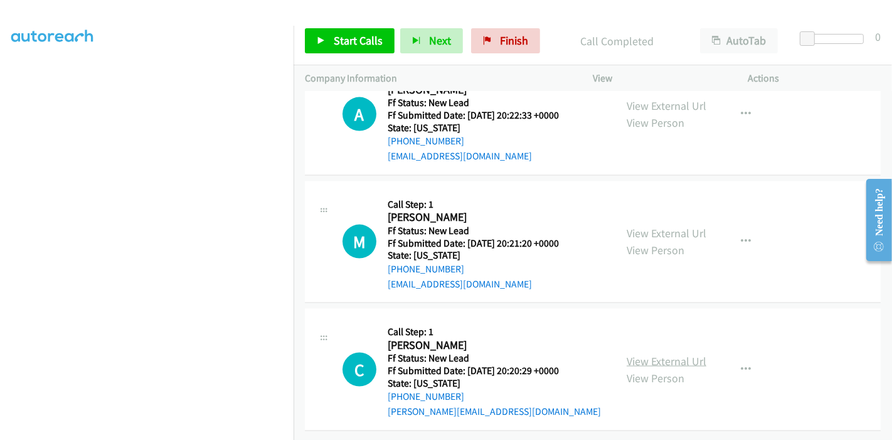
click at [657, 354] on link "View External Url" at bounding box center [667, 361] width 80 height 14
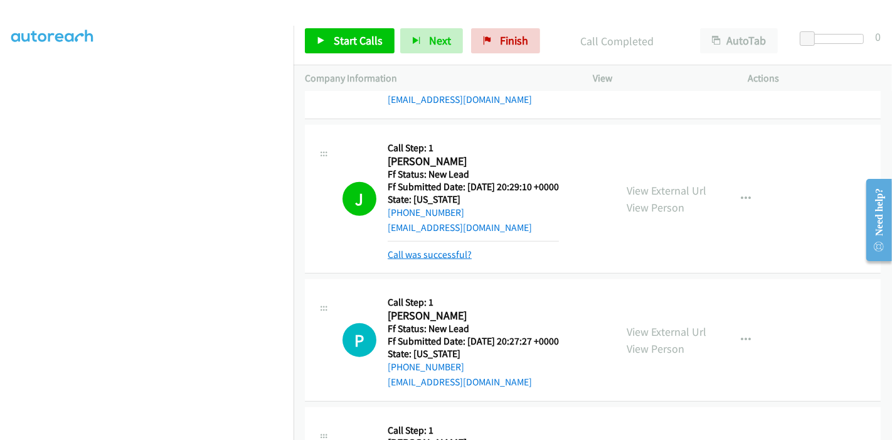
scroll to position [1168, 0]
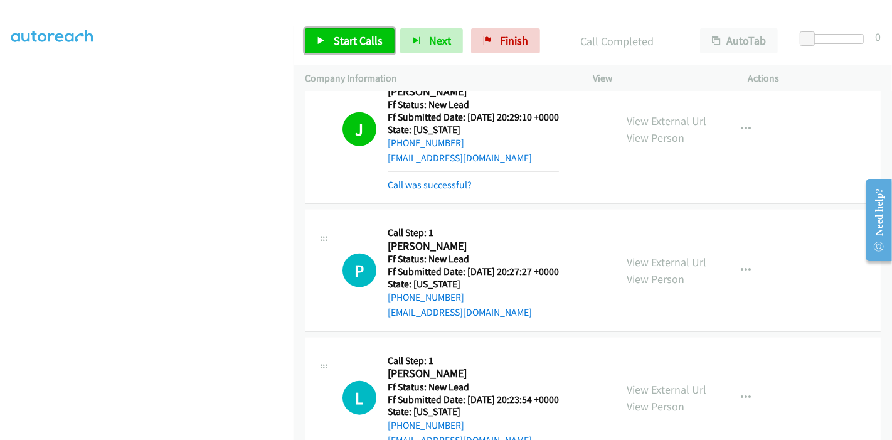
click at [332, 33] on link "Start Calls" at bounding box center [350, 40] width 90 height 25
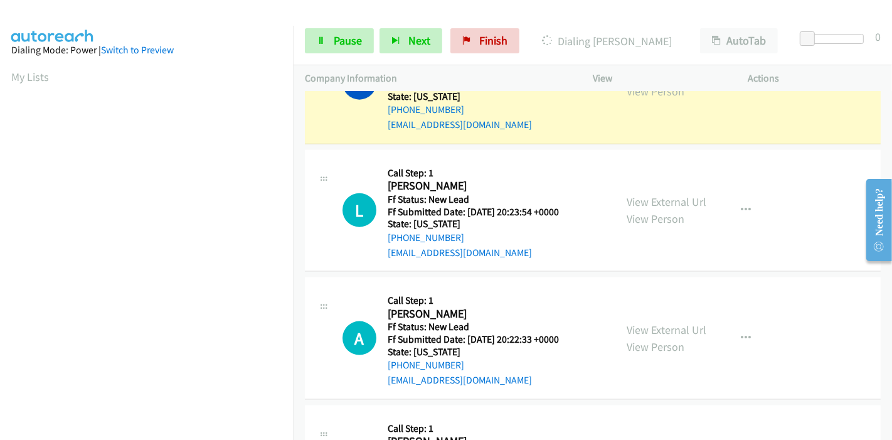
scroll to position [1377, 0]
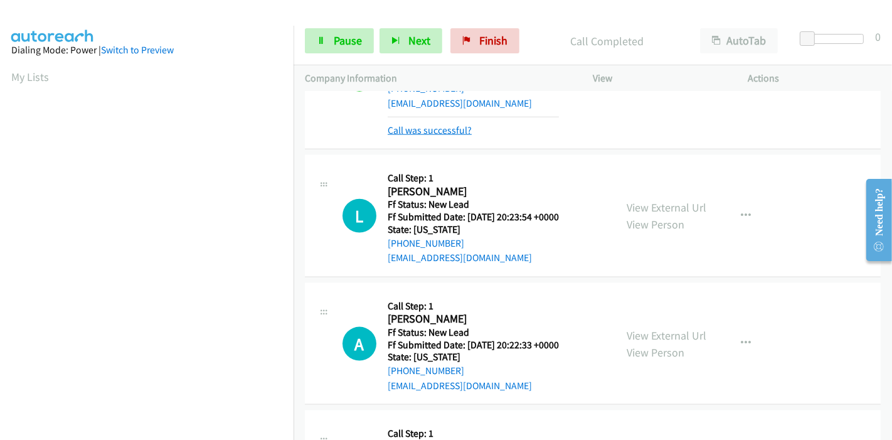
click at [442, 132] on link "Call was successful?" at bounding box center [430, 130] width 84 height 12
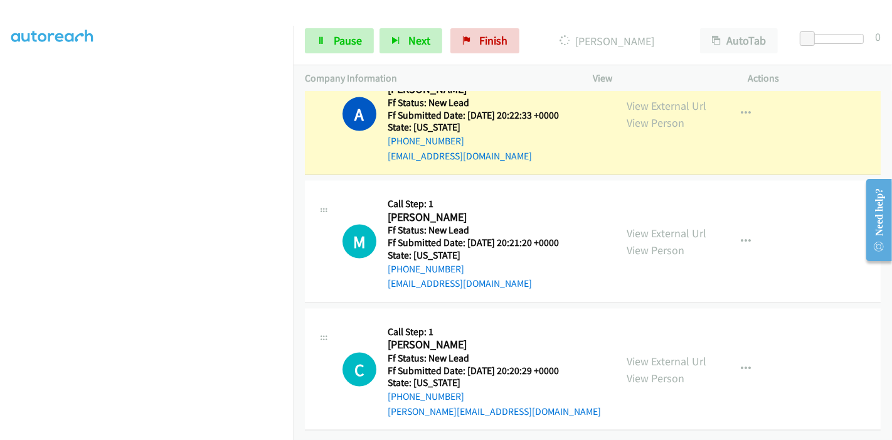
scroll to position [0, 0]
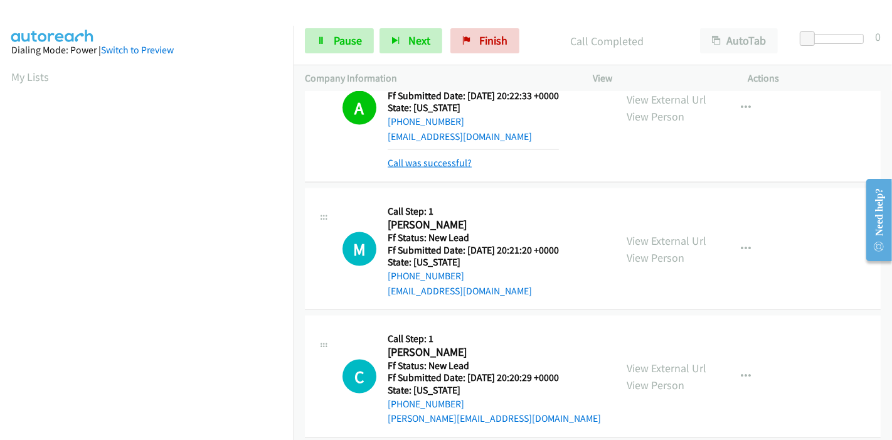
click at [446, 163] on link "Call was successful?" at bounding box center [430, 163] width 84 height 12
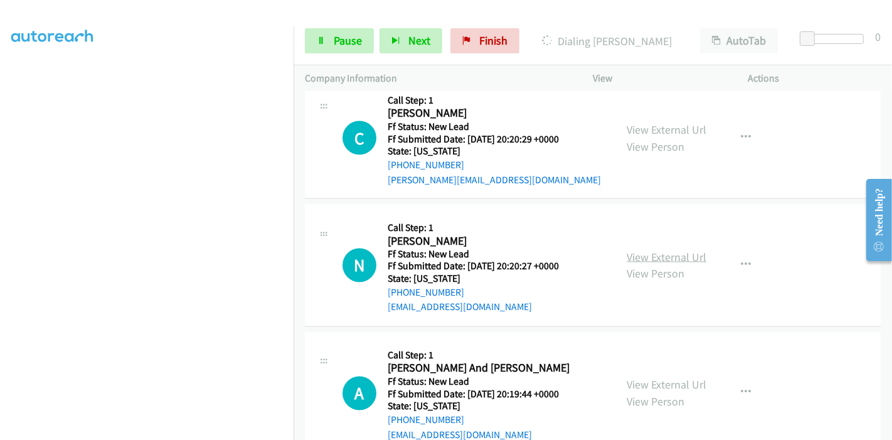
scroll to position [1891, 0]
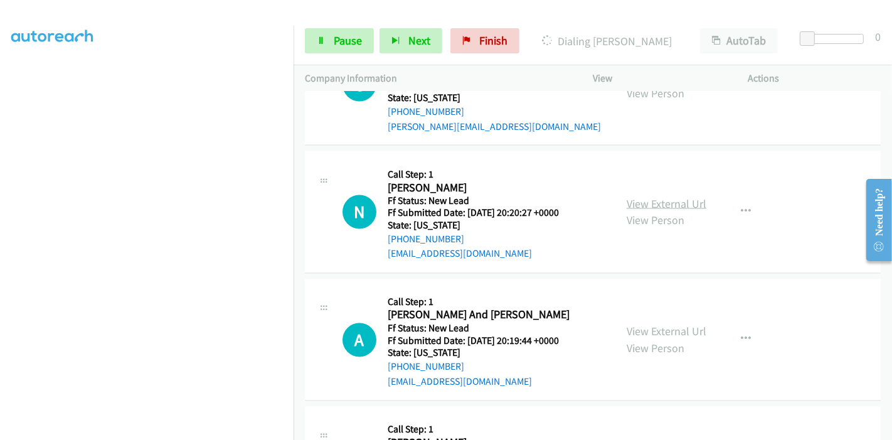
click at [654, 203] on link "View External Url" at bounding box center [667, 203] width 80 height 14
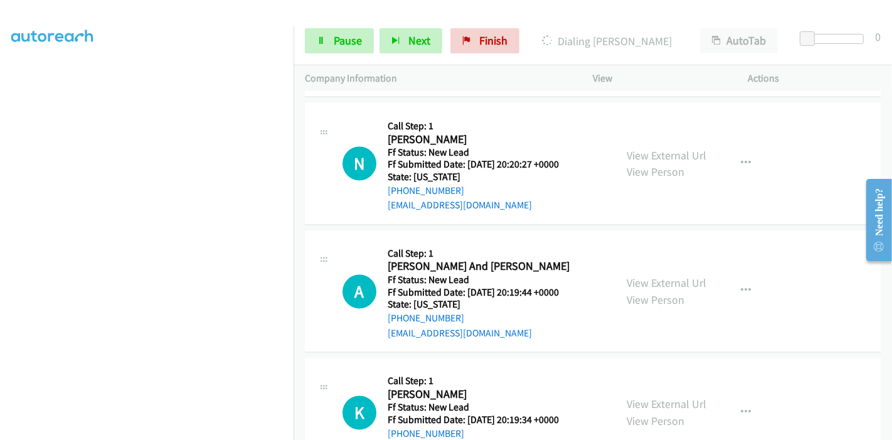
scroll to position [1961, 0]
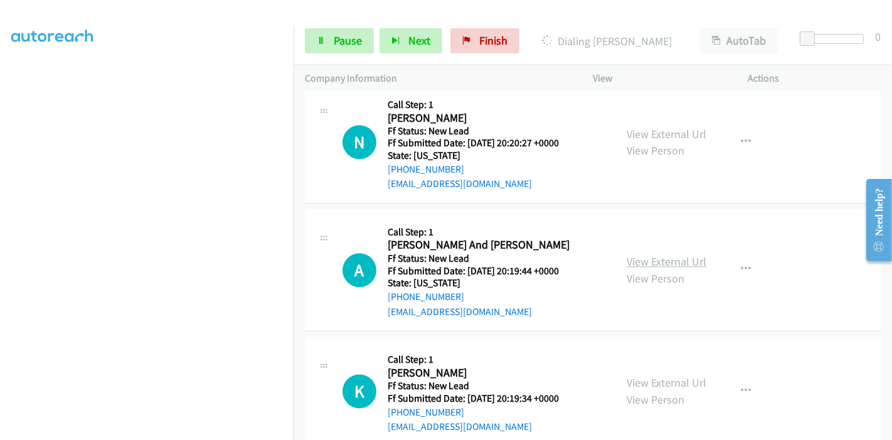
click at [660, 255] on link "View External Url" at bounding box center [667, 262] width 80 height 14
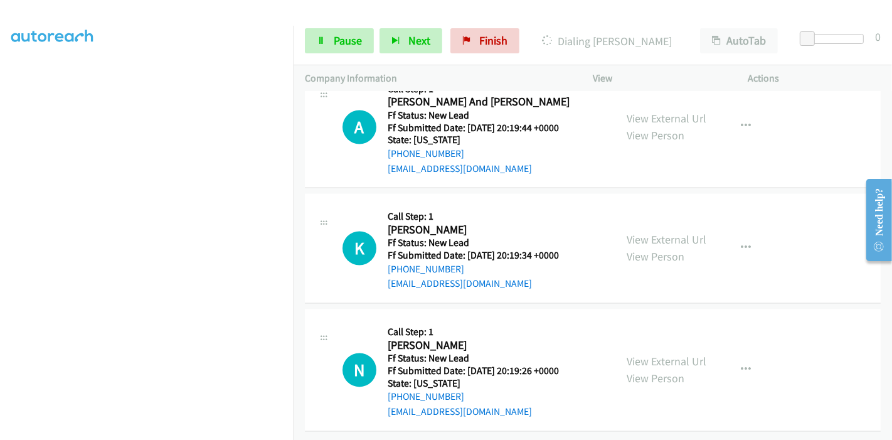
scroll to position [2110, 0]
click at [653, 232] on link "View External Url" at bounding box center [667, 239] width 80 height 14
click at [665, 354] on link "View External Url" at bounding box center [667, 361] width 80 height 14
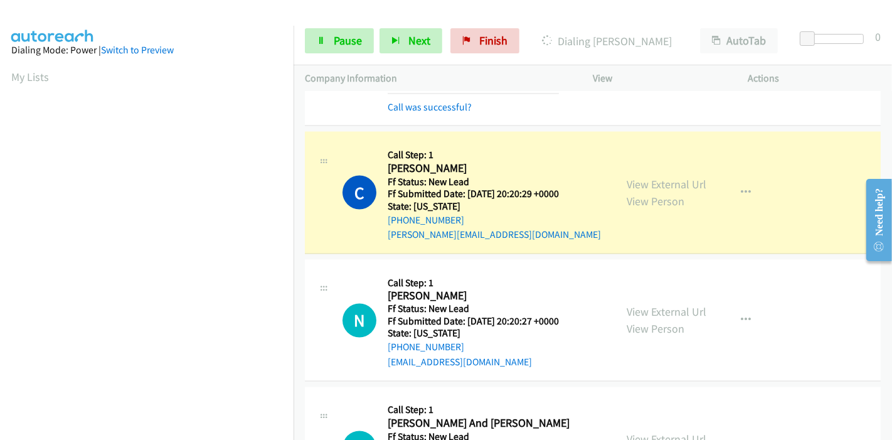
scroll to position [1832, 0]
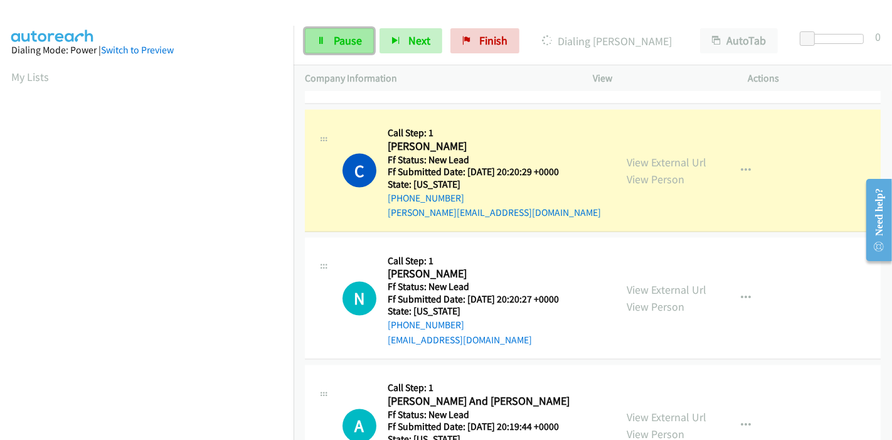
click at [330, 40] on link "Pause" at bounding box center [339, 40] width 69 height 25
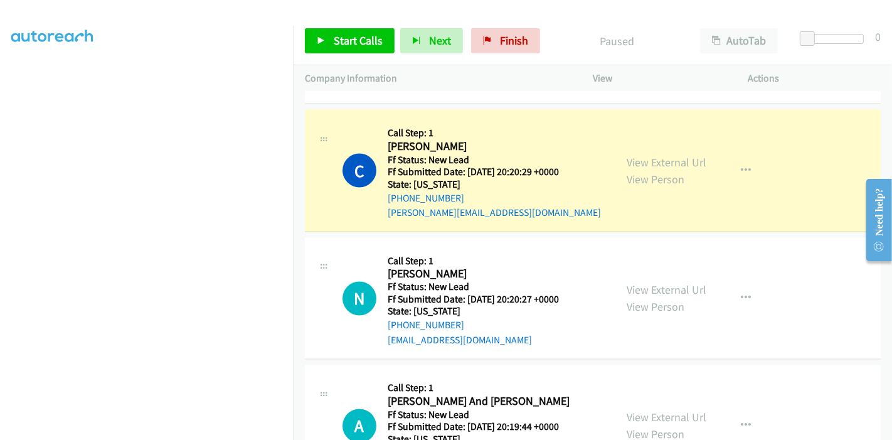
scroll to position [265, 0]
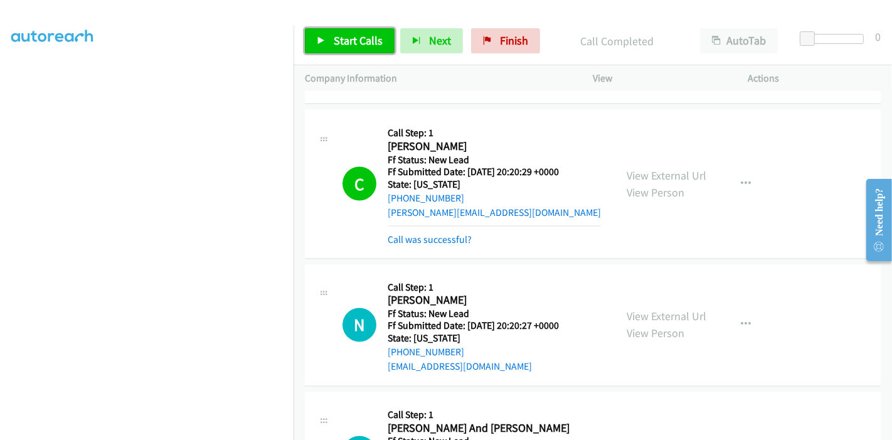
click at [355, 43] on span "Start Calls" at bounding box center [358, 40] width 49 height 14
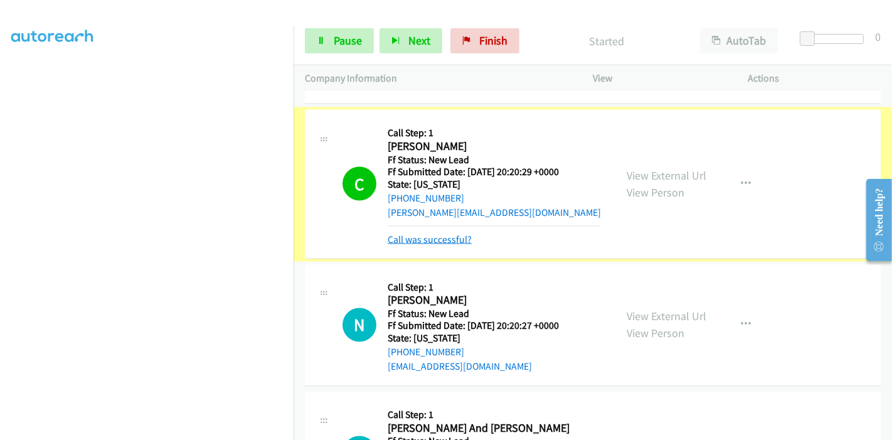
click at [423, 238] on link "Call was successful?" at bounding box center [430, 239] width 84 height 12
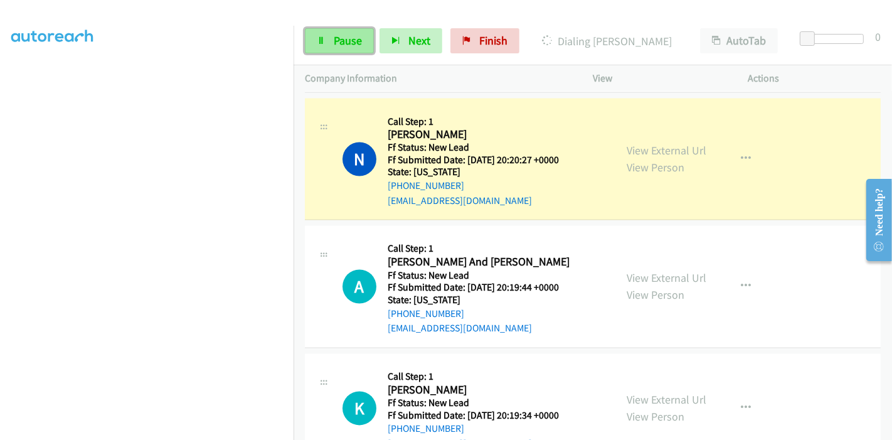
click at [339, 31] on link "Pause" at bounding box center [339, 40] width 69 height 25
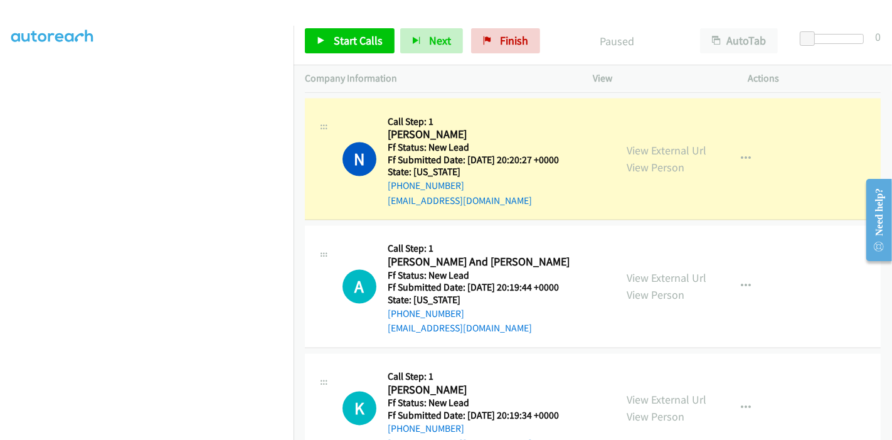
scroll to position [0, 0]
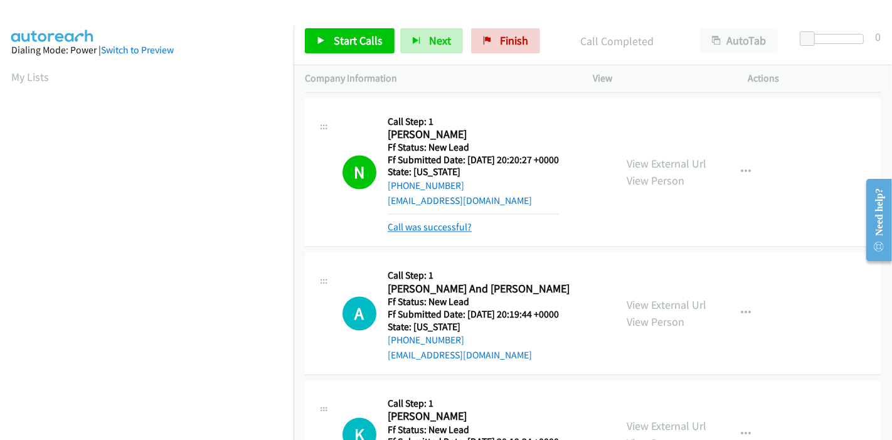
click at [441, 222] on link "Call was successful?" at bounding box center [430, 228] width 84 height 12
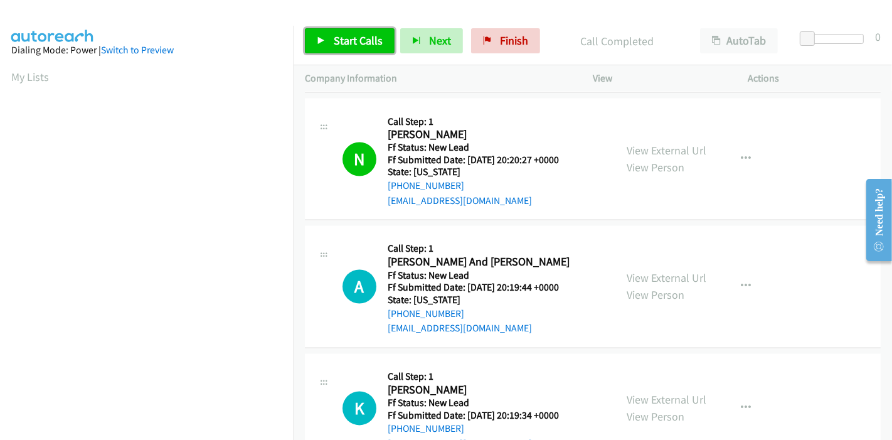
click at [345, 45] on span "Start Calls" at bounding box center [358, 40] width 49 height 14
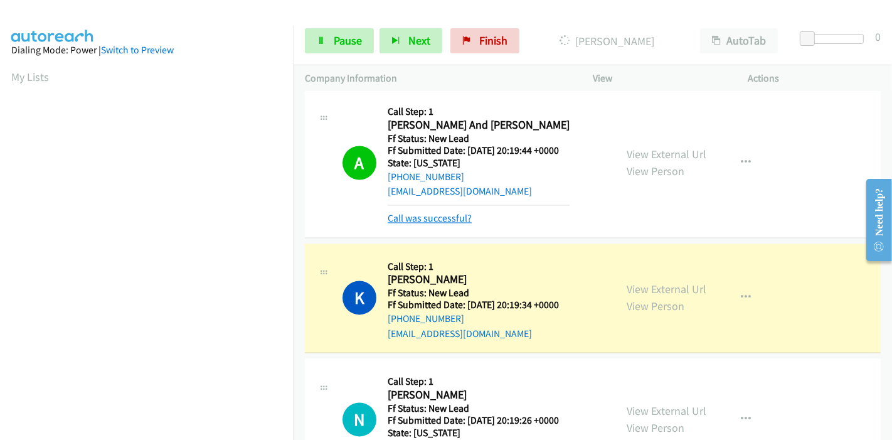
scroll to position [2110, 0]
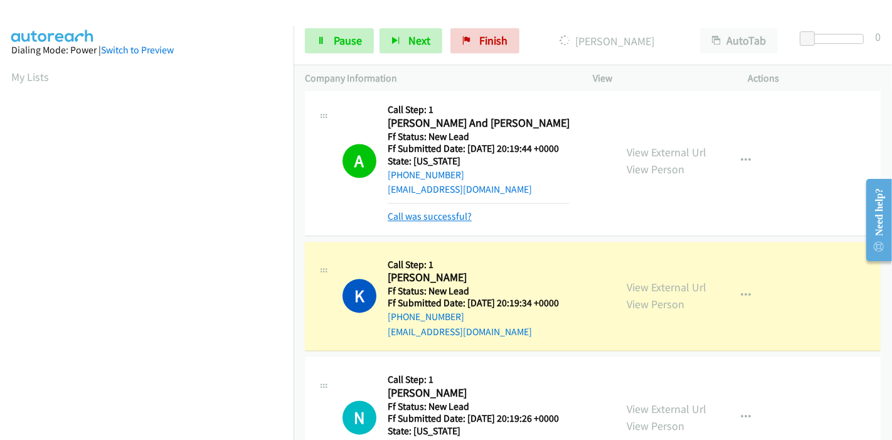
click at [417, 212] on link "Call was successful?" at bounding box center [430, 216] width 84 height 12
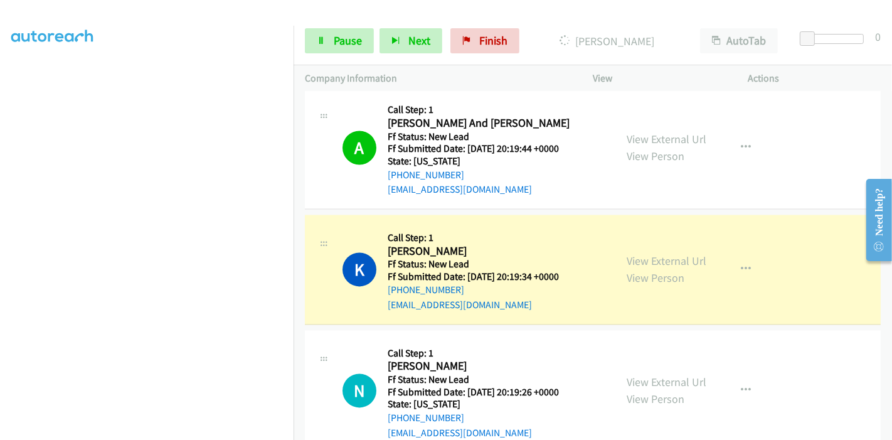
scroll to position [265, 0]
click at [336, 45] on span "Pause" at bounding box center [348, 40] width 28 height 14
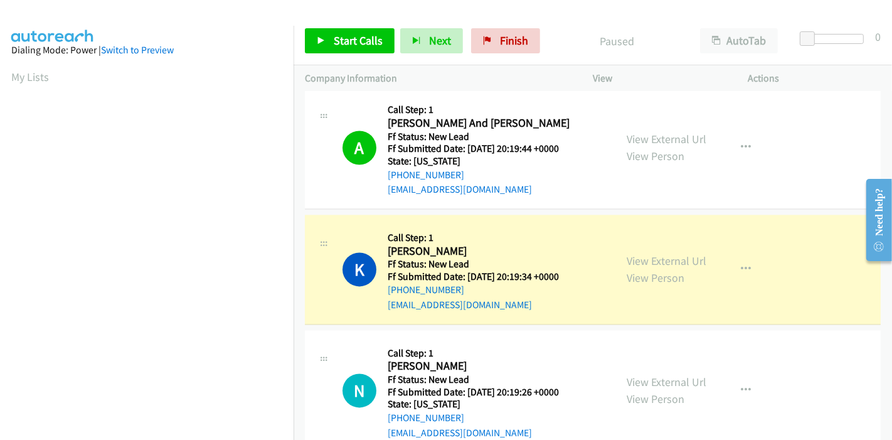
scroll to position [0, 0]
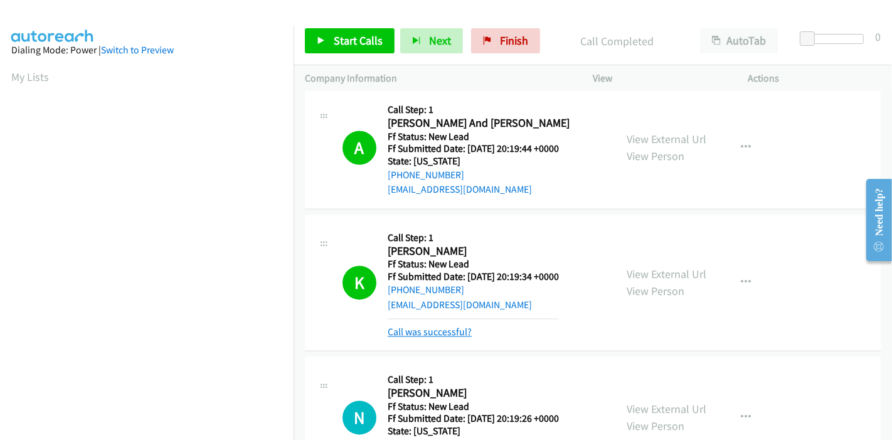
click at [431, 326] on link "Call was successful?" at bounding box center [430, 332] width 84 height 12
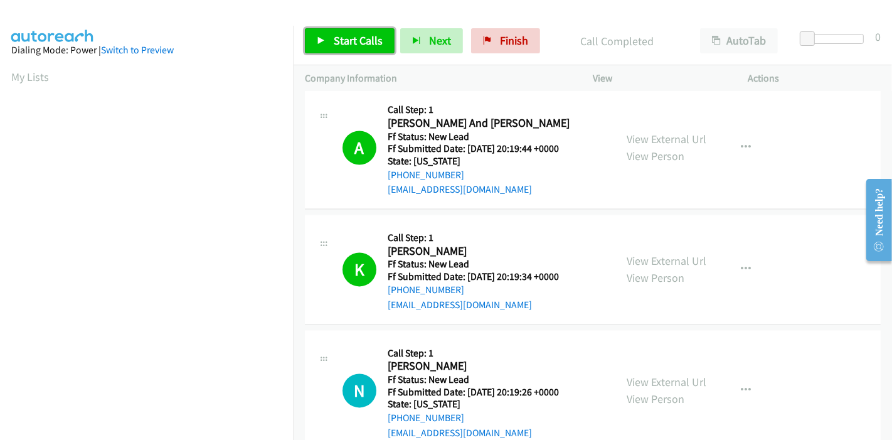
click at [340, 44] on span "Start Calls" at bounding box center [358, 40] width 49 height 14
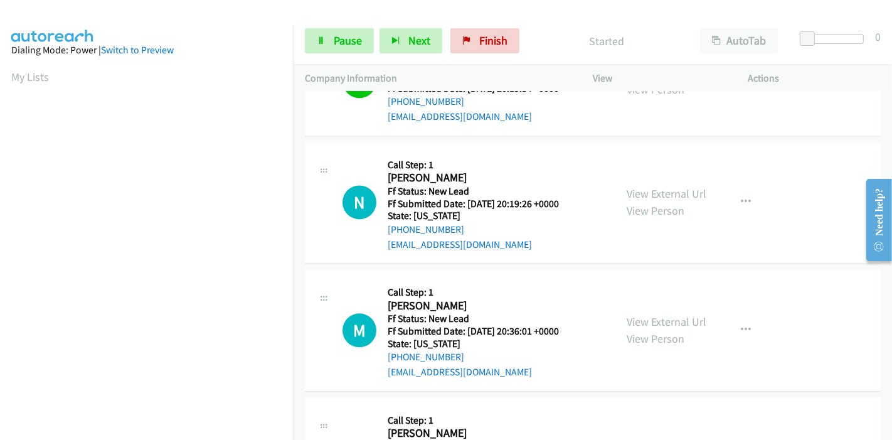
scroll to position [2298, 0]
click at [661, 315] on link "View External Url" at bounding box center [667, 322] width 80 height 14
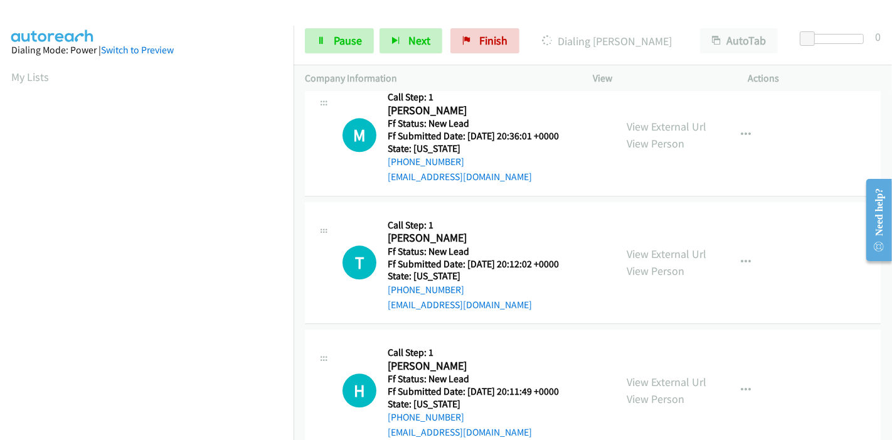
scroll to position [2508, 0]
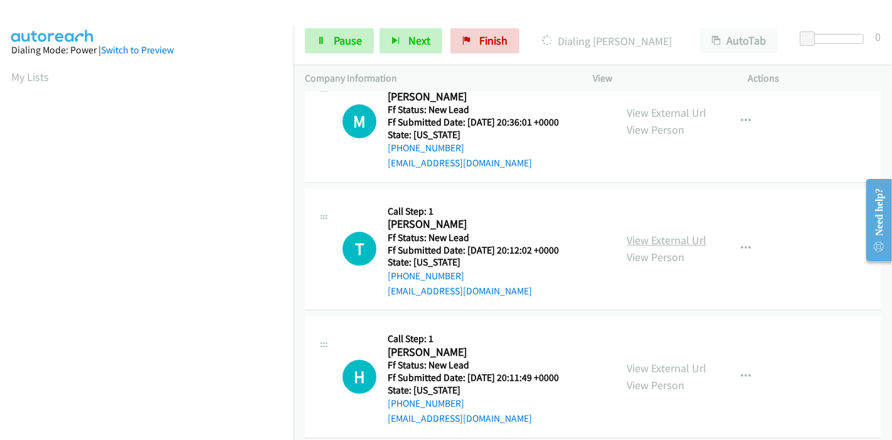
click at [651, 233] on link "View External Url" at bounding box center [667, 240] width 80 height 14
click at [327, 38] on link "Pause" at bounding box center [339, 40] width 69 height 25
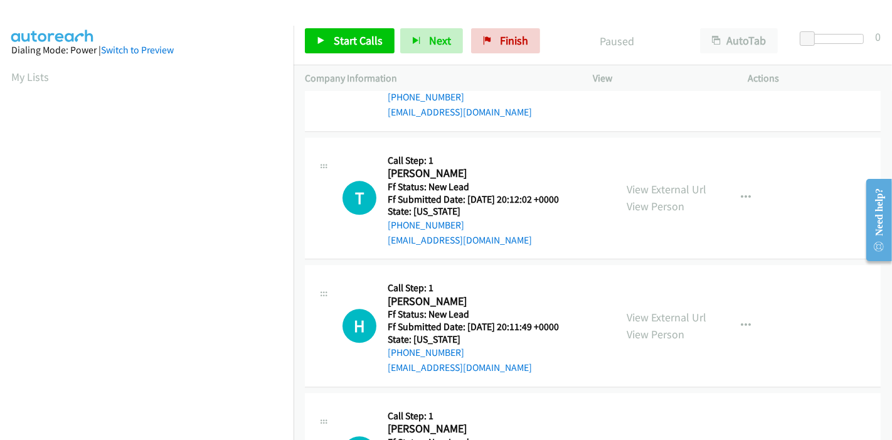
scroll to position [2577, 0]
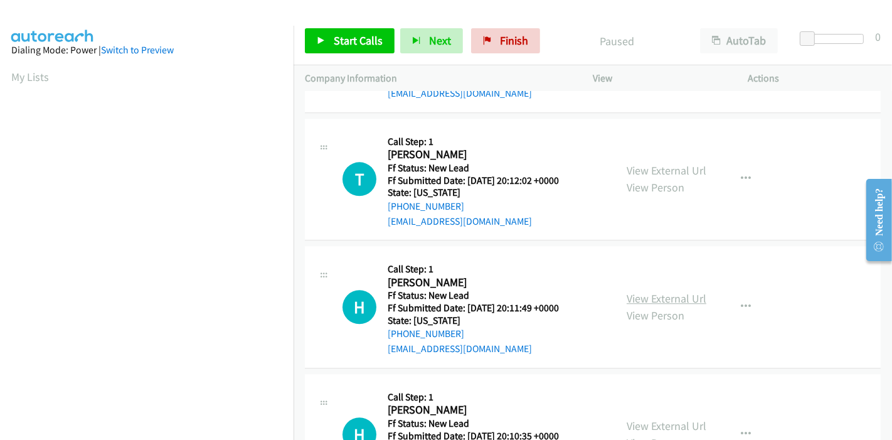
click at [639, 294] on link "View External Url" at bounding box center [667, 298] width 80 height 14
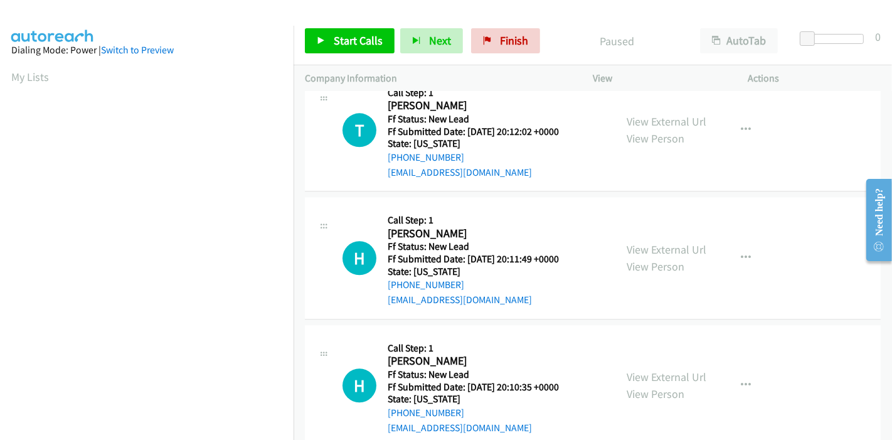
scroll to position [2647, 0]
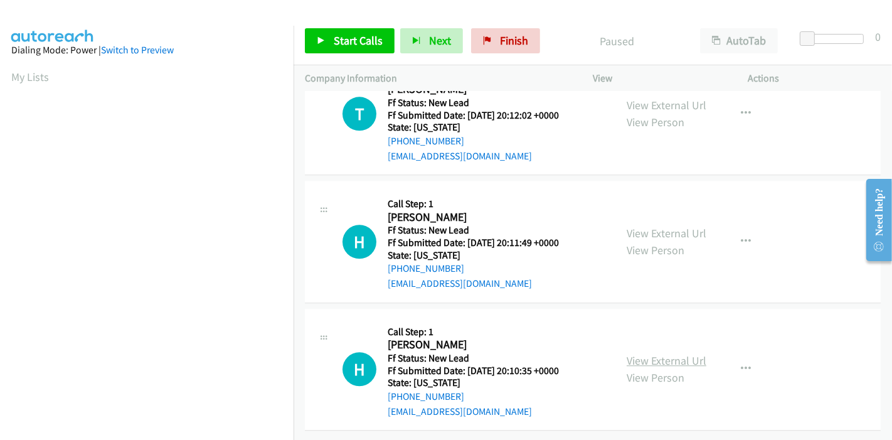
click at [631, 353] on link "View External Url" at bounding box center [667, 360] width 80 height 14
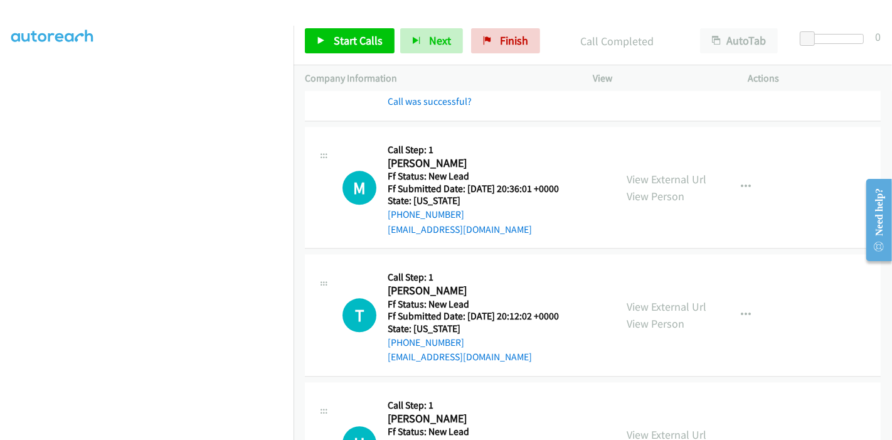
scroll to position [2438, 0]
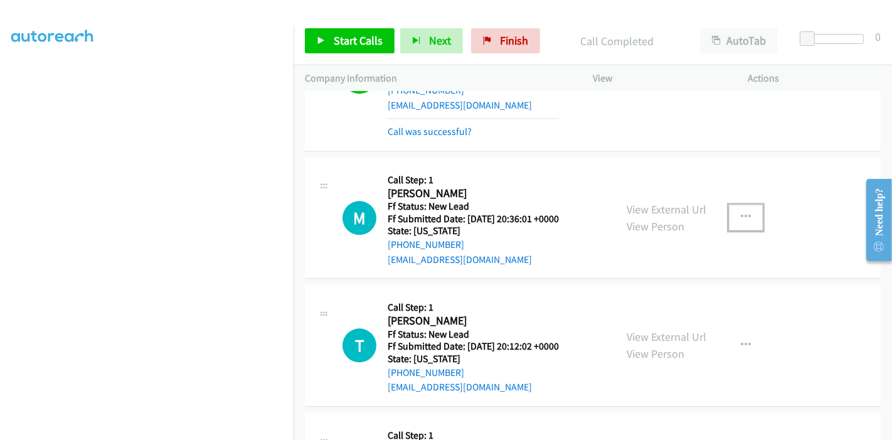
click at [746, 211] on button "button" at bounding box center [746, 217] width 34 height 25
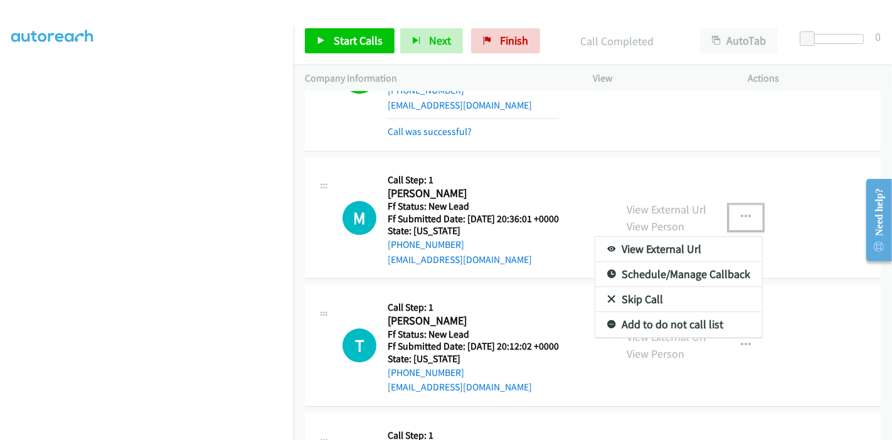
click at [651, 294] on link "Skip Call" at bounding box center [679, 299] width 167 height 25
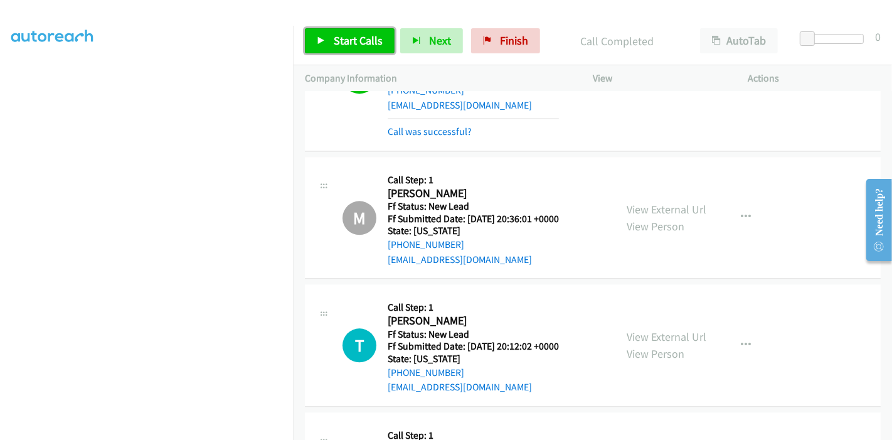
click at [358, 43] on span "Start Calls" at bounding box center [358, 40] width 49 height 14
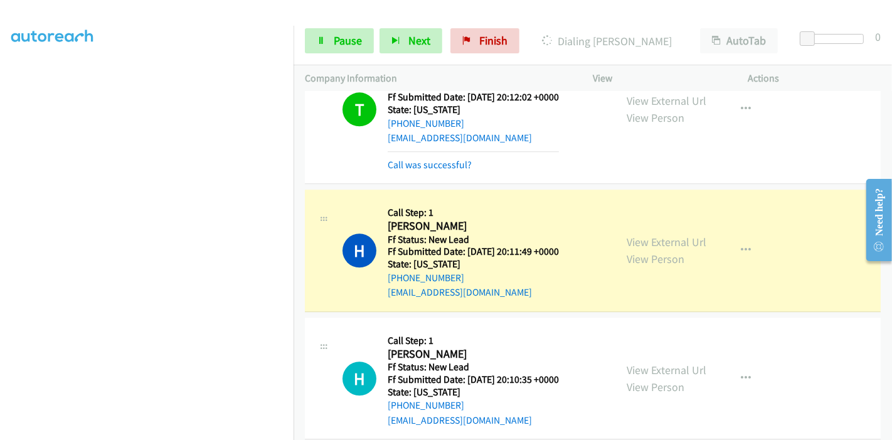
scroll to position [2700, 0]
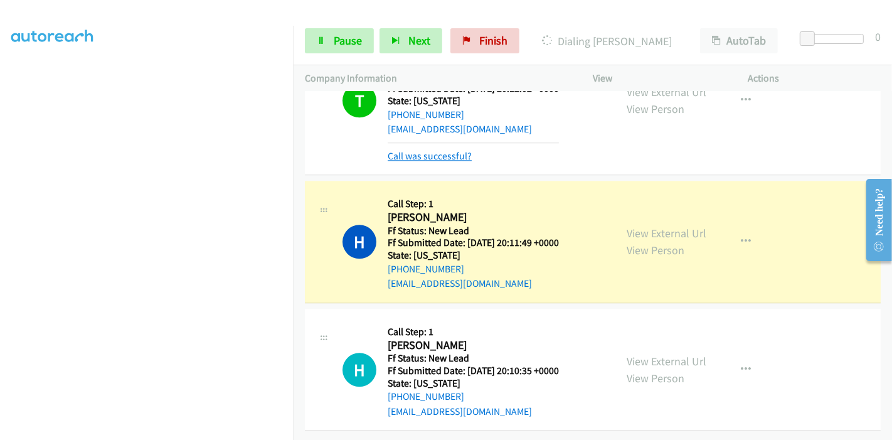
click at [441, 150] on link "Call was successful?" at bounding box center [430, 156] width 84 height 12
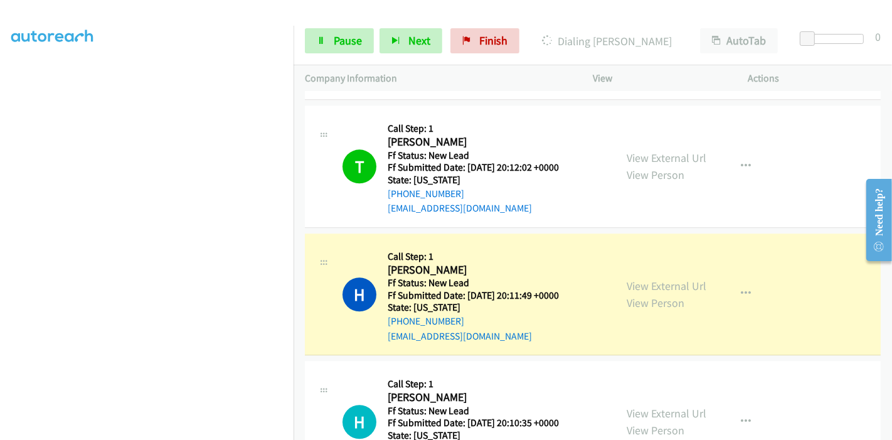
scroll to position [2673, 0]
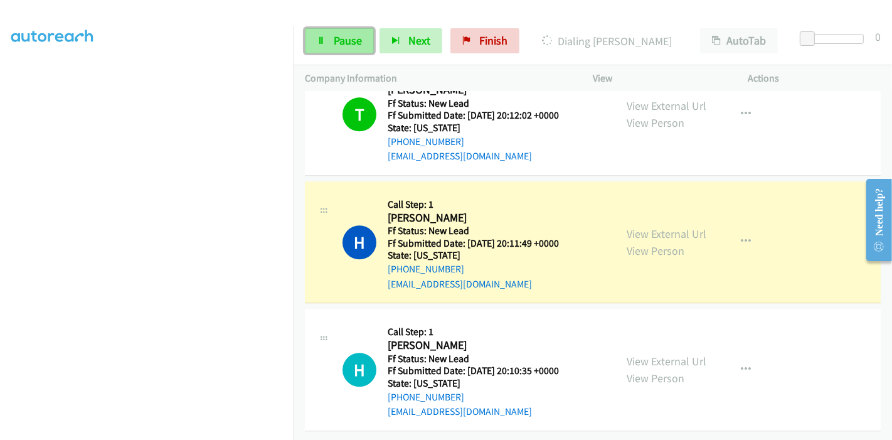
click at [329, 41] on link "Pause" at bounding box center [339, 40] width 69 height 25
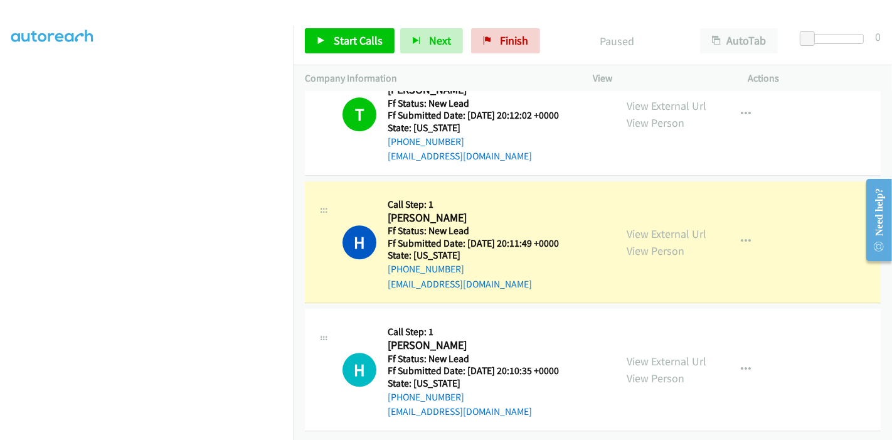
scroll to position [0, 0]
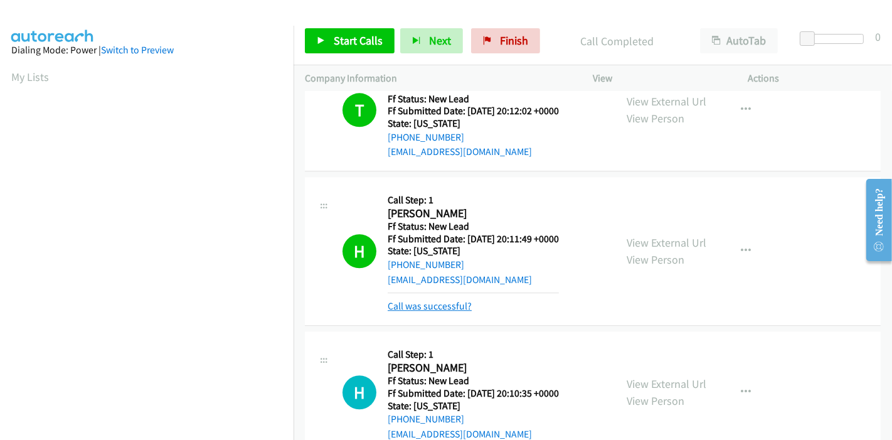
click at [461, 304] on link "Call was successful?" at bounding box center [430, 306] width 84 height 12
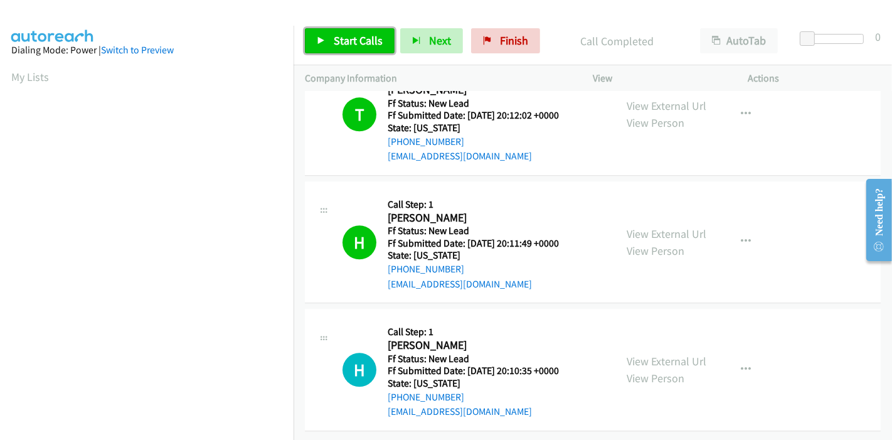
click at [345, 41] on span "Start Calls" at bounding box center [358, 40] width 49 height 14
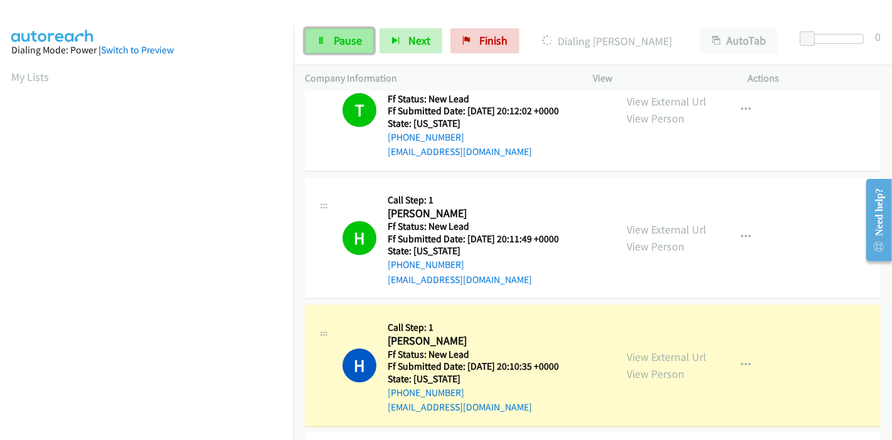
click at [343, 39] on span "Pause" at bounding box center [348, 40] width 28 height 14
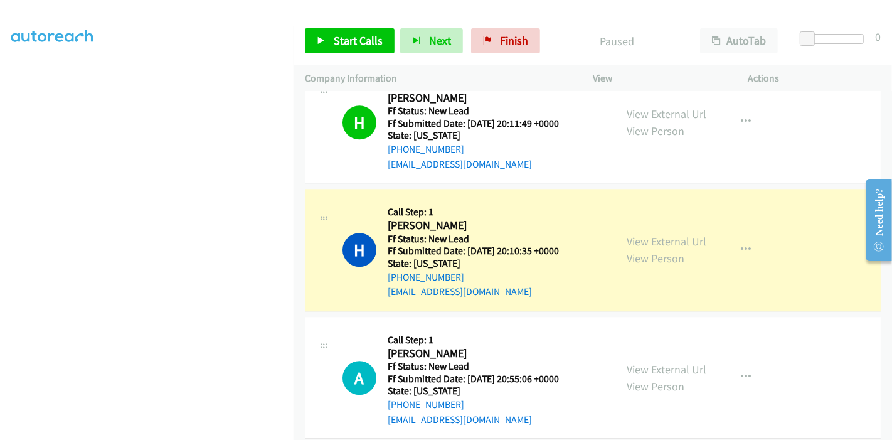
scroll to position [2777, 0]
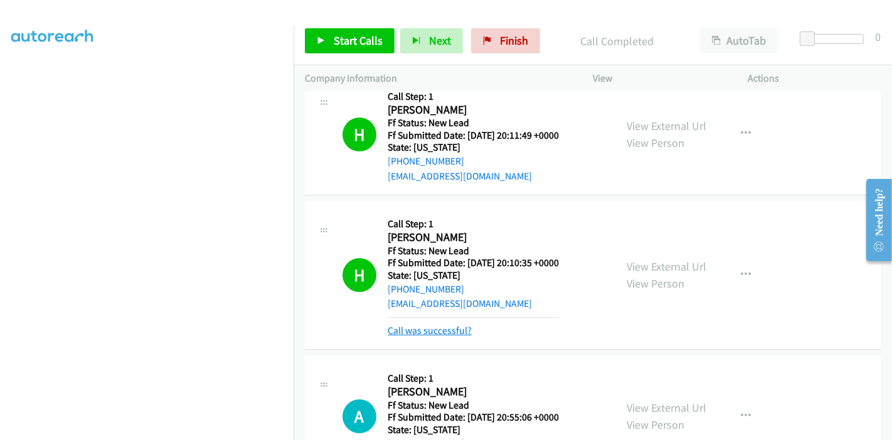
click at [441, 324] on link "Call was successful?" at bounding box center [430, 330] width 84 height 12
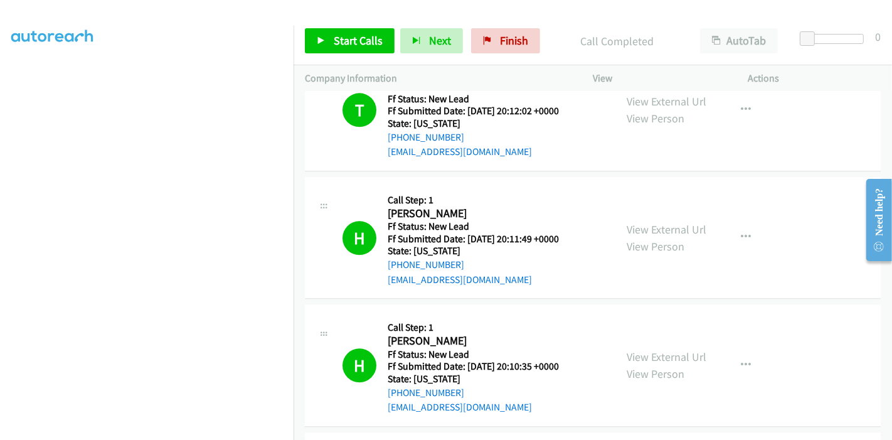
scroll to position [2614, 0]
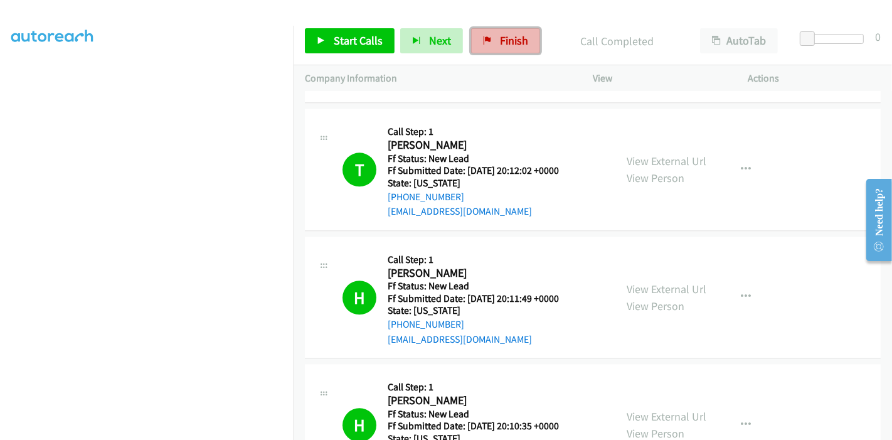
click at [510, 35] on span "Finish" at bounding box center [514, 40] width 28 height 14
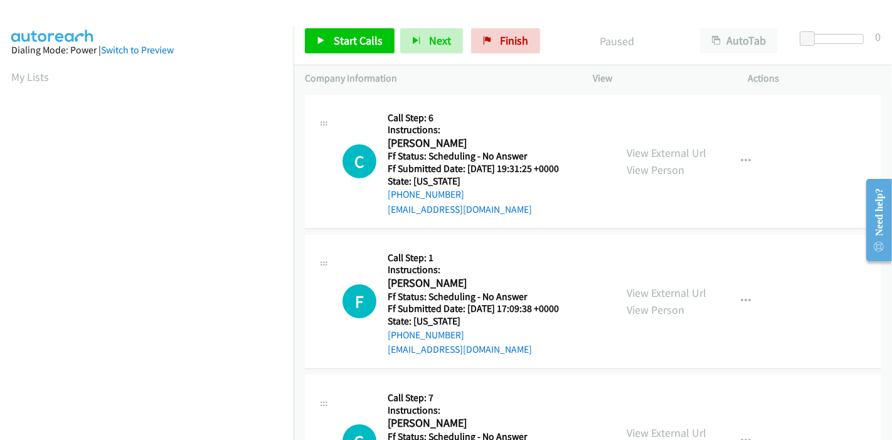
scroll to position [265, 0]
click at [357, 50] on link "Start Calls" at bounding box center [350, 40] width 90 height 25
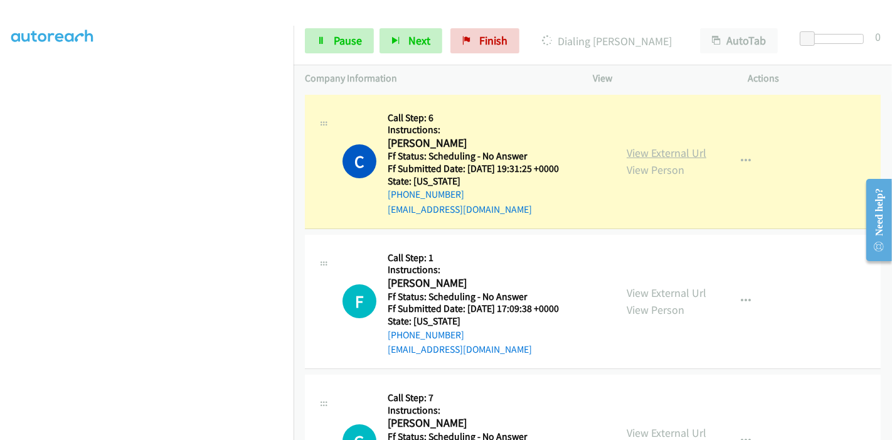
click at [688, 146] on link "View External Url" at bounding box center [667, 153] width 80 height 14
click at [642, 290] on link "View External Url" at bounding box center [667, 293] width 80 height 14
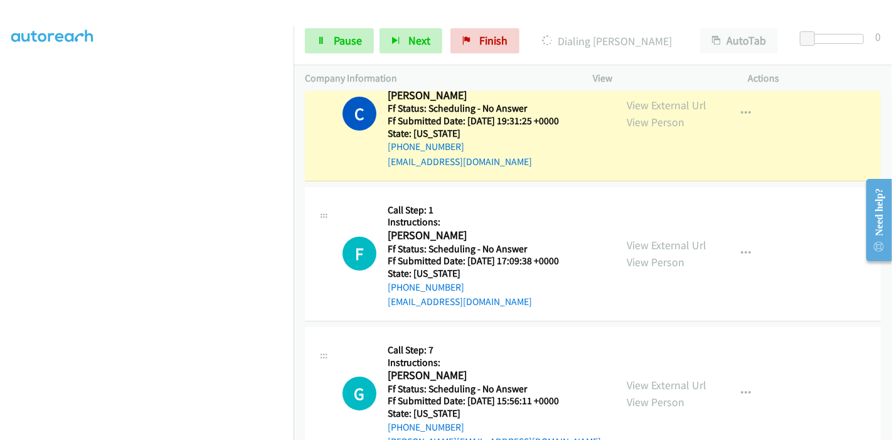
scroll to position [70, 0]
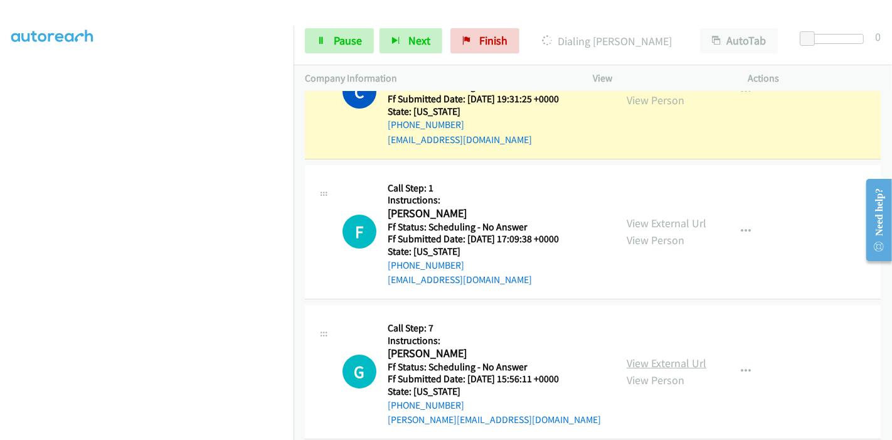
click at [643, 362] on link "View External Url" at bounding box center [667, 363] width 80 height 14
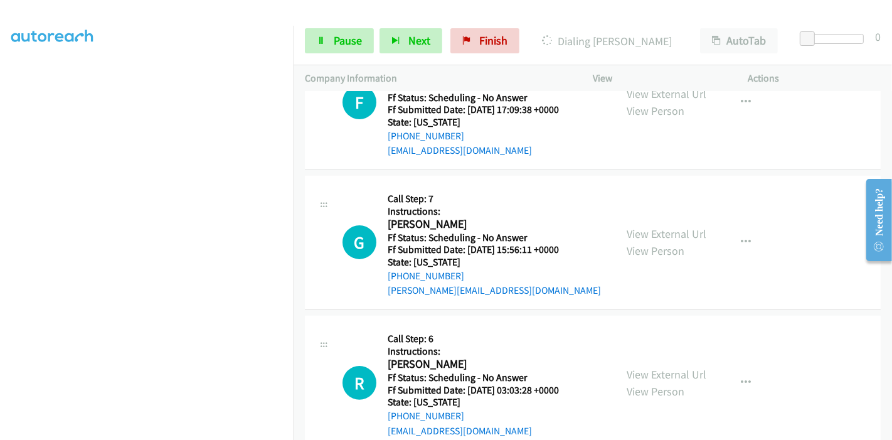
scroll to position [209, 0]
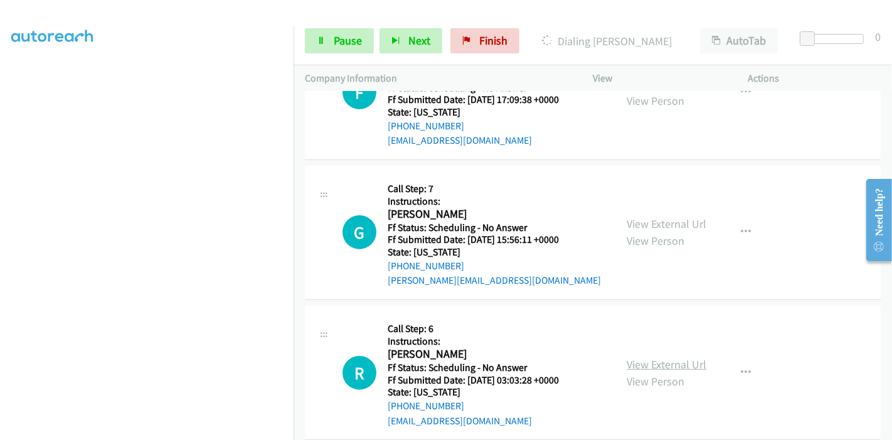
click at [629, 363] on link "View External Url" at bounding box center [667, 364] width 80 height 14
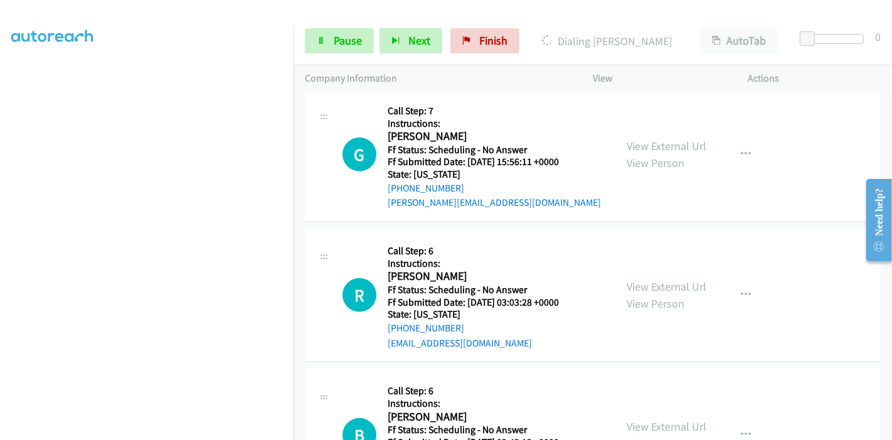
scroll to position [348, 0]
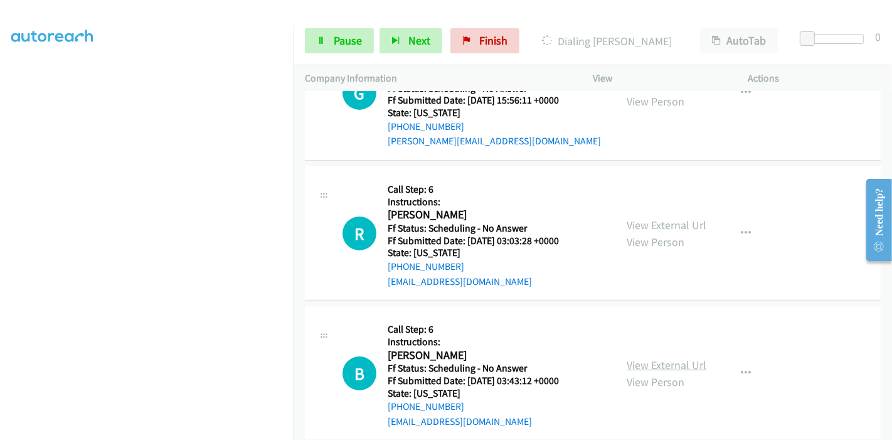
click at [651, 365] on link "View External Url" at bounding box center [667, 365] width 80 height 14
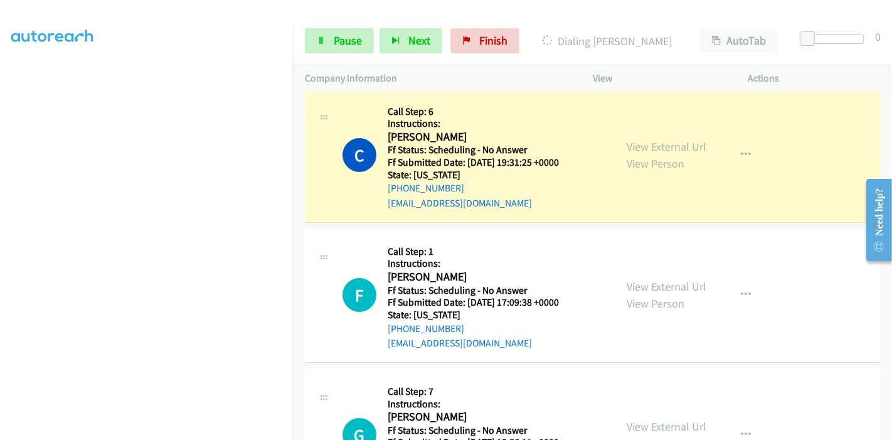
scroll to position [0, 0]
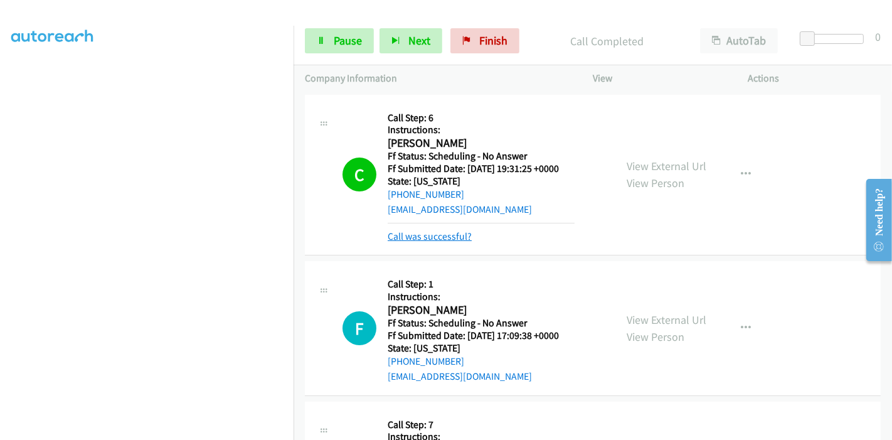
click at [411, 235] on link "Call was successful?" at bounding box center [430, 236] width 84 height 12
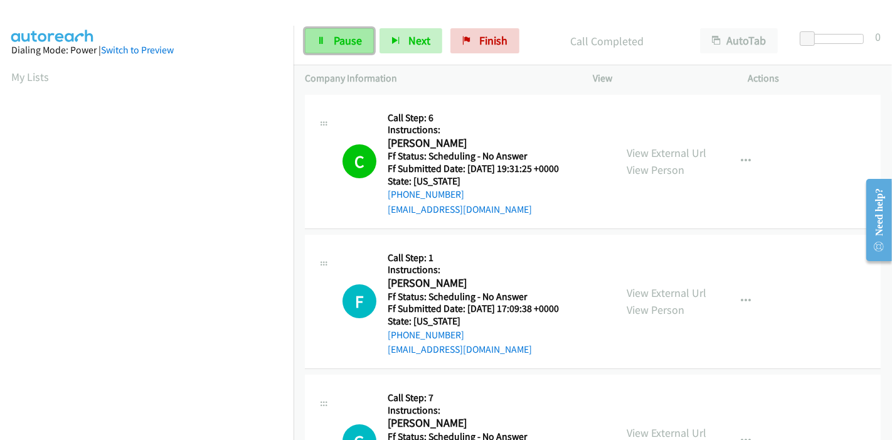
click at [317, 41] on icon at bounding box center [321, 41] width 9 height 9
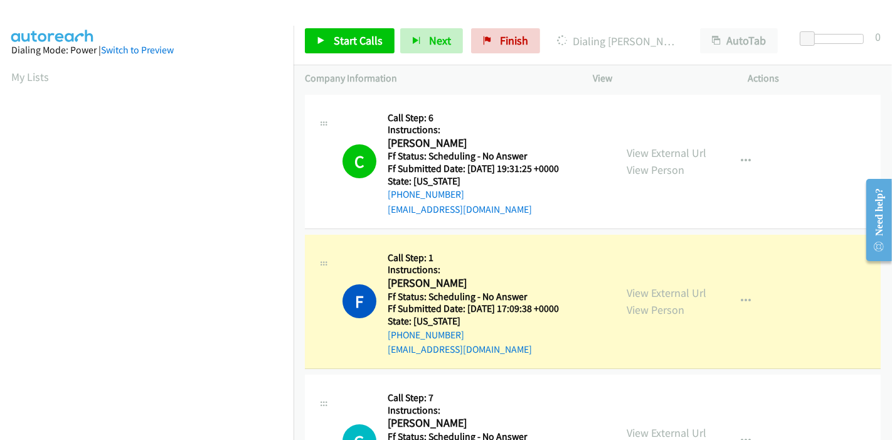
scroll to position [265, 0]
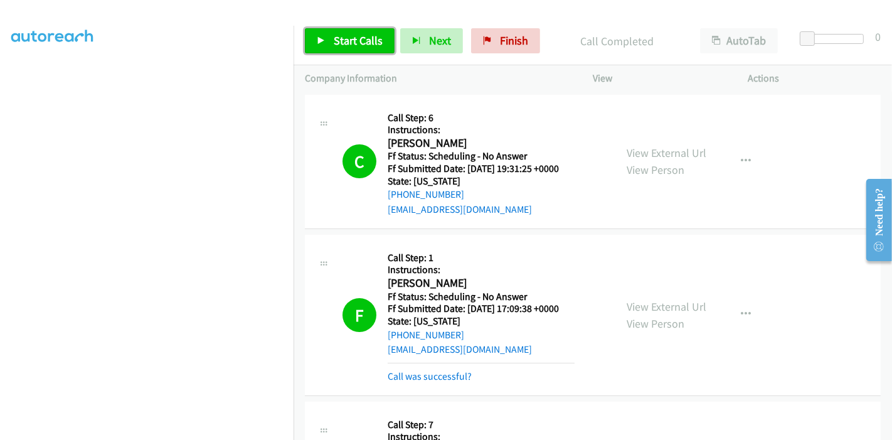
click at [355, 36] on span "Start Calls" at bounding box center [358, 40] width 49 height 14
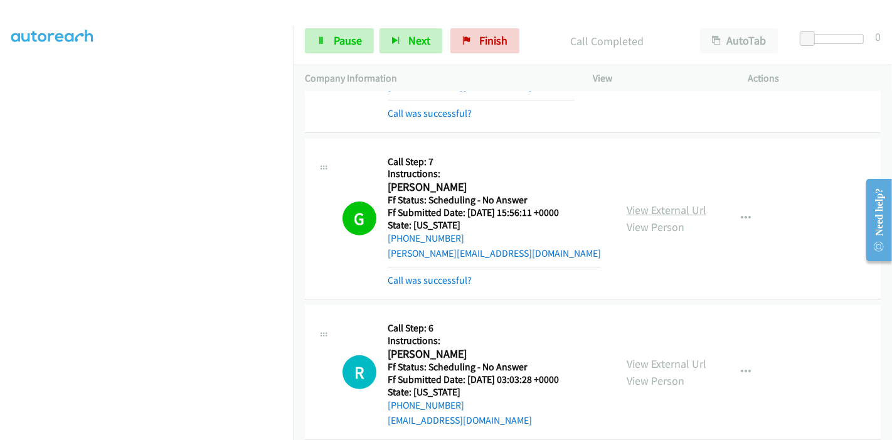
scroll to position [279, 0]
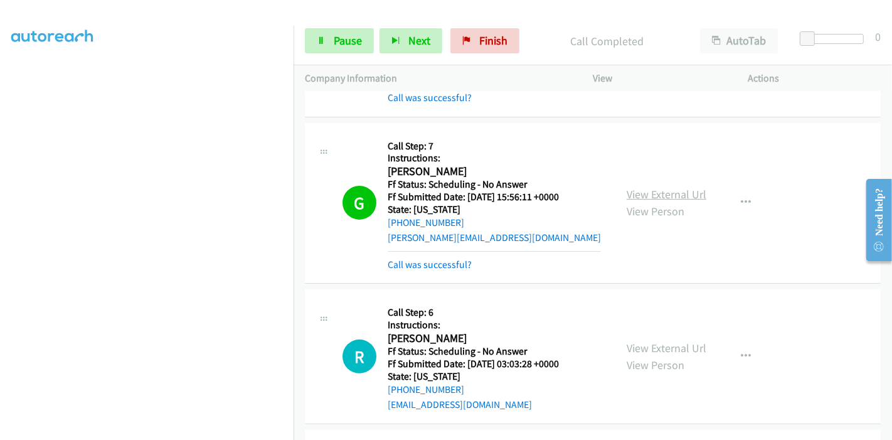
click at [647, 193] on link "View External Url" at bounding box center [667, 194] width 80 height 14
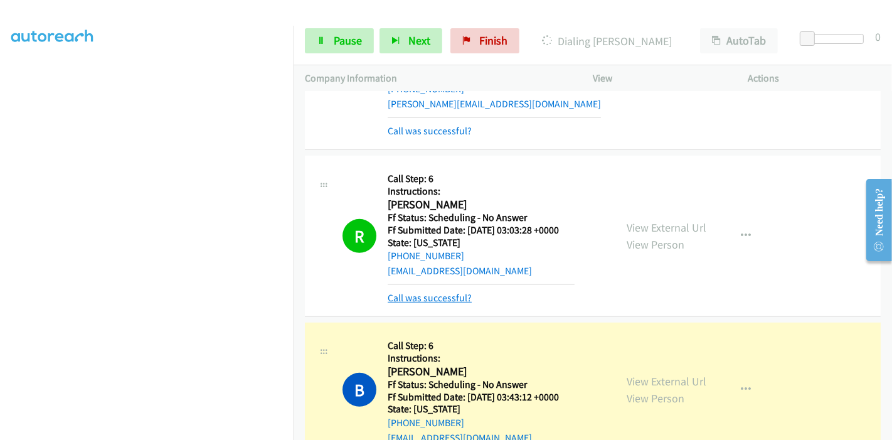
scroll to position [418, 0]
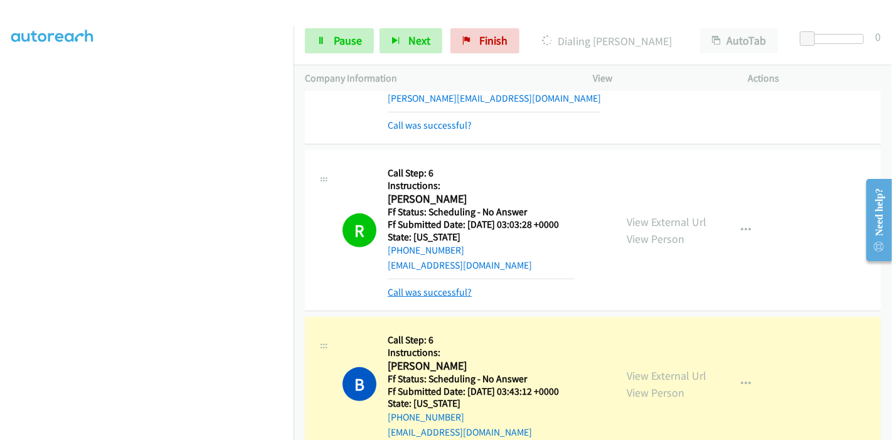
click at [442, 295] on link "Call was successful?" at bounding box center [430, 292] width 84 height 12
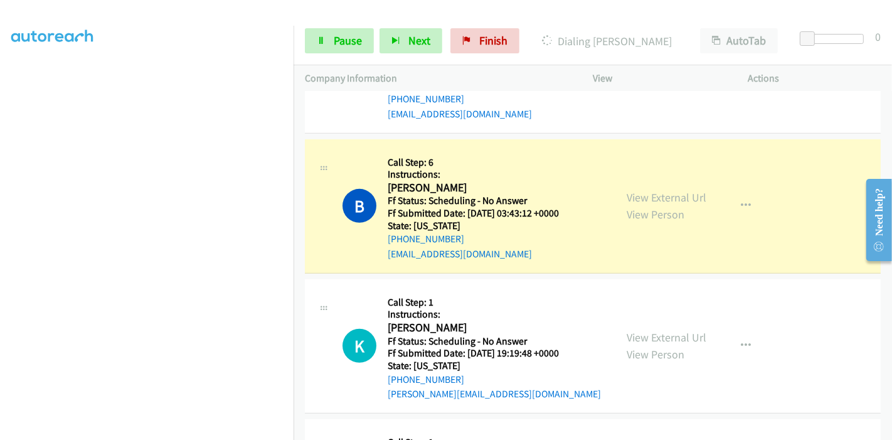
scroll to position [628, 0]
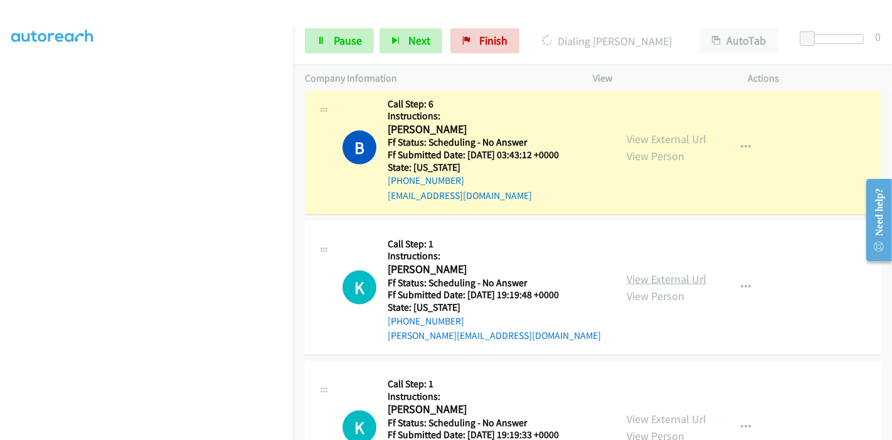
click at [634, 280] on link "View External Url" at bounding box center [667, 279] width 80 height 14
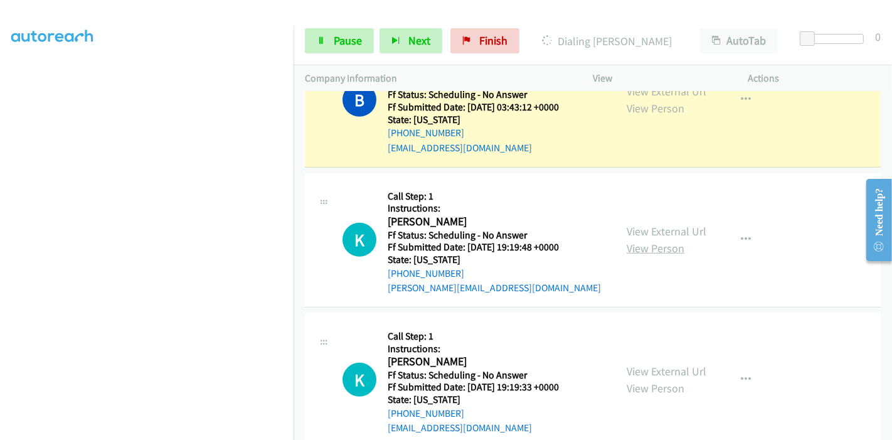
scroll to position [697, 0]
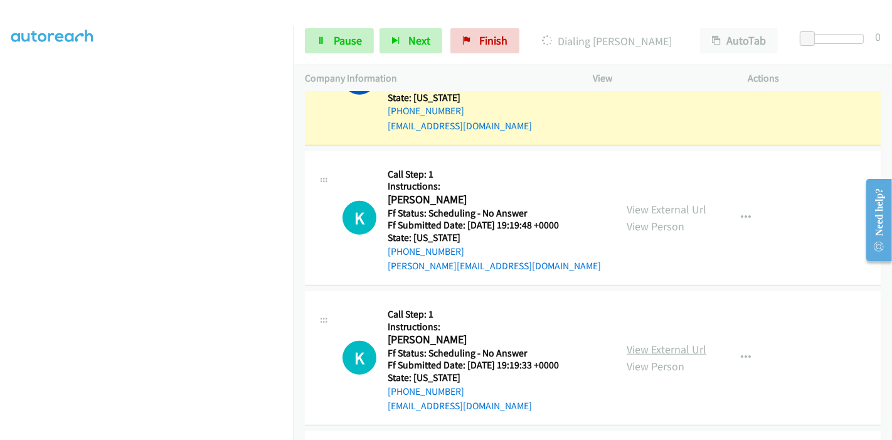
click at [642, 345] on link "View External Url" at bounding box center [667, 349] width 80 height 14
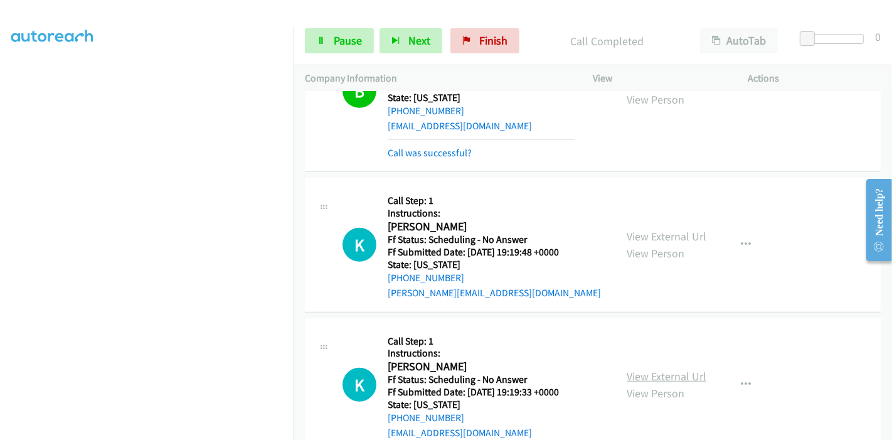
scroll to position [710, 0]
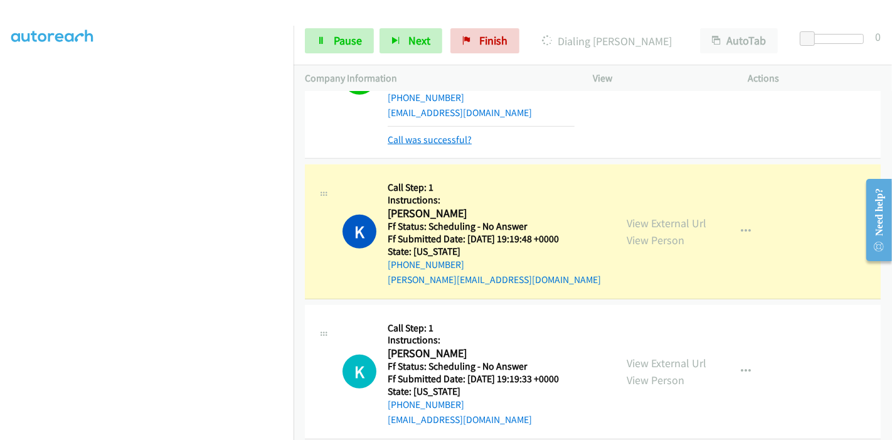
click at [414, 137] on link "Call was successful?" at bounding box center [430, 140] width 84 height 12
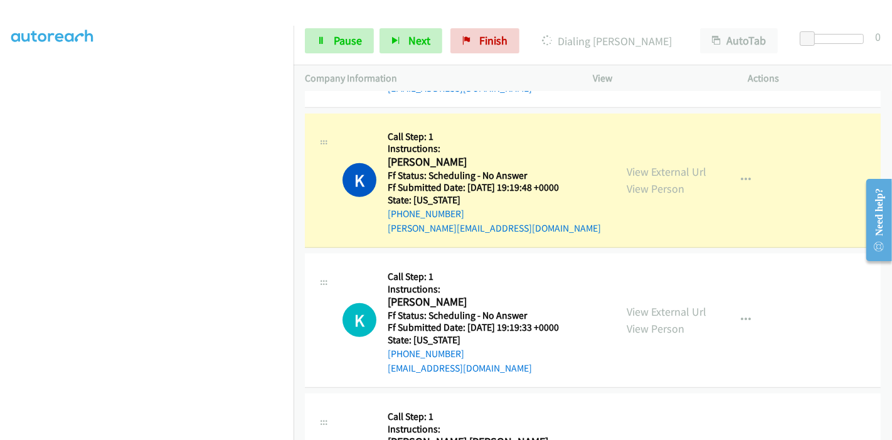
scroll to position [767, 0]
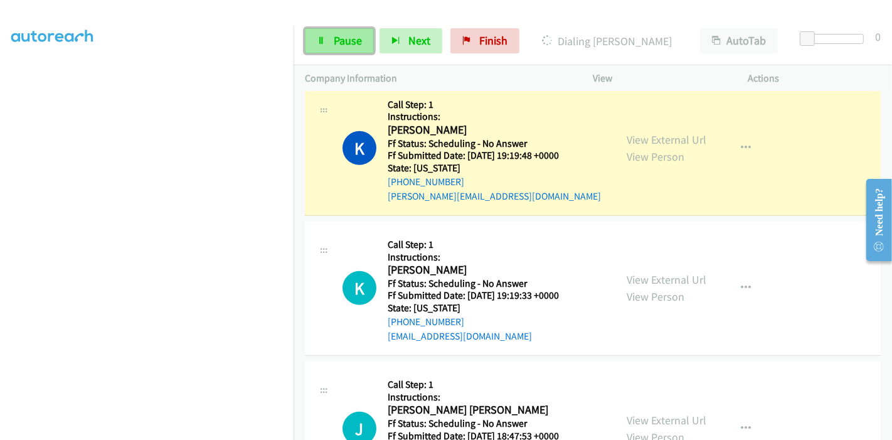
click at [341, 45] on span "Pause" at bounding box center [348, 40] width 28 height 14
click at [326, 39] on link "Pause" at bounding box center [339, 40] width 69 height 25
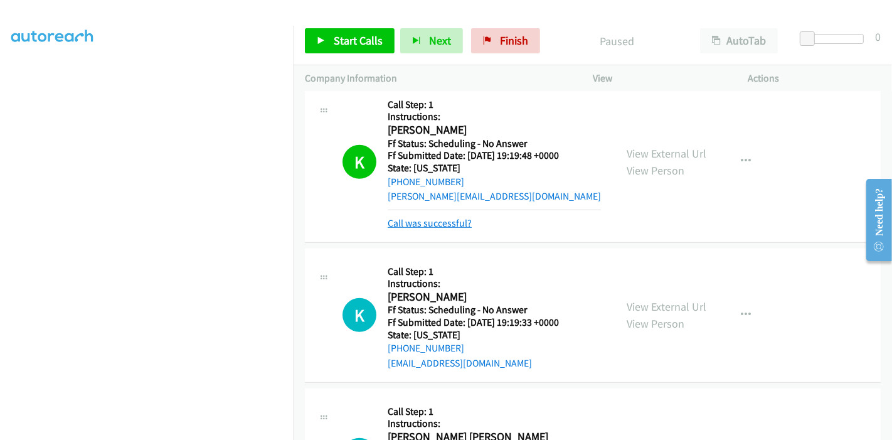
click at [423, 219] on link "Call was successful?" at bounding box center [430, 223] width 84 height 12
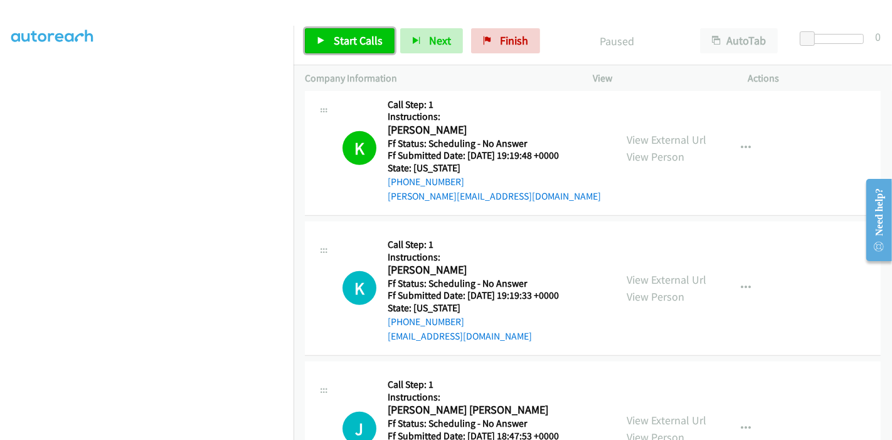
click at [345, 36] on span "Start Calls" at bounding box center [358, 40] width 49 height 14
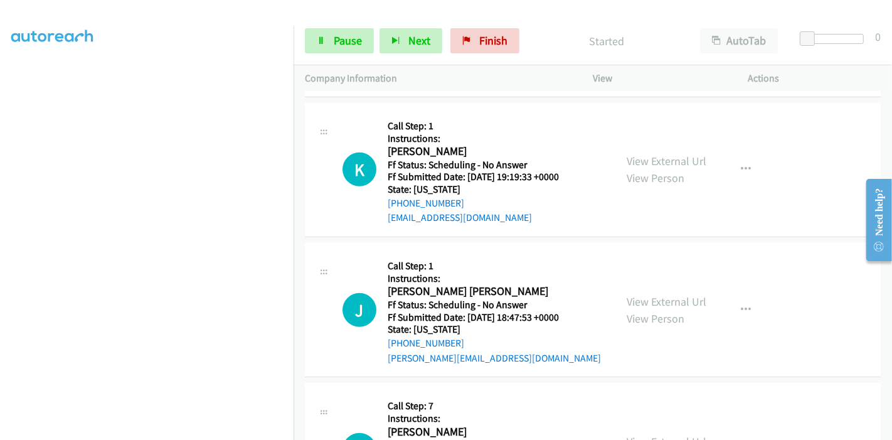
scroll to position [906, 0]
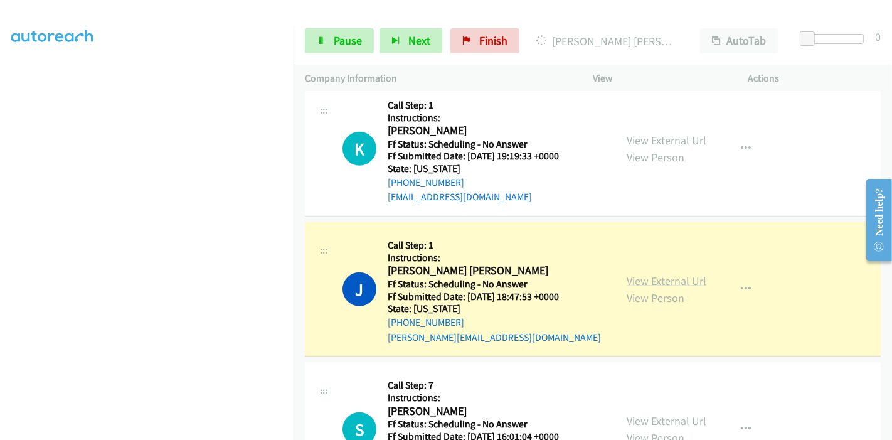
click at [659, 281] on link "View External Url" at bounding box center [667, 281] width 80 height 14
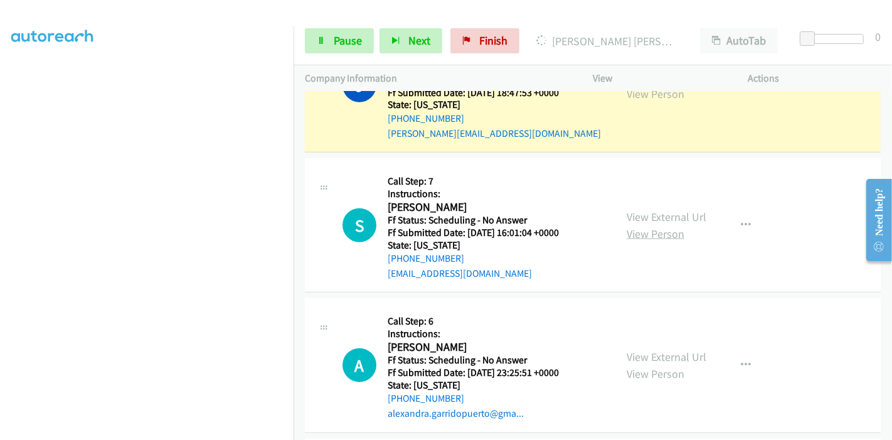
scroll to position [1115, 0]
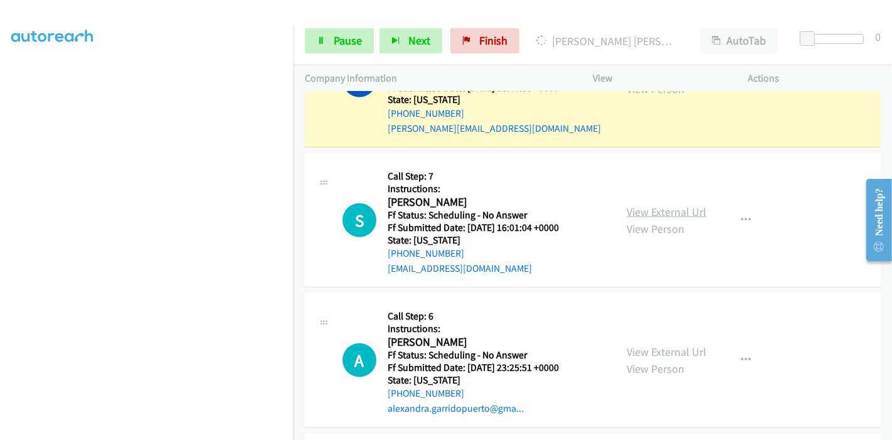
click at [647, 208] on link "View External Url" at bounding box center [667, 212] width 80 height 14
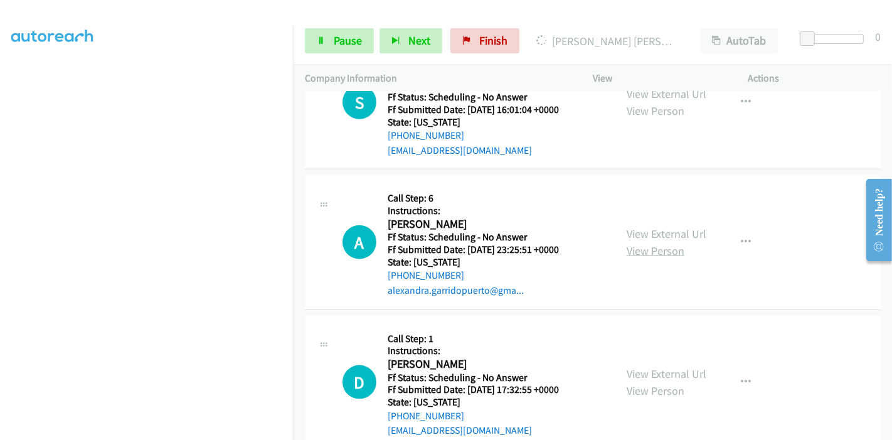
scroll to position [1255, 0]
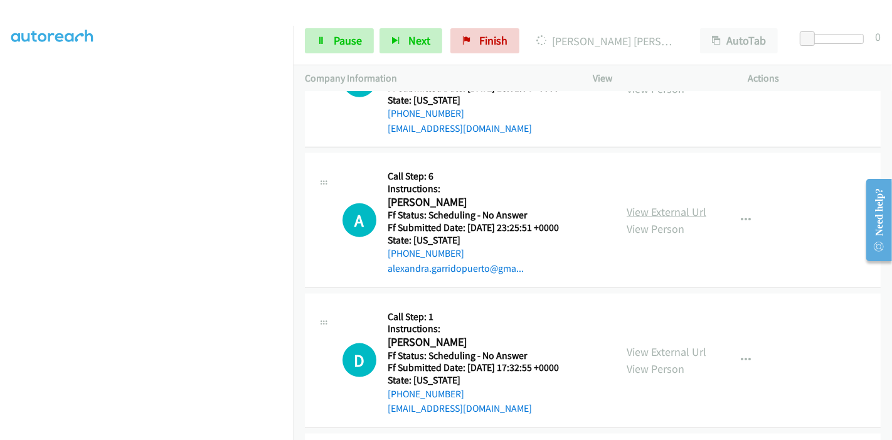
click at [675, 210] on link "View External Url" at bounding box center [667, 212] width 80 height 14
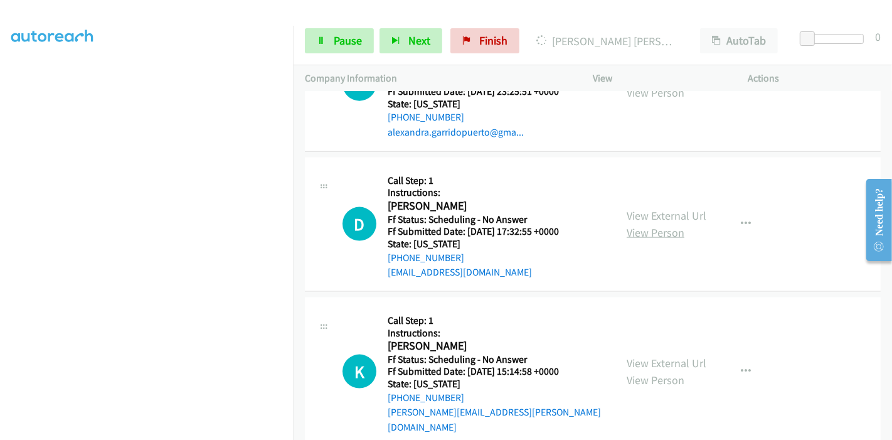
scroll to position [1394, 0]
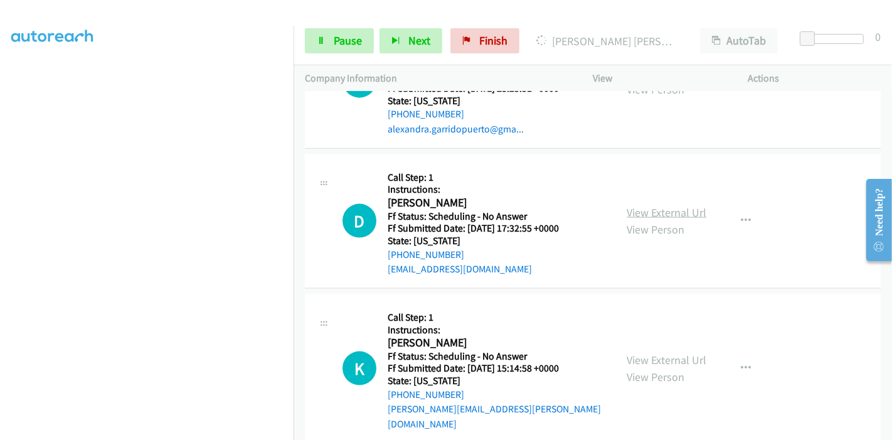
click at [656, 208] on link "View External Url" at bounding box center [667, 212] width 80 height 14
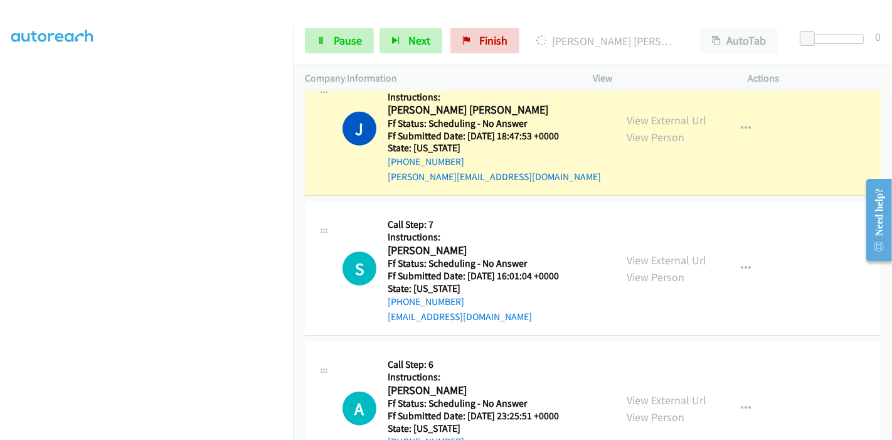
scroll to position [1046, 0]
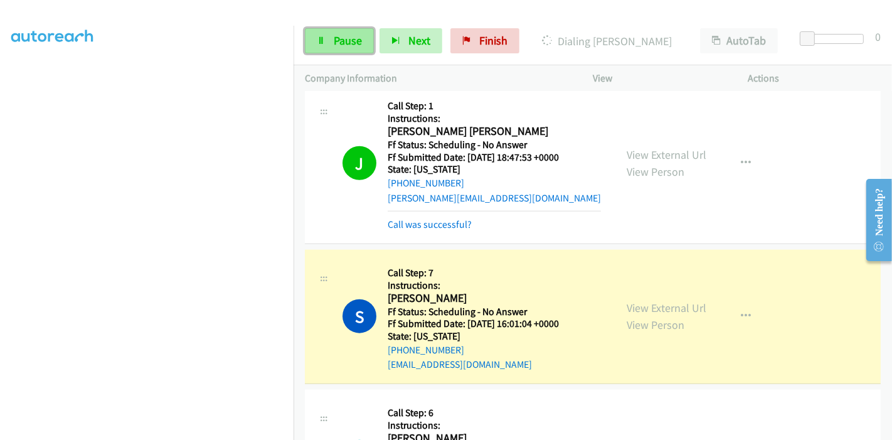
click at [324, 39] on icon at bounding box center [321, 41] width 9 height 9
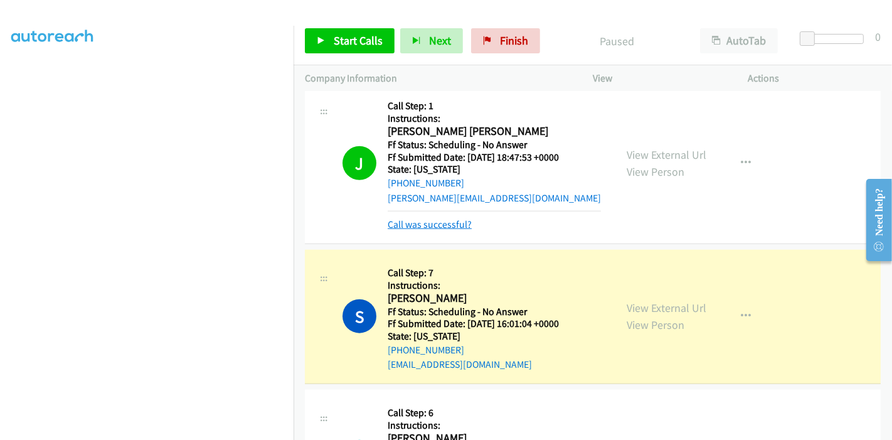
click at [448, 220] on link "Call was successful?" at bounding box center [430, 224] width 84 height 12
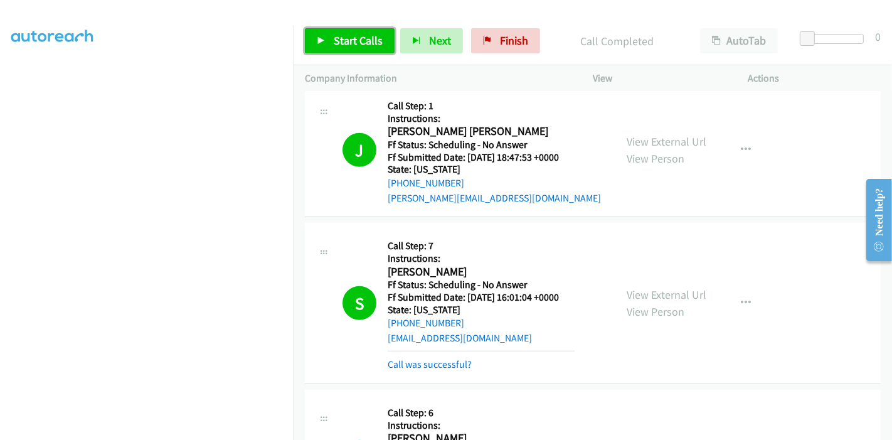
click at [342, 39] on span "Start Calls" at bounding box center [358, 40] width 49 height 14
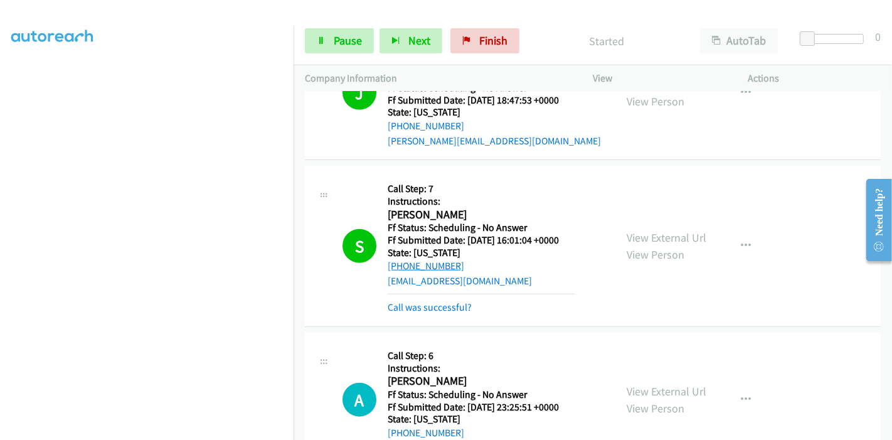
scroll to position [1185, 0]
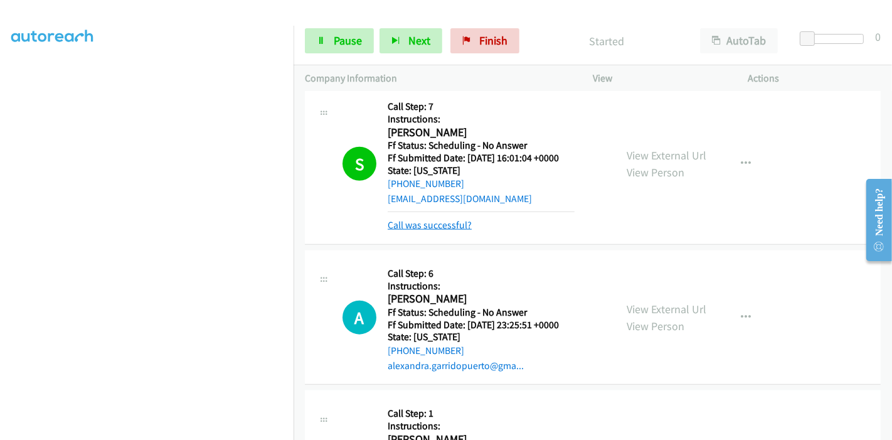
click at [445, 223] on link "Call was successful?" at bounding box center [430, 225] width 84 height 12
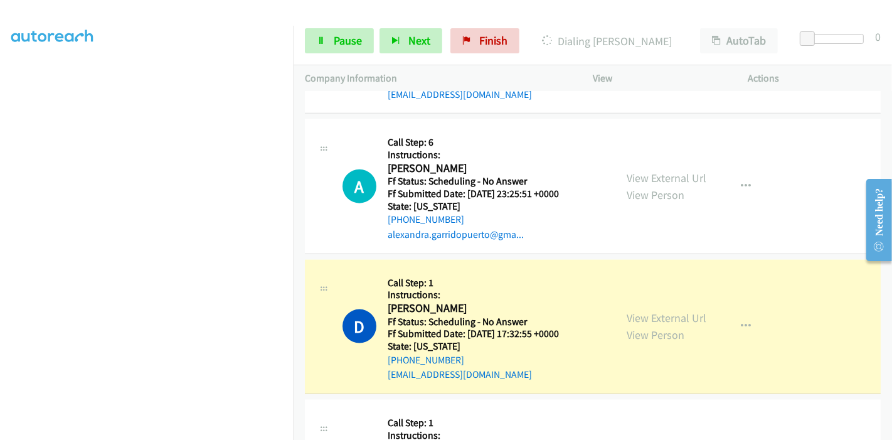
scroll to position [1394, 0]
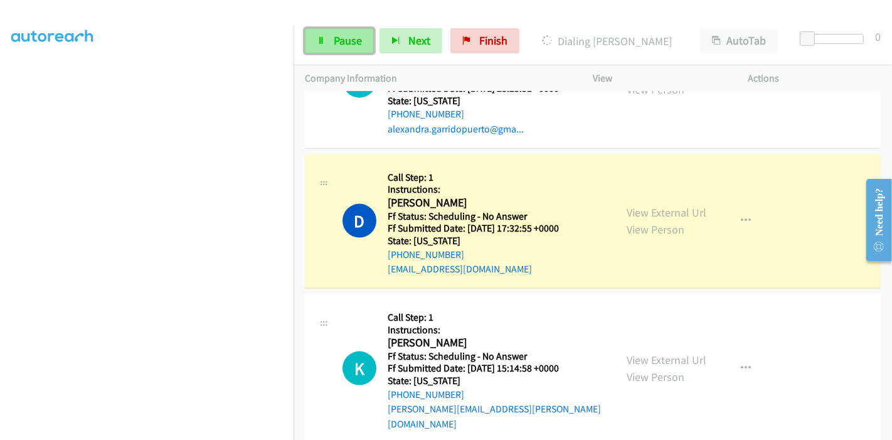
click at [313, 37] on link "Pause" at bounding box center [339, 40] width 69 height 25
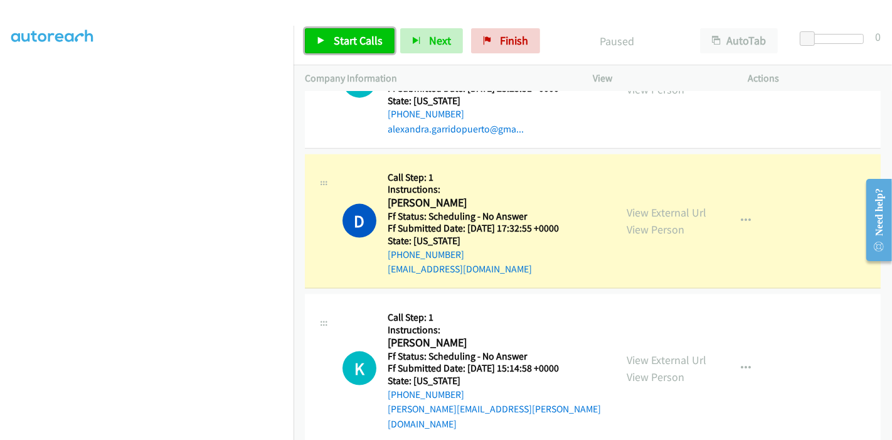
click at [321, 41] on icon at bounding box center [321, 41] width 9 height 9
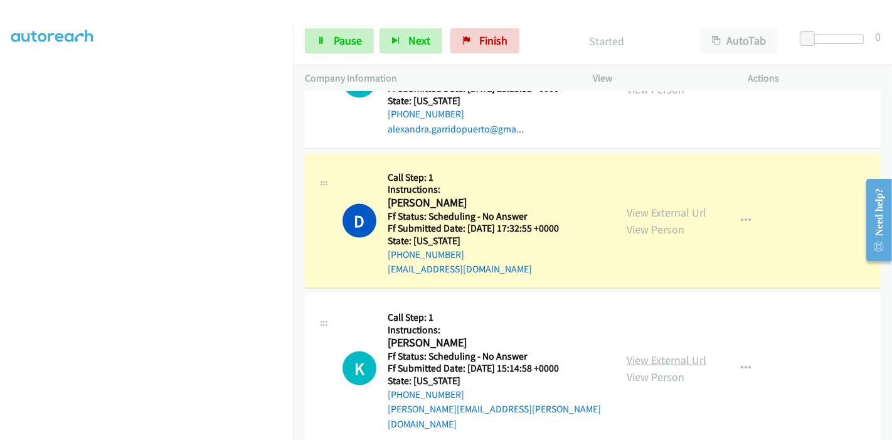
click at [661, 353] on link "View External Url" at bounding box center [667, 360] width 80 height 14
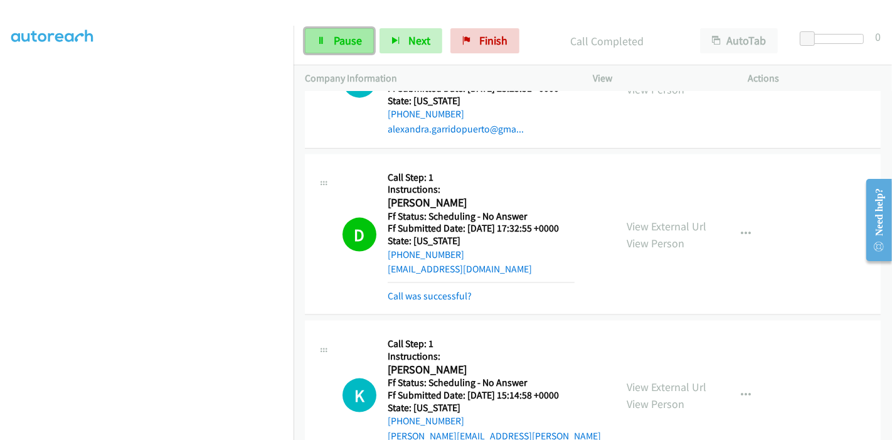
click at [342, 42] on span "Pause" at bounding box center [348, 40] width 28 height 14
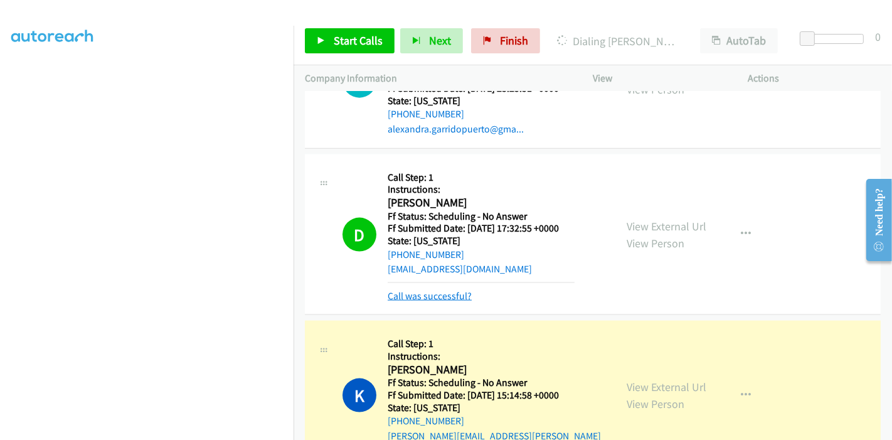
click at [444, 291] on link "Call was successful?" at bounding box center [430, 296] width 84 height 12
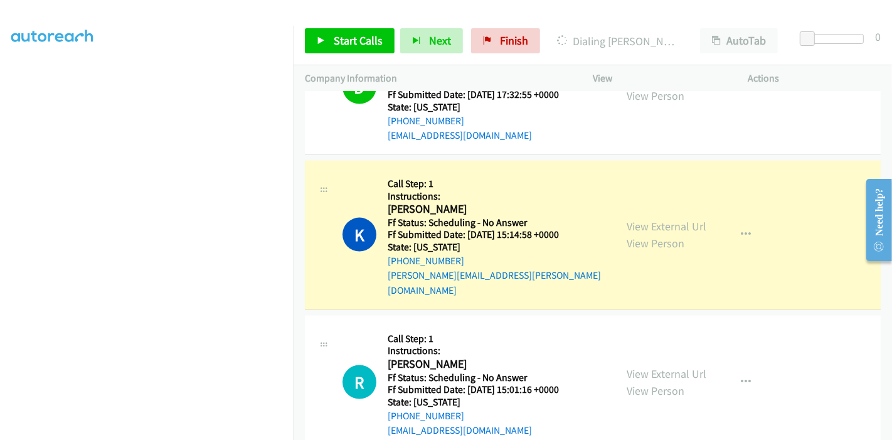
scroll to position [1534, 0]
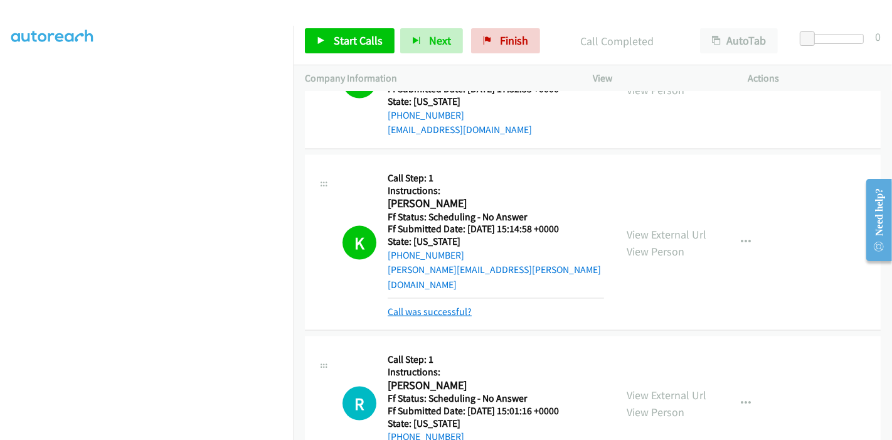
click at [440, 306] on link "Call was successful?" at bounding box center [430, 312] width 84 height 12
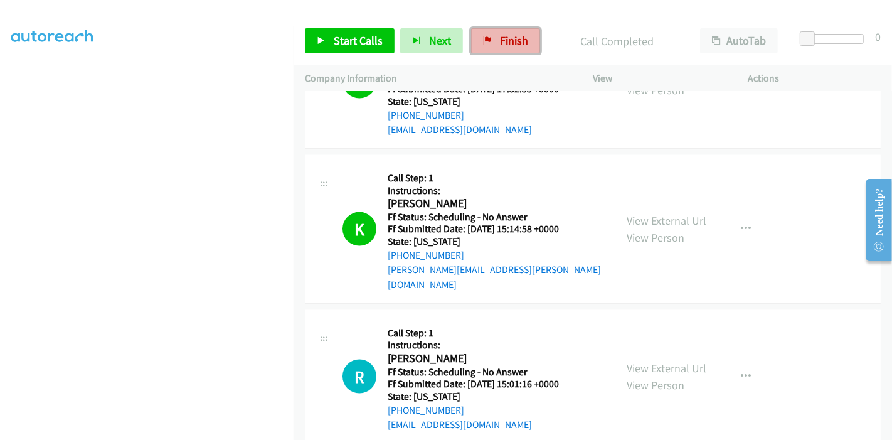
click at [506, 38] on span "Finish" at bounding box center [514, 40] width 28 height 14
